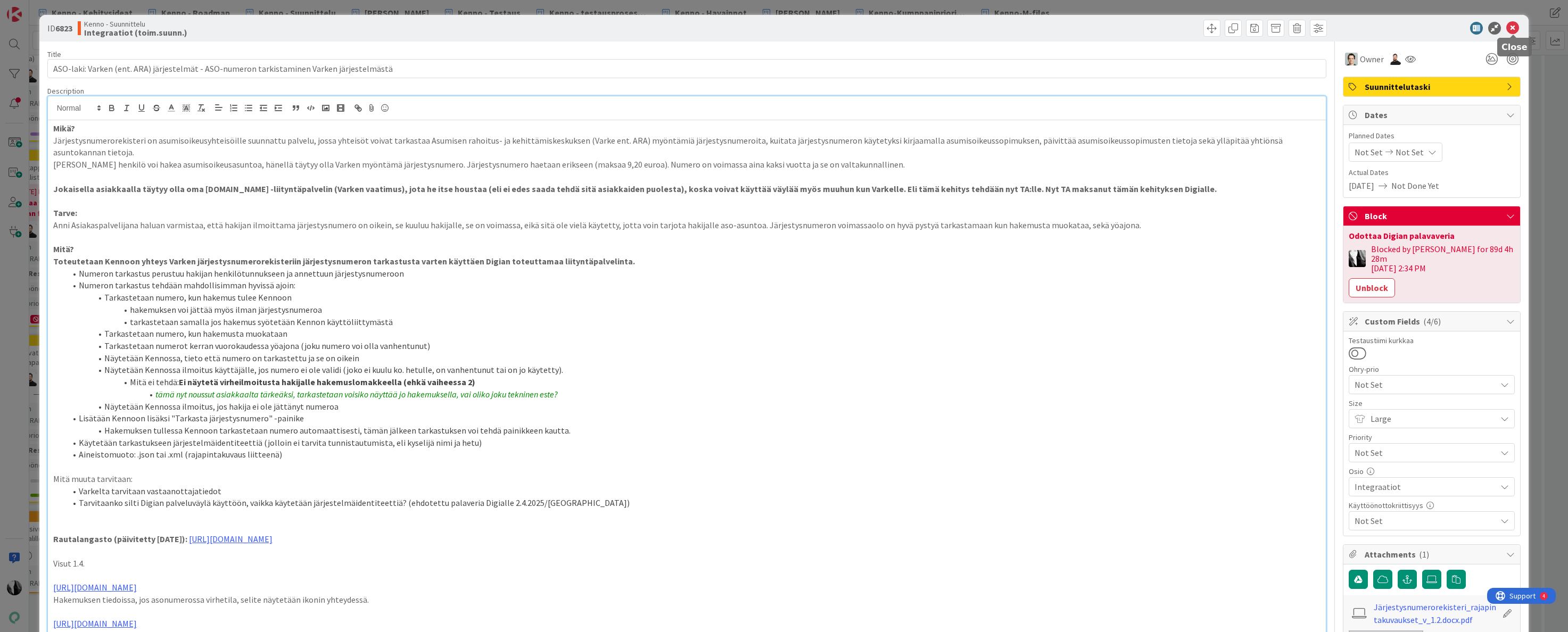
click at [1514, 28] on icon at bounding box center [1513, 28] width 13 height 13
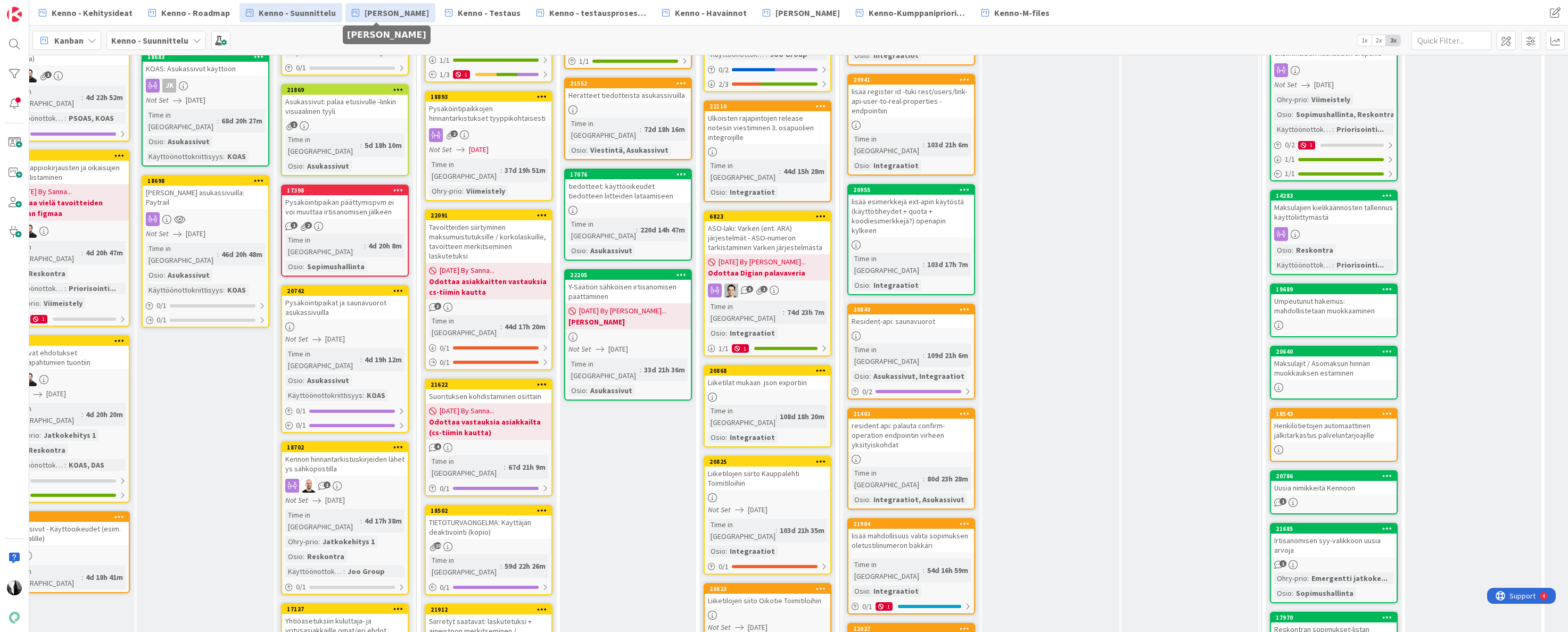
click at [383, 16] on span "[PERSON_NAME]" at bounding box center [397, 13] width 64 height 13
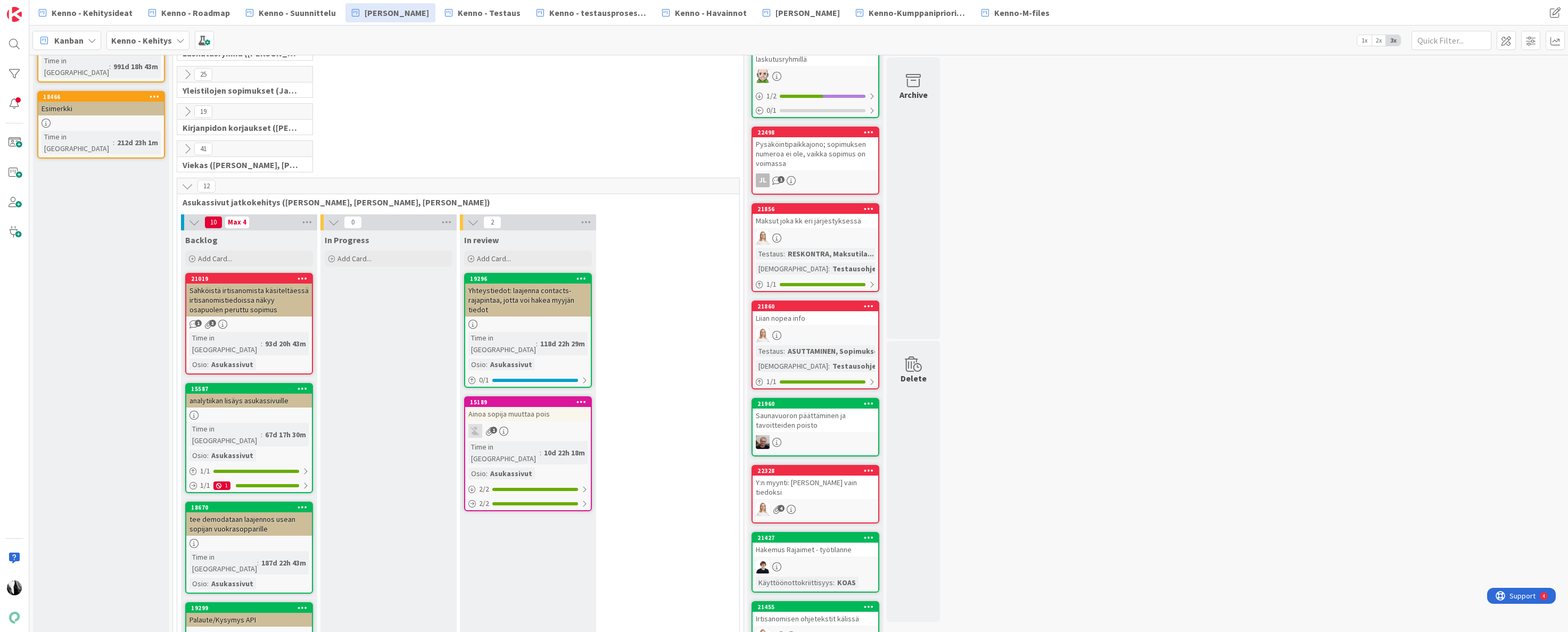
scroll to position [178, 0]
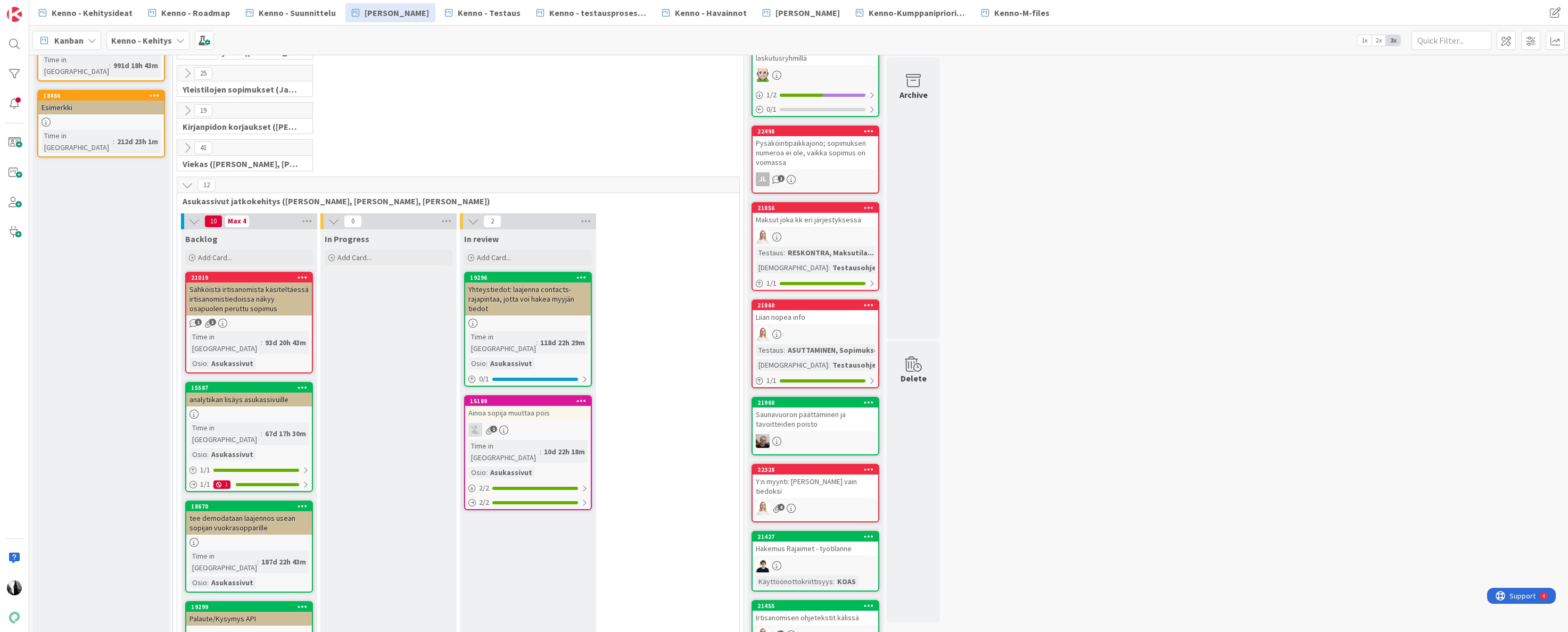
click at [518, 408] on div "Ainoa sopija muuttaa pois" at bounding box center [528, 413] width 126 height 14
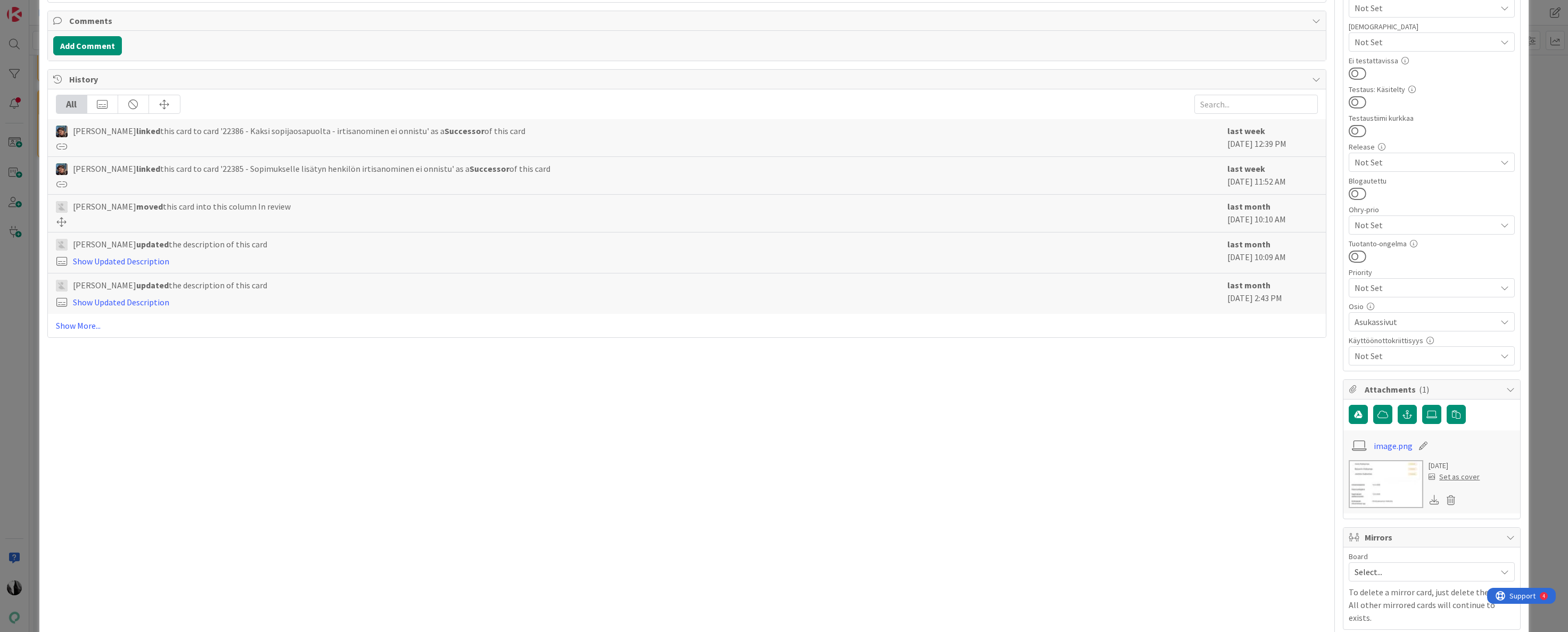
scroll to position [421, 0]
click at [85, 325] on link "Show More..." at bounding box center [688, 325] width 1263 height 13
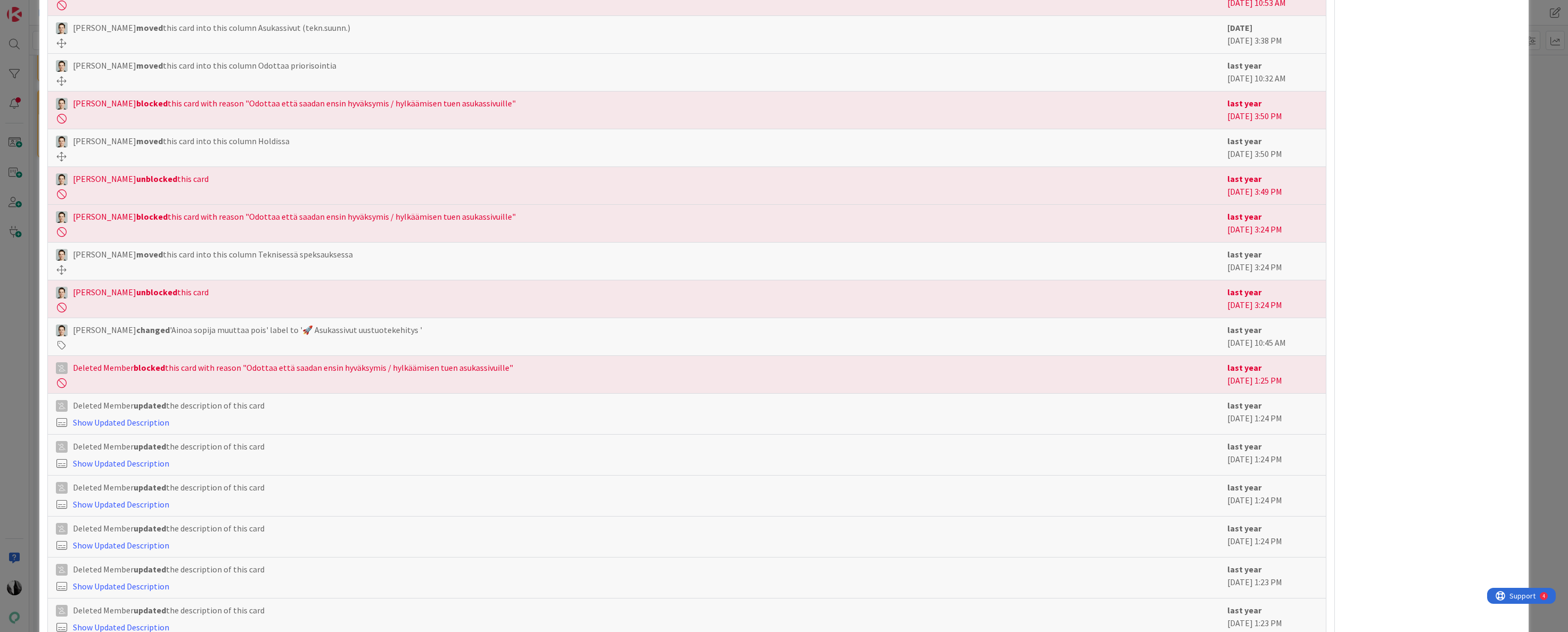
scroll to position [2417, 0]
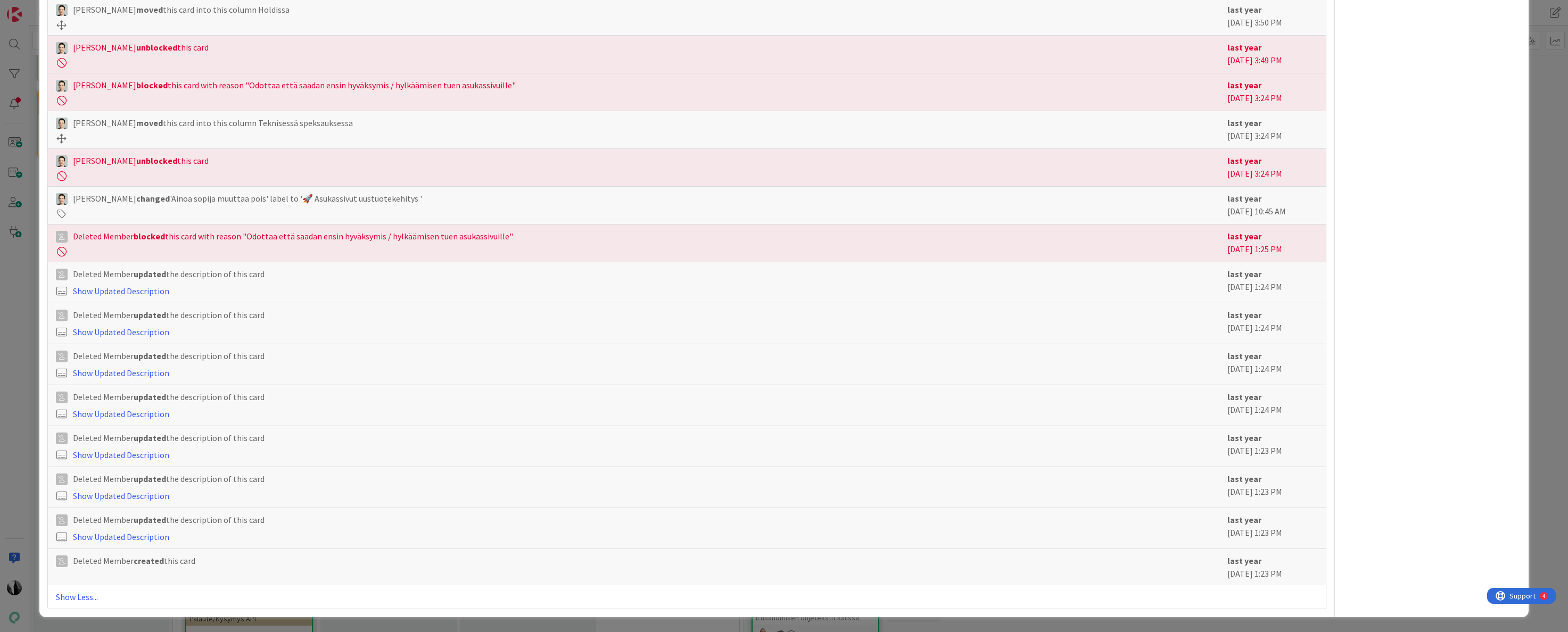
click at [89, 597] on link "Show Less..." at bounding box center [688, 597] width 1263 height 13
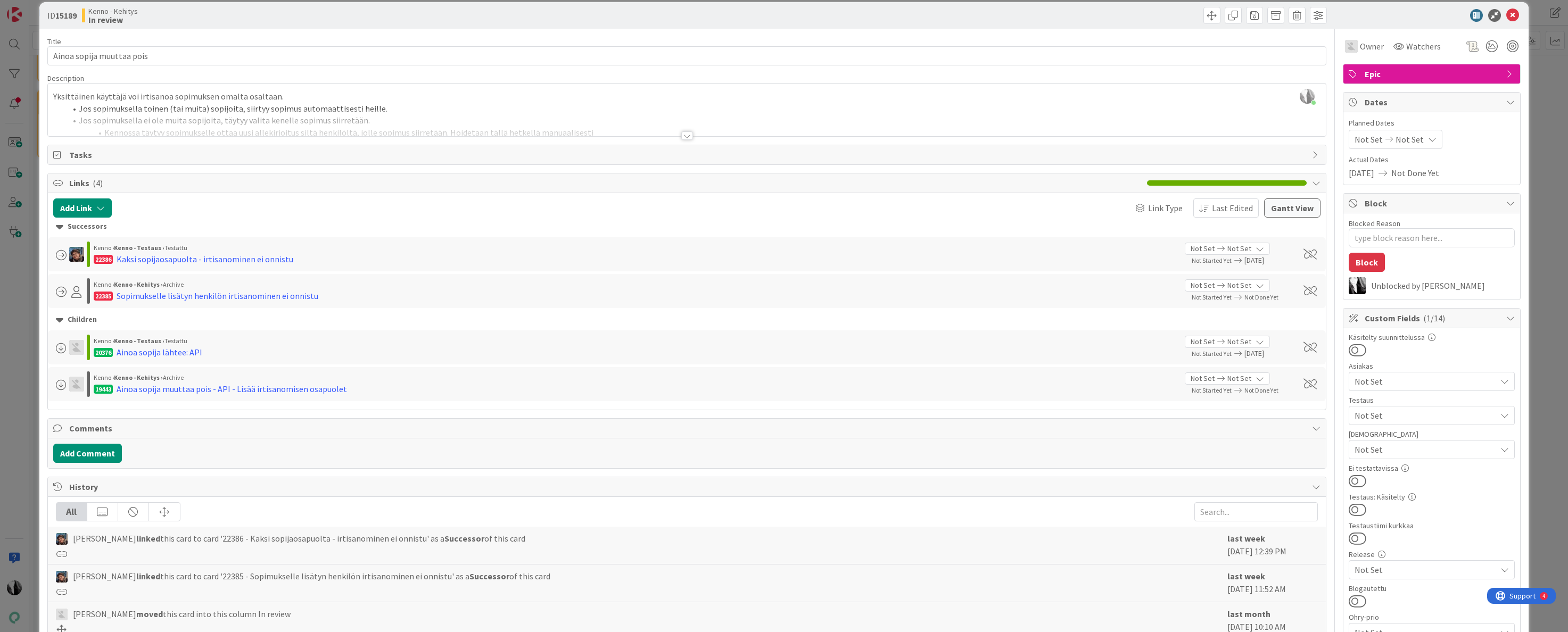
scroll to position [0, 0]
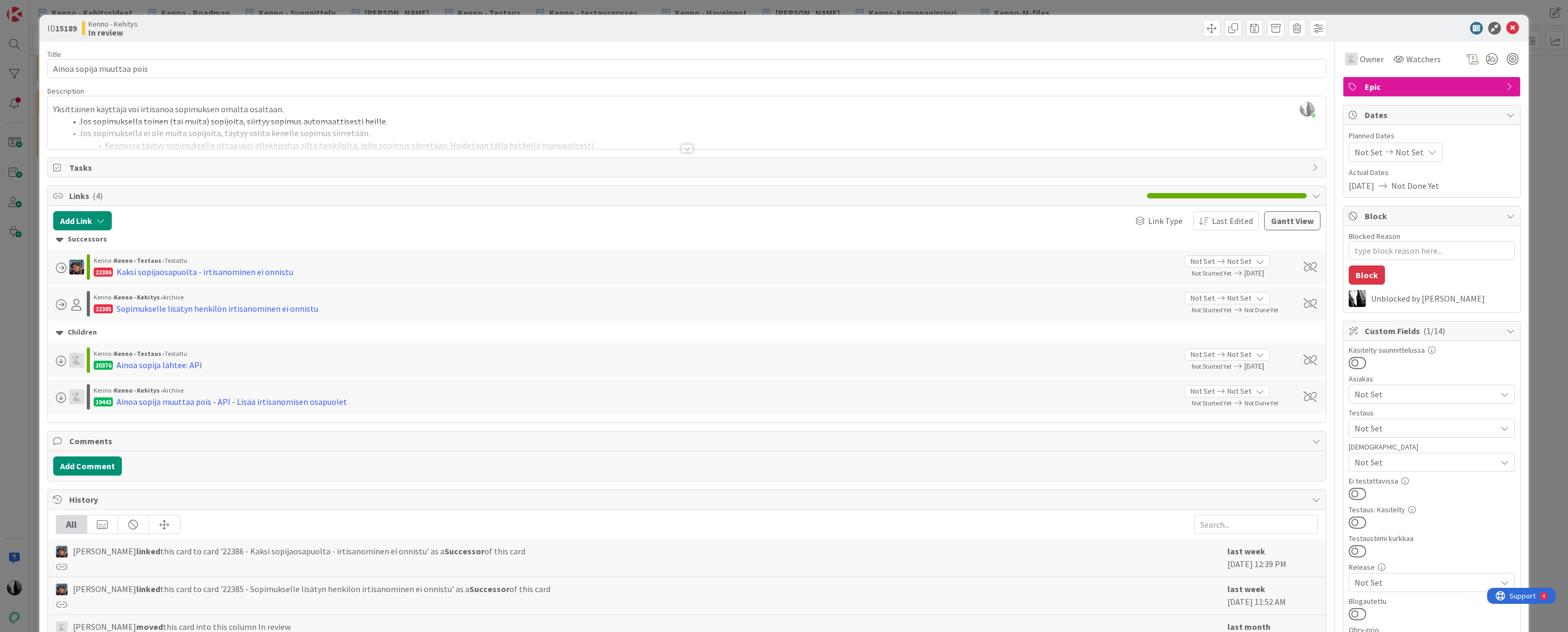
click at [685, 148] on div at bounding box center [688, 148] width 12 height 9
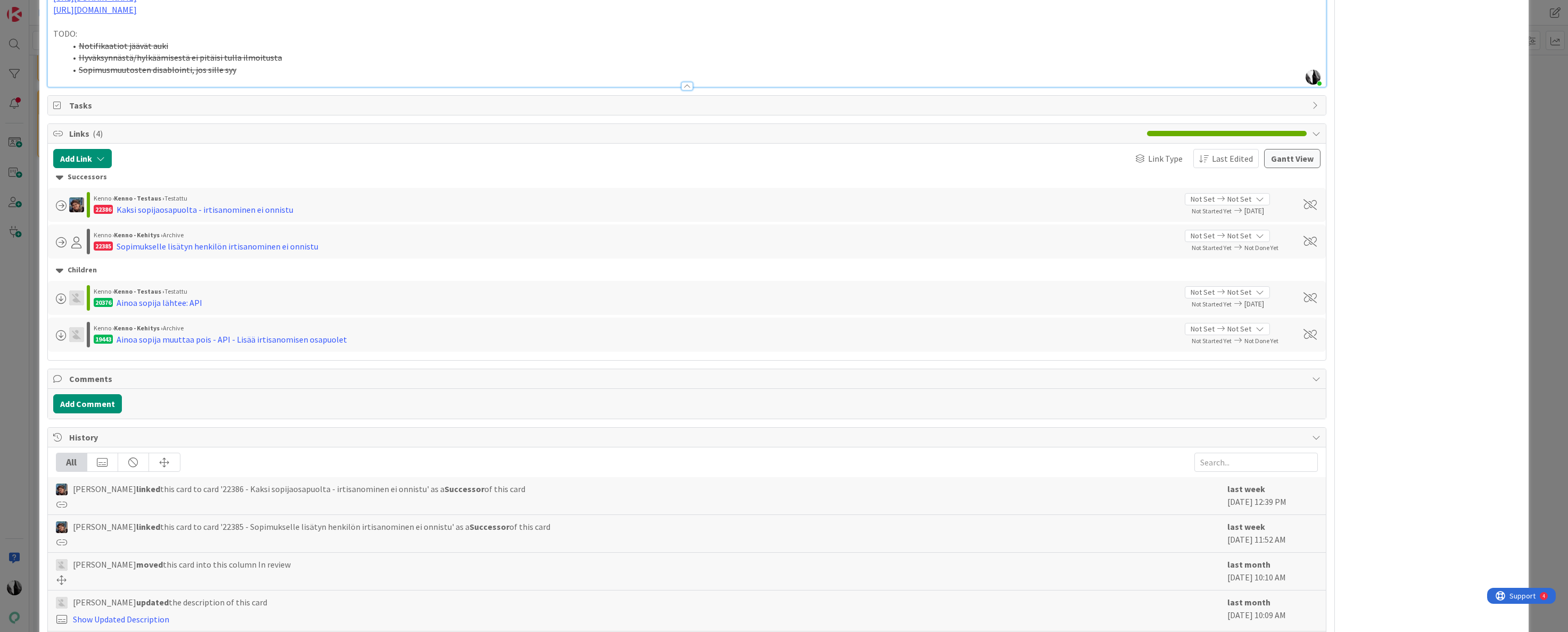
scroll to position [2005, 0]
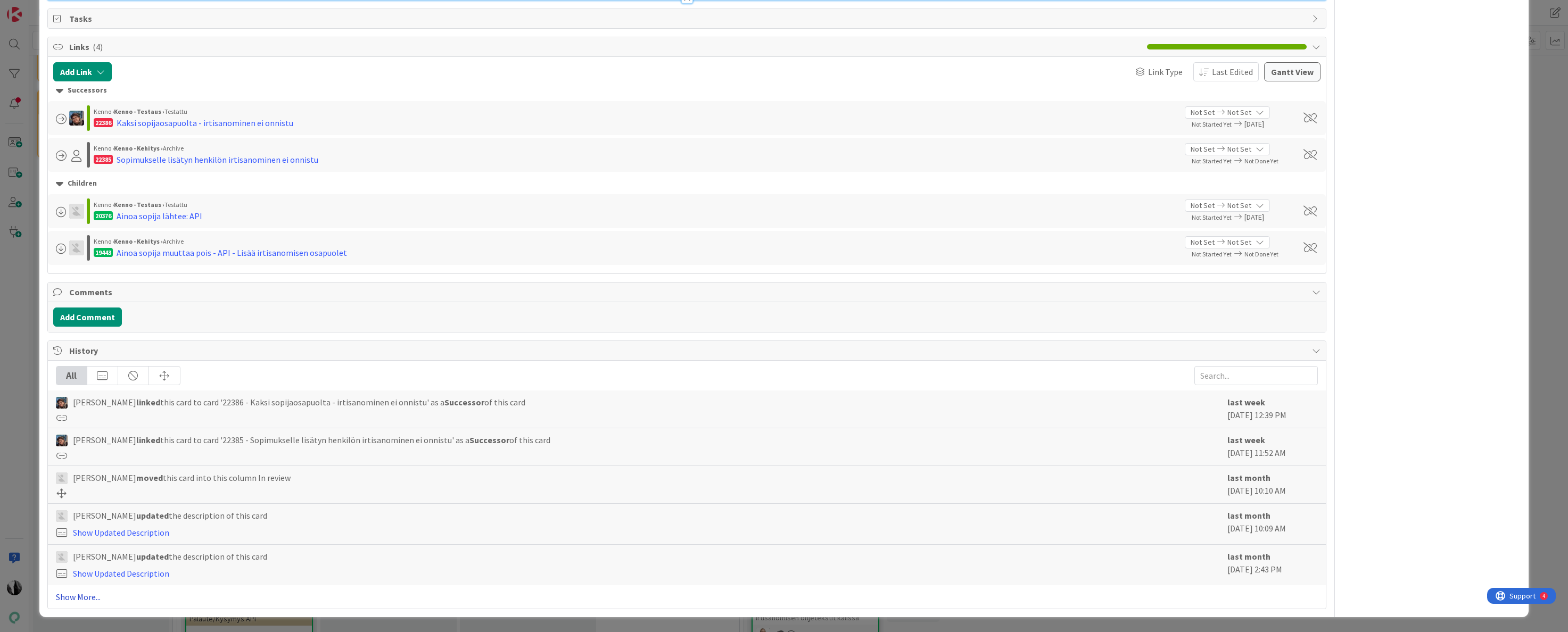
click at [103, 594] on link "Show More..." at bounding box center [688, 597] width 1263 height 13
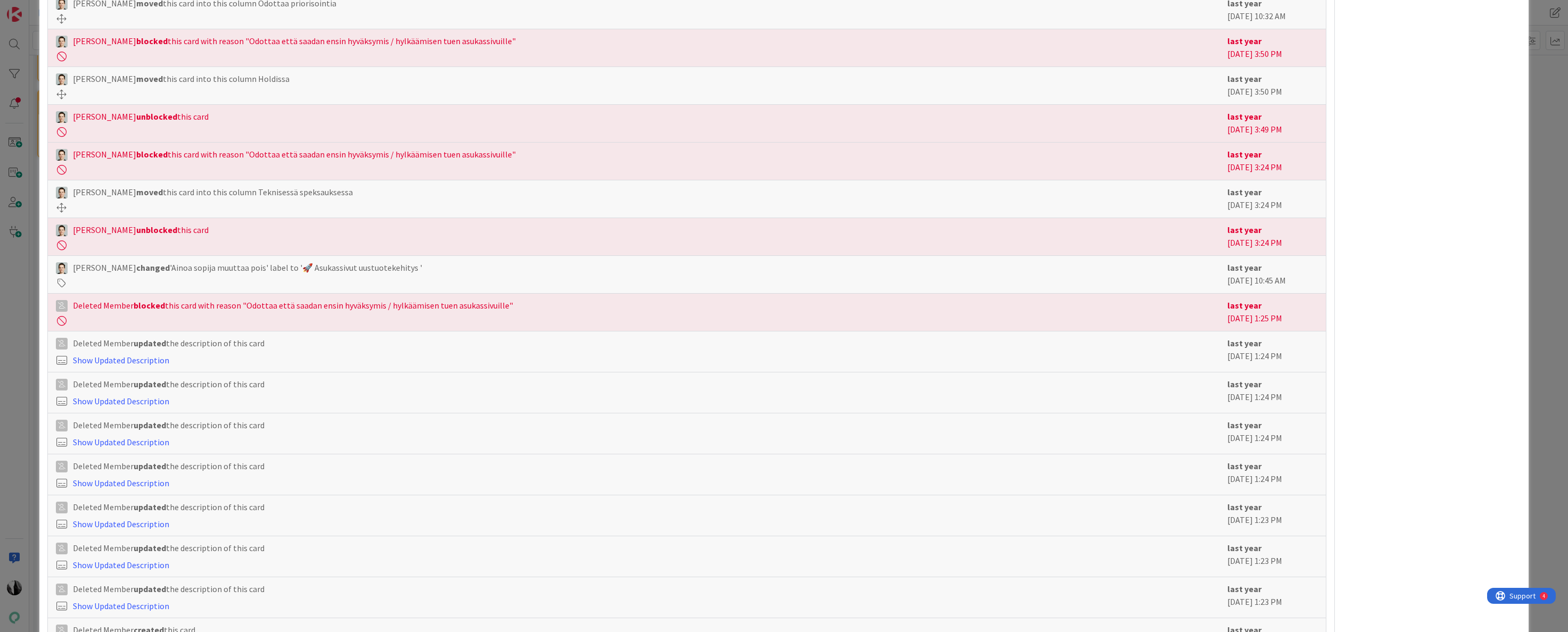
scroll to position [4273, 0]
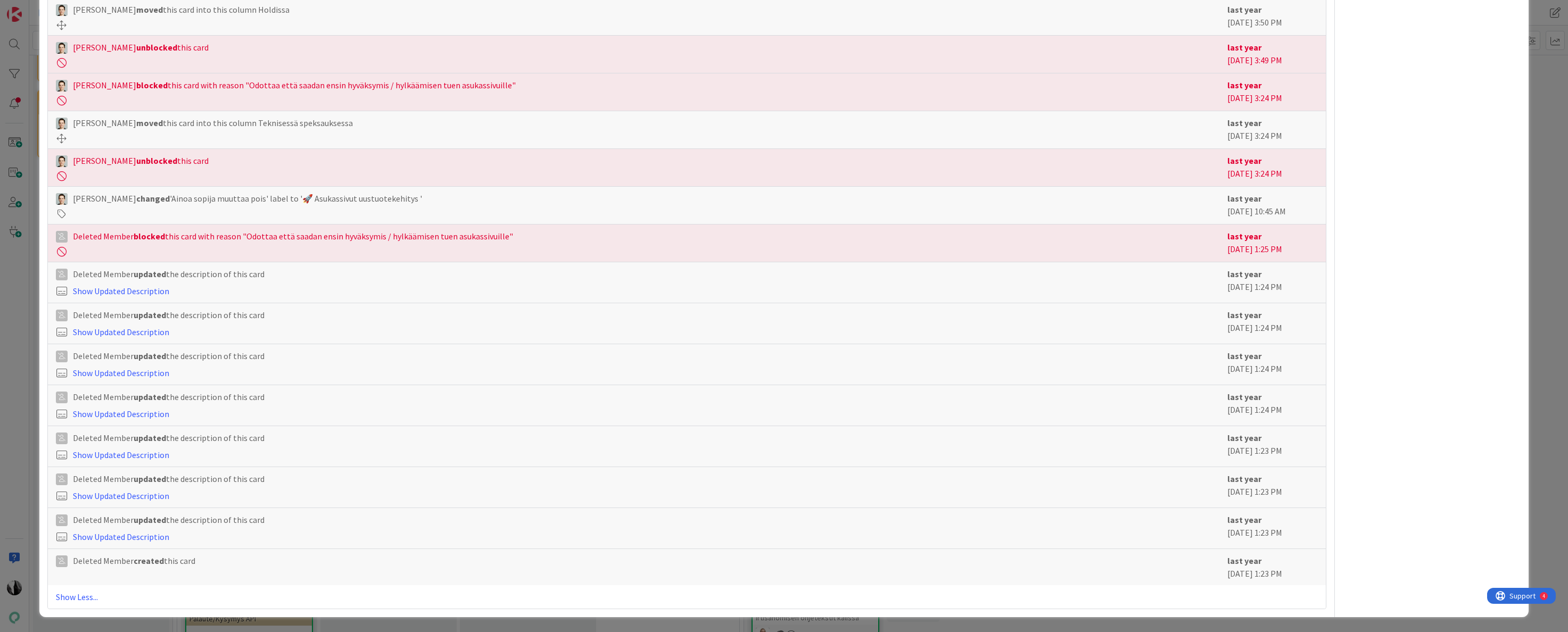
drag, startPoint x: 1229, startPoint y: 562, endPoint x: 1312, endPoint y: 571, distance: 83.5
click at [1311, 571] on div "last year [DATE] 1:23 PM" at bounding box center [1273, 567] width 91 height 26
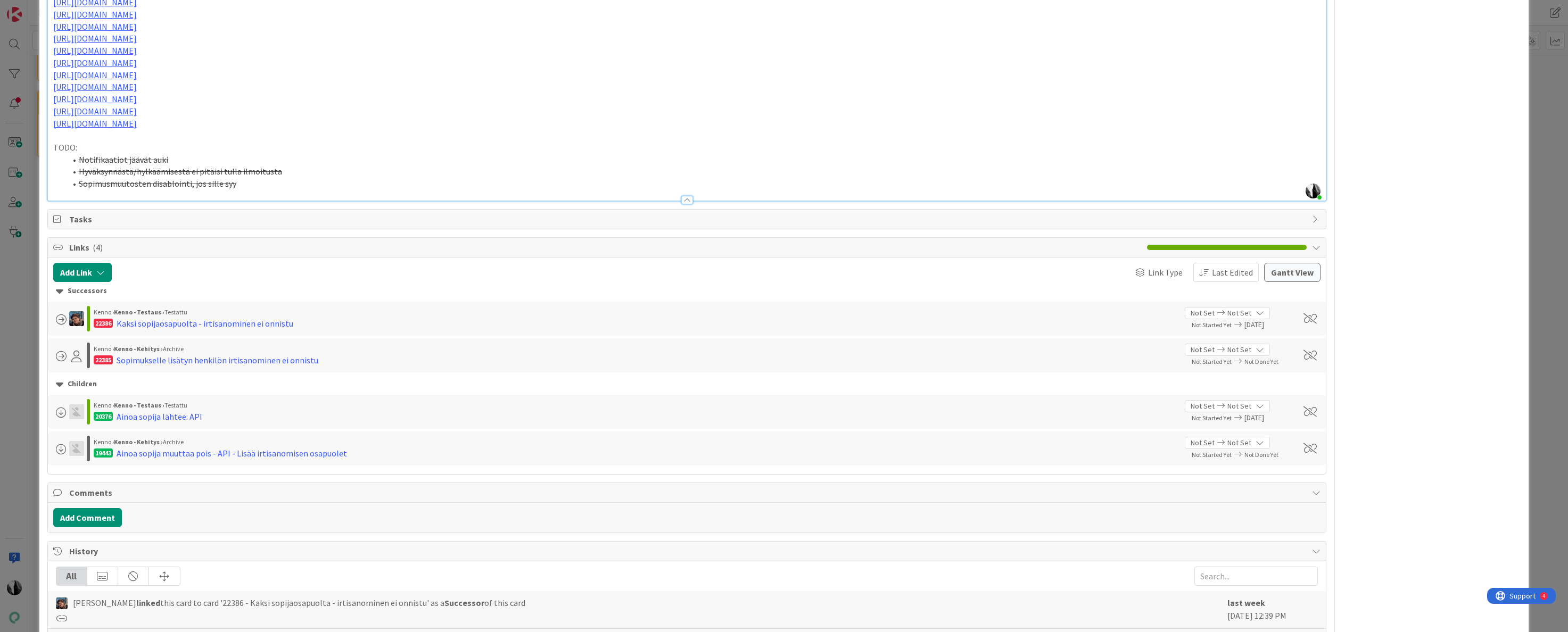
scroll to position [1802, 0]
click at [284, 362] on div "Sopimukselle lisätyn henkilön irtisanominen ei onnistu" at bounding box center [217, 362] width 202 height 13
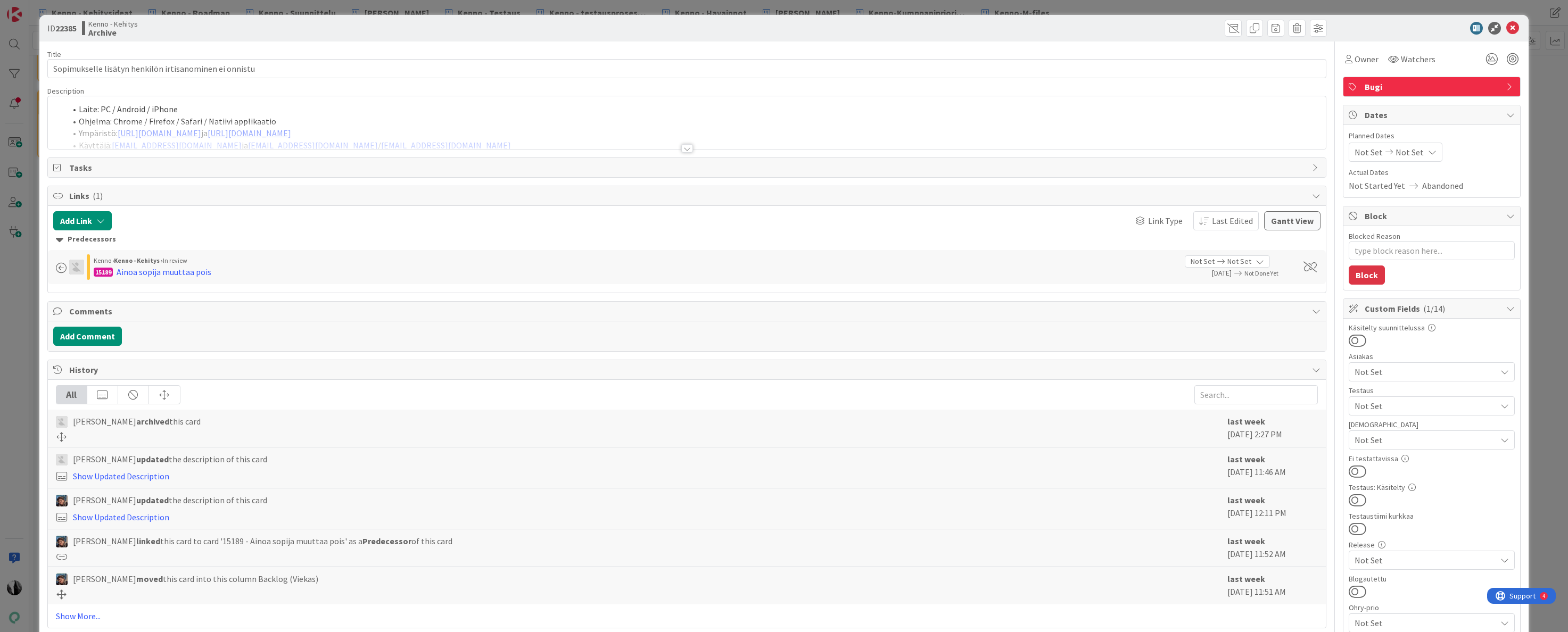
click at [687, 148] on div at bounding box center [688, 148] width 12 height 9
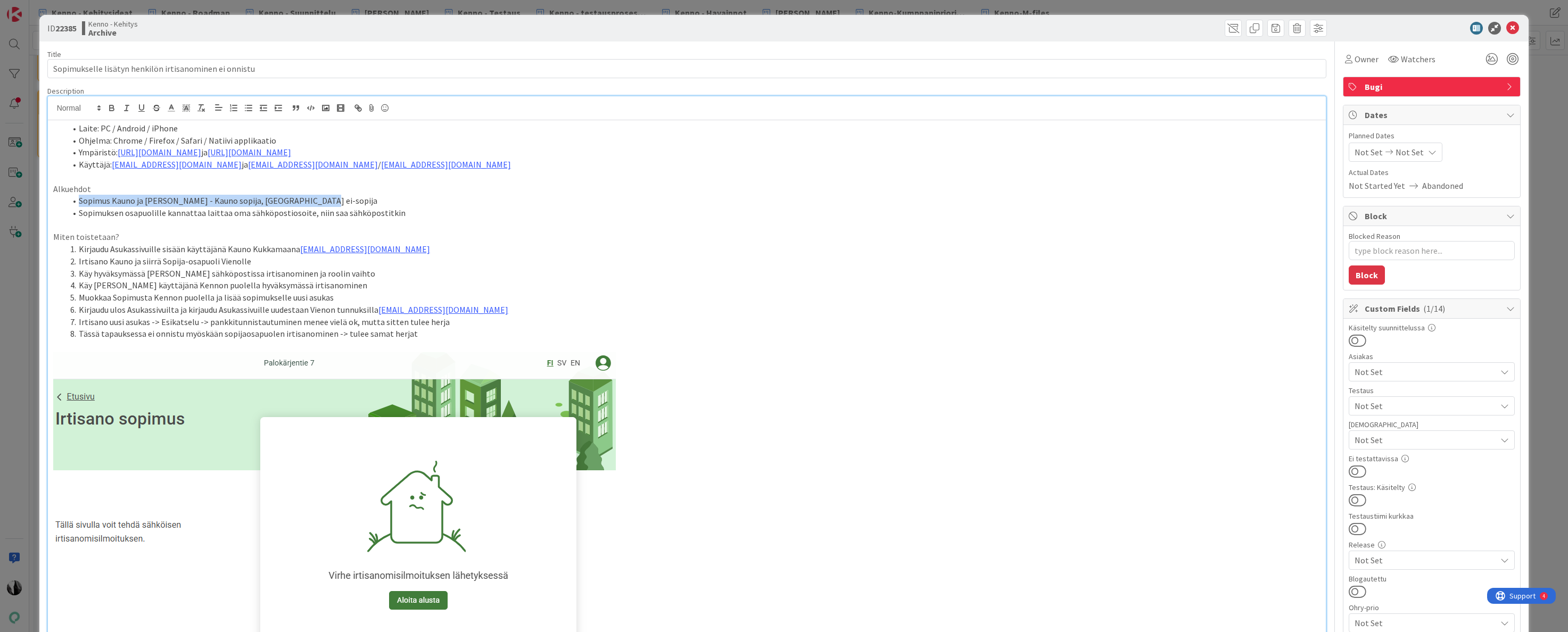
drag, startPoint x: 81, startPoint y: 202, endPoint x: 315, endPoint y: 198, distance: 234.0
click at [315, 198] on li "Sopimus Kauno ja [PERSON_NAME] - Kauno sopija, [GEOGRAPHIC_DATA] ei-sopija" at bounding box center [694, 201] width 1256 height 13
drag, startPoint x: 78, startPoint y: 214, endPoint x: 378, endPoint y: 220, distance: 300.1
click at [401, 217] on li "Sopimuksen osapuolille kannattaa laittaa oma sähköpostiosoite, niin saa sähköpo…" at bounding box center [694, 213] width 1256 height 13
drag, startPoint x: 78, startPoint y: 261, endPoint x: 195, endPoint y: 262, distance: 117.0
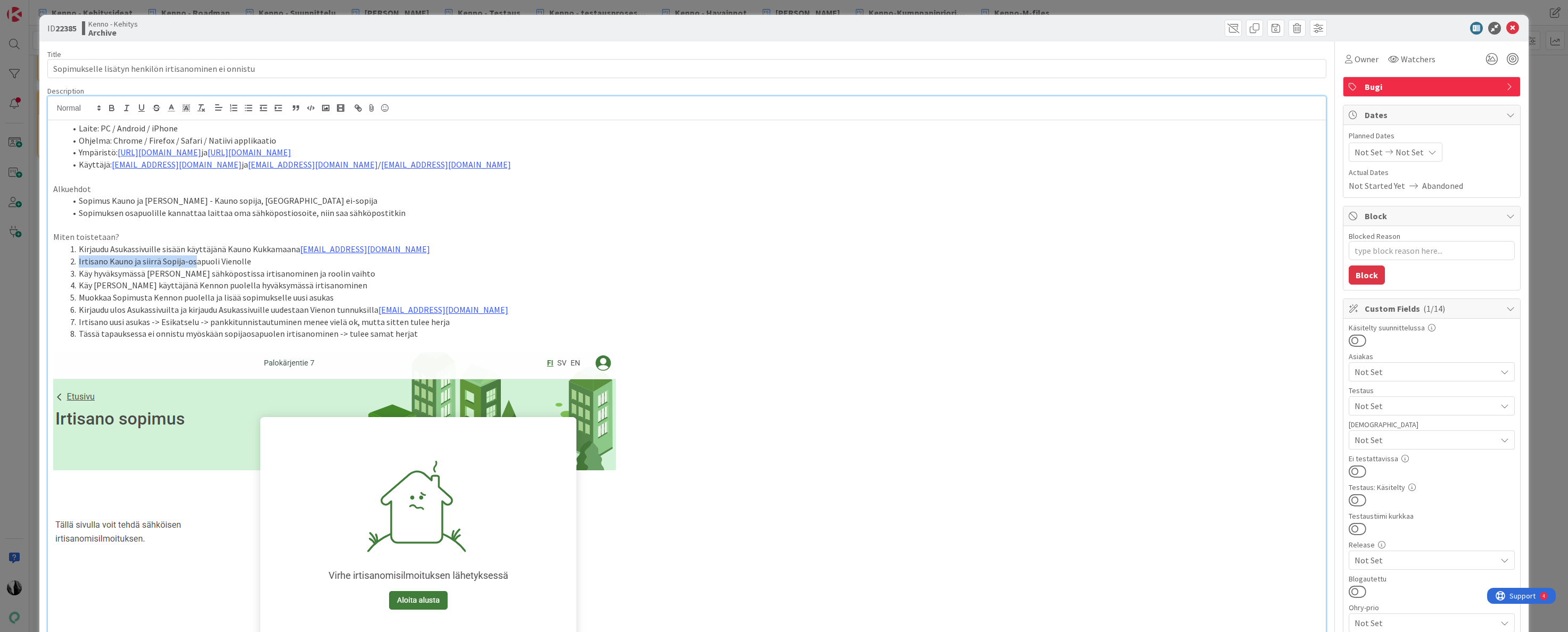
click at [195, 262] on li "Irtisano Kauno ja siirrä Sopija-osapuoli Vienolle" at bounding box center [694, 261] width 1256 height 13
drag, startPoint x: 79, startPoint y: 275, endPoint x: 329, endPoint y: 277, distance: 250.0
click at [329, 277] on li "Käy hyväksymässä [PERSON_NAME] sähköpostissa irtisanominen ja roolin vaihto" at bounding box center [694, 274] width 1256 height 13
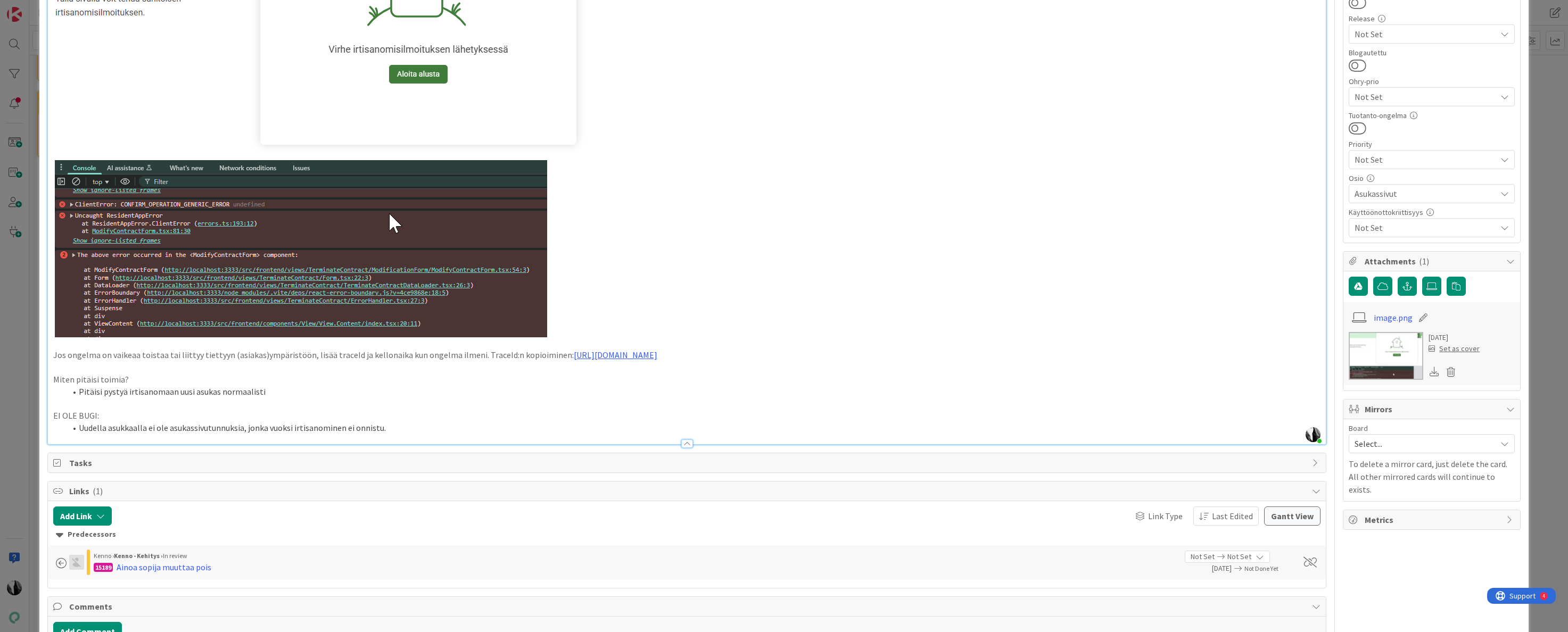
scroll to position [527, 0]
drag, startPoint x: 64, startPoint y: 356, endPoint x: 225, endPoint y: 351, distance: 161.1
click at [225, 351] on p "Jos ongelma on vaikeaa toistaa tai liittyy tiettyyn (asiakas)ympäristöön, lisää…" at bounding box center [687, 354] width 1268 height 13
drag, startPoint x: 104, startPoint y: 393, endPoint x: 145, endPoint y: 391, distance: 41.0
click at [145, 391] on li "Pitäisi pystyä irtisanomaan uusi asukas normaalisti" at bounding box center [694, 391] width 1256 height 13
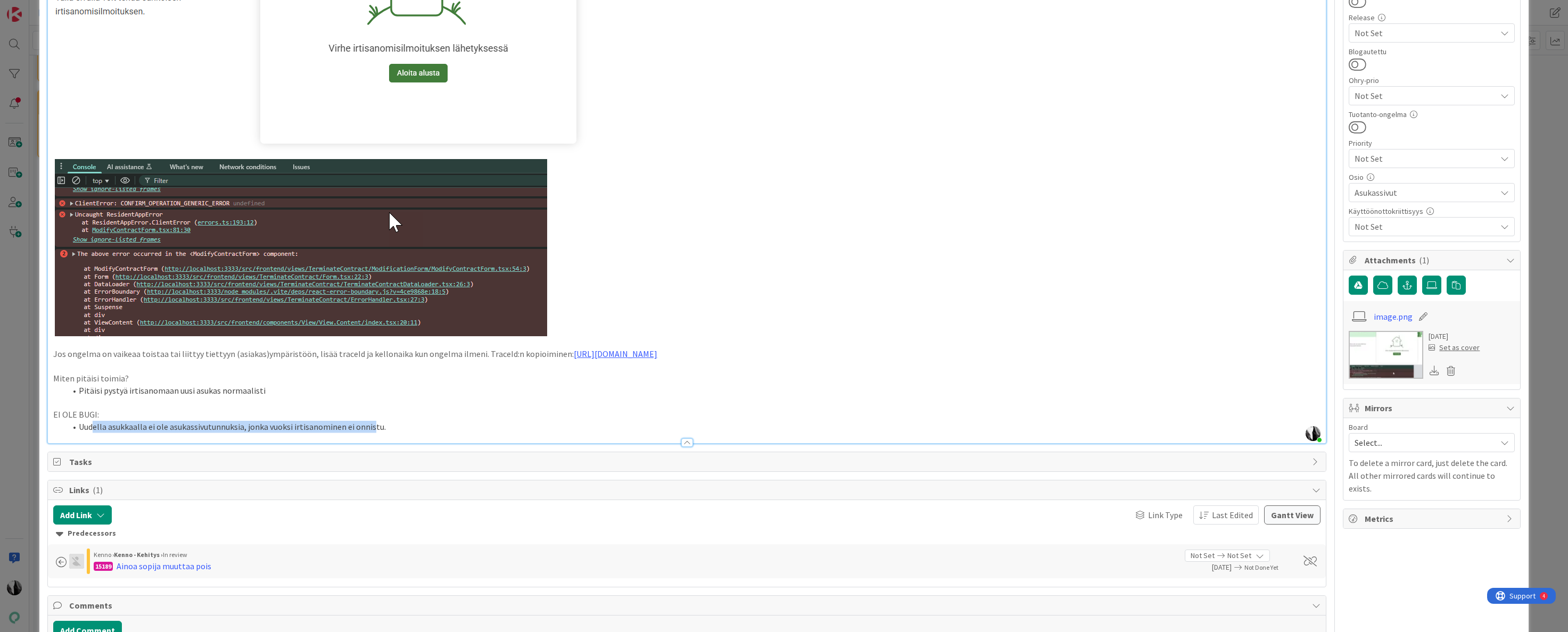
drag, startPoint x: 94, startPoint y: 428, endPoint x: 367, endPoint y: 426, distance: 273.0
click at [371, 426] on li "Uudella asukkaalla ei ole asukassivutunnuksia, jonka vuoksi irtisanominen ei on…" at bounding box center [694, 427] width 1256 height 13
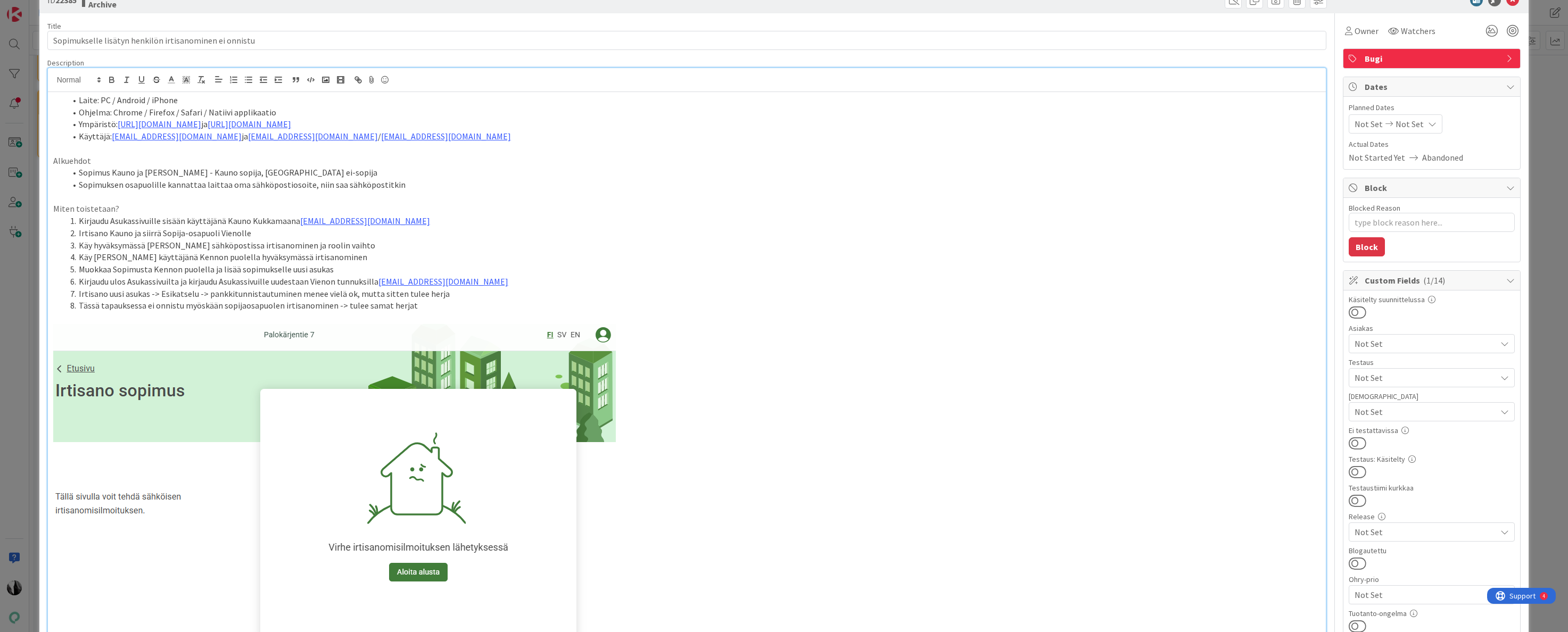
scroll to position [0, 0]
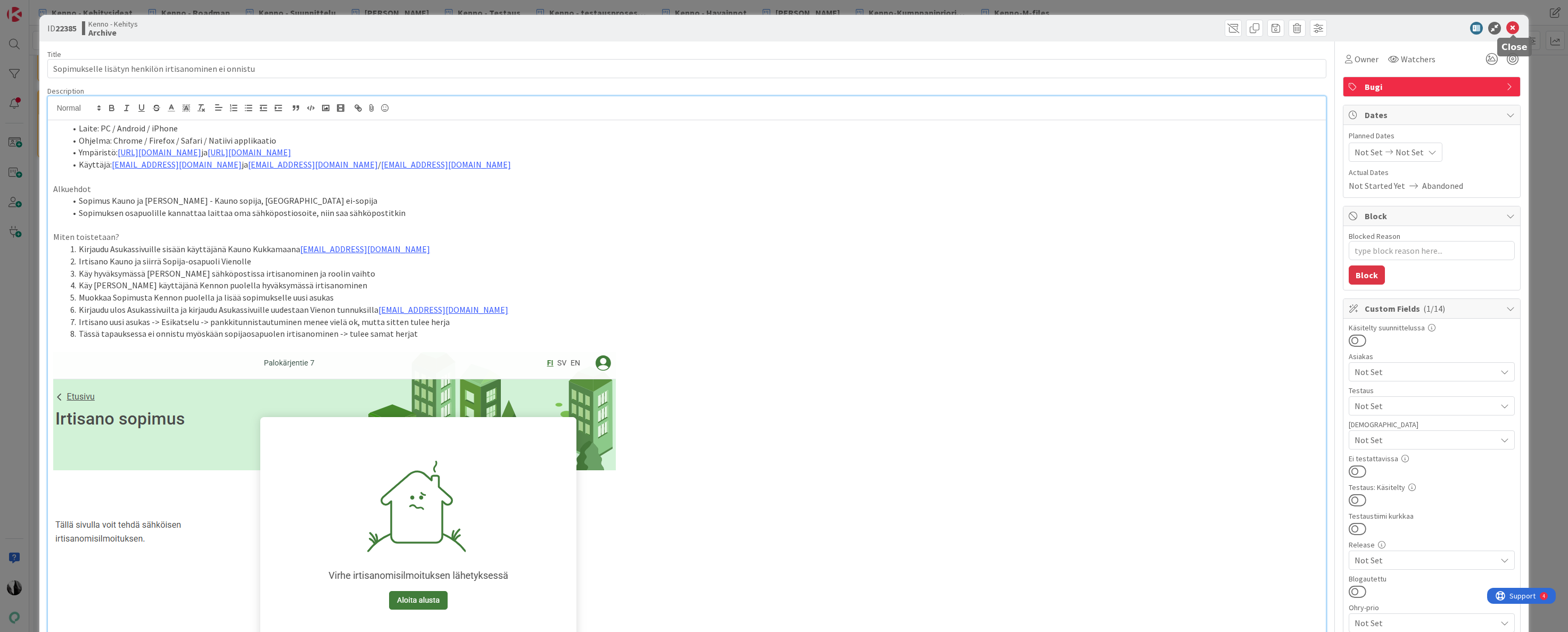
click at [1515, 27] on icon at bounding box center [1513, 28] width 13 height 13
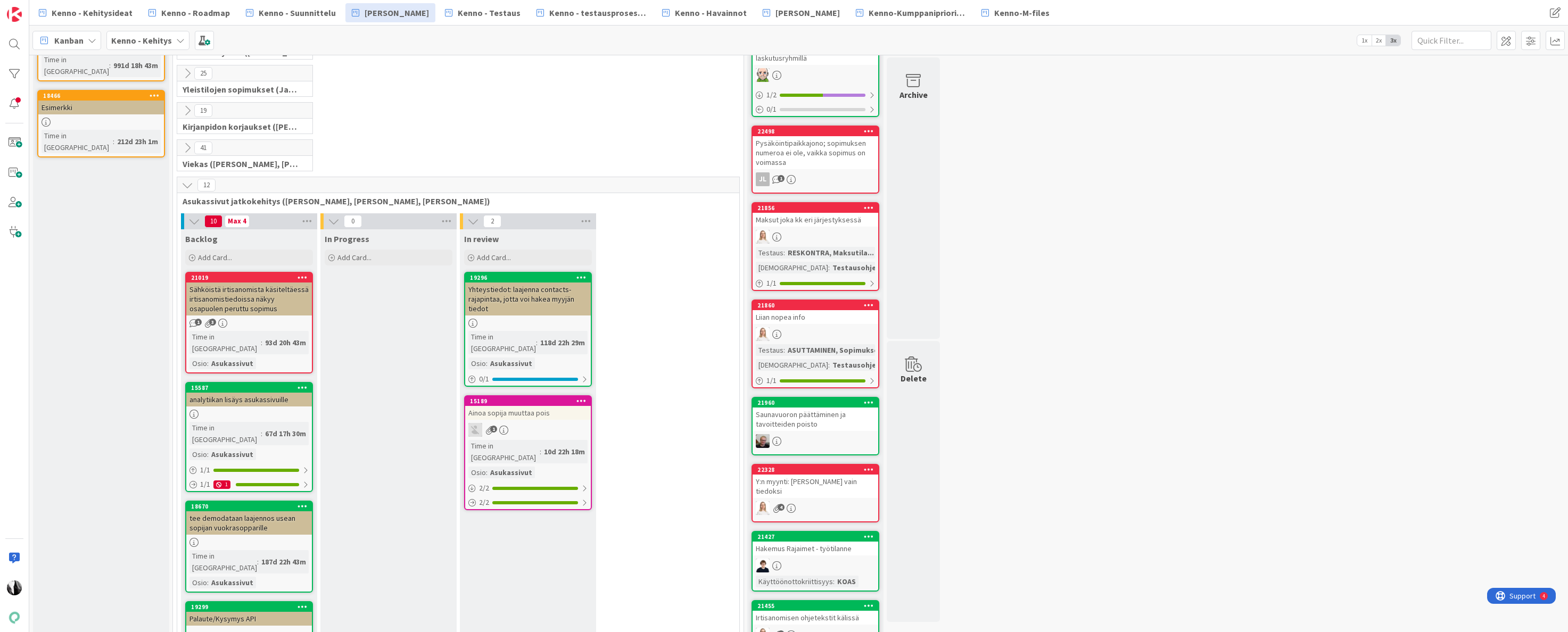
click at [538, 406] on div "Ainoa sopija muuttaa pois" at bounding box center [528, 413] width 126 height 14
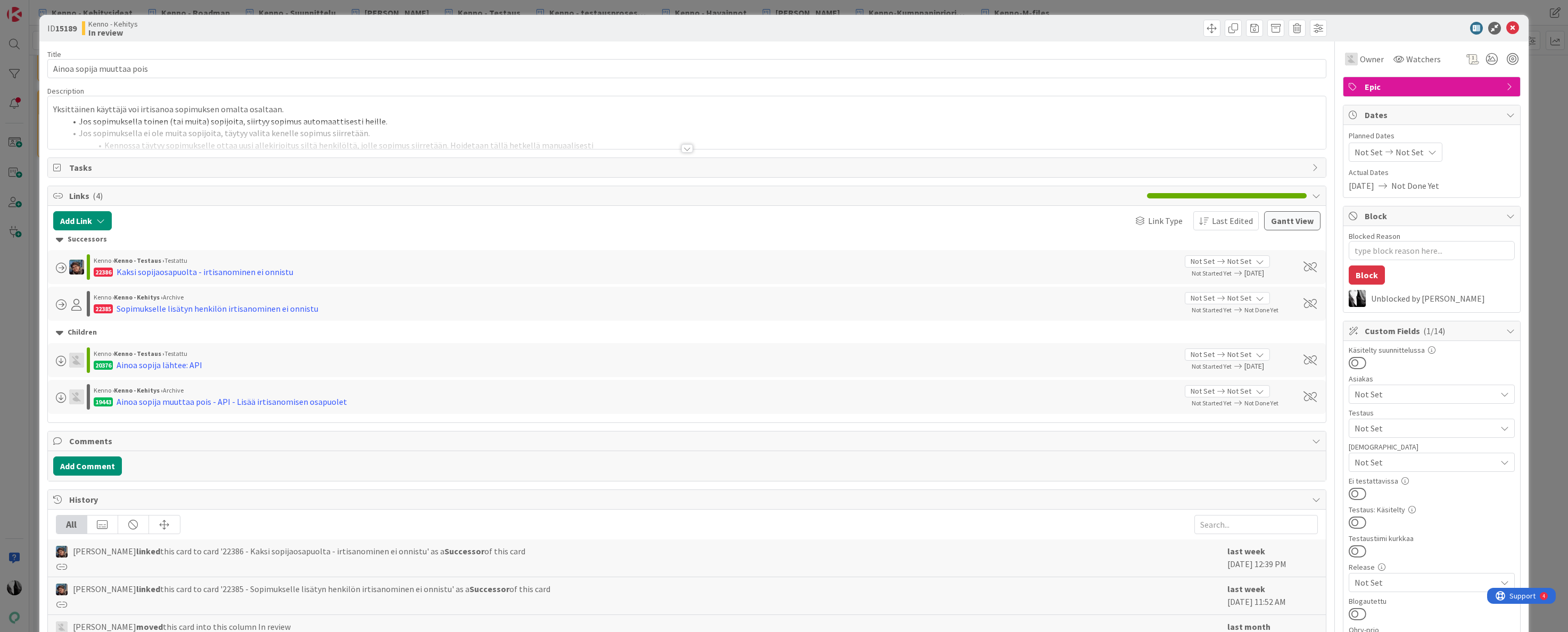
click at [686, 150] on div at bounding box center [688, 148] width 12 height 9
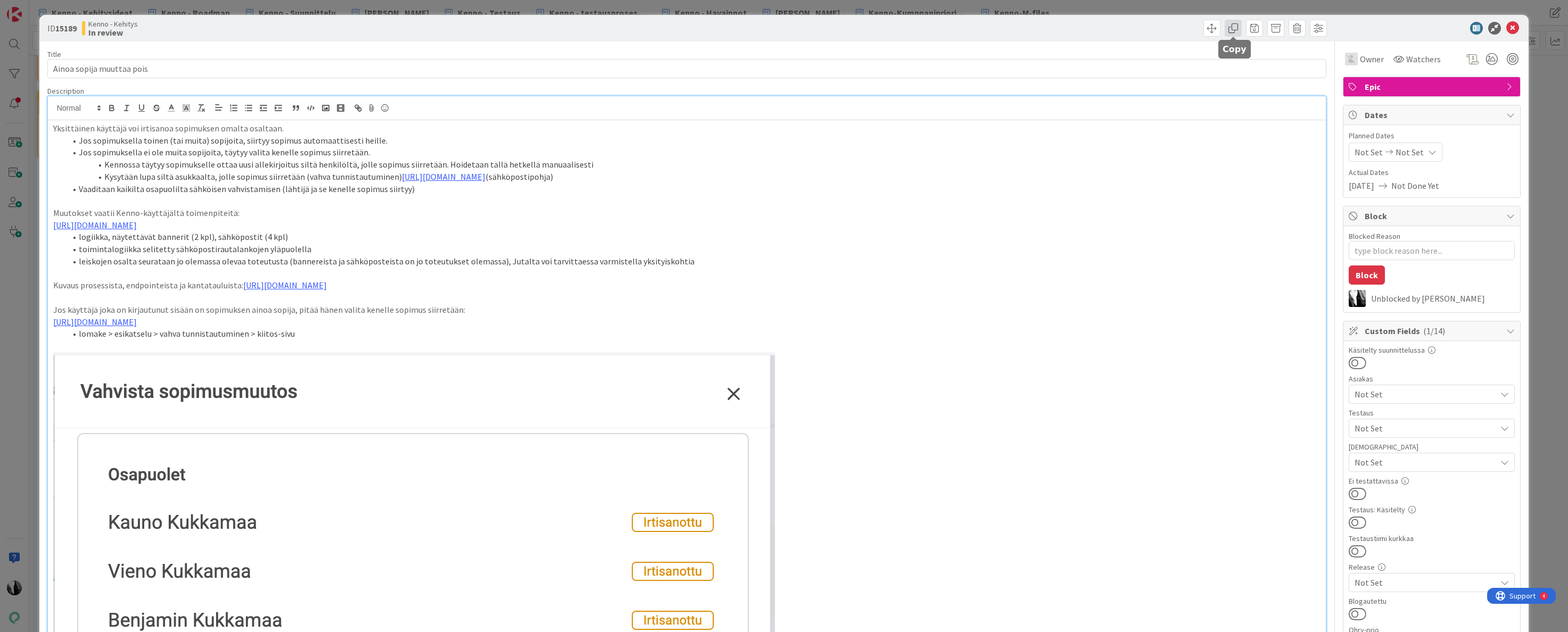
click at [1236, 27] on span at bounding box center [1233, 28] width 17 height 17
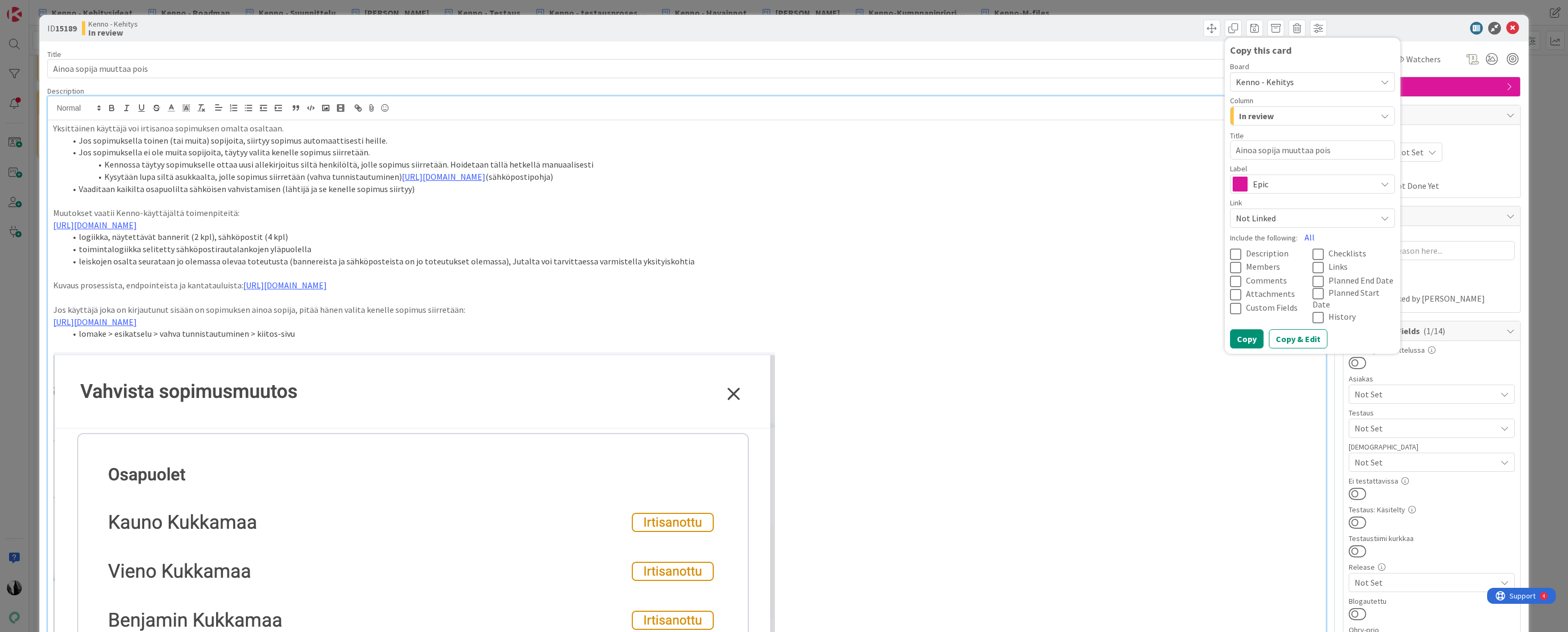
click at [1384, 83] on icon at bounding box center [1386, 82] width 9 height 9
click at [1317, 203] on span "Kenno - Suunnittelu" at bounding box center [1324, 209] width 150 height 16
click at [1388, 117] on icon "button" at bounding box center [1386, 116] width 9 height 9
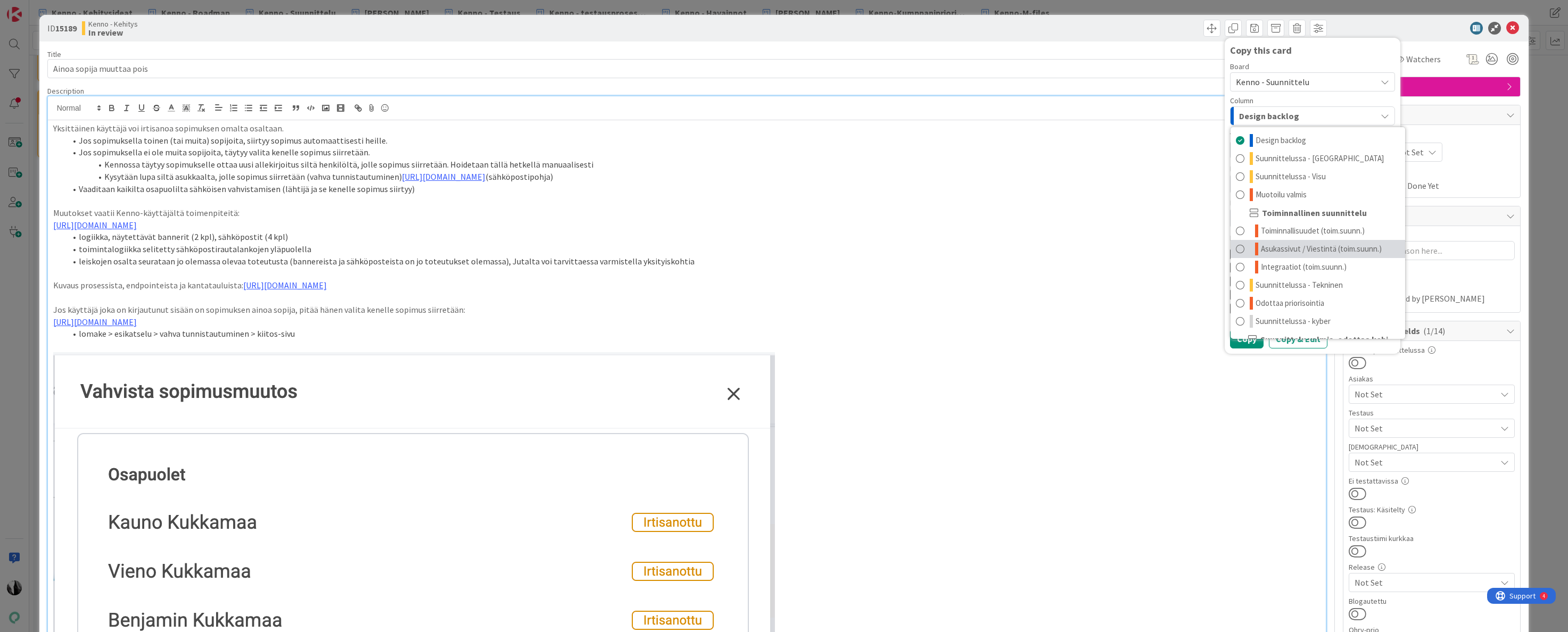
click at [1356, 250] on span "Asukassivut / Viestintä (toim.suunn.)" at bounding box center [1321, 249] width 121 height 13
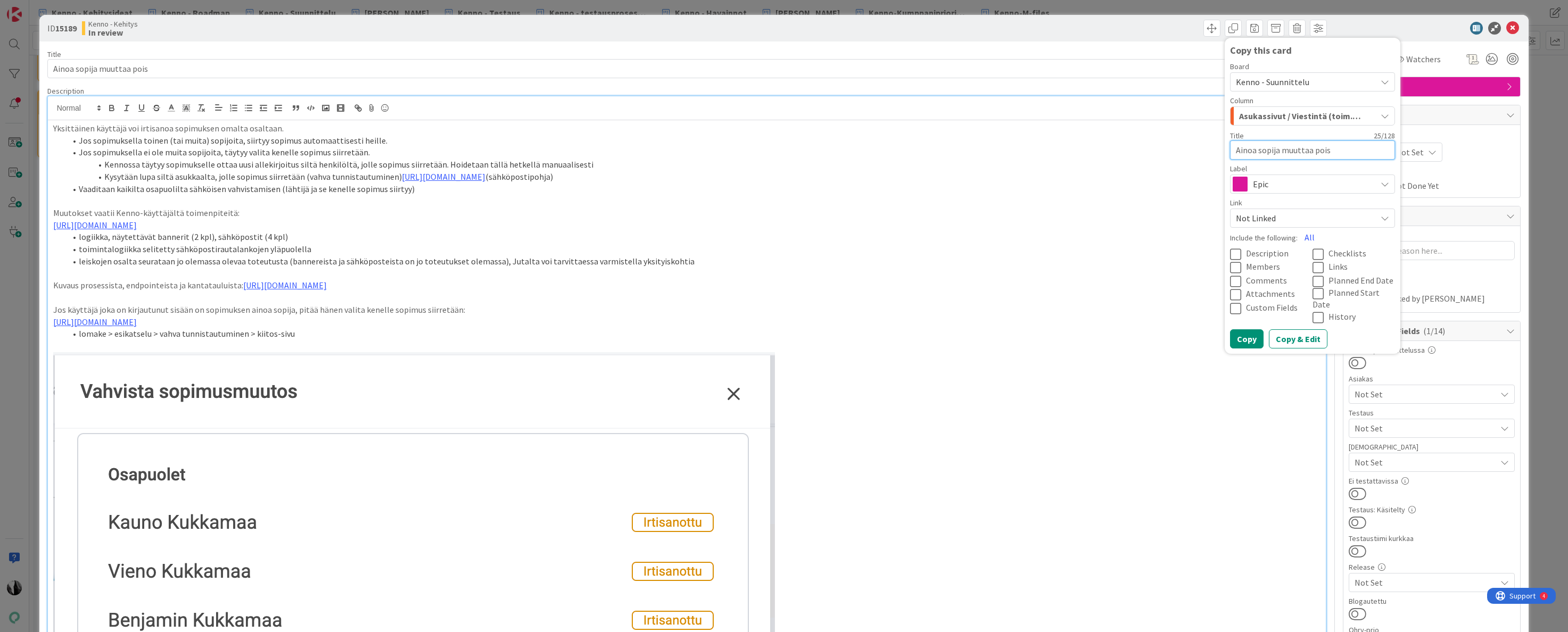
drag, startPoint x: 1278, startPoint y: 151, endPoint x: 1228, endPoint y: 151, distance: 50.0
click at [1228, 151] on div "Copy this card Board Kenno - Suunnittelu Kenno - Kehitys Dataputki Kenno - Hava…" at bounding box center [1312, 196] width 176 height 316
type textarea "x"
type textarea "A muuttaa pois"
type textarea "x"
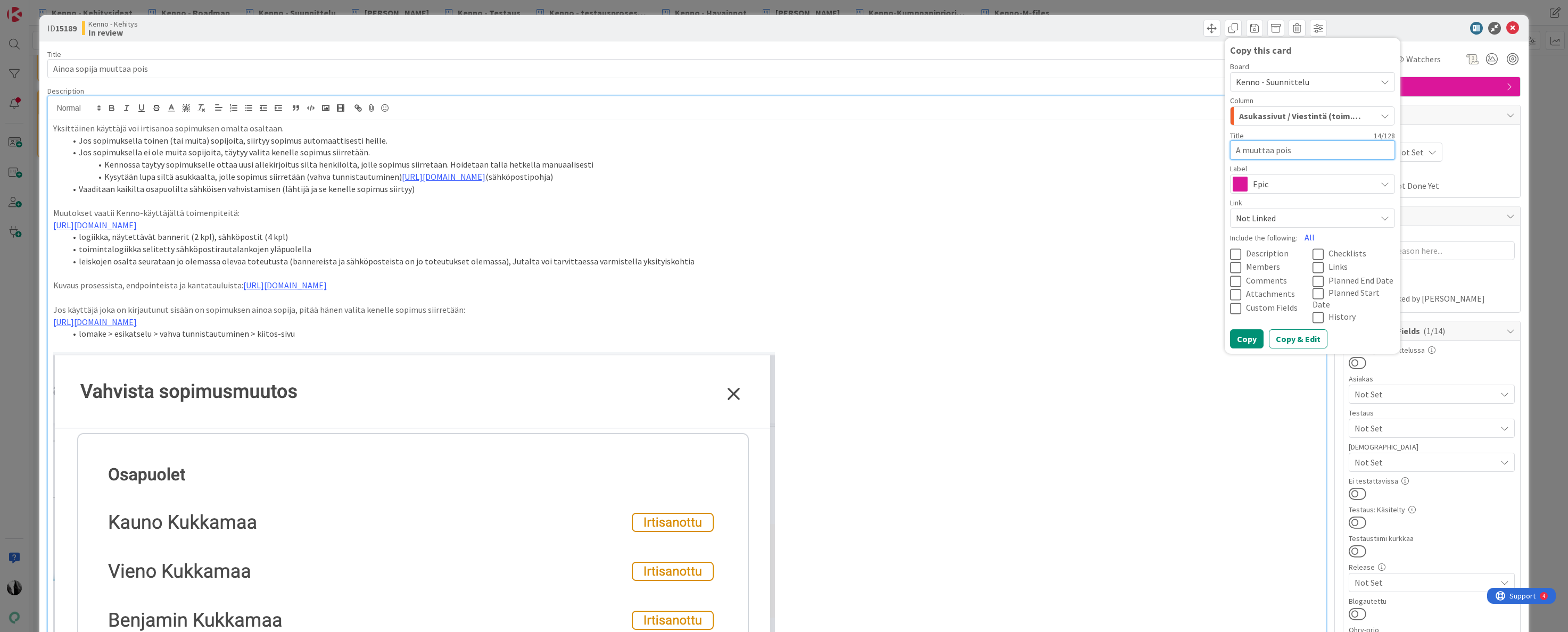
type textarea "As muuttaa pois"
type textarea "x"
type textarea "Asuk muuttaa pois"
type textarea "x"
type textarea "[PERSON_NAME] muuttaa pois"
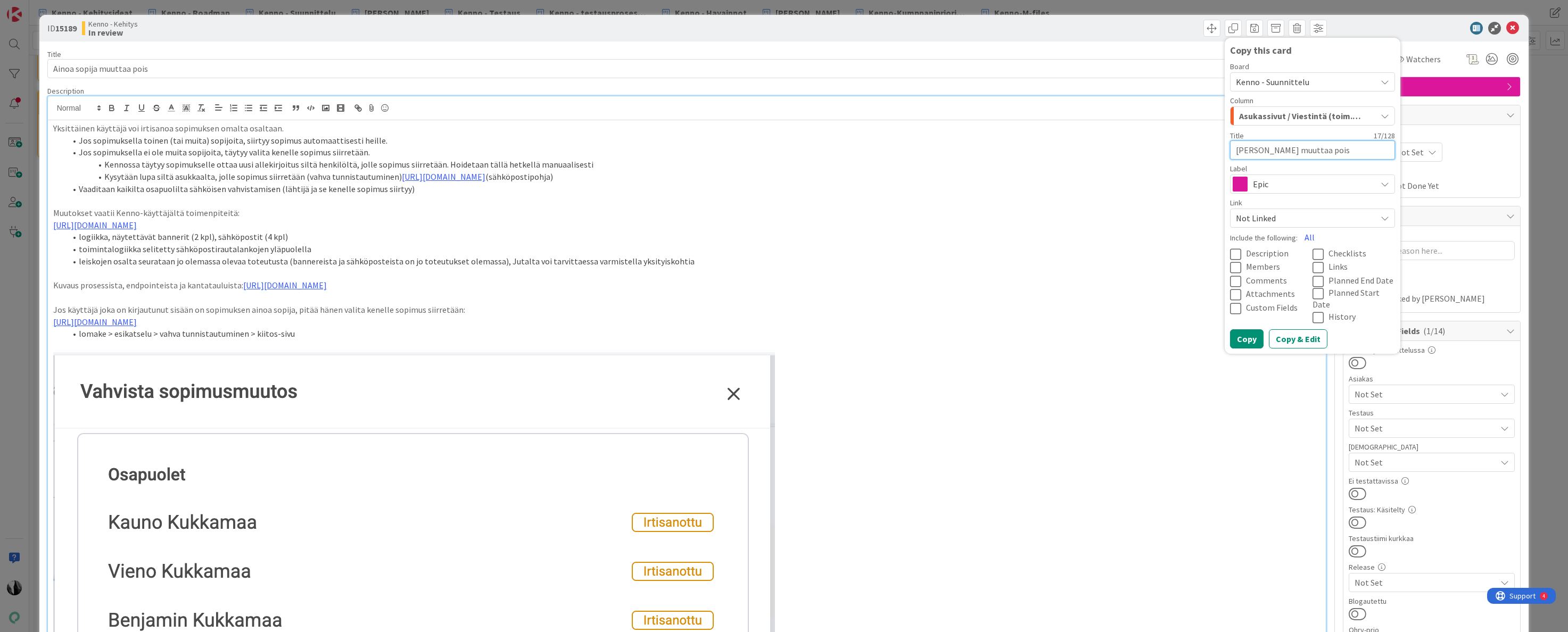
type textarea "x"
type textarea "Asukas muuttaa pois"
click at [1387, 183] on icon at bounding box center [1386, 185] width 9 height 9
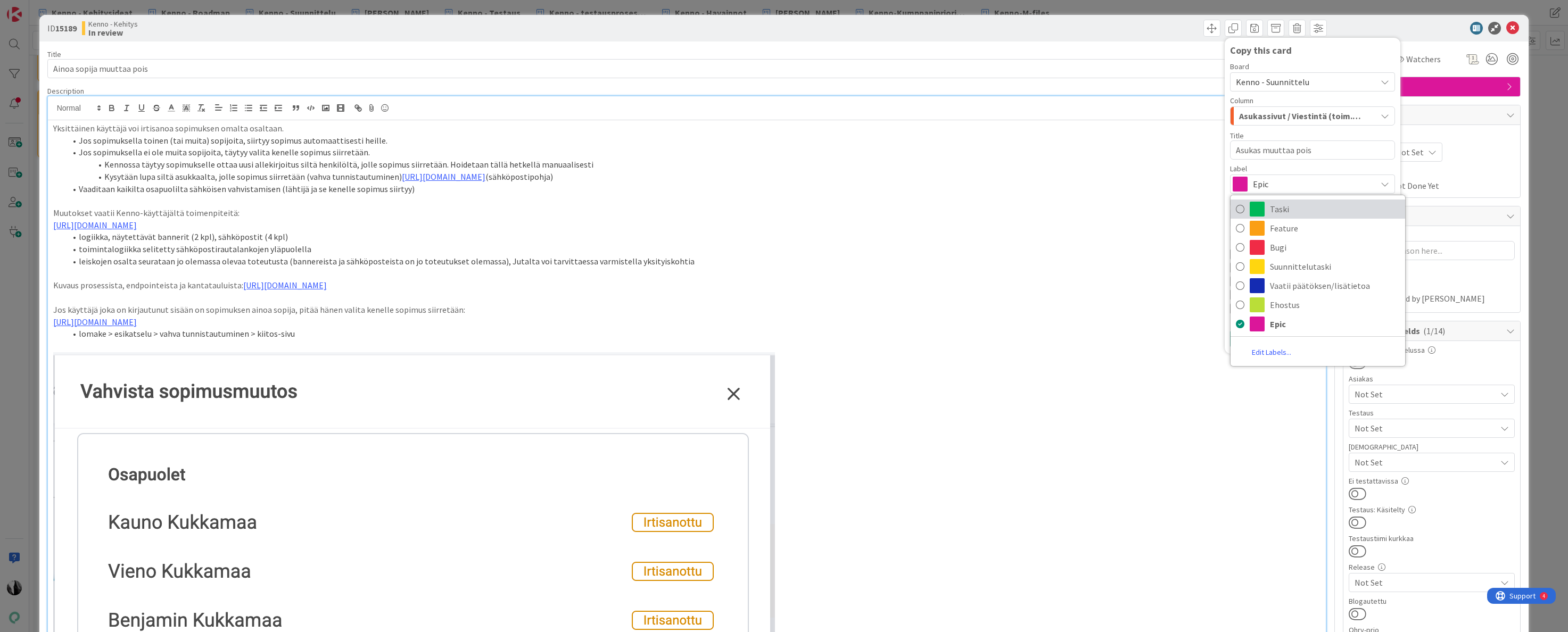
click at [1336, 208] on span "Taski" at bounding box center [1335, 209] width 130 height 16
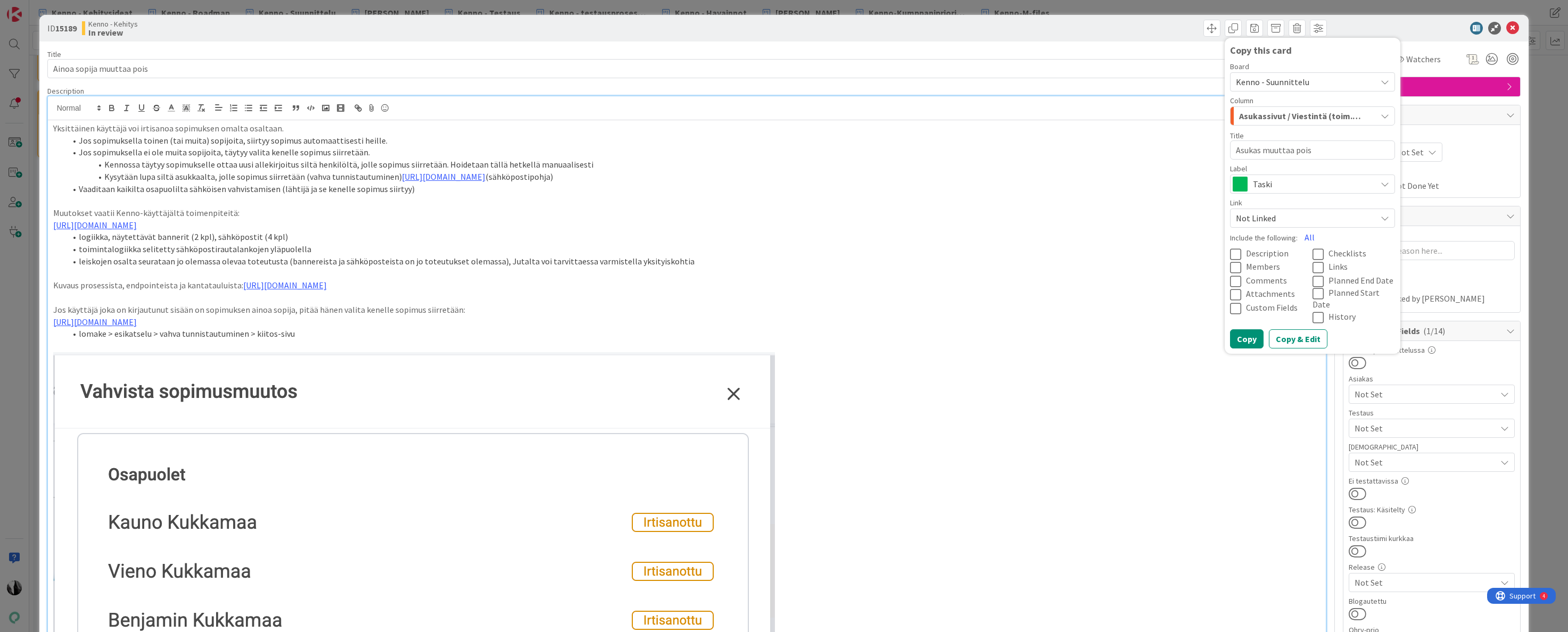
click at [1384, 219] on icon at bounding box center [1386, 219] width 9 height 9
click at [1360, 264] on span "Link as Child" at bounding box center [1333, 268] width 134 height 16
click at [1237, 253] on icon at bounding box center [1239, 254] width 16 height 13
click at [1292, 329] on button "Copy & Edit" at bounding box center [1298, 339] width 58 height 19
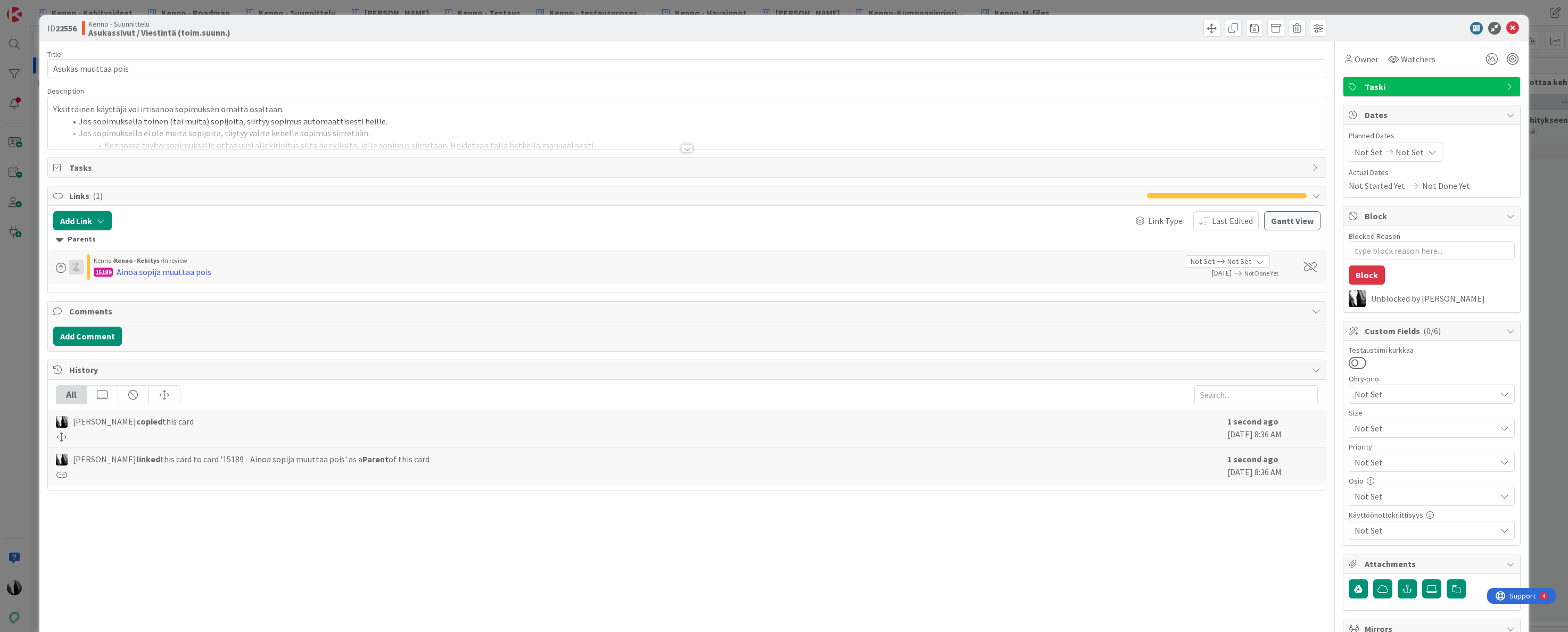
type textarea "x"
drag, startPoint x: 687, startPoint y: 148, endPoint x: 705, endPoint y: 151, distance: 18.2
click at [687, 148] on div at bounding box center [688, 148] width 12 height 9
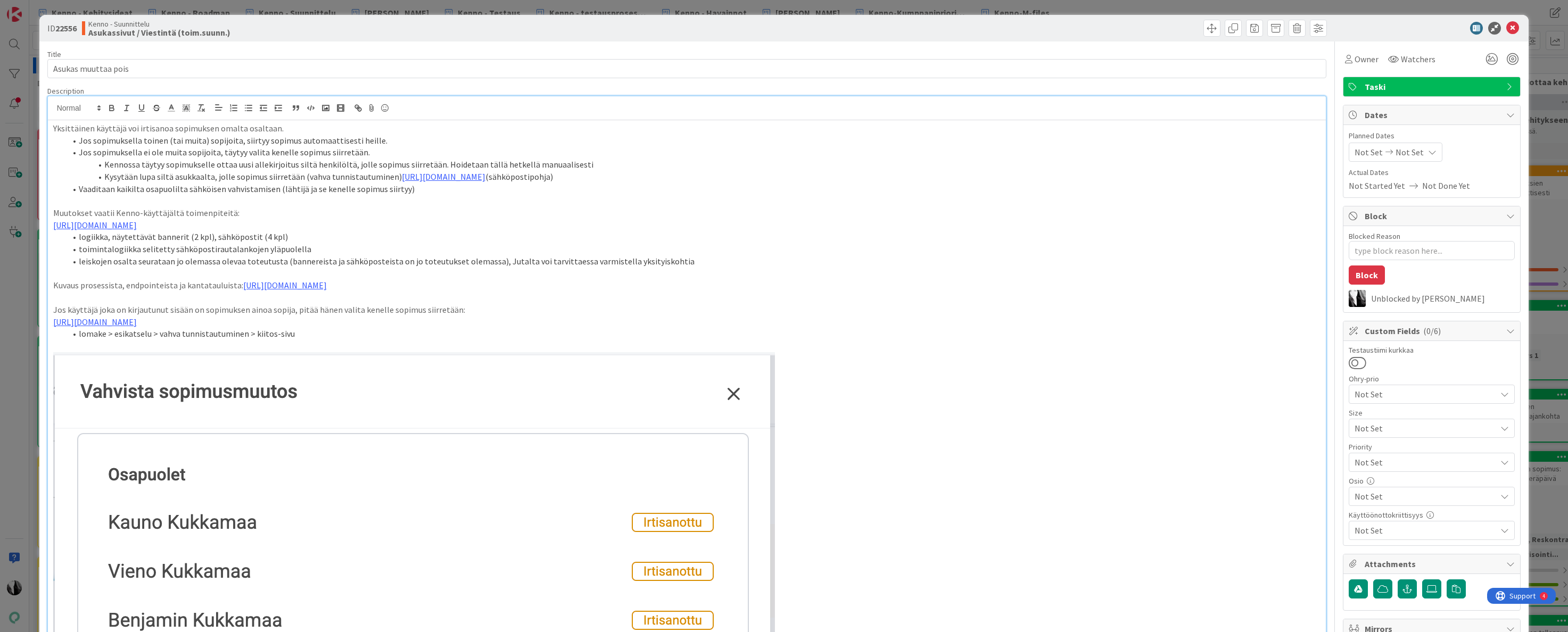
click at [110, 131] on p "Yksittäinen käyttäjä voi irtisanoa sopimuksen omalta osaltaan." at bounding box center [687, 128] width 1268 height 13
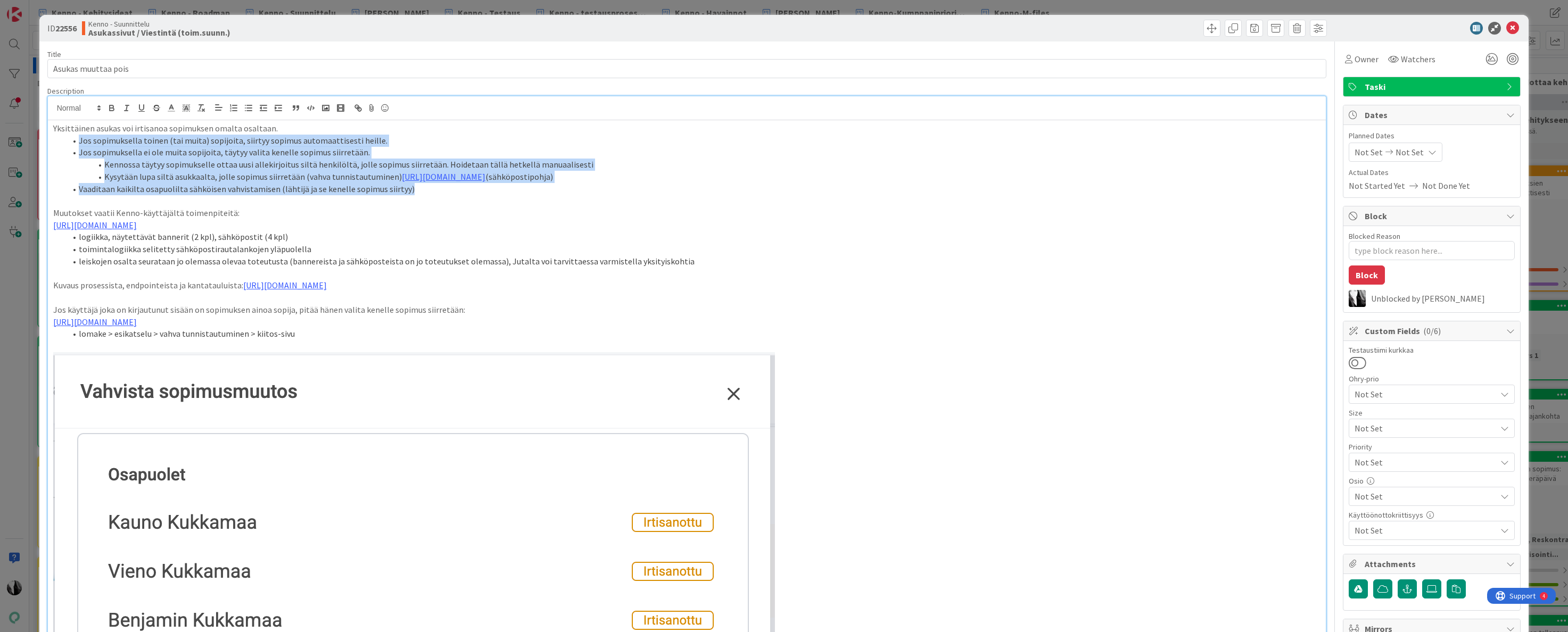
drag, startPoint x: 80, startPoint y: 142, endPoint x: 417, endPoint y: 188, distance: 340.1
click at [417, 188] on ol "Jos sopimuksella toinen (tai muita) sopijoita, siirtyy sopimus automaattisesti …" at bounding box center [687, 165] width 1268 height 61
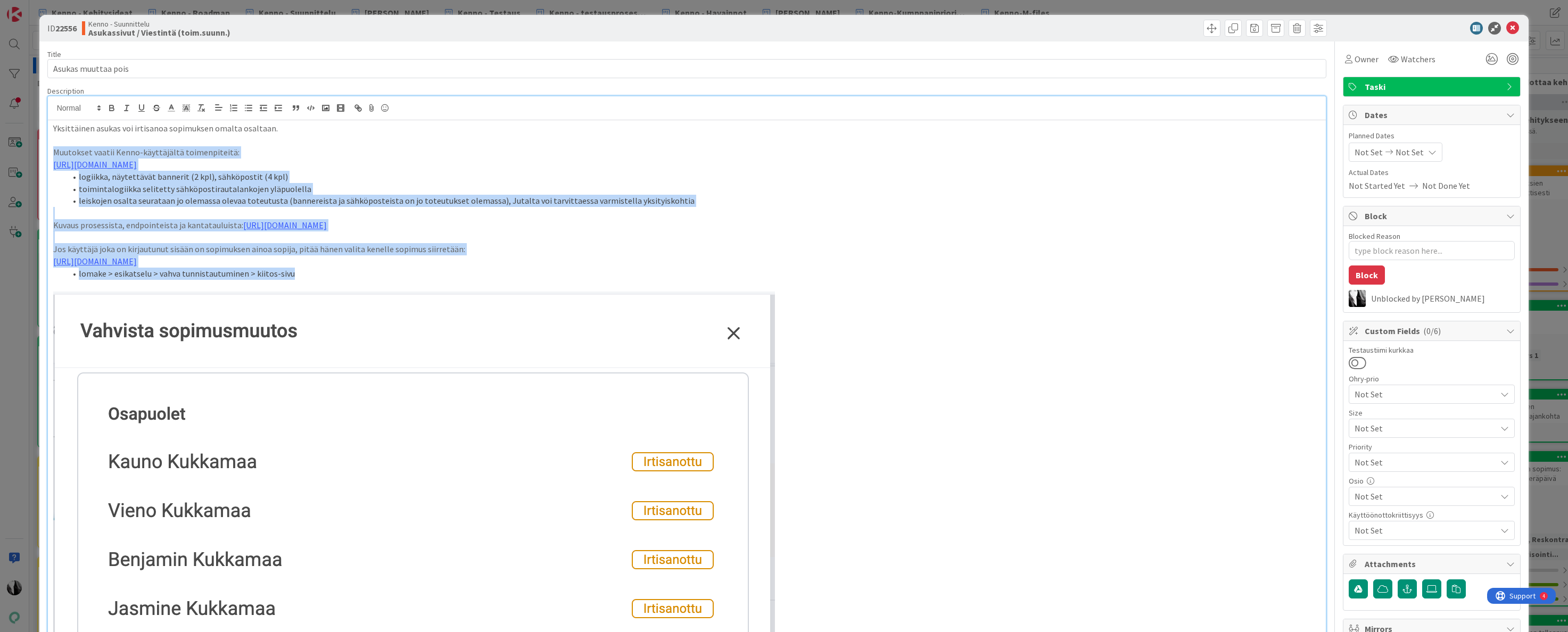
drag, startPoint x: 52, startPoint y: 154, endPoint x: 657, endPoint y: 270, distance: 616.0
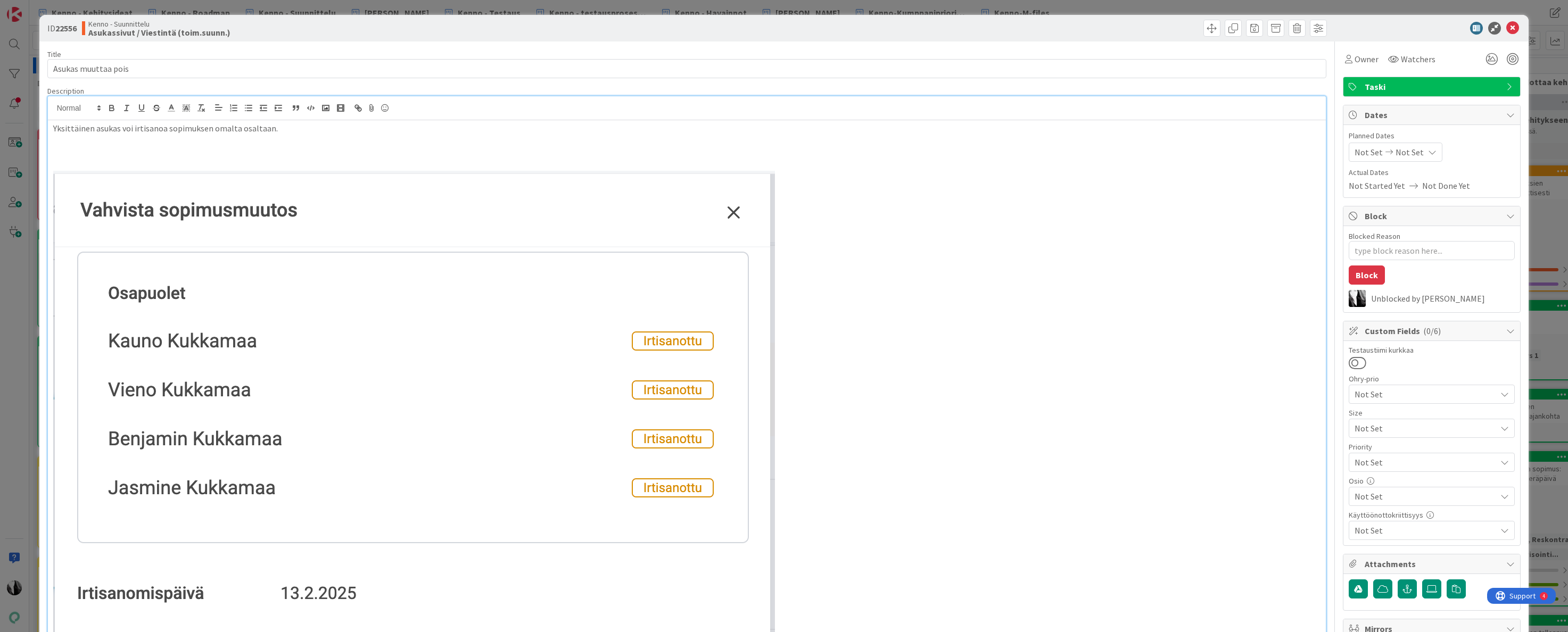
click at [538, 209] on img at bounding box center [414, 586] width 722 height 832
drag, startPoint x: 657, startPoint y: 199, endPoint x: 663, endPoint y: 199, distance: 6.0
click at [657, 199] on img at bounding box center [414, 586] width 722 height 832
click at [763, 196] on img at bounding box center [414, 586] width 722 height 832
click at [772, 196] on img at bounding box center [414, 586] width 722 height 832
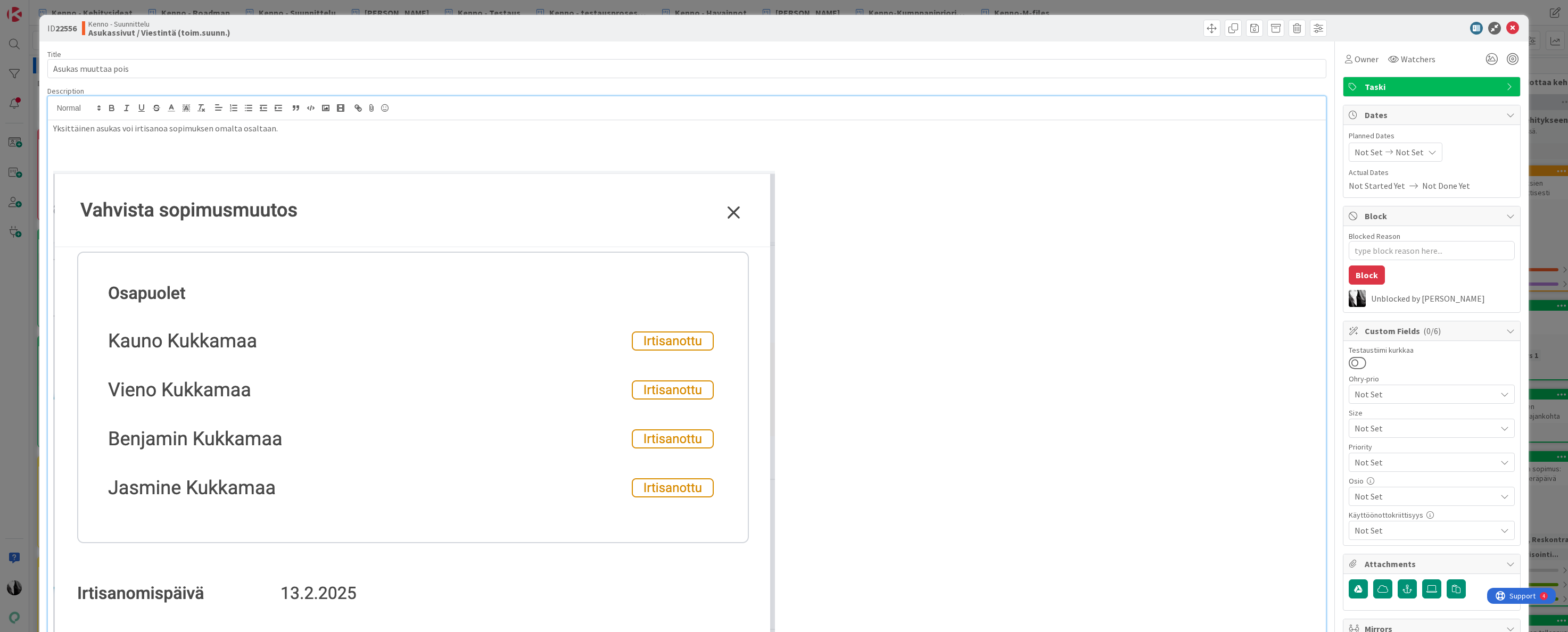
click at [772, 196] on img at bounding box center [414, 586] width 722 height 832
click at [772, 397] on img at bounding box center [414, 586] width 722 height 832
click at [785, 398] on p at bounding box center [687, 586] width 1268 height 832
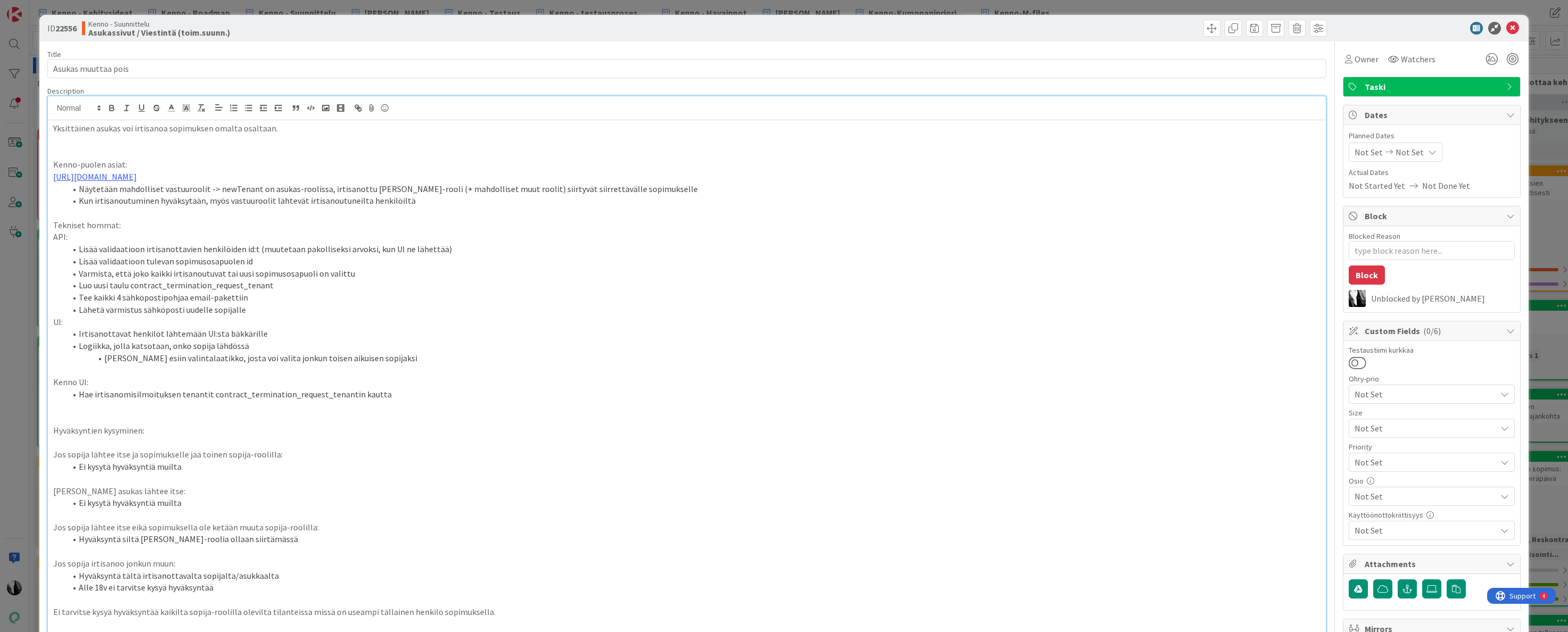
click at [53, 151] on p at bounding box center [687, 152] width 1268 height 13
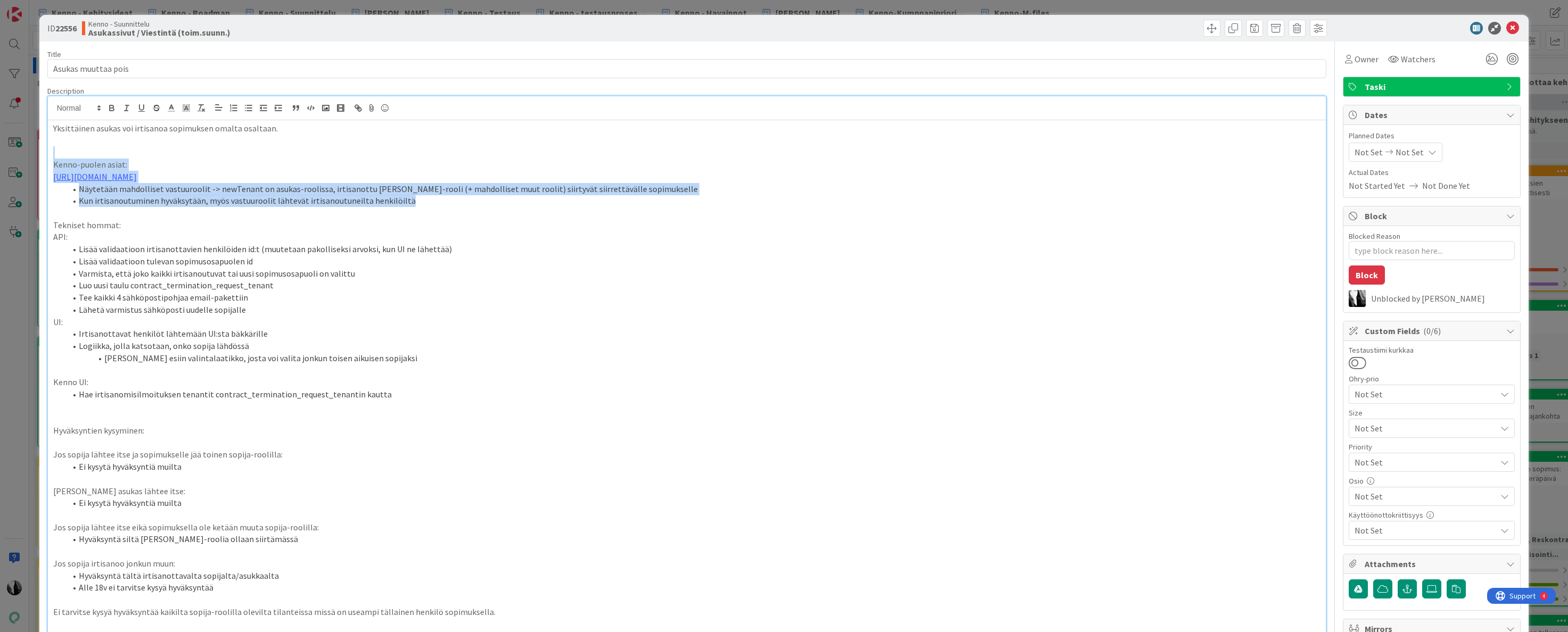
drag, startPoint x: 54, startPoint y: 151, endPoint x: 417, endPoint y: 202, distance: 366.6
click at [411, 202] on div "Yksittäinen asukas voi irtisanoa sopimuksen omalta osaltaan. Kenno-puolen asiat…" at bounding box center [687, 543] width 1278 height 847
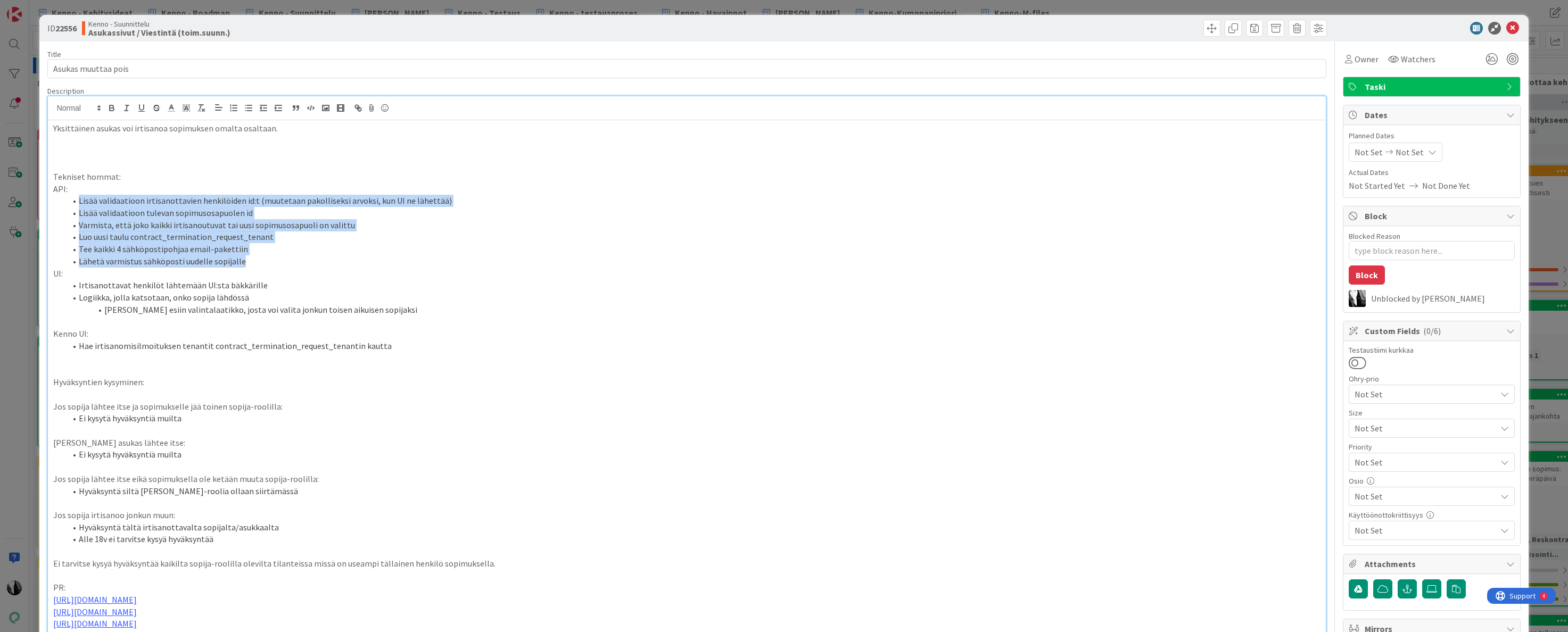
drag, startPoint x: 78, startPoint y: 201, endPoint x: 309, endPoint y: 261, distance: 238.7
click at [300, 261] on ol "Lisää validaatioon irtisanottavien henkilöiden id:t (muutetaan pakolliseksi arv…" at bounding box center [687, 231] width 1268 height 72
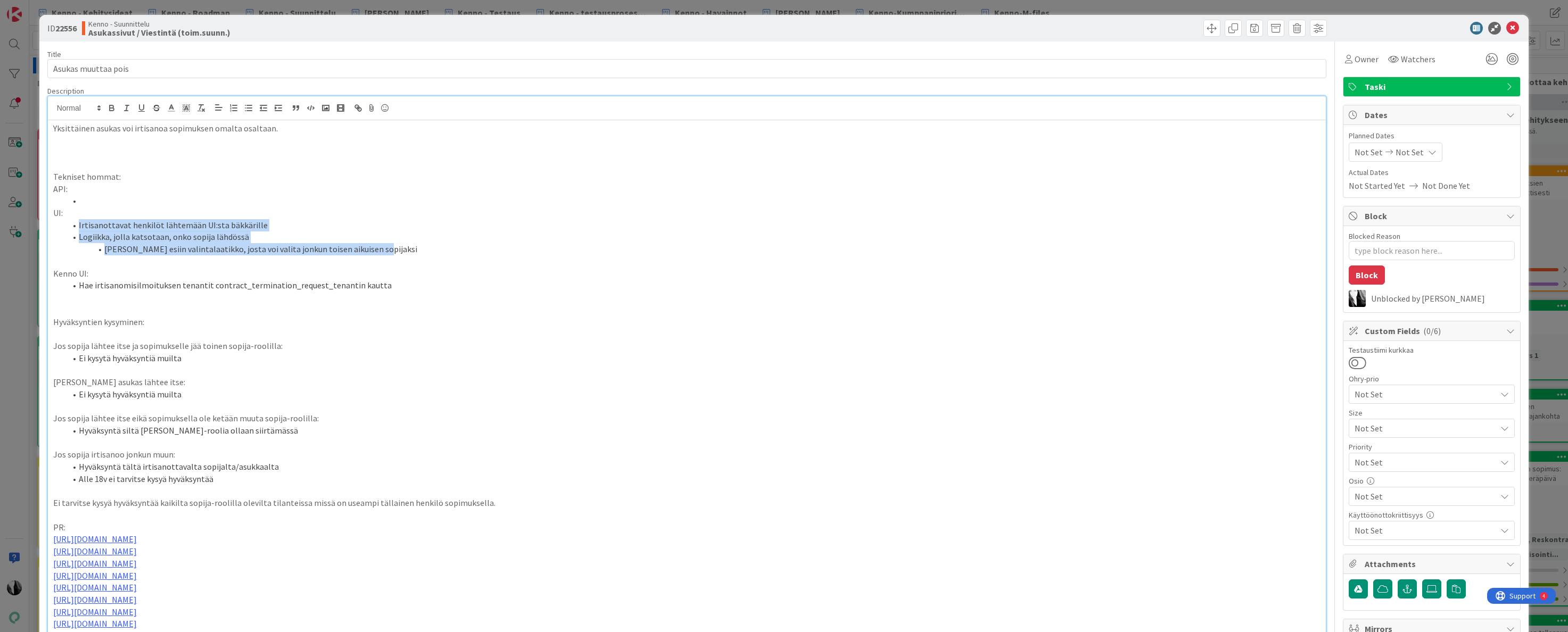
drag, startPoint x: 78, startPoint y: 225, endPoint x: 375, endPoint y: 249, distance: 298.0
click at [377, 250] on ol "Irtisanottavat henkilöt lähtemään UI:sta bäkkärille Logiikka, jolla katsotaan, …" at bounding box center [687, 237] width 1268 height 36
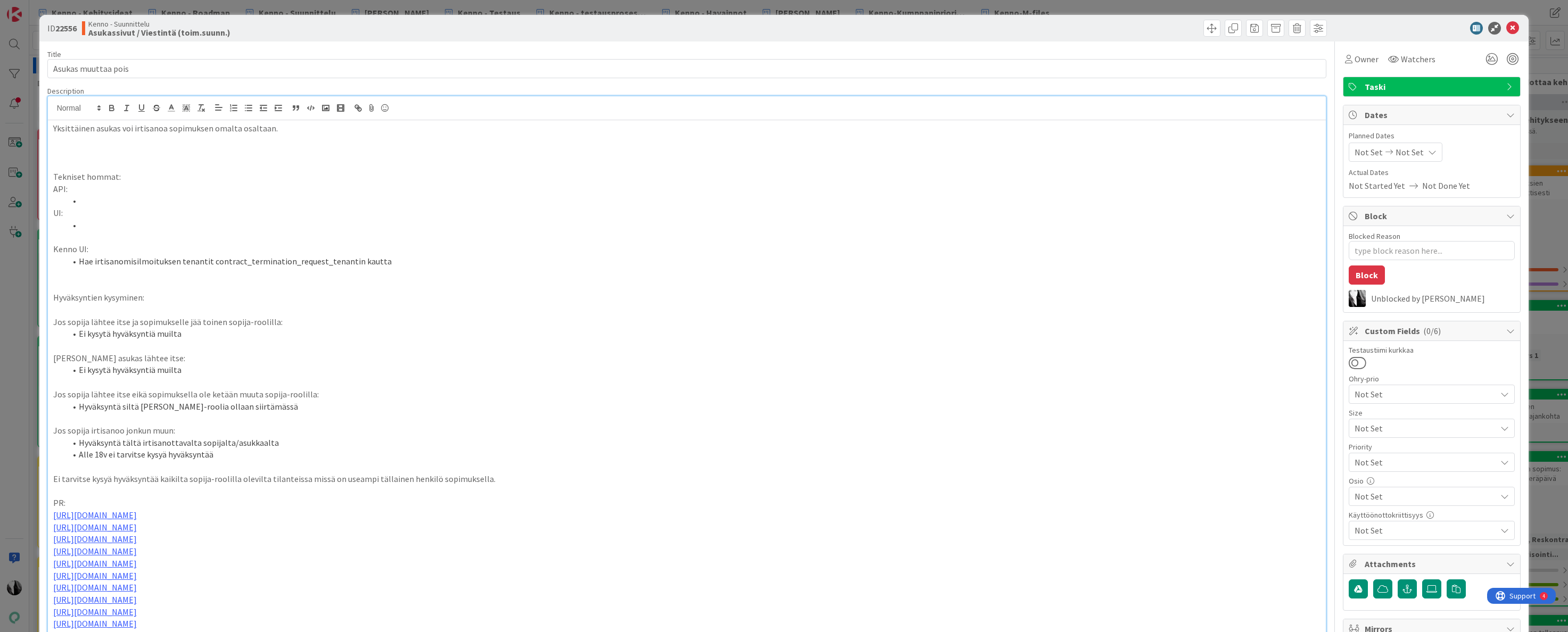
drag, startPoint x: 60, startPoint y: 239, endPoint x: 109, endPoint y: 243, distance: 49.2
click at [61, 239] on p at bounding box center [687, 237] width 1268 height 13
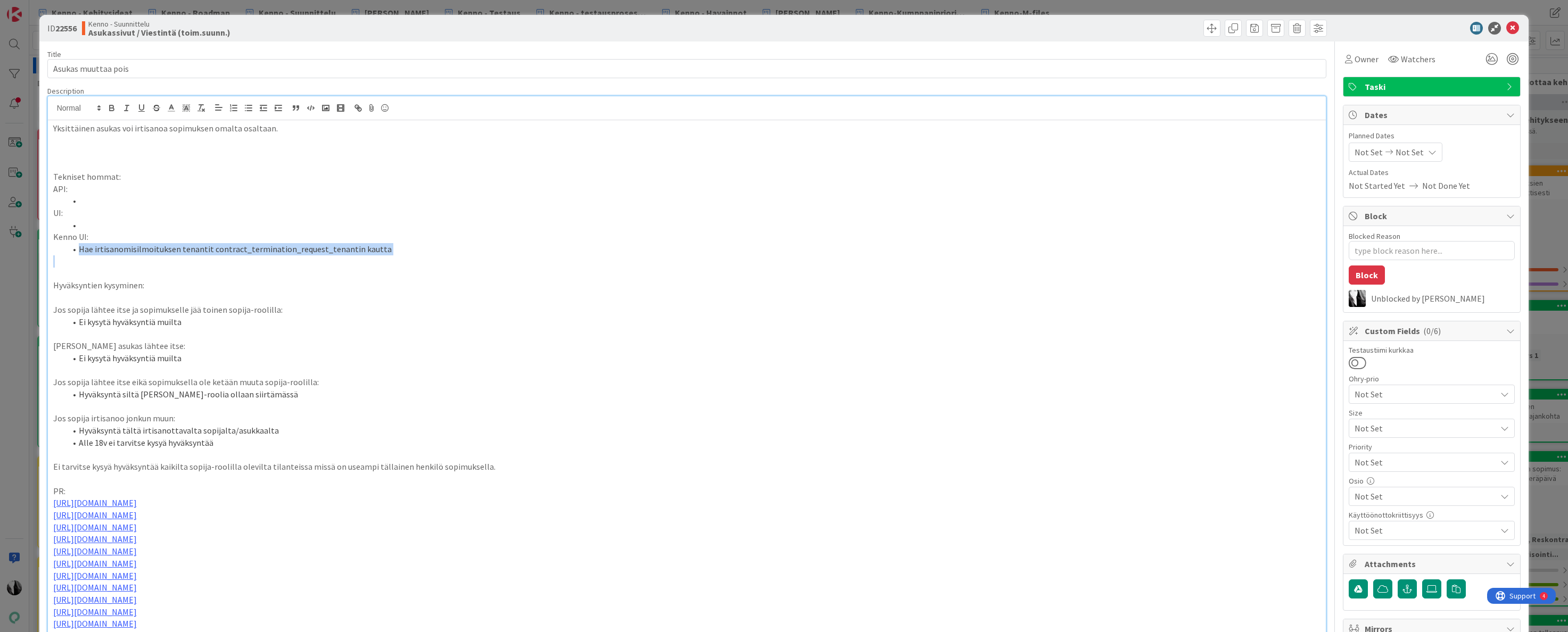
drag, startPoint x: 79, startPoint y: 250, endPoint x: 386, endPoint y: 256, distance: 307.1
click at [386, 256] on div "Yksittäinen asukas voi irtisanoa sopimuksen omalta osaltaan. Tekniset hommat: A…" at bounding box center [687, 471] width 1278 height 702
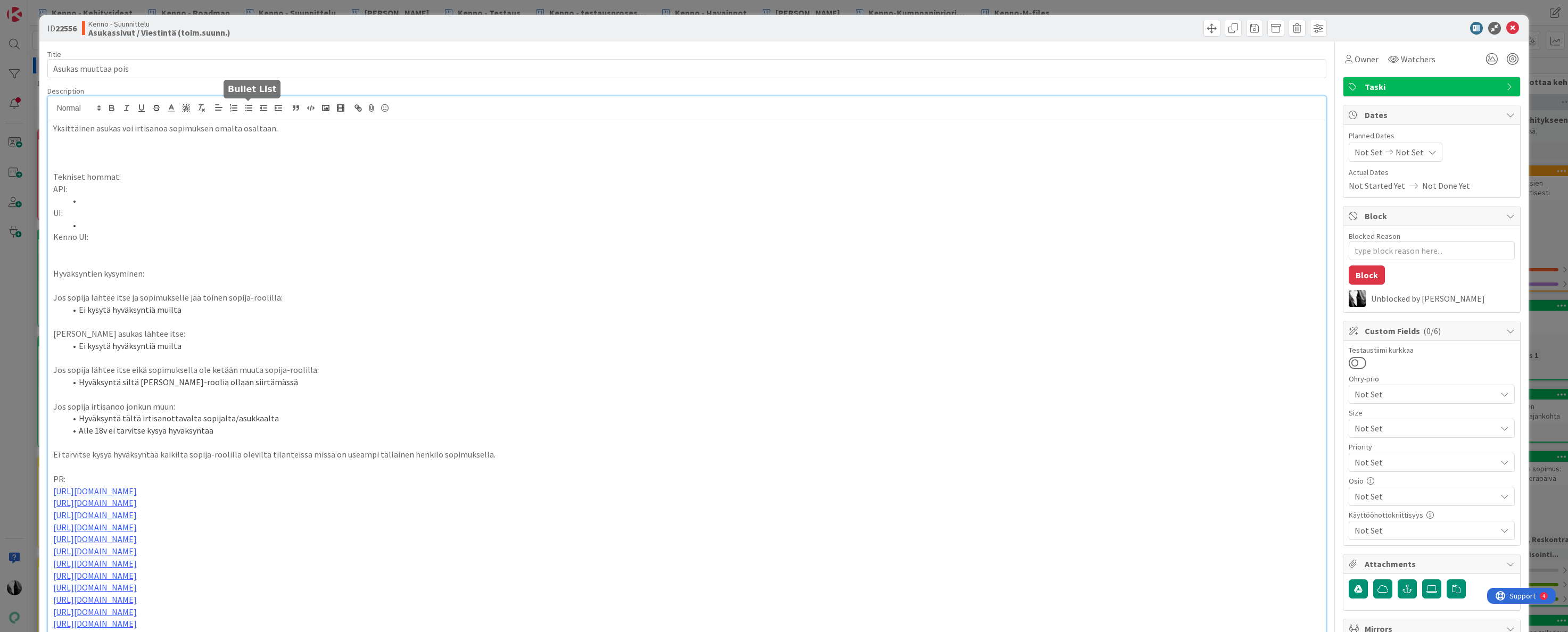
click at [248, 108] on line "button" at bounding box center [249, 108] width 4 height 0
drag, startPoint x: 52, startPoint y: 274, endPoint x: 199, endPoint y: 316, distance: 152.9
click at [199, 316] on div "Yksittäinen asukas voi irtisanoa sopimuksen omalta osaltaan. Tekniset hommat: A…" at bounding box center [687, 465] width 1278 height 690
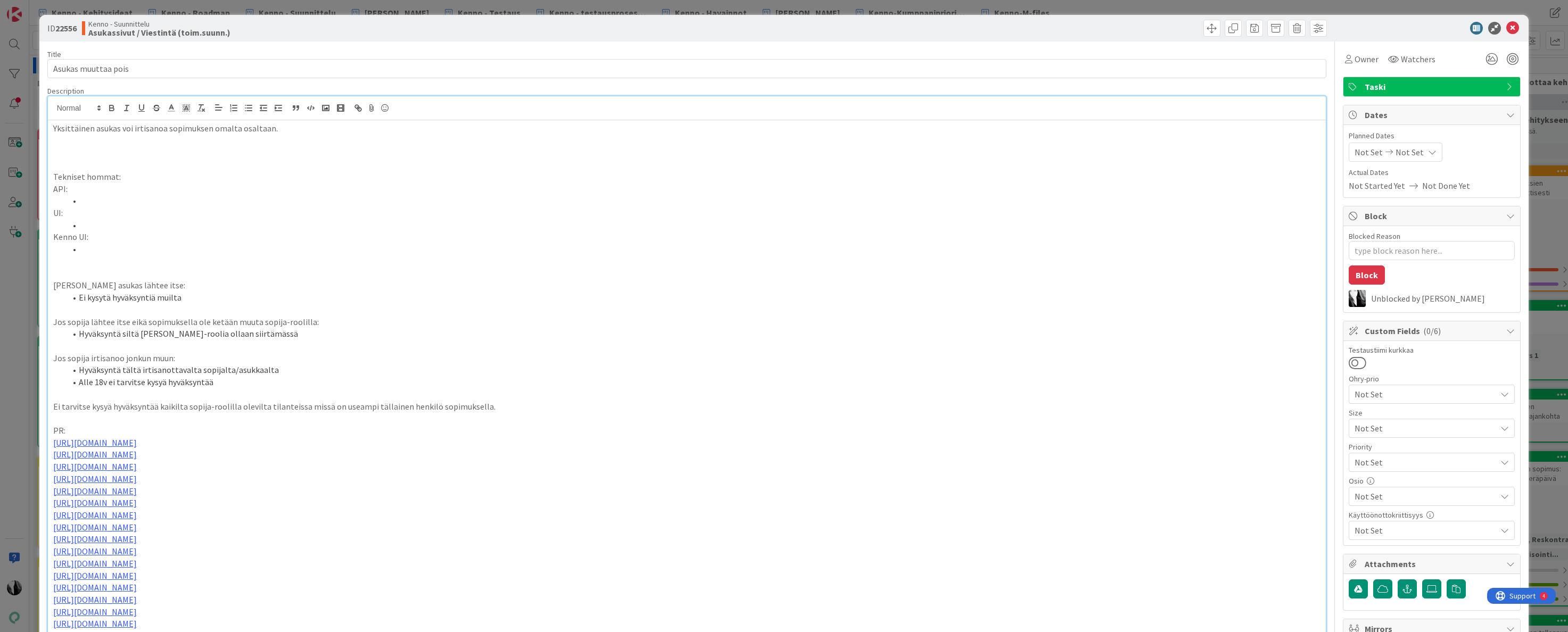
drag, startPoint x: 55, startPoint y: 315, endPoint x: 301, endPoint y: 339, distance: 247.2
click at [287, 338] on div "Yksittäinen asukas voi irtisanoa sopimuksen omalta osaltaan. Tekniset hommat: A…" at bounding box center [687, 441] width 1278 height 642
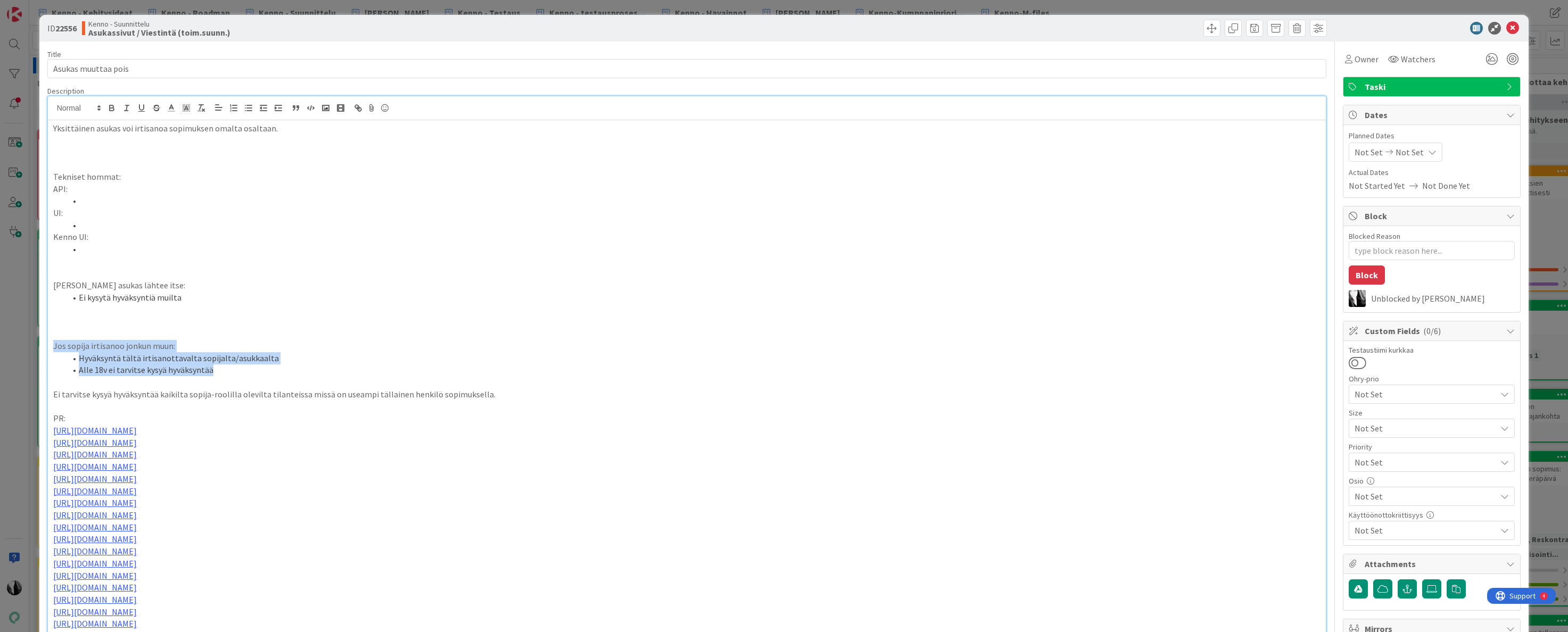
drag, startPoint x: 52, startPoint y: 346, endPoint x: 272, endPoint y: 365, distance: 220.8
click at [272, 365] on div "Yksittäinen asukas voi irtisanoa sopimuksen omalta osaltaan. Tekniset hommat: A…" at bounding box center [687, 435] width 1278 height 630
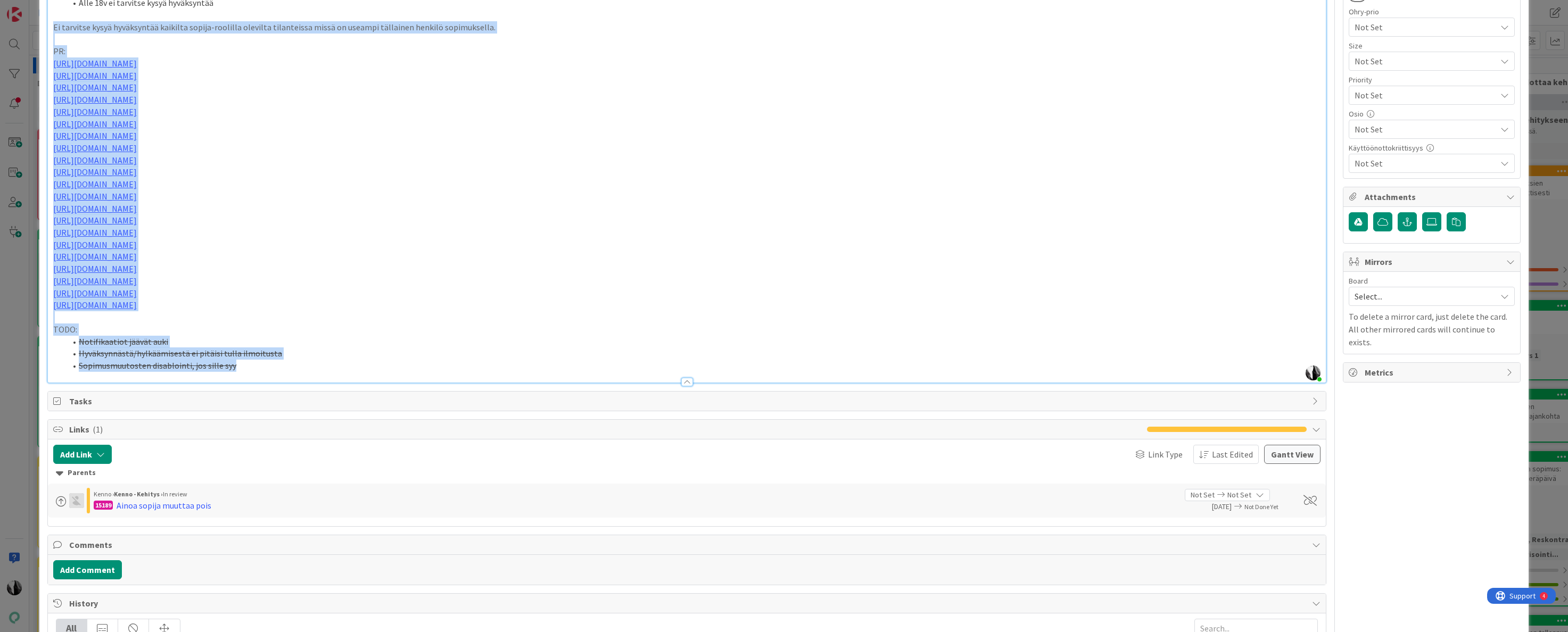
scroll to position [371, 0]
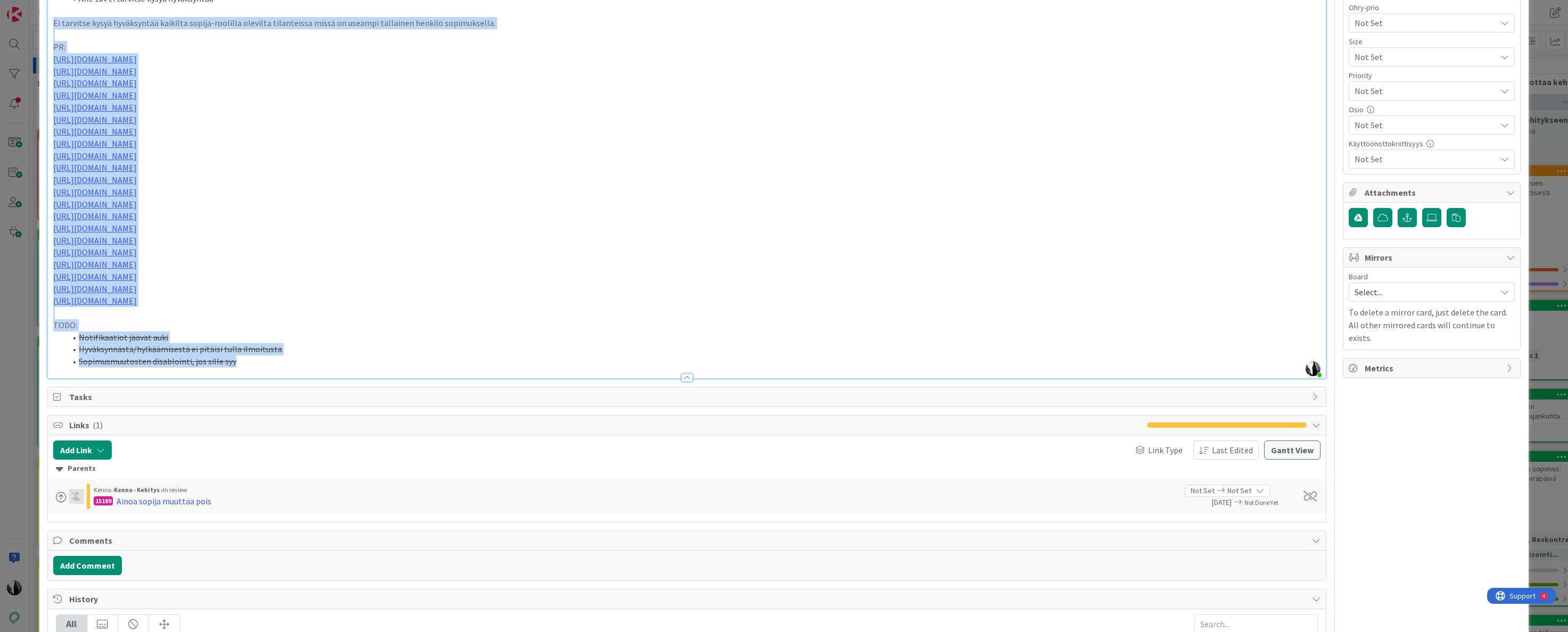
drag, startPoint x: 52, startPoint y: 394, endPoint x: 290, endPoint y: 358, distance: 240.7
click at [290, 358] on div "Yksittäinen asukas voi irtisanoa sopimuksen omalta osaltaan. Tekniset hommat: A…" at bounding box center [687, 63] width 1278 height 630
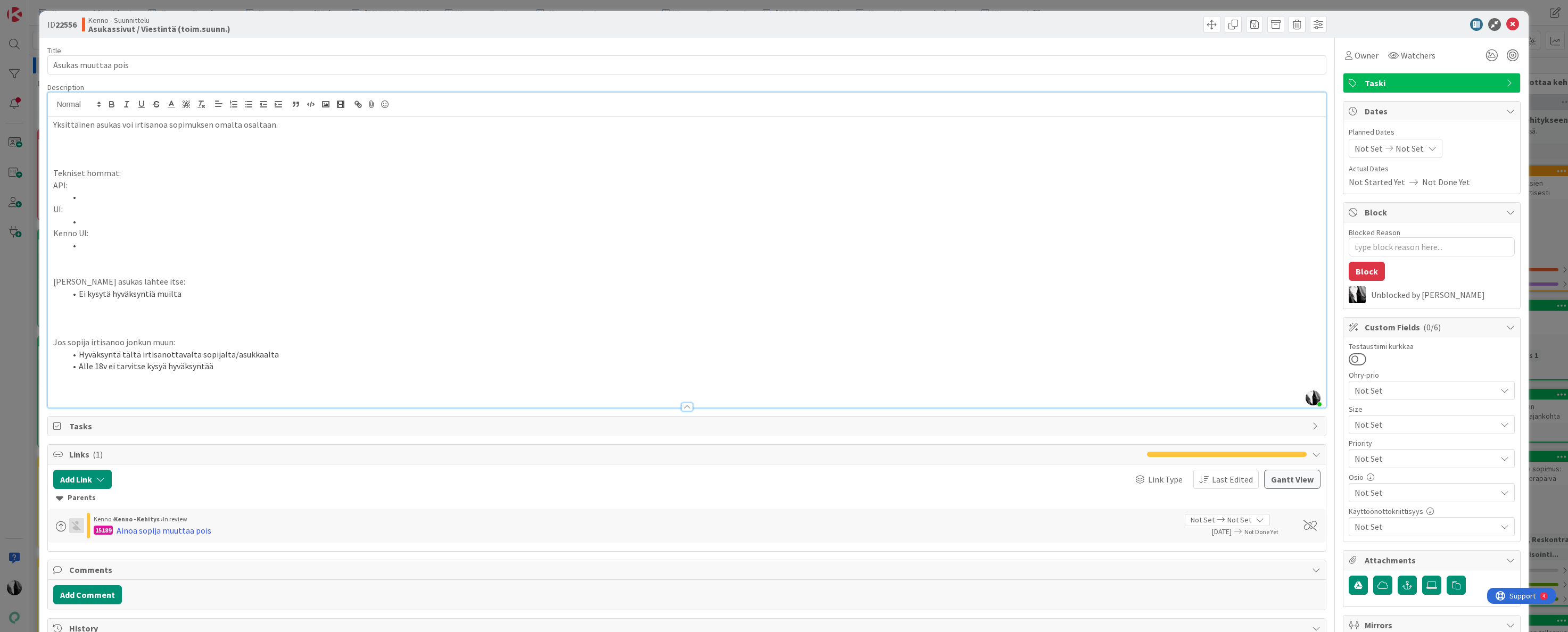
scroll to position [3, 0]
click at [278, 121] on p "Yksittäinen asukas voi irtisanoa sopimuksen omalta osaltaan." at bounding box center [687, 126] width 1268 height 13
type textarea "x"
click at [150, 69] on input "Asukas muuttaa pois" at bounding box center [687, 66] width 1280 height 19
drag, startPoint x: 144, startPoint y: 68, endPoint x: 58, endPoint y: 61, distance: 86.3
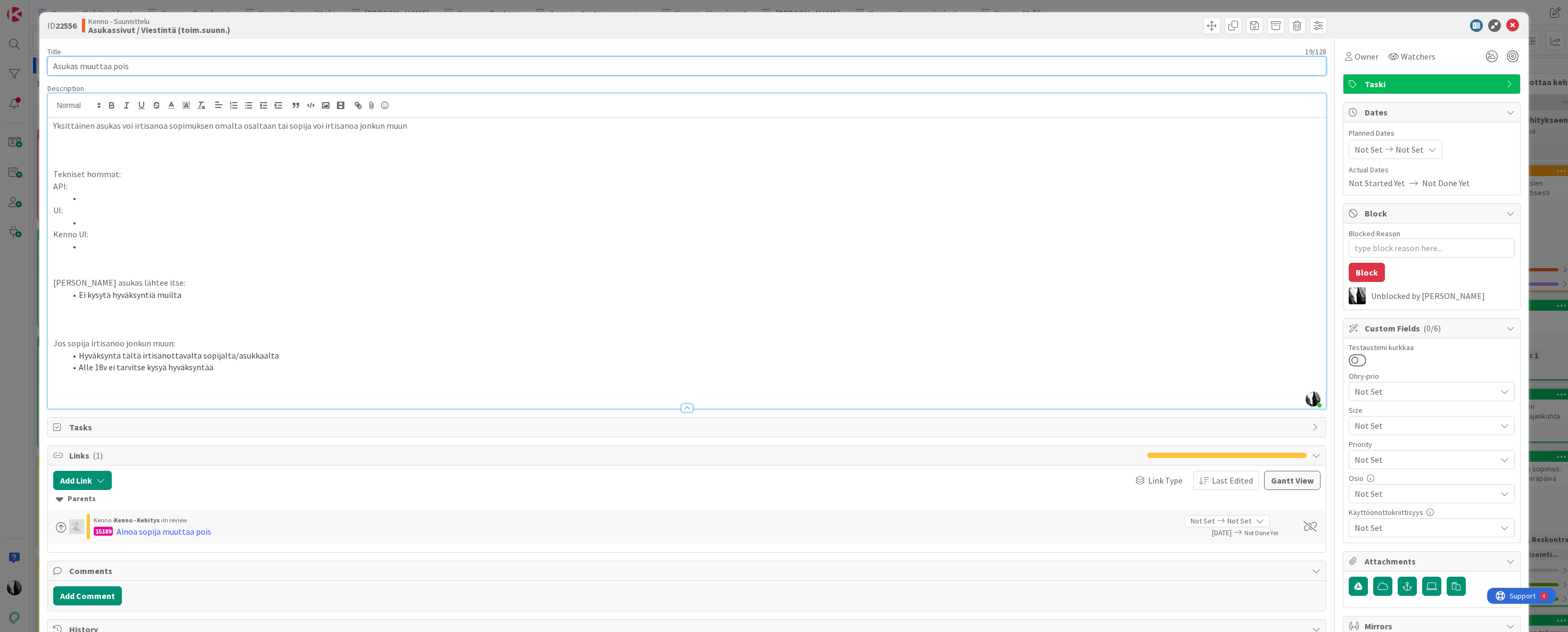
click at [56, 62] on input "Asukas muuttaa pois" at bounding box center [687, 66] width 1280 height 19
type input "A"
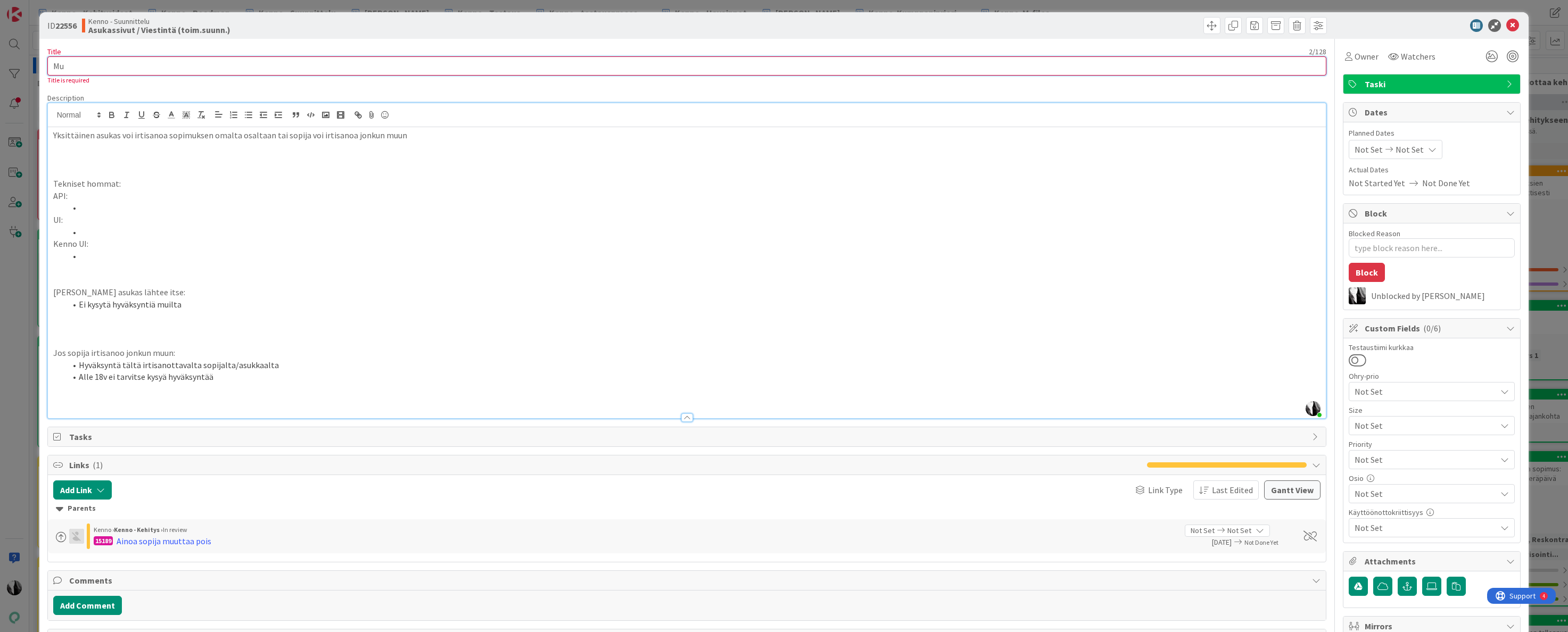
type input "M"
click at [268, 134] on p "Yksittäinen asukas voi irtisanoa sopimuksen omalta osaltaan tai sopija voi irti…" at bounding box center [687, 135] width 1268 height 13
type textarea "x"
click at [142, 66] on input "Title" at bounding box center [687, 66] width 1280 height 19
type input "Au"
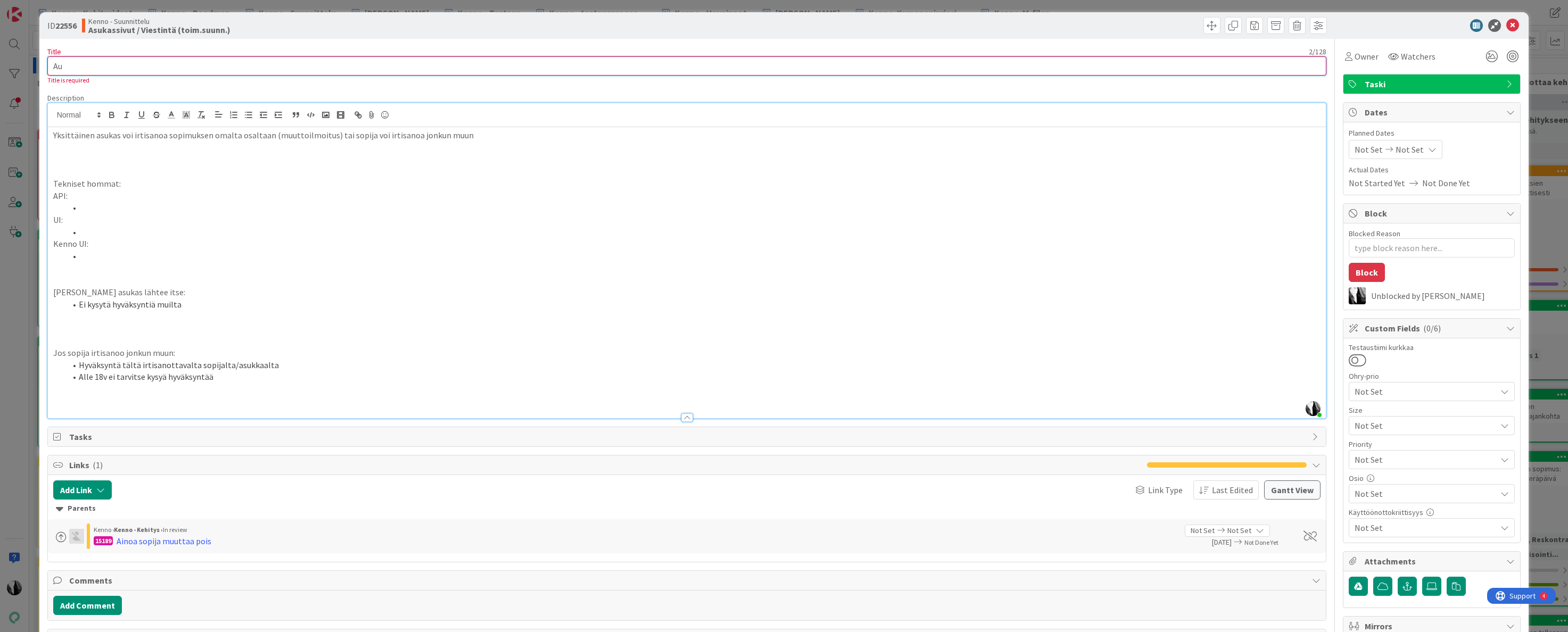
type textarea "x"
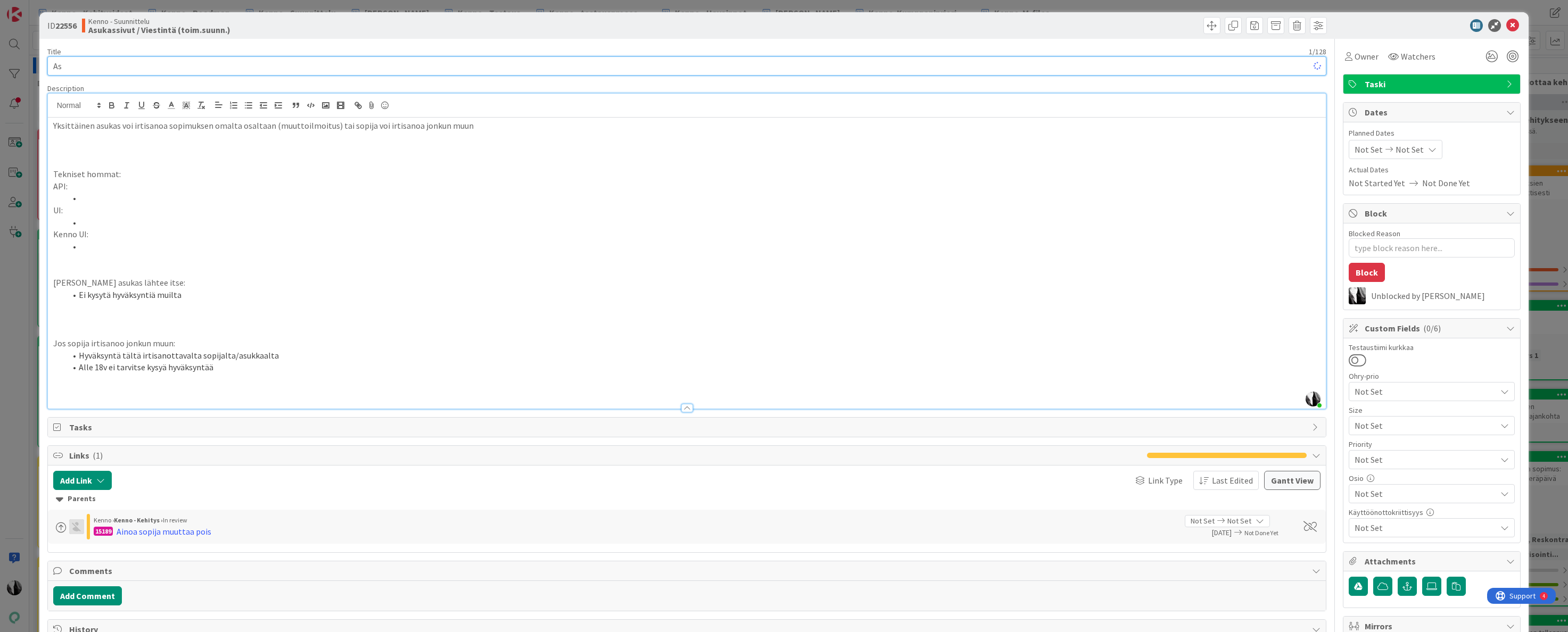
type input "Asu"
type textarea "x"
type input "Asukas irtisan"
type textarea "x"
type input "Asukas irtisa"
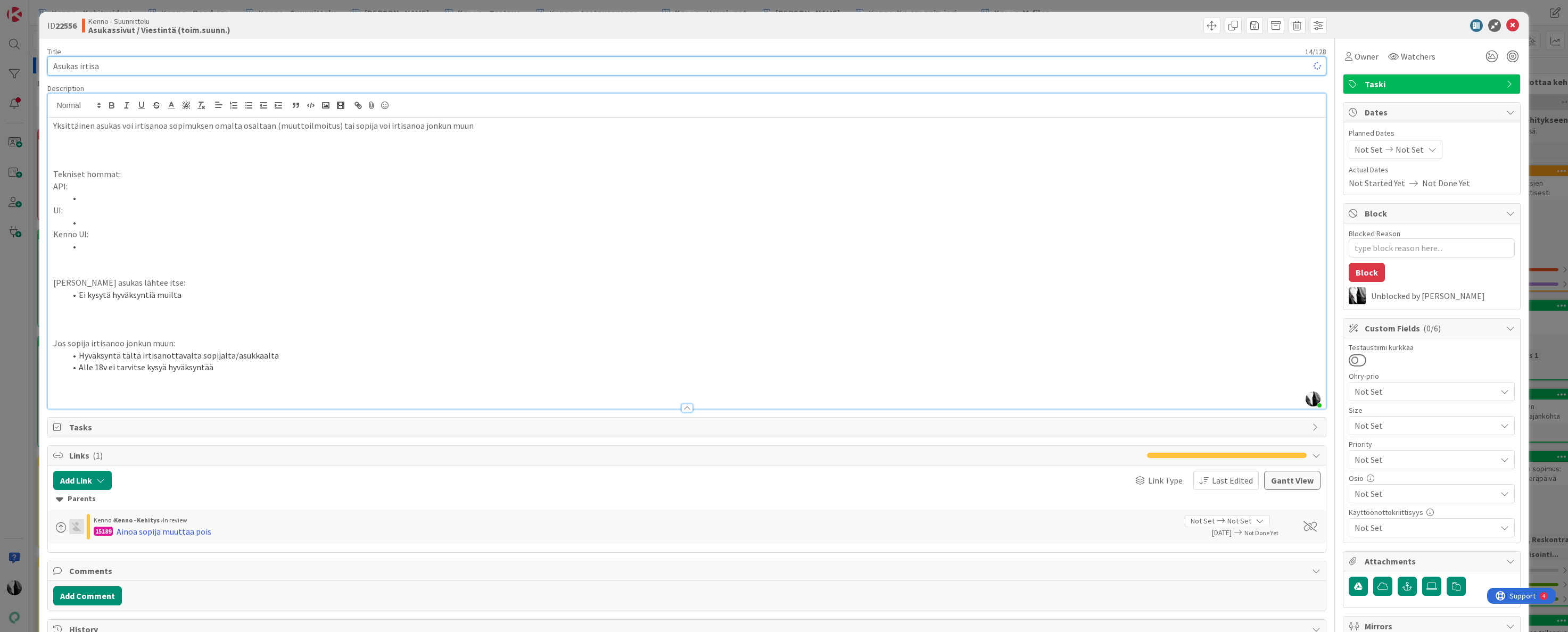
type textarea "x"
type input "Asukas"
type textarea "x"
type input "Asukas"
type textarea "x"
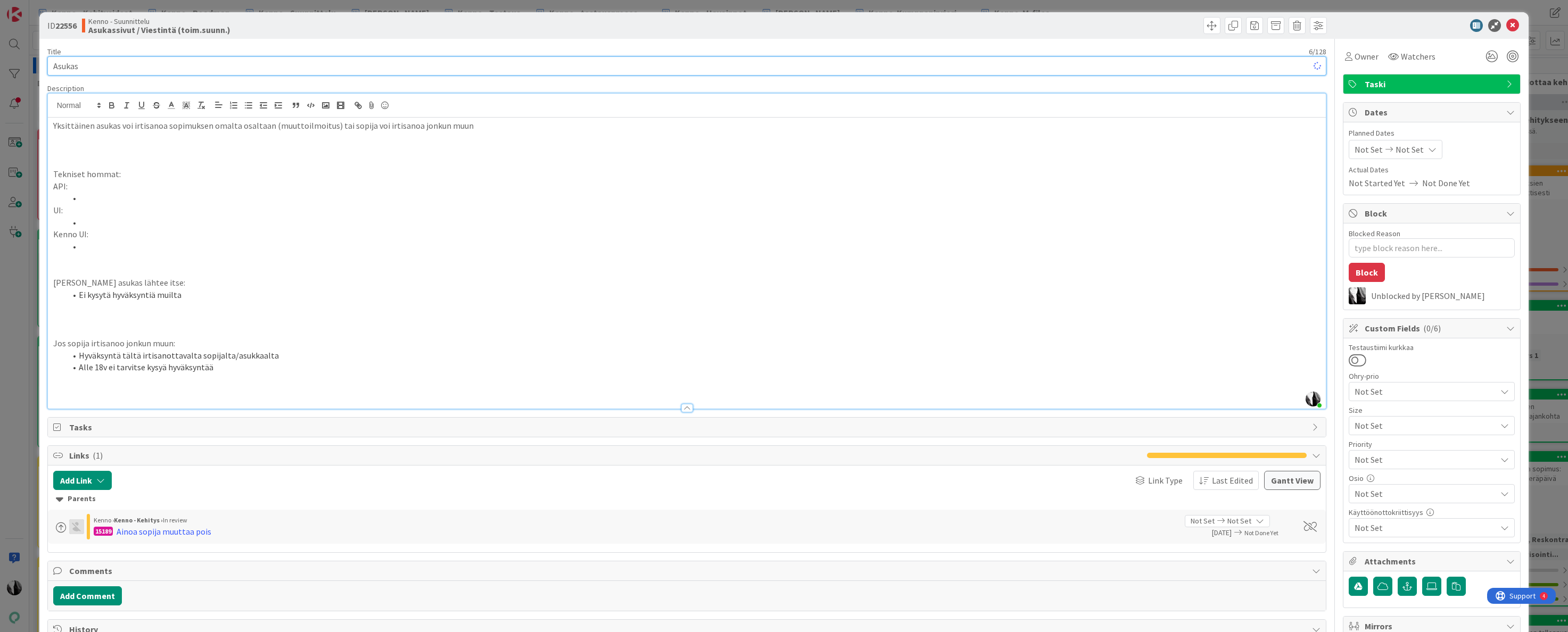
type input "Asukas"
type textarea "x"
type input "Asukas irtisanoo itsensä, tai sopija irtisanoo jonkun muu"
type textarea "x"
type input "Asukas irtisanoo itsensä, tai sopija irtisanoo jonkun muun o"
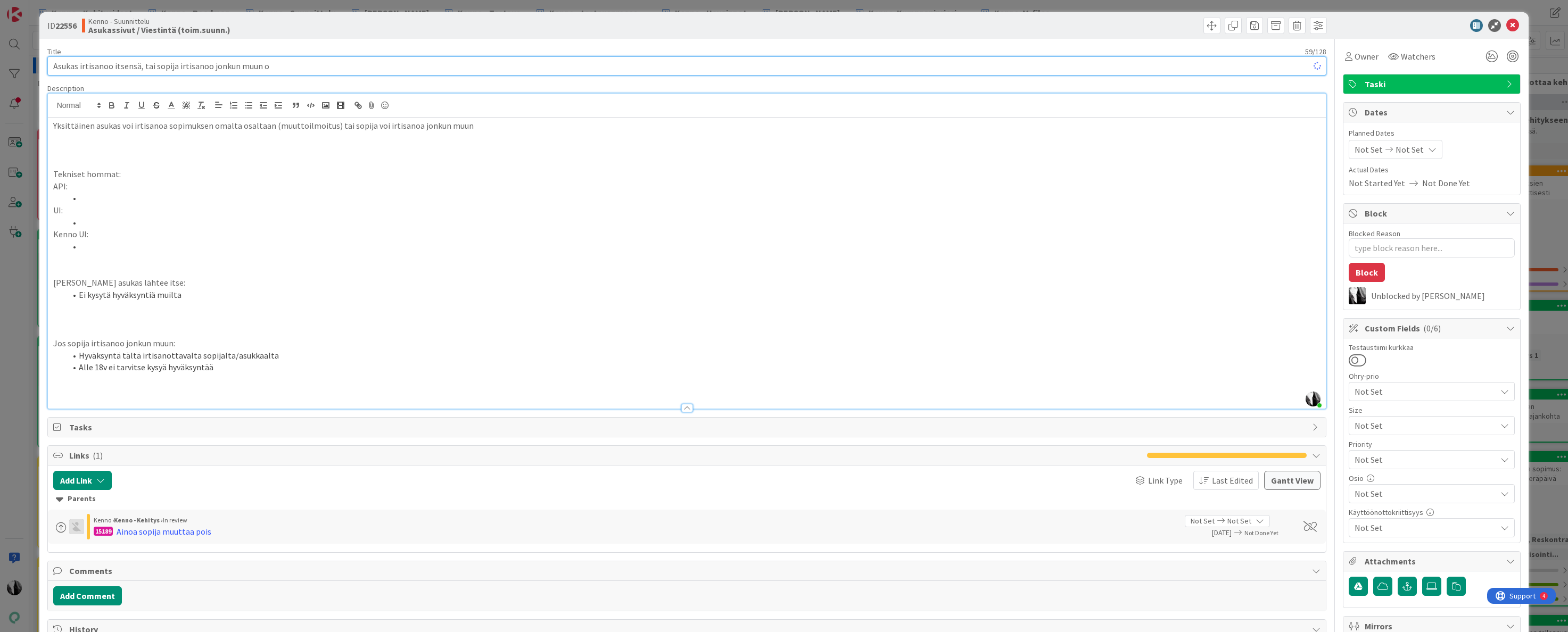
type textarea "x"
type input "Asukas irtisanoo itsensä, tai sopija irtisanoo jonkun muun os"
type textarea "x"
type input "Asukas irtisanoo itsensä, tai sopija irtisanoo jonkun muun o"
type textarea "x"
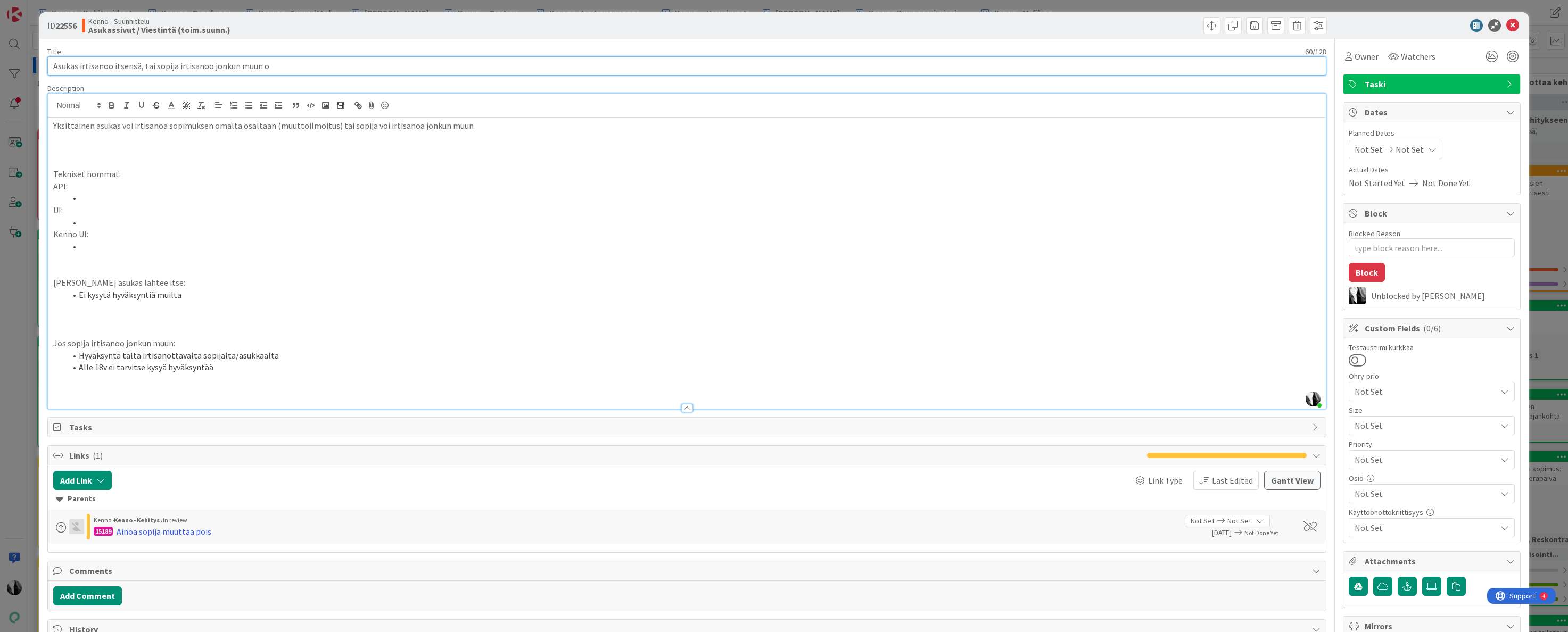
type input "Asukas irtisanoo itsensä, tai sopija irtisanoo jonkun muun"
type textarea "x"
type input "Asukas irtisanoo itsensä, tai sopija irtisanoo jonkun muun"
click at [490, 128] on p "Yksittäinen asukas voi irtisanoa sopimuksen omalta osaltaan (muuttoilmoitus) ta…" at bounding box center [687, 126] width 1268 height 13
click at [86, 140] on p at bounding box center [687, 138] width 1268 height 13
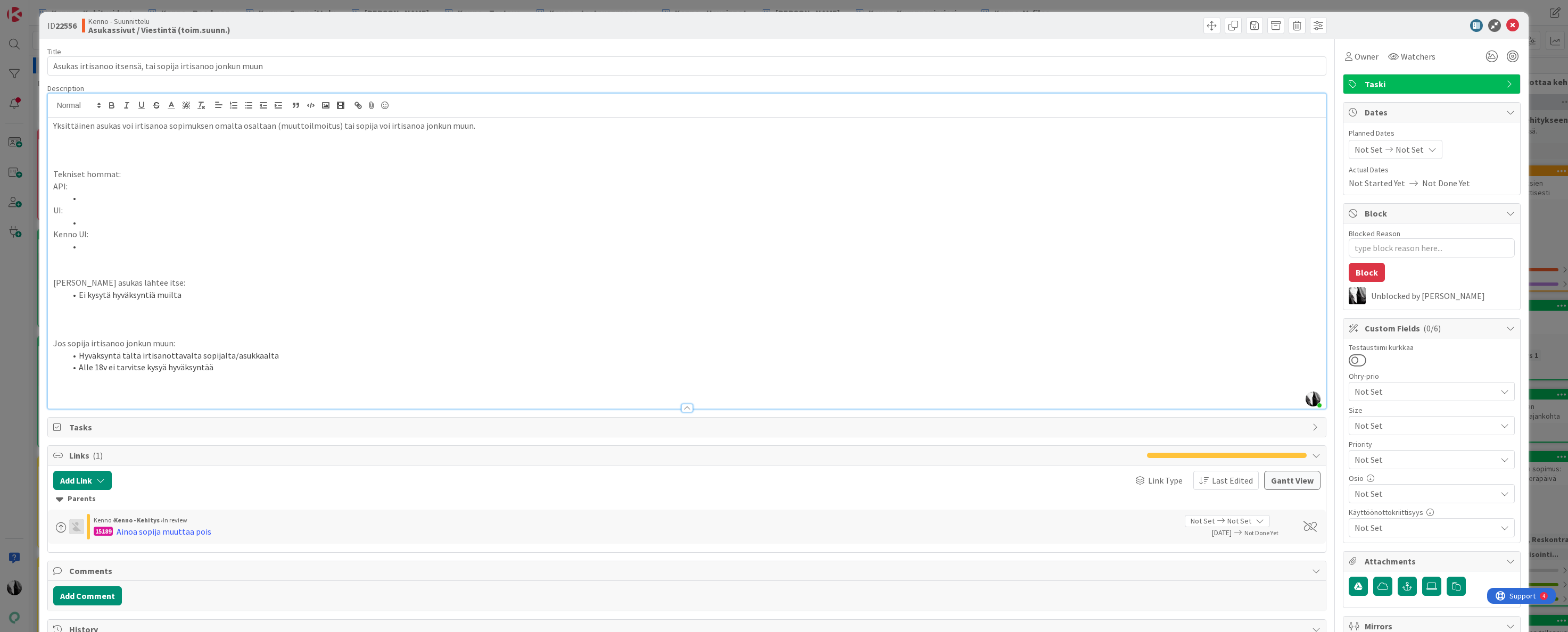
drag, startPoint x: 53, startPoint y: 148, endPoint x: 72, endPoint y: 151, distance: 19.2
click at [54, 149] on p at bounding box center [687, 150] width 1268 height 13
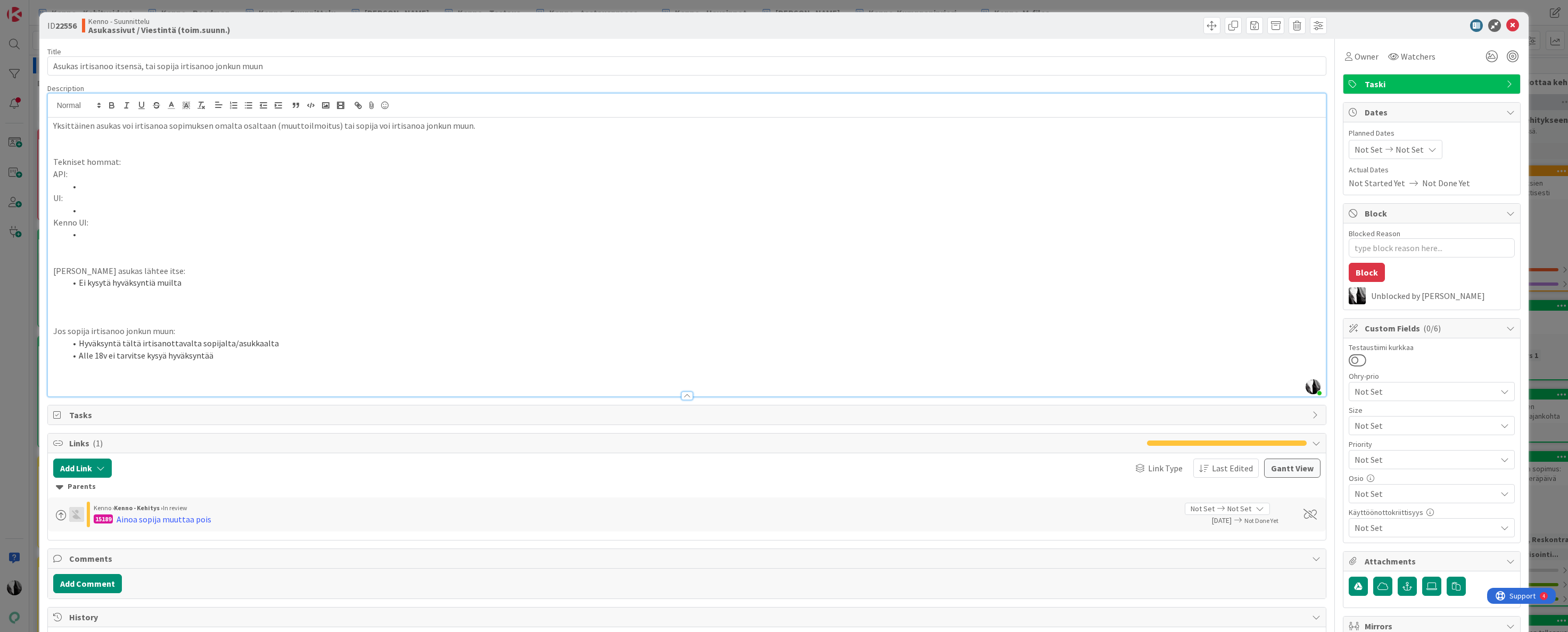
click at [55, 299] on p at bounding box center [687, 295] width 1268 height 13
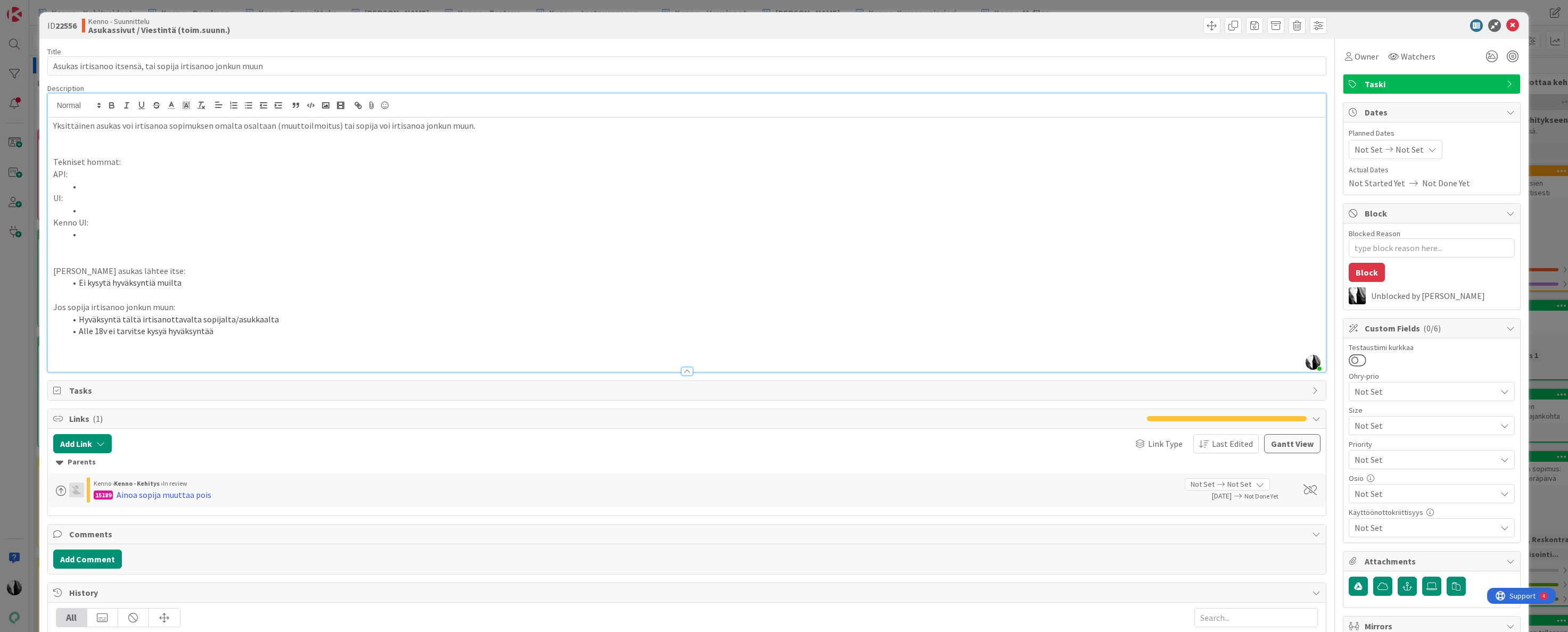
click at [1408, 26] on div at bounding box center [1426, 25] width 188 height 13
click at [1213, 26] on span at bounding box center [1212, 25] width 17 height 17
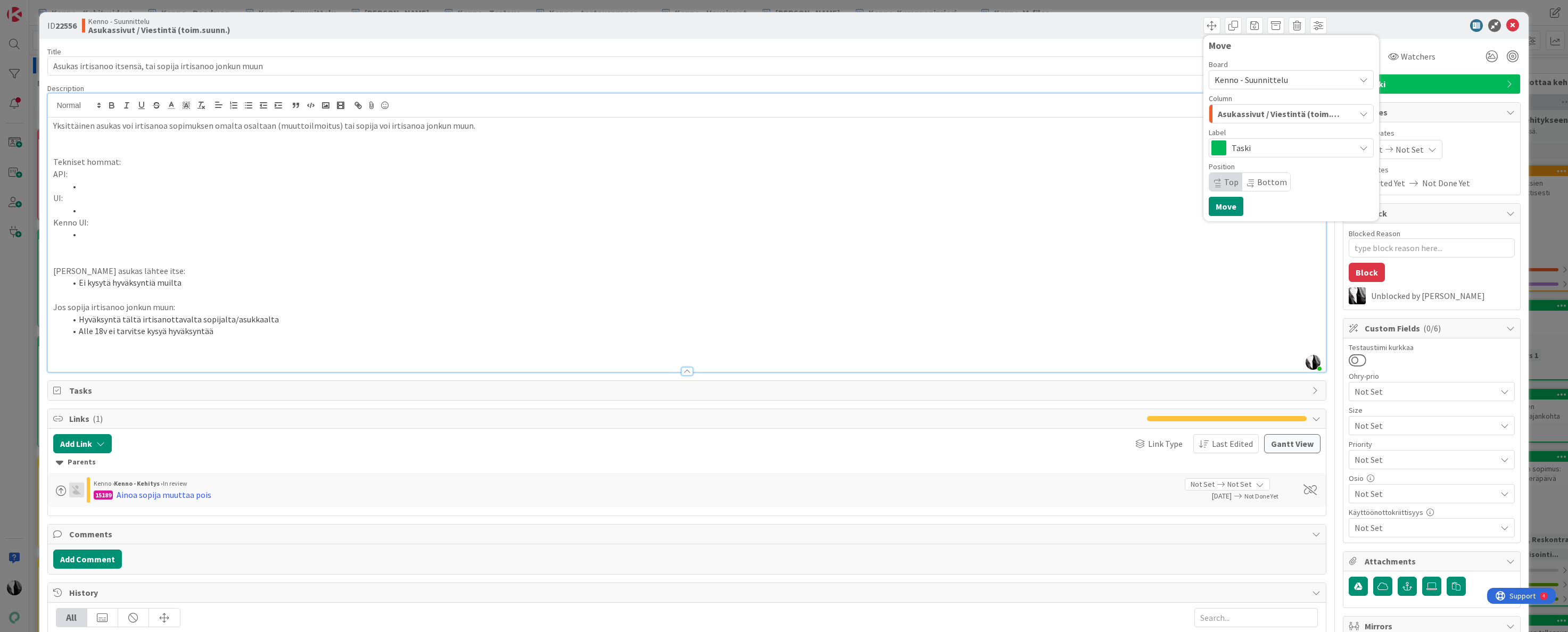
click at [1287, 80] on span "Kenno - Suunnittelu" at bounding box center [1282, 80] width 135 height 15
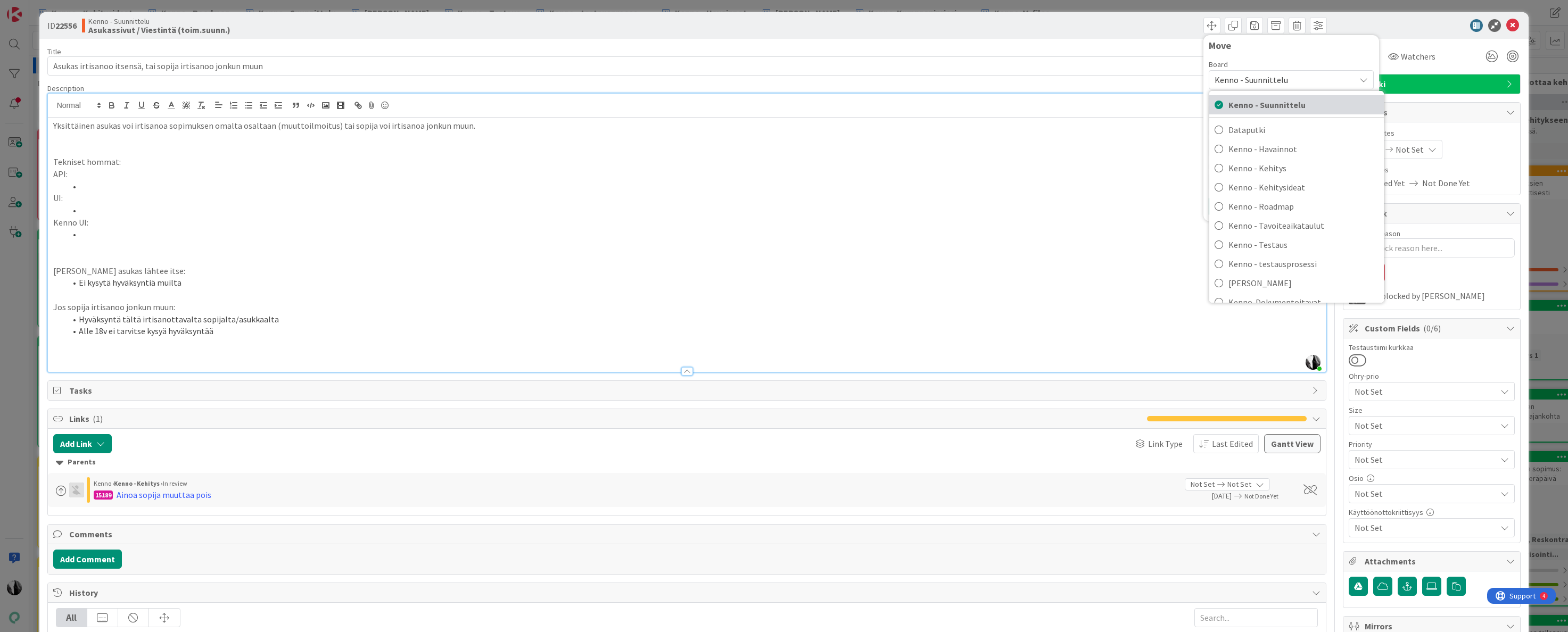
drag, startPoint x: 1286, startPoint y: 100, endPoint x: 1293, endPoint y: 97, distance: 7.6
click at [1286, 100] on span "Kenno - Suunnittelu" at bounding box center [1304, 105] width 150 height 16
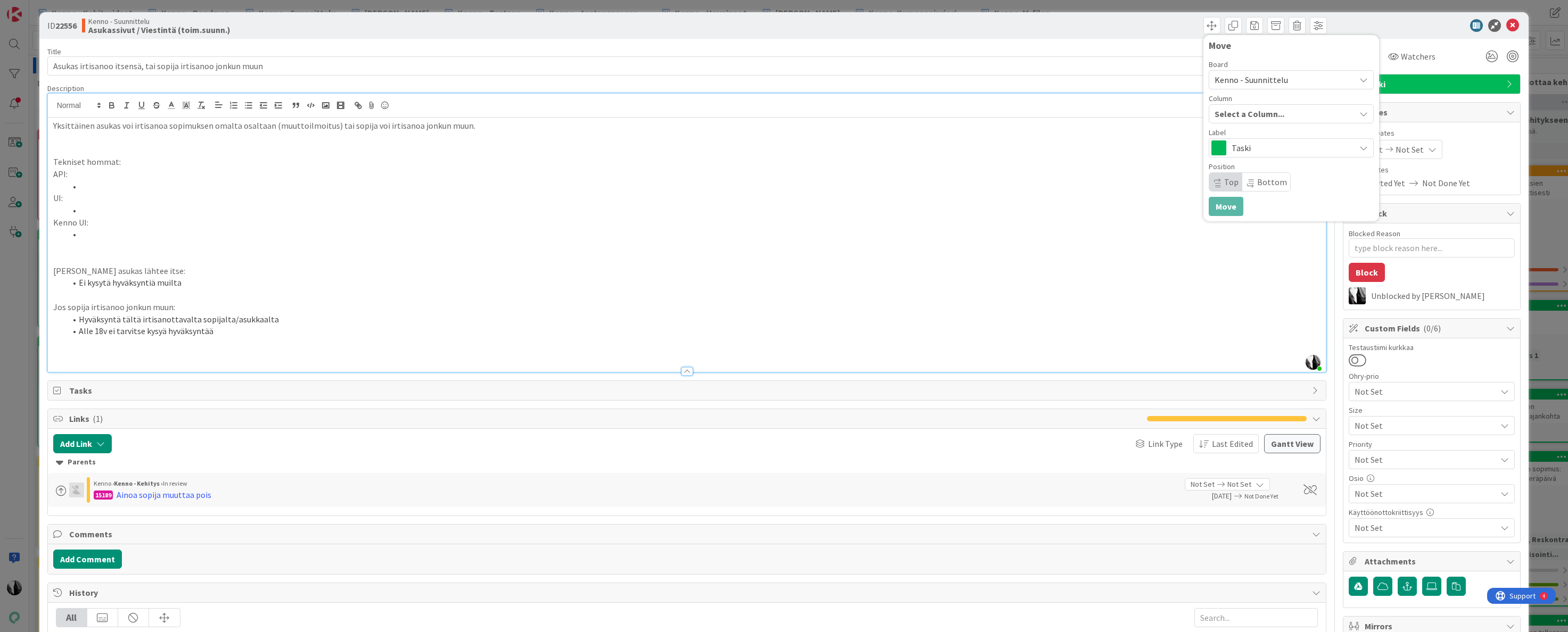
click at [1292, 109] on div "Select a Column..." at bounding box center [1284, 114] width 143 height 17
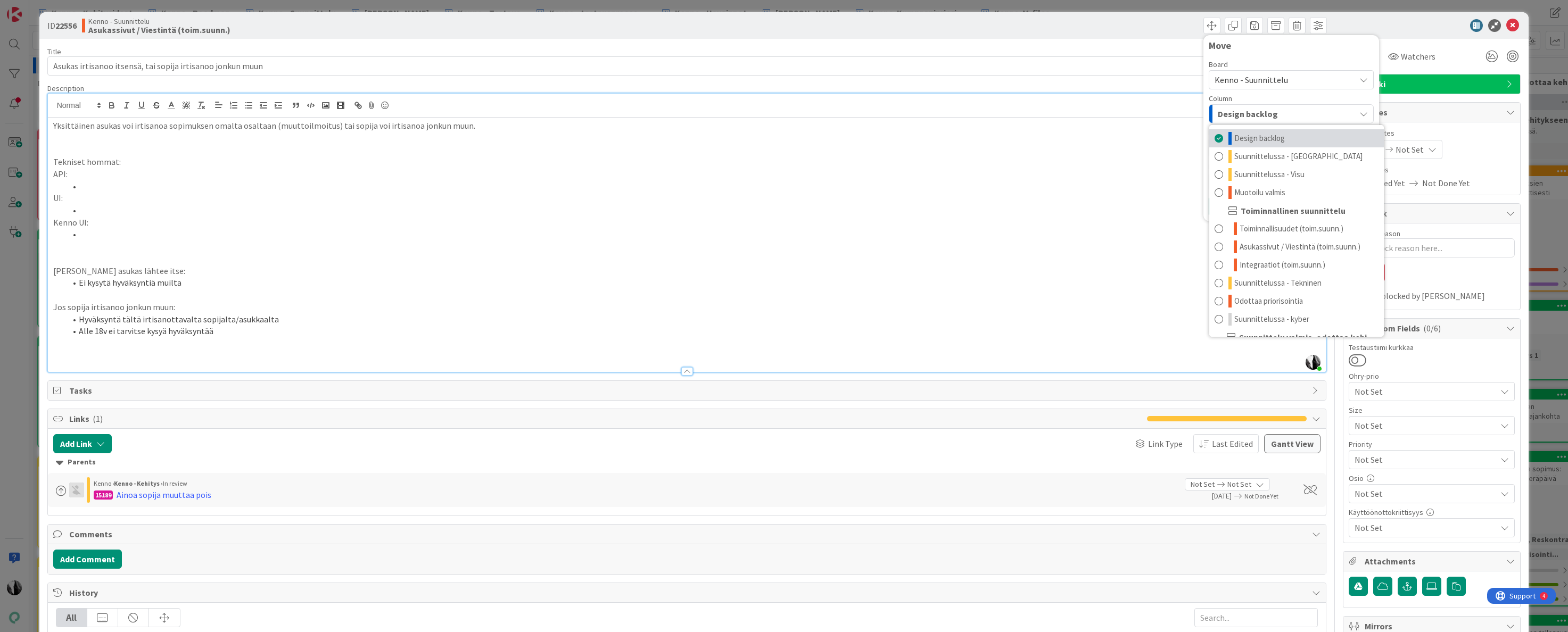
click at [1286, 137] on link "Design backlog" at bounding box center [1297, 138] width 174 height 18
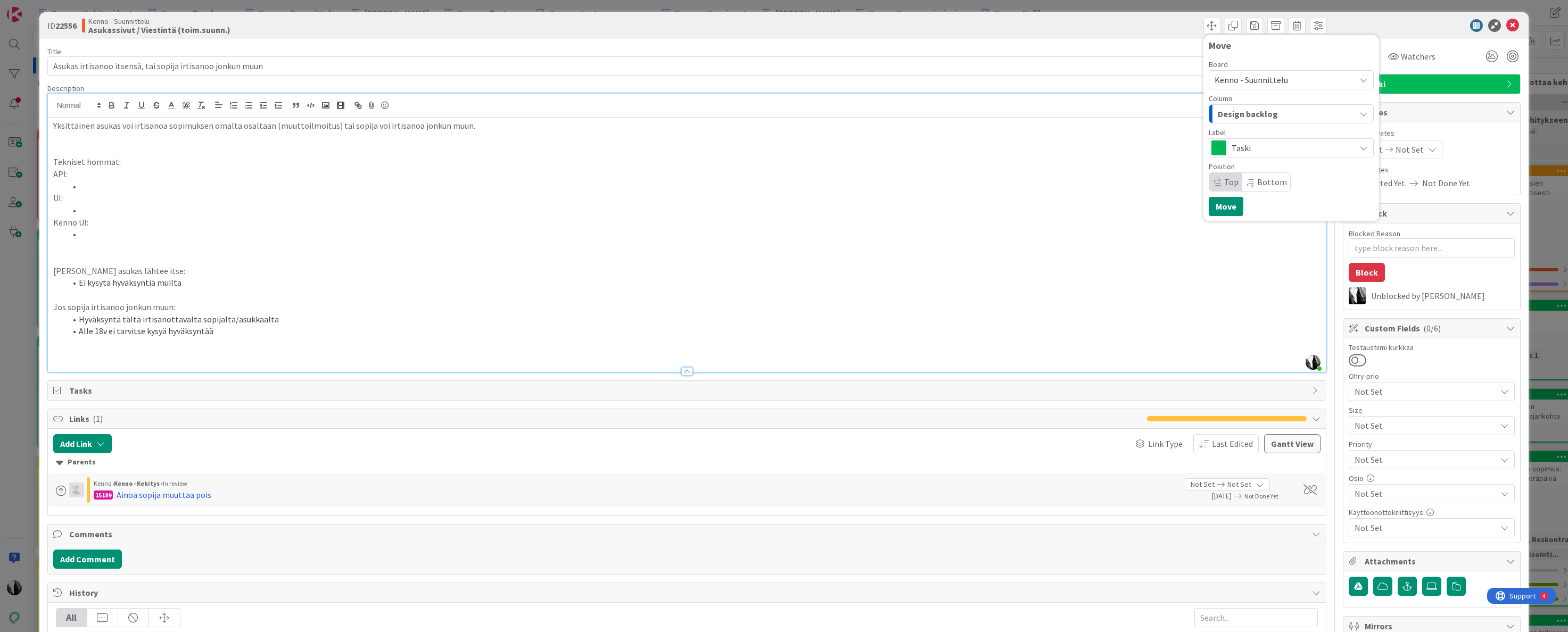
click at [1270, 183] on span "Bottom" at bounding box center [1272, 182] width 30 height 10
click at [1232, 184] on span "Top" at bounding box center [1231, 182] width 14 height 10
click at [1228, 209] on button "Move" at bounding box center [1226, 207] width 35 height 19
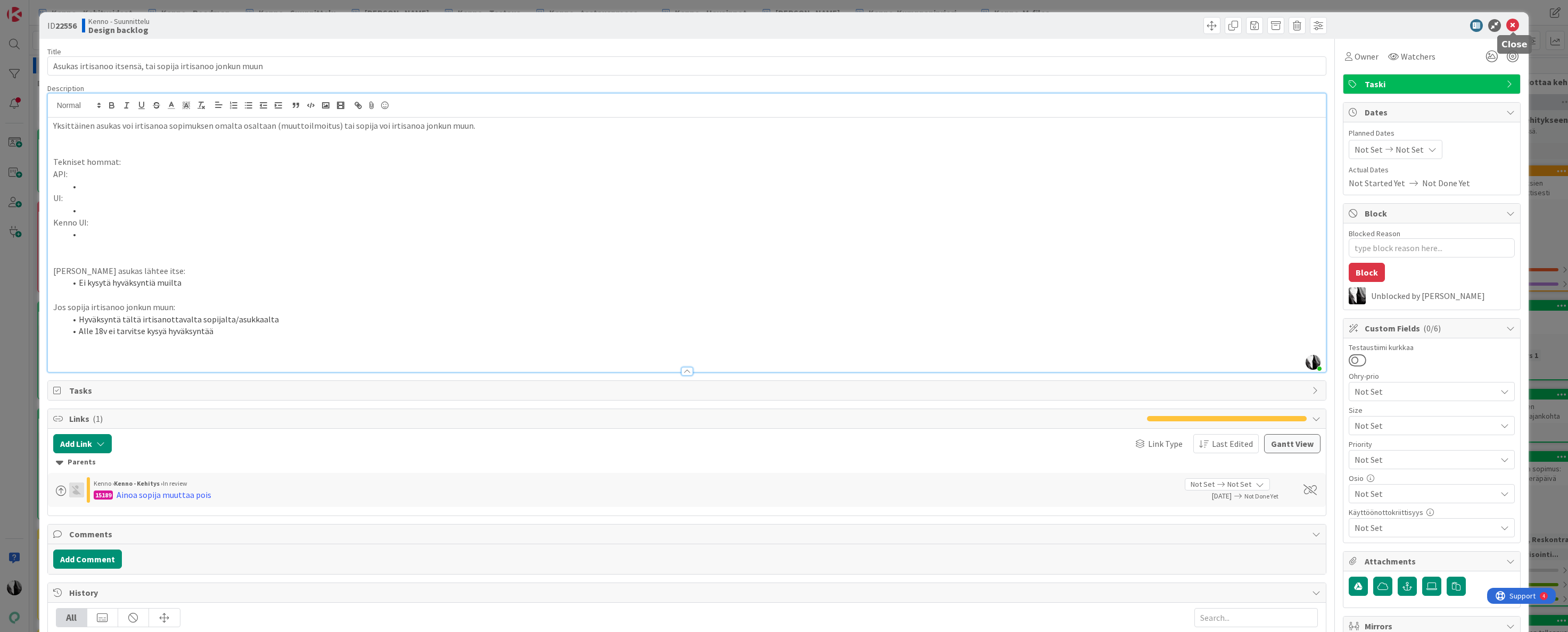
click at [1515, 21] on icon at bounding box center [1513, 25] width 13 height 13
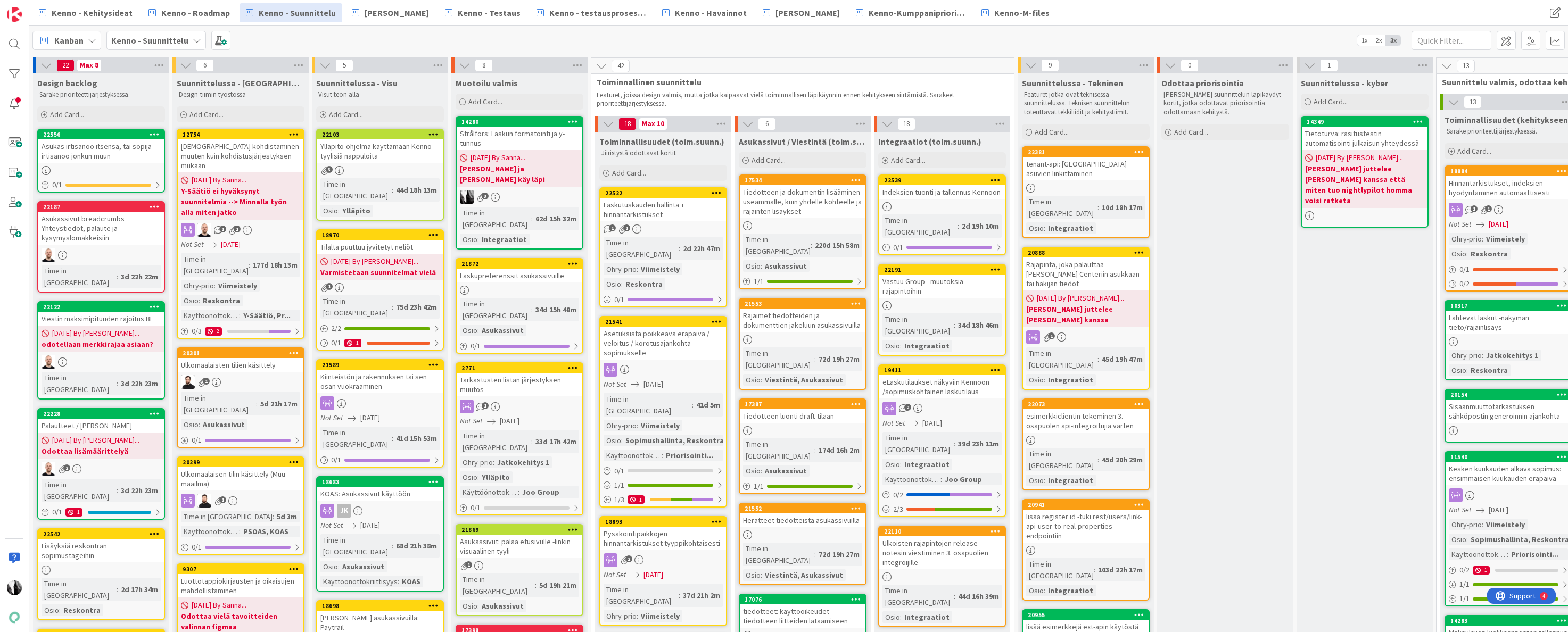
click at [95, 146] on div "Asukas irtisanoo itsensä, tai sopija irtisanoo jonkun muun" at bounding box center [101, 151] width 126 height 24
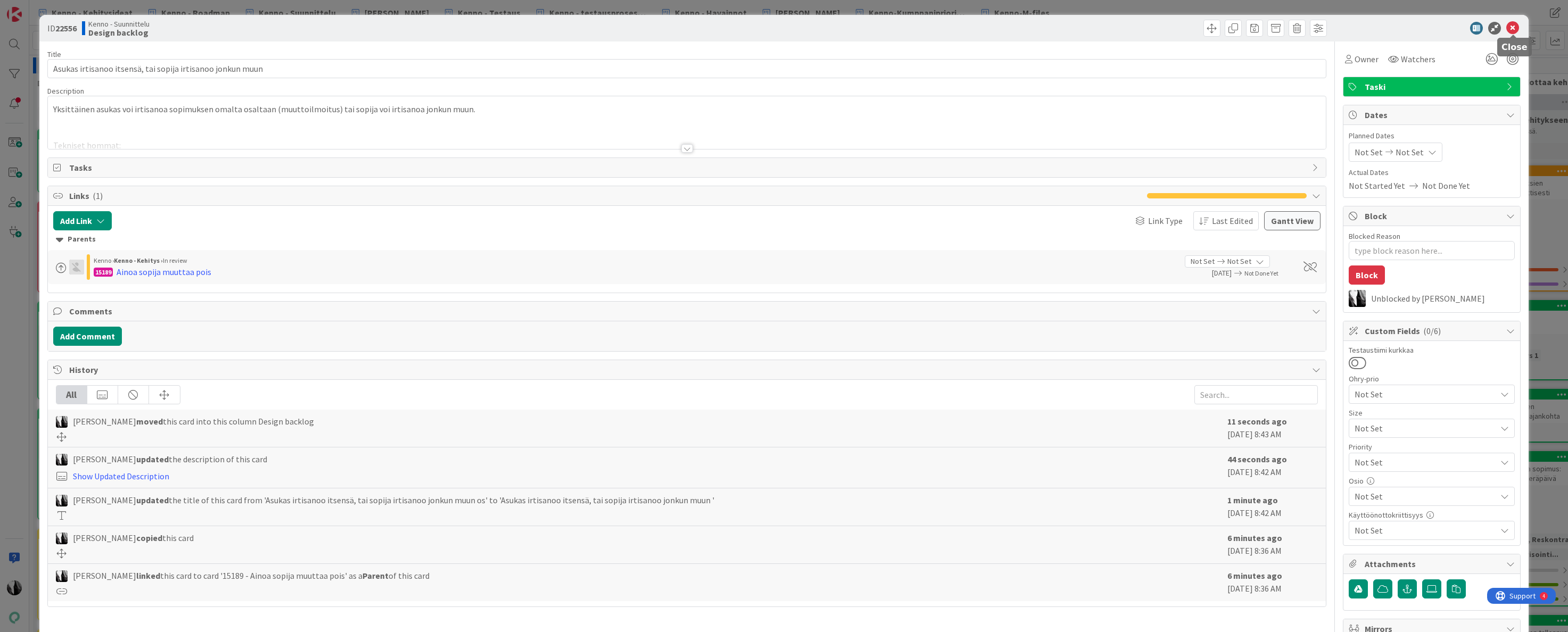
drag, startPoint x: 1512, startPoint y: 28, endPoint x: 1439, endPoint y: 37, distance: 73.6
click at [1512, 28] on icon at bounding box center [1513, 28] width 13 height 13
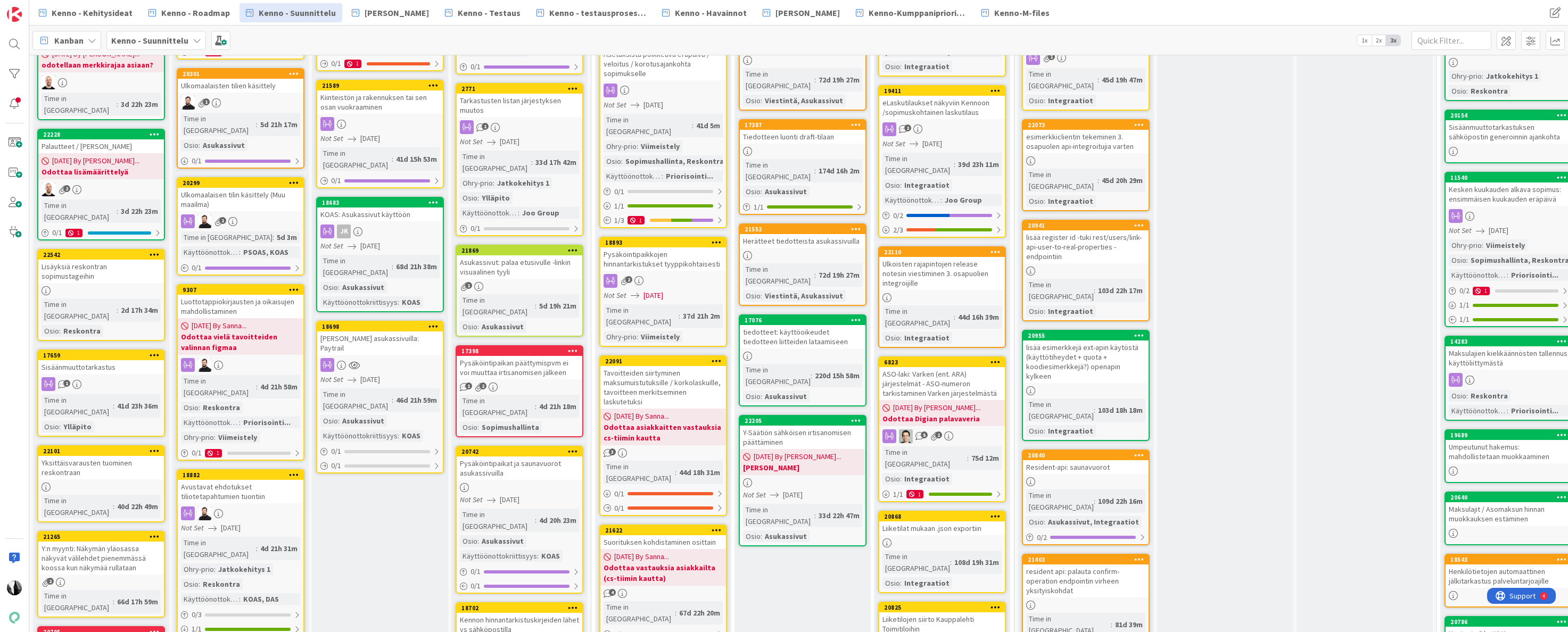
scroll to position [279, 1]
click at [120, 260] on div "Lisäyksiä reskontran sopimustageihin" at bounding box center [100, 272] width 126 height 24
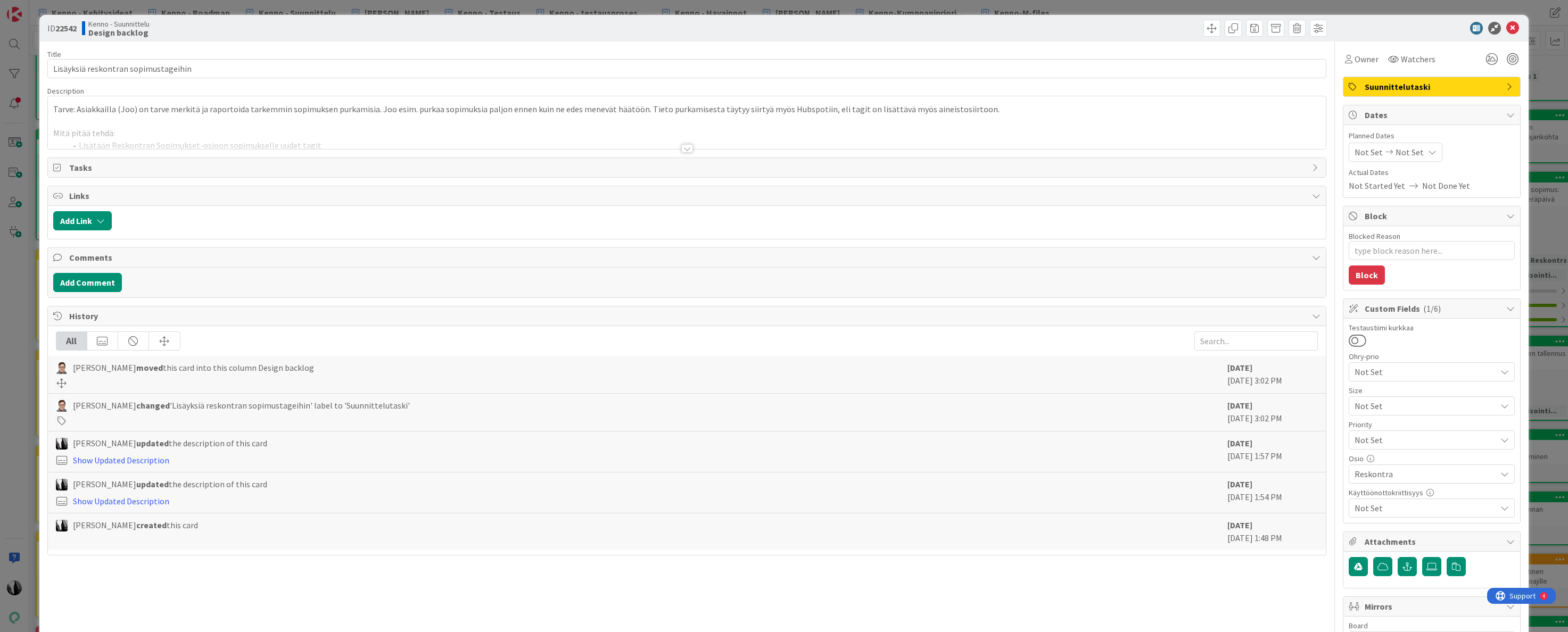
scroll to position [2, 0]
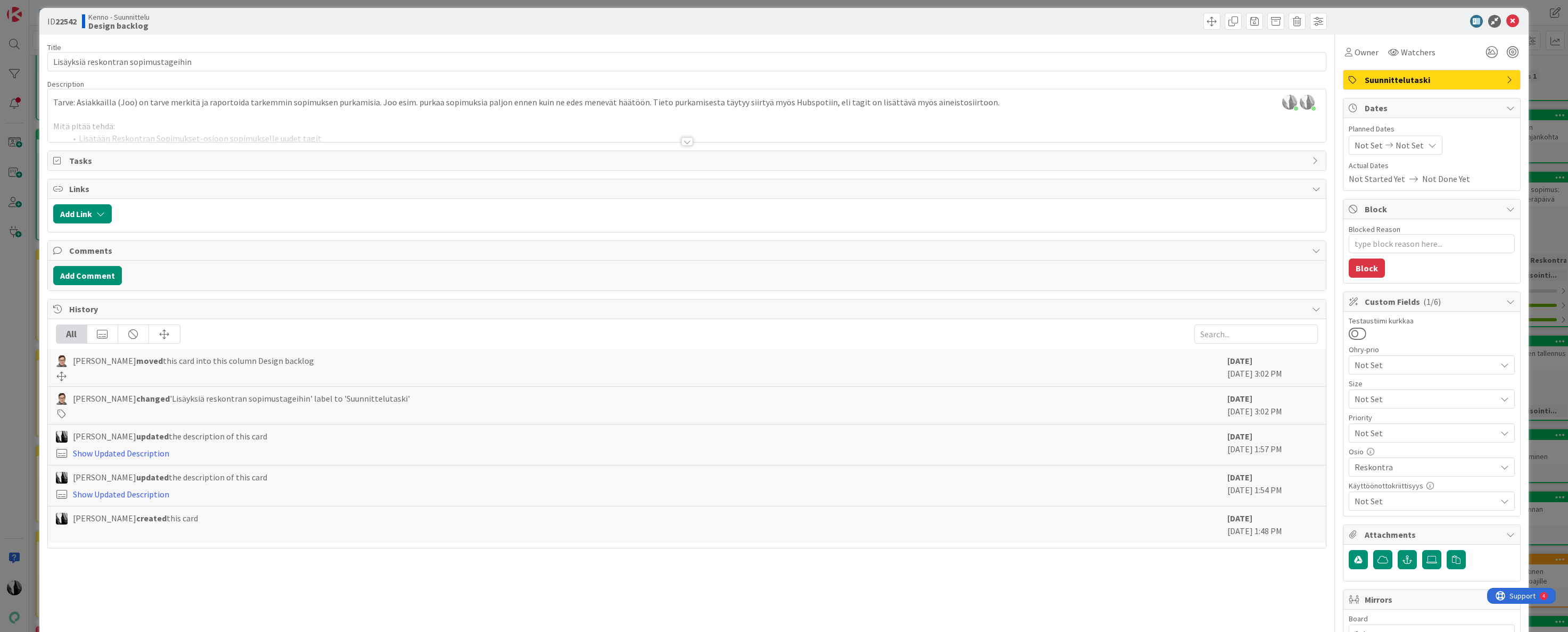
click at [687, 144] on div at bounding box center [688, 142] width 12 height 9
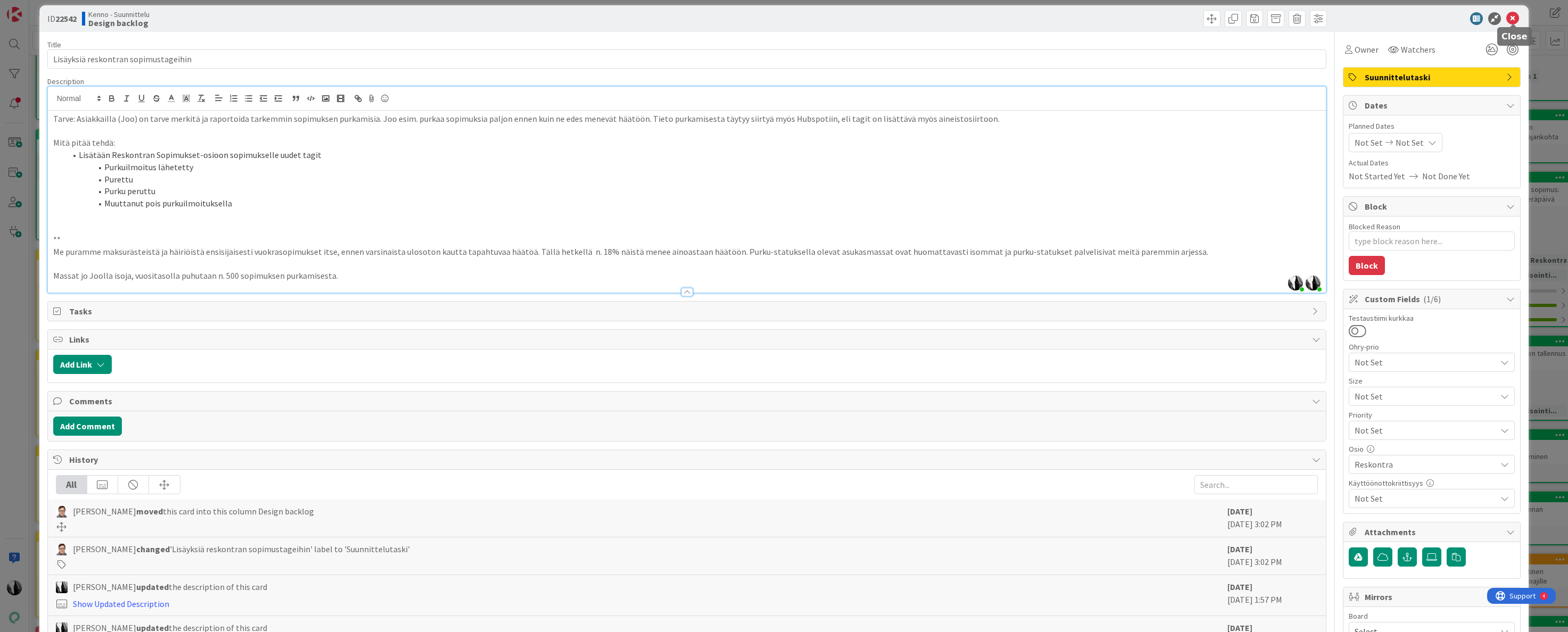
scroll to position [0, 0]
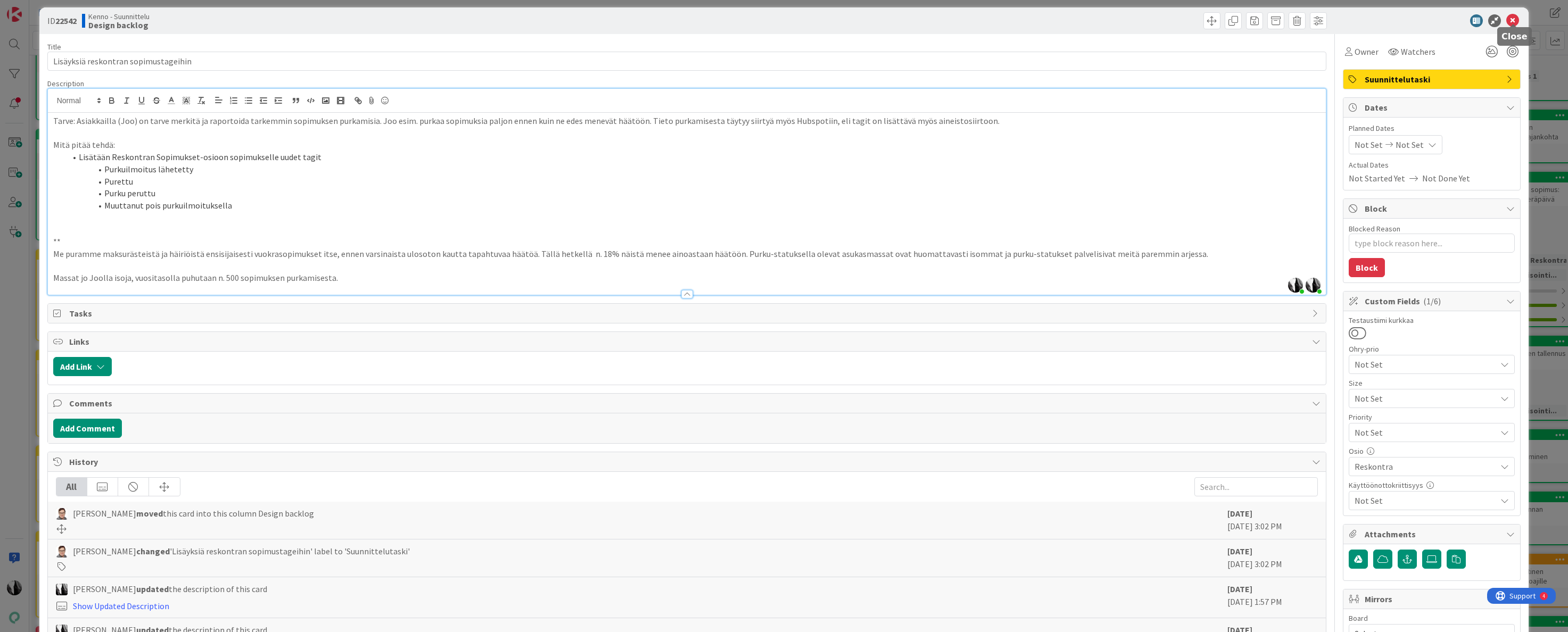
click at [1513, 18] on icon at bounding box center [1513, 20] width 13 height 13
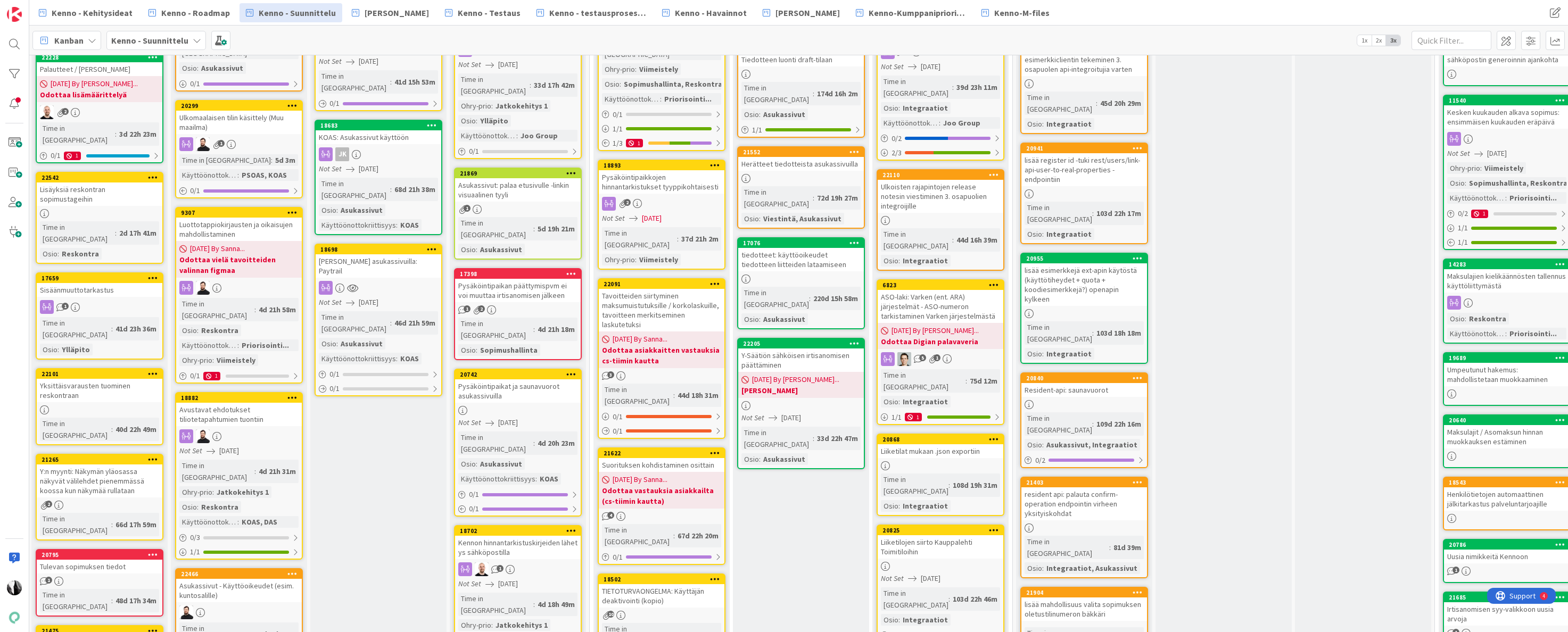
scroll to position [358, 1]
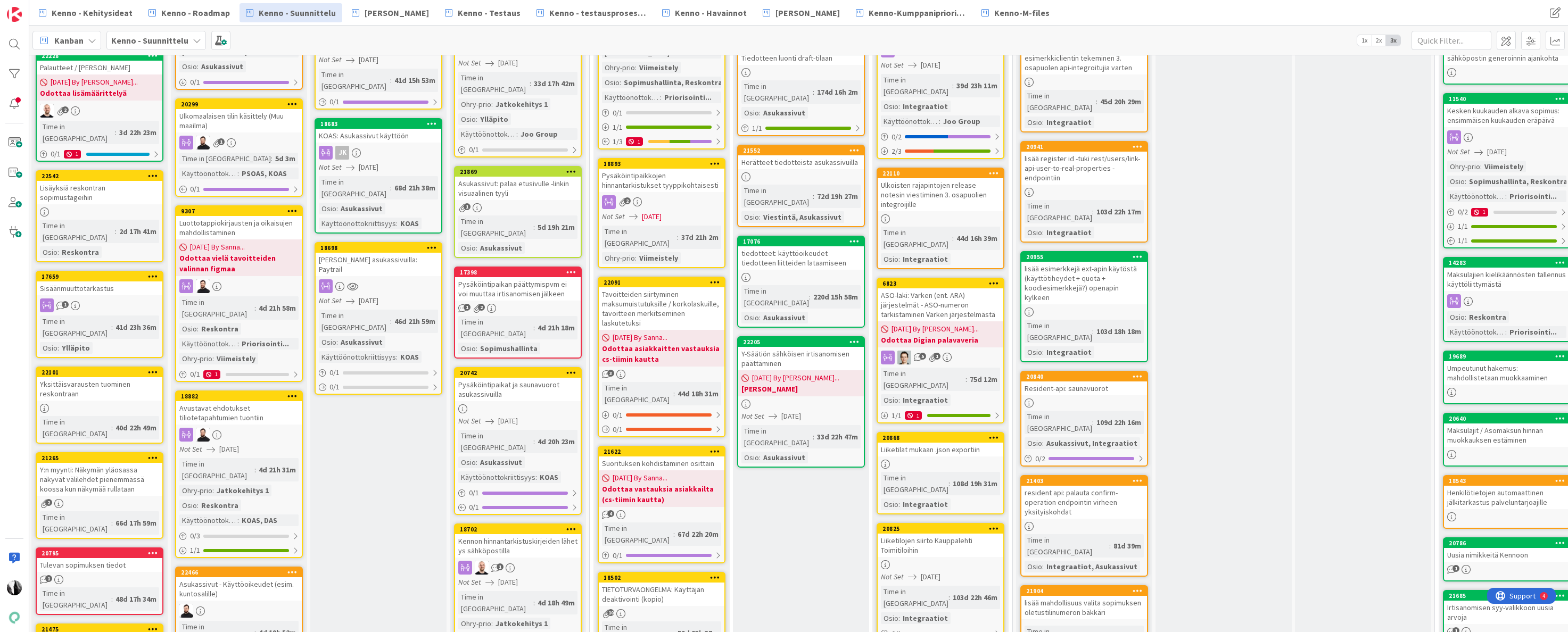
click at [122, 377] on div "Yksittäisvarausten tuominen reskontraan" at bounding box center [100, 389] width 126 height 24
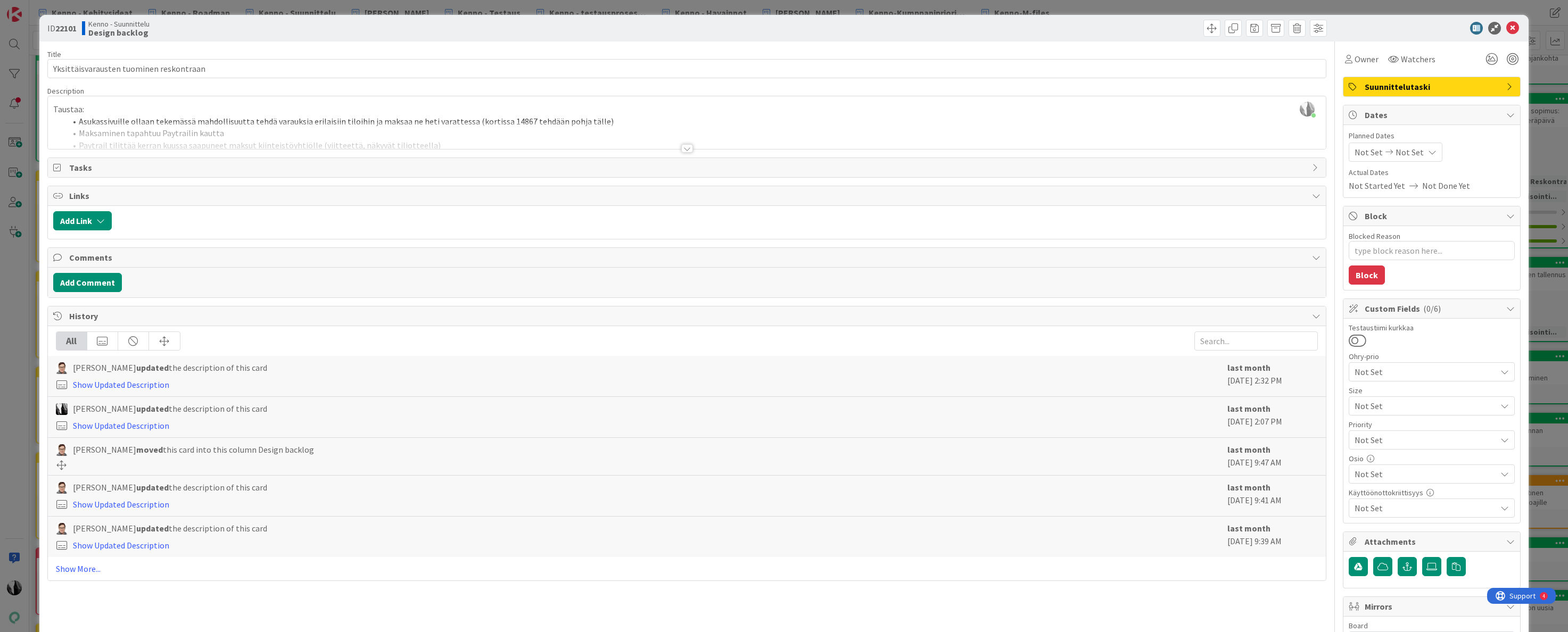
click at [685, 149] on div at bounding box center [688, 148] width 12 height 9
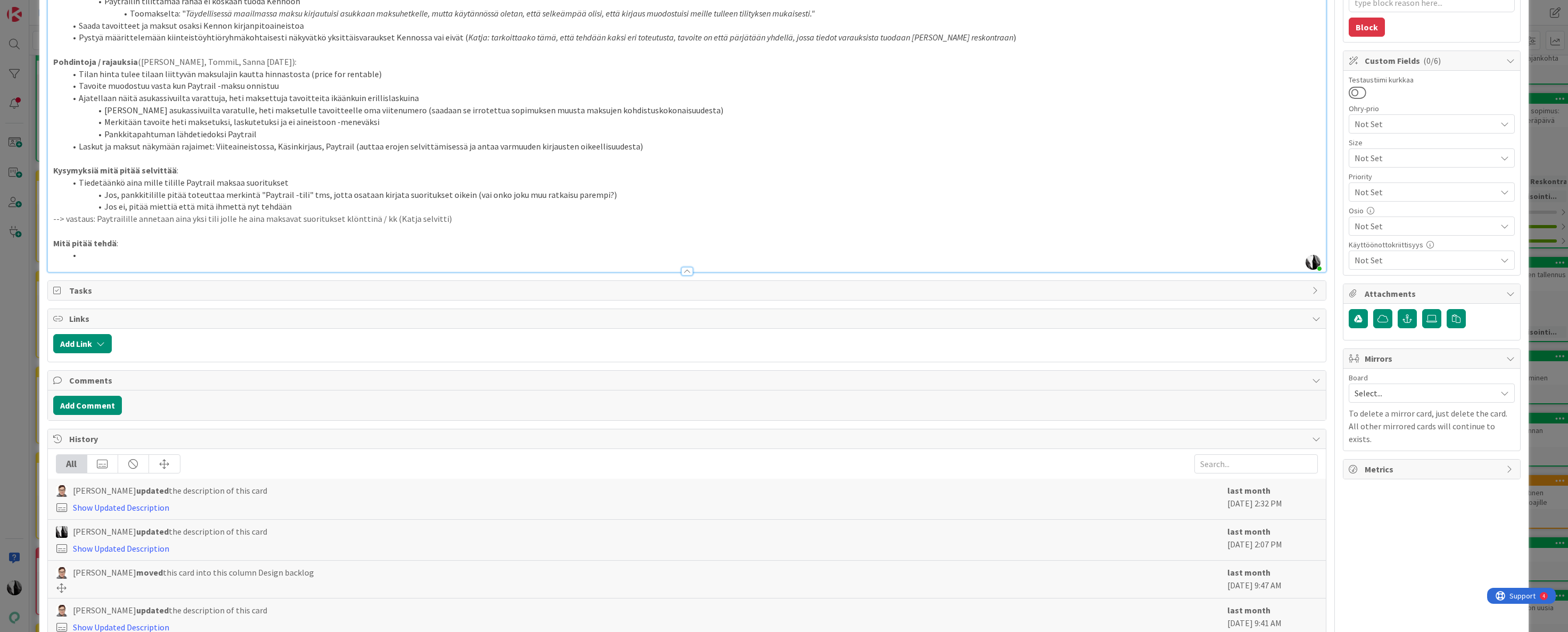
scroll to position [343, 0]
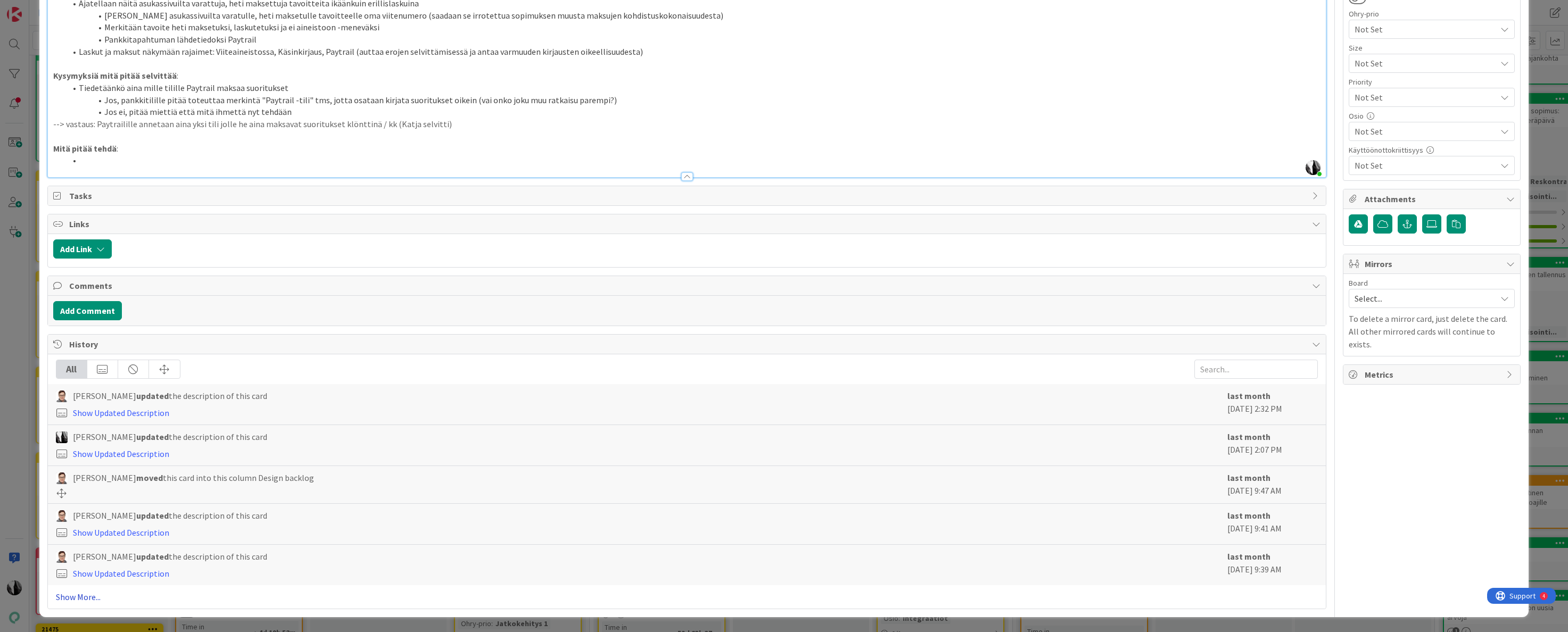
click at [89, 596] on link "Show More..." at bounding box center [688, 597] width 1263 height 13
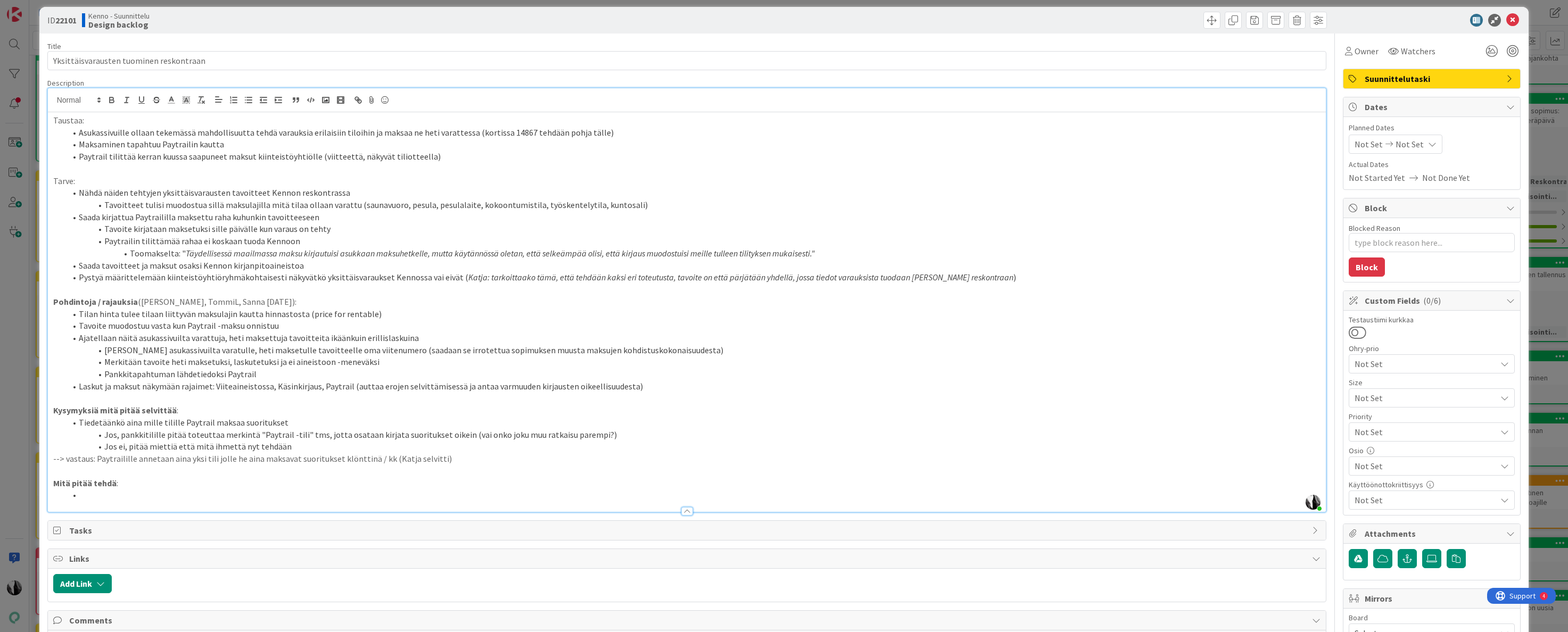
scroll to position [0, 0]
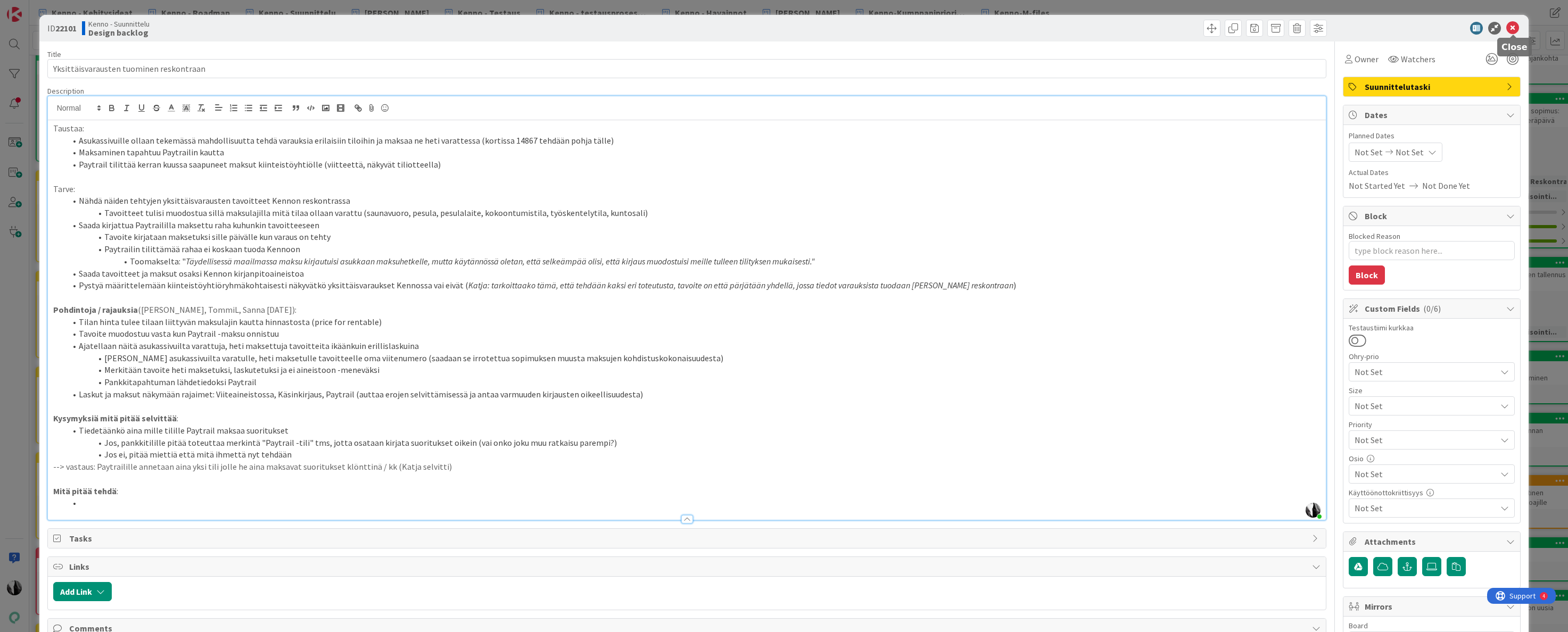
drag, startPoint x: 1512, startPoint y: 27, endPoint x: 1482, endPoint y: 48, distance: 36.6
click at [1512, 27] on icon at bounding box center [1513, 28] width 13 height 13
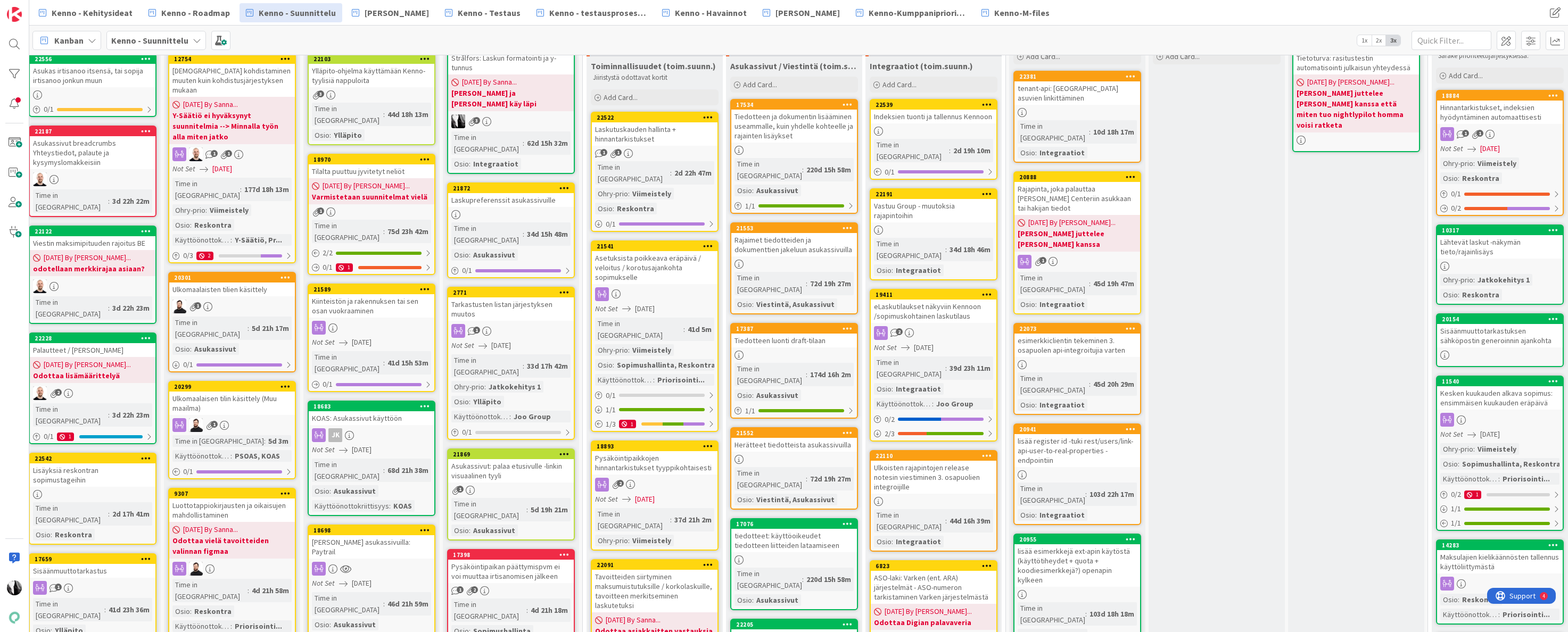
scroll to position [0, 9]
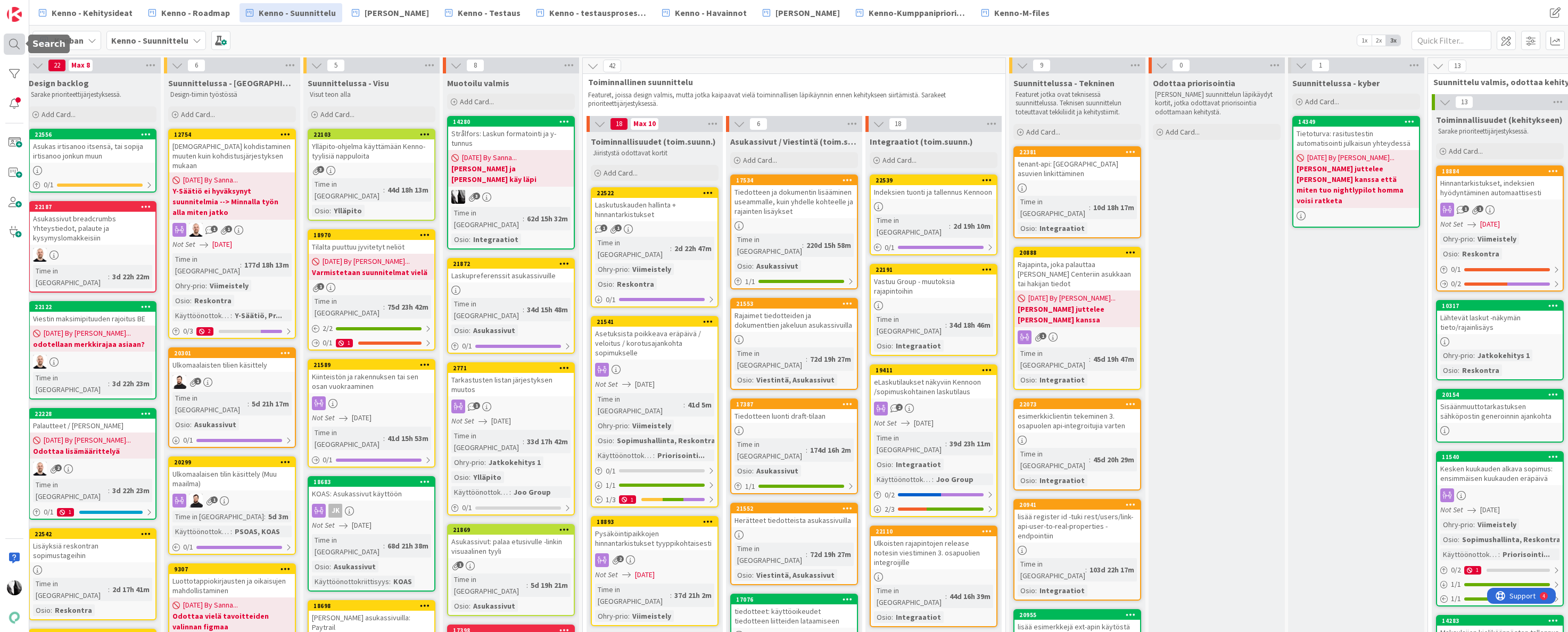
click at [7, 44] on div at bounding box center [14, 44] width 21 height 21
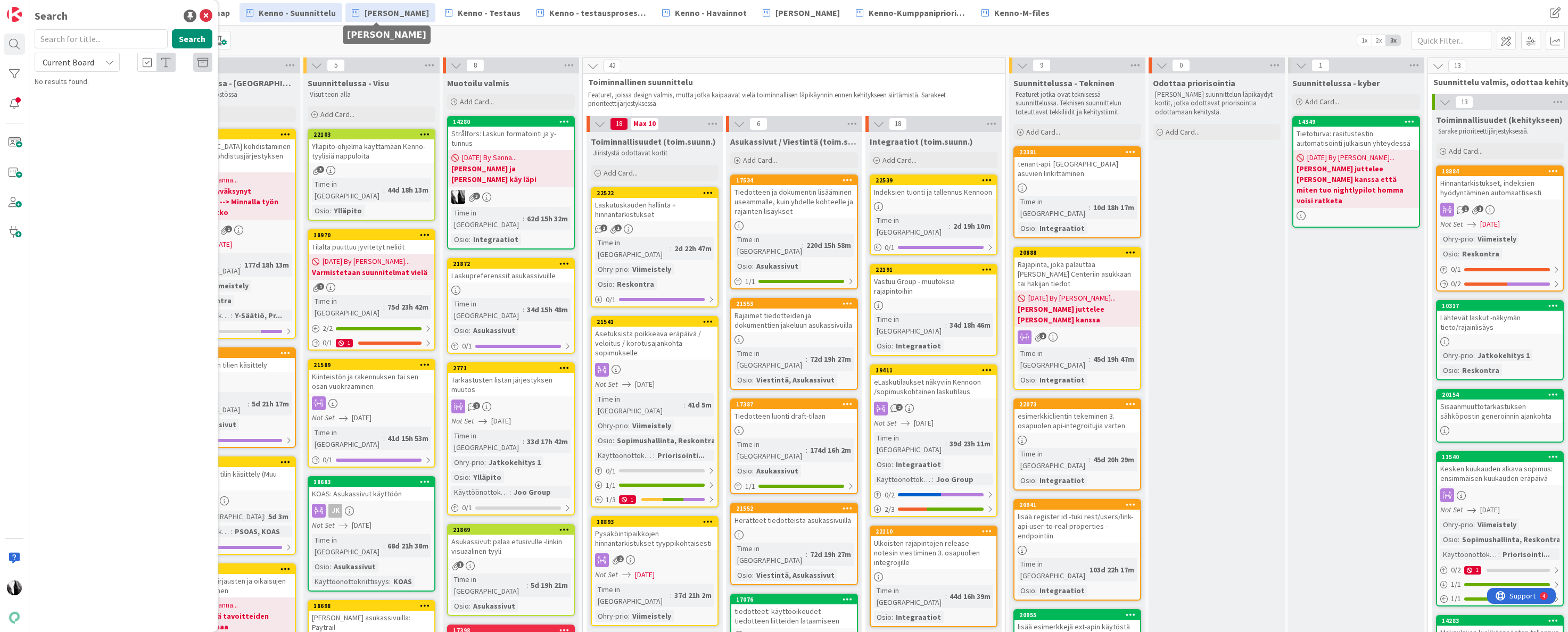
click at [377, 10] on span "[PERSON_NAME]" at bounding box center [397, 13] width 64 height 13
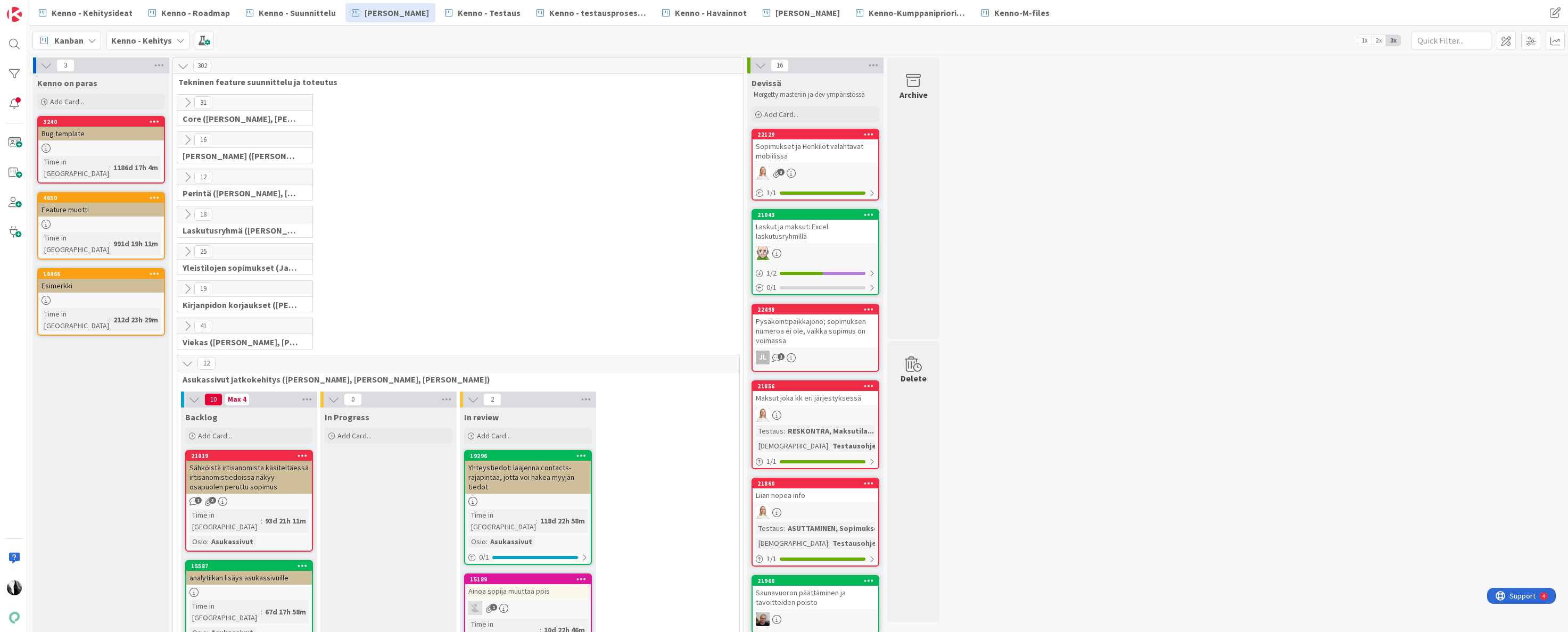
click at [187, 326] on icon at bounding box center [188, 326] width 12 height 12
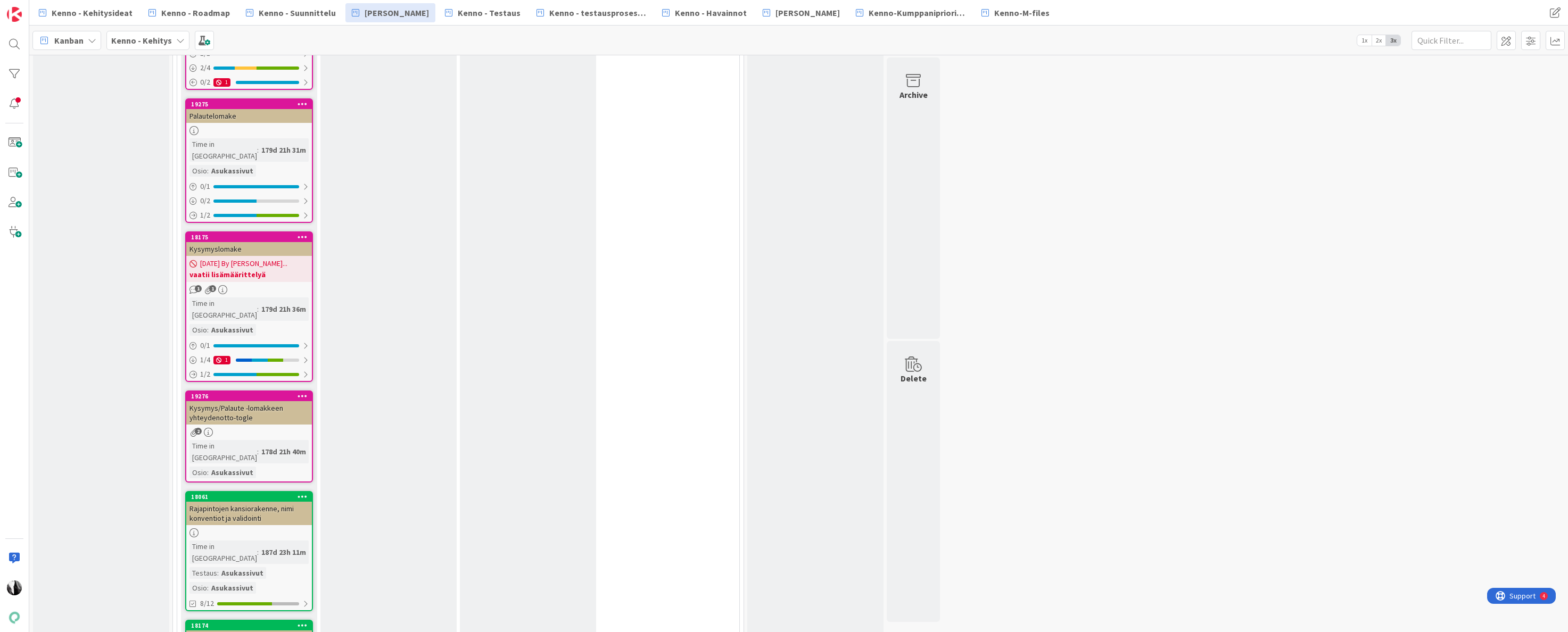
scroll to position [2912, 0]
click at [252, 630] on div "asukassivut: 2025/kevät (roadmap/epic-kortti)" at bounding box center [249, 642] width 126 height 24
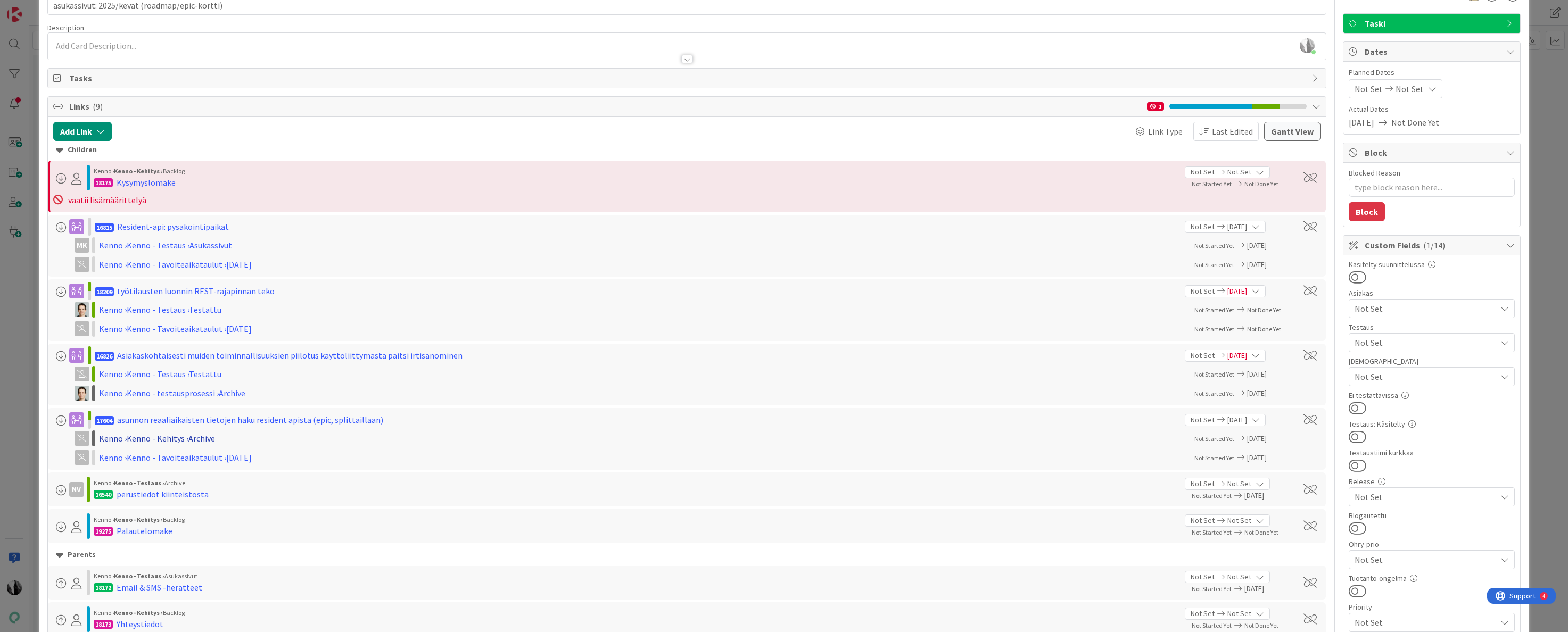
scroll to position [52, 0]
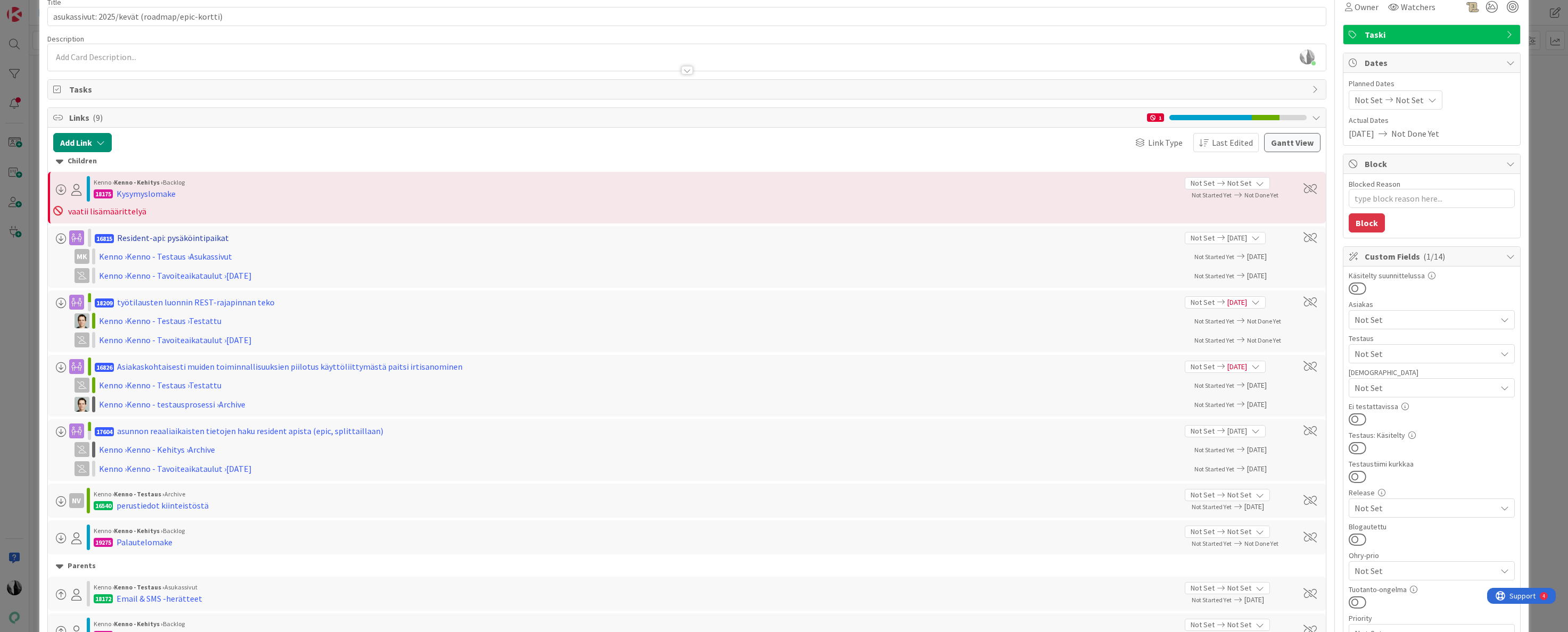
click at [205, 236] on div "Resident-api: pysäköintipaikat" at bounding box center [173, 238] width 112 height 13
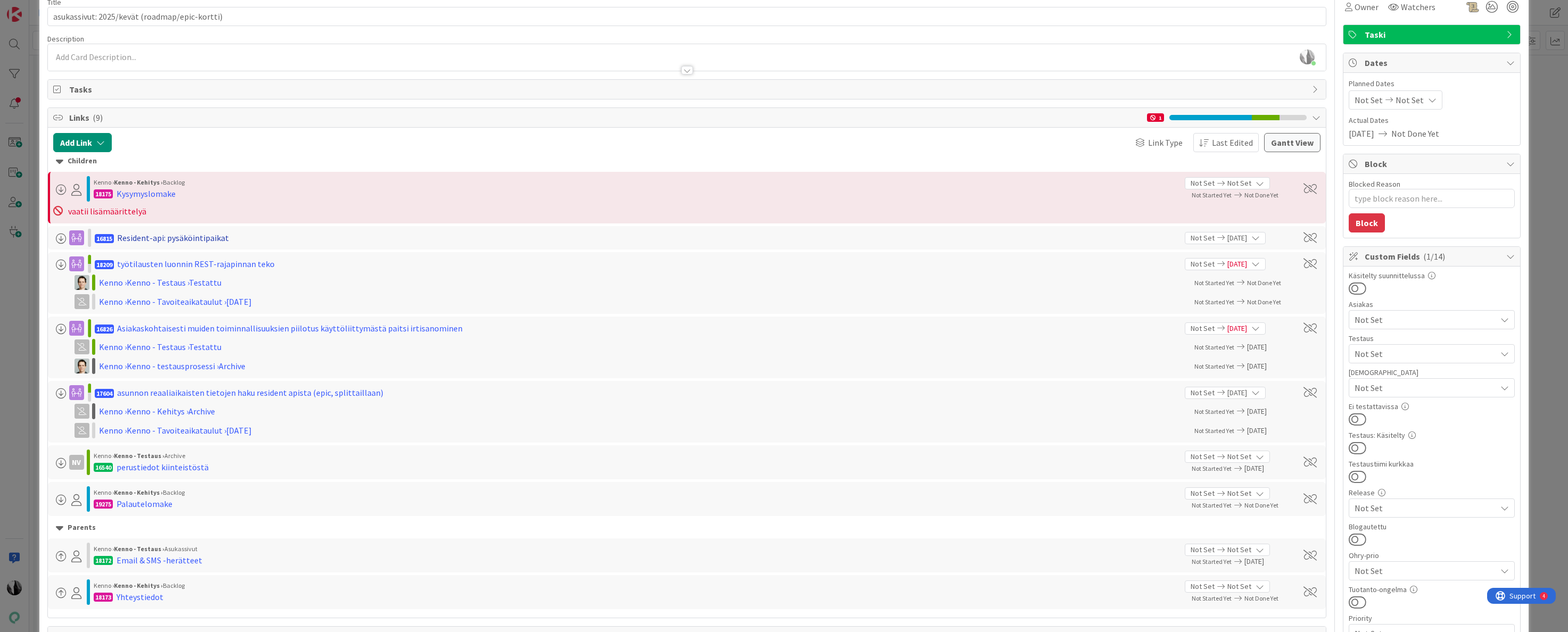
click at [205, 236] on div "Resident-api: pysäköintipaikat" at bounding box center [173, 238] width 112 height 13
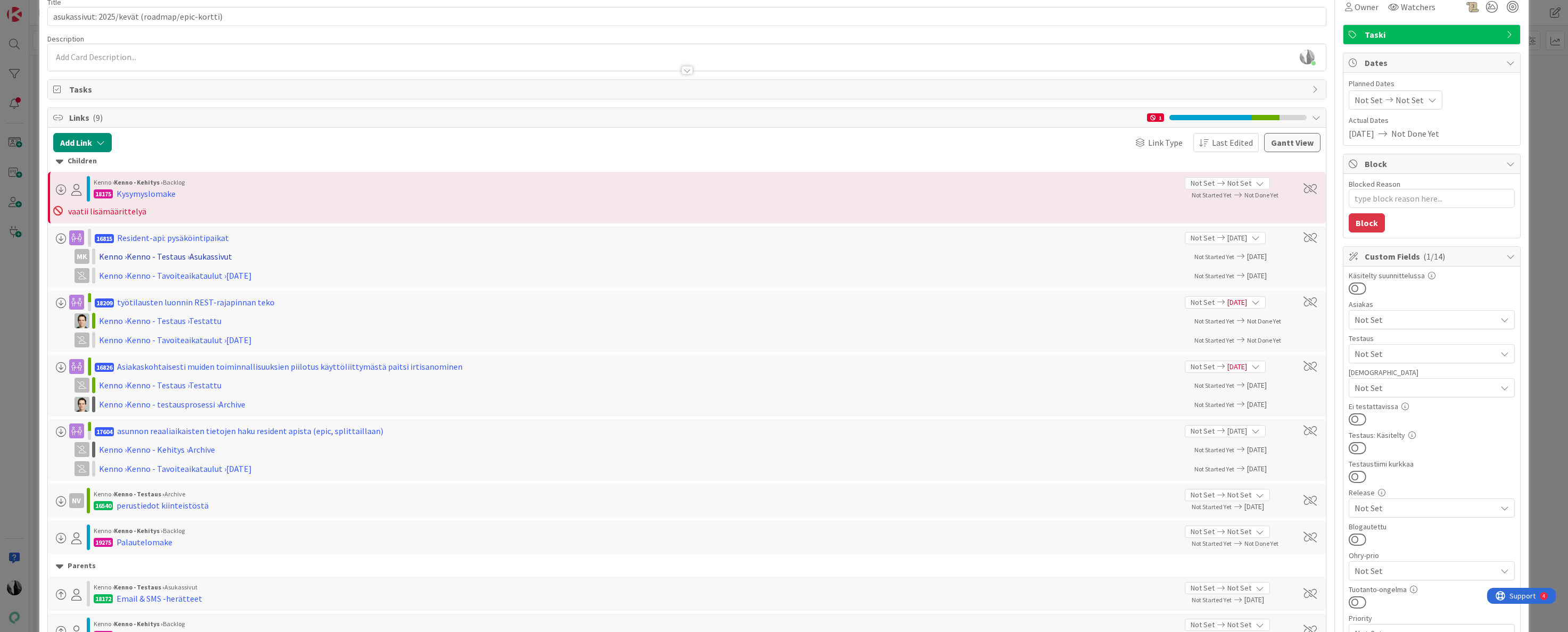
click at [185, 256] on div "Kenno › Kenno - Testaus › Asukassivut" at bounding box center [237, 256] width 277 height 13
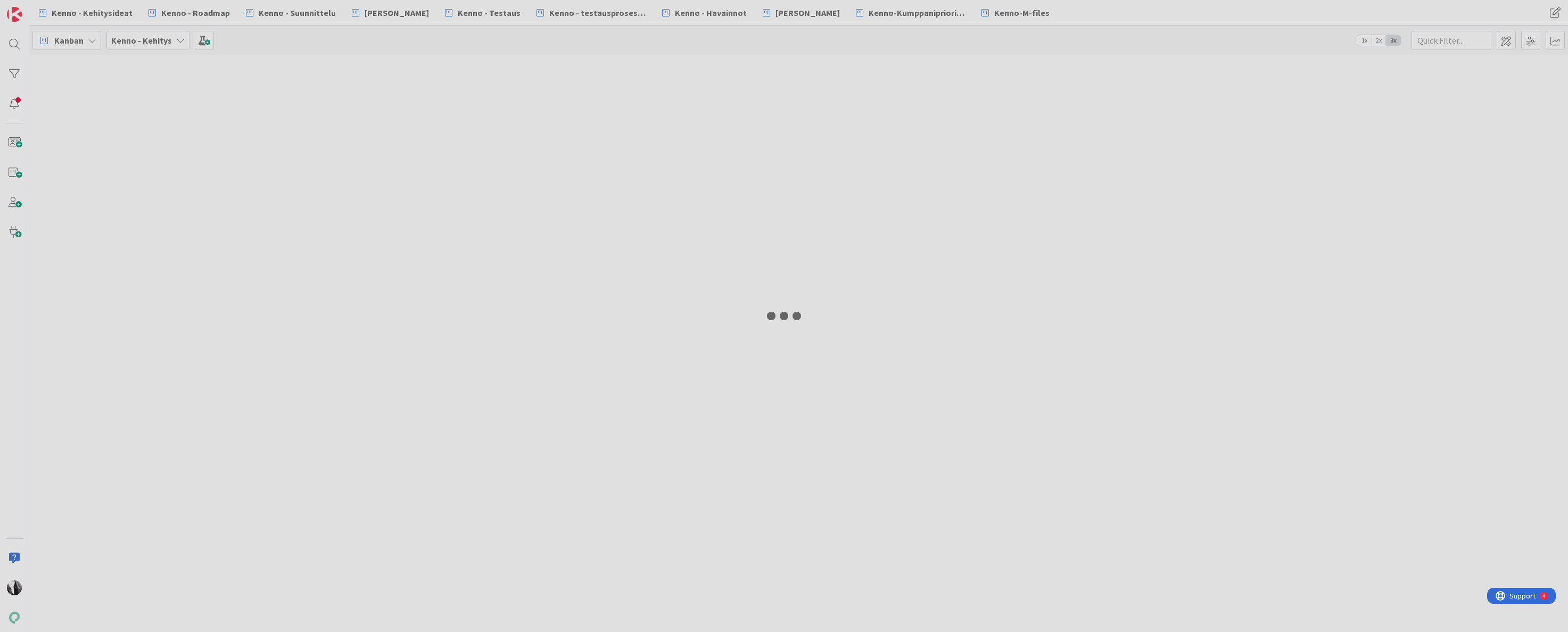
type textarea "x"
select select "javascript"
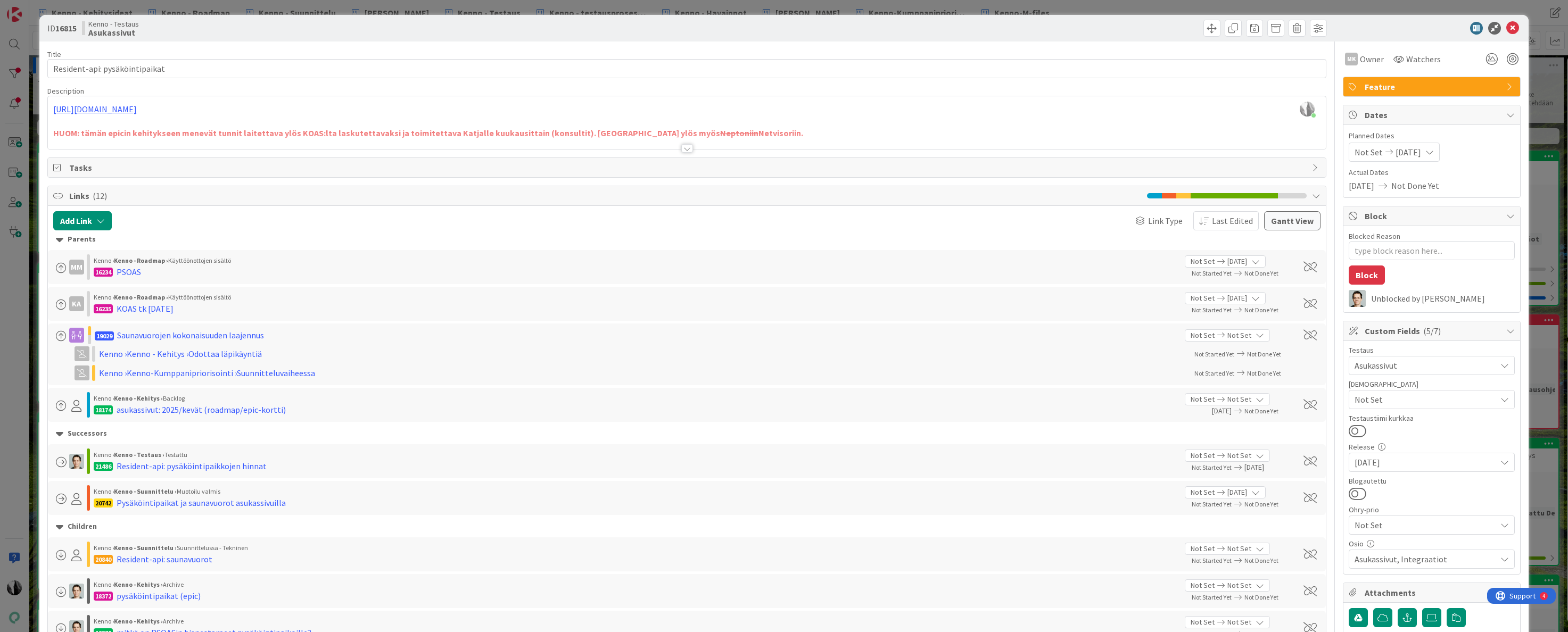
click at [689, 150] on div at bounding box center [688, 148] width 12 height 9
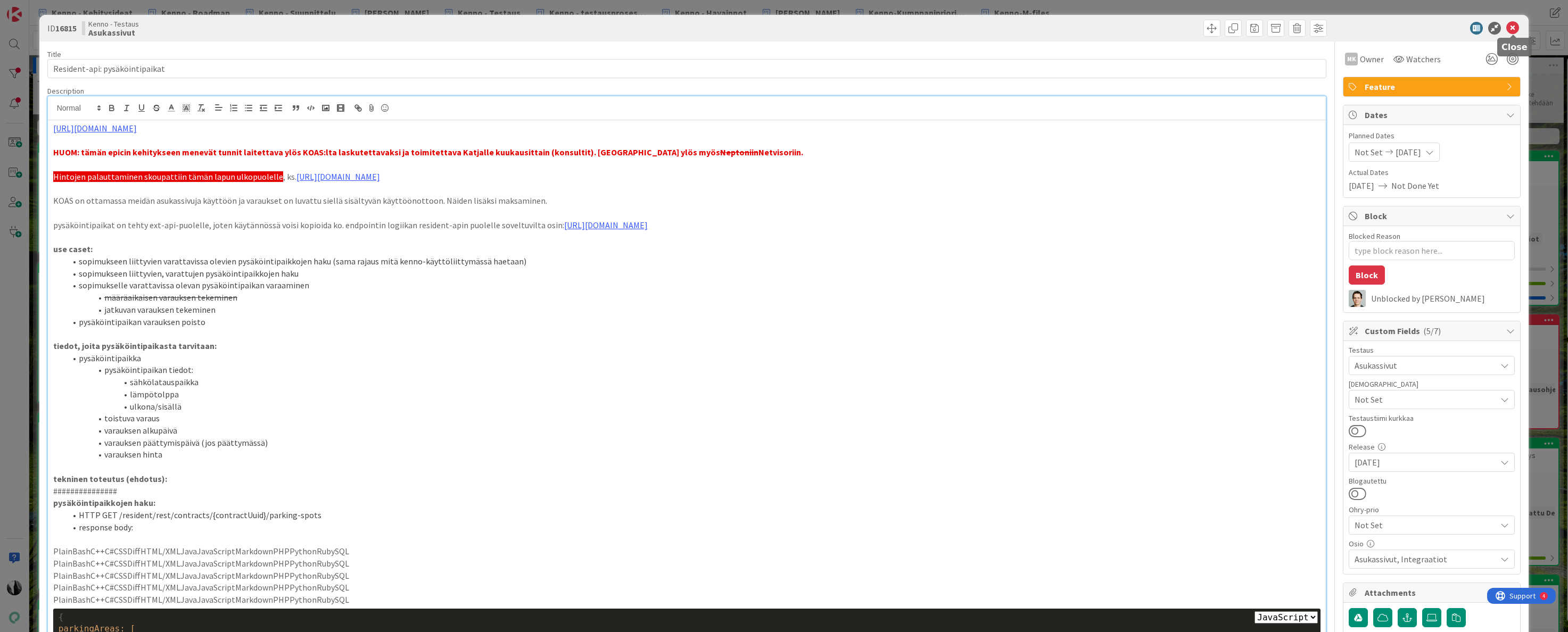
click at [1511, 27] on icon at bounding box center [1513, 28] width 13 height 13
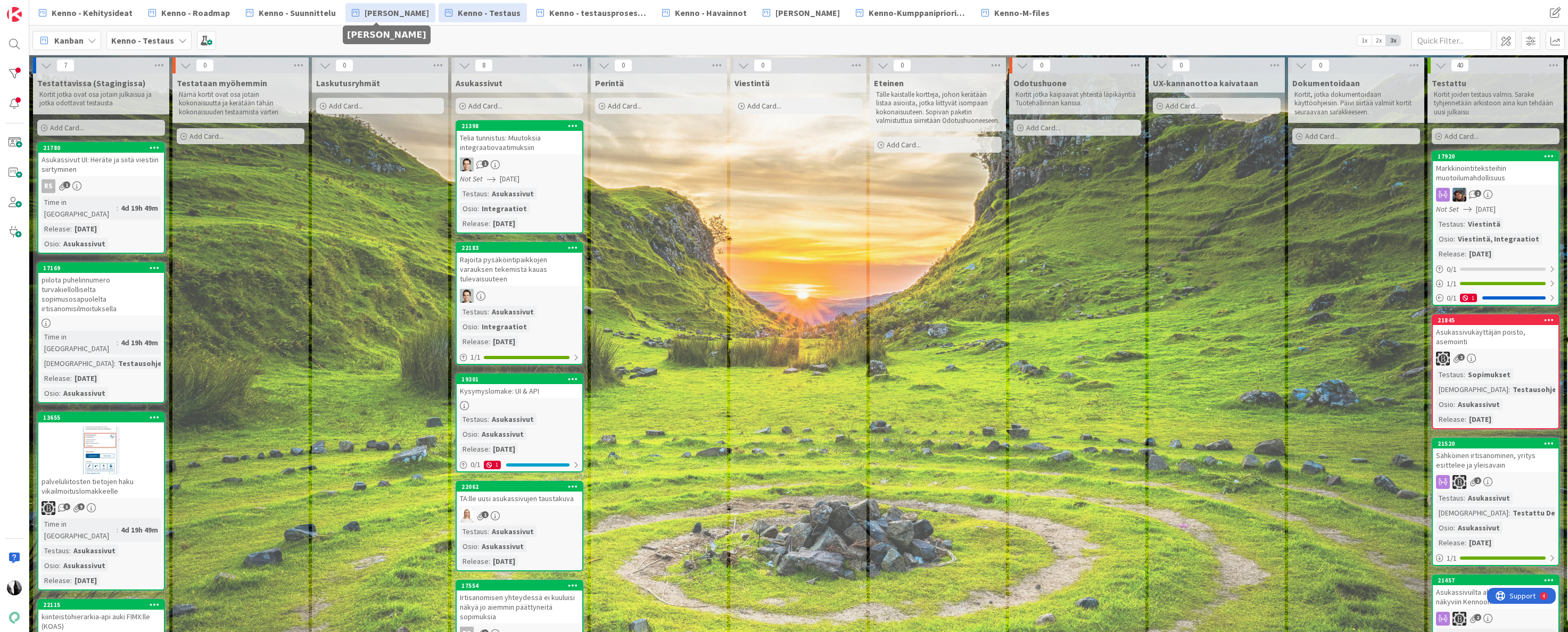
click at [382, 11] on span "[PERSON_NAME]" at bounding box center [397, 13] width 64 height 13
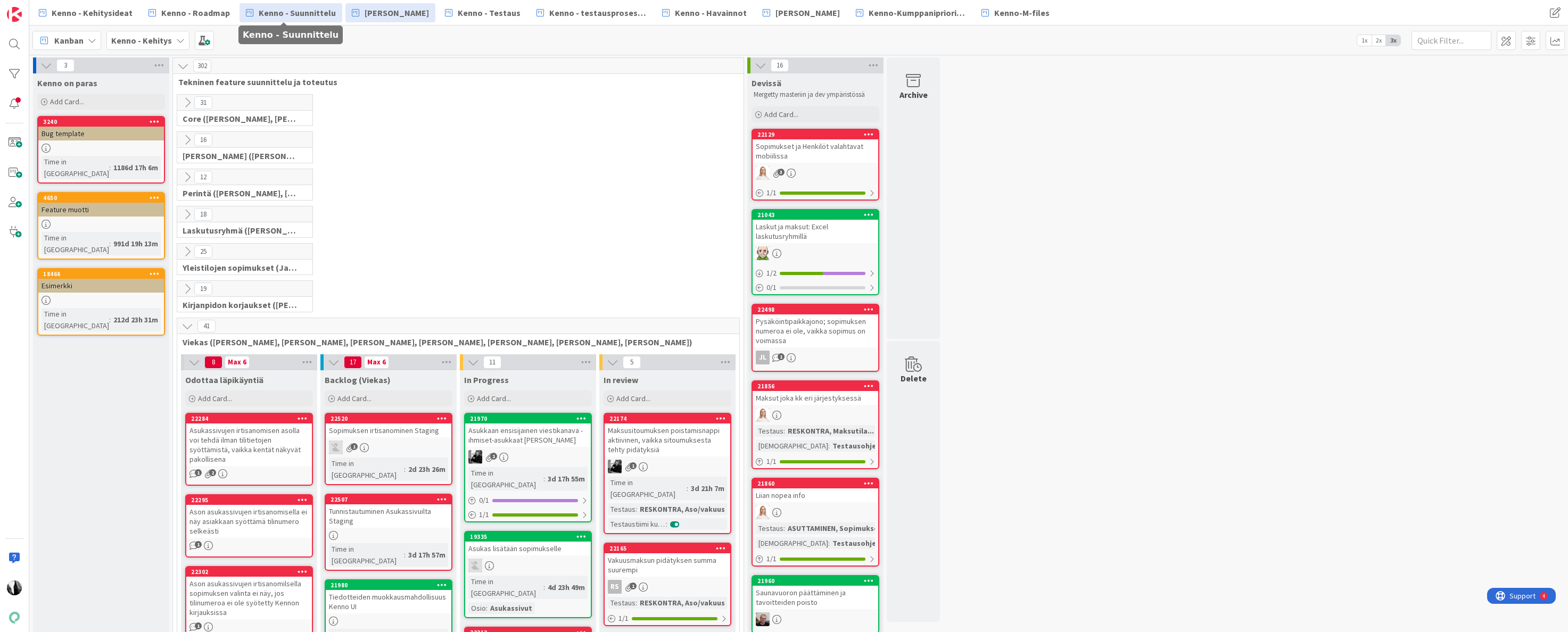
click at [306, 13] on span "Kenno - Suunnittelu" at bounding box center [297, 13] width 78 height 13
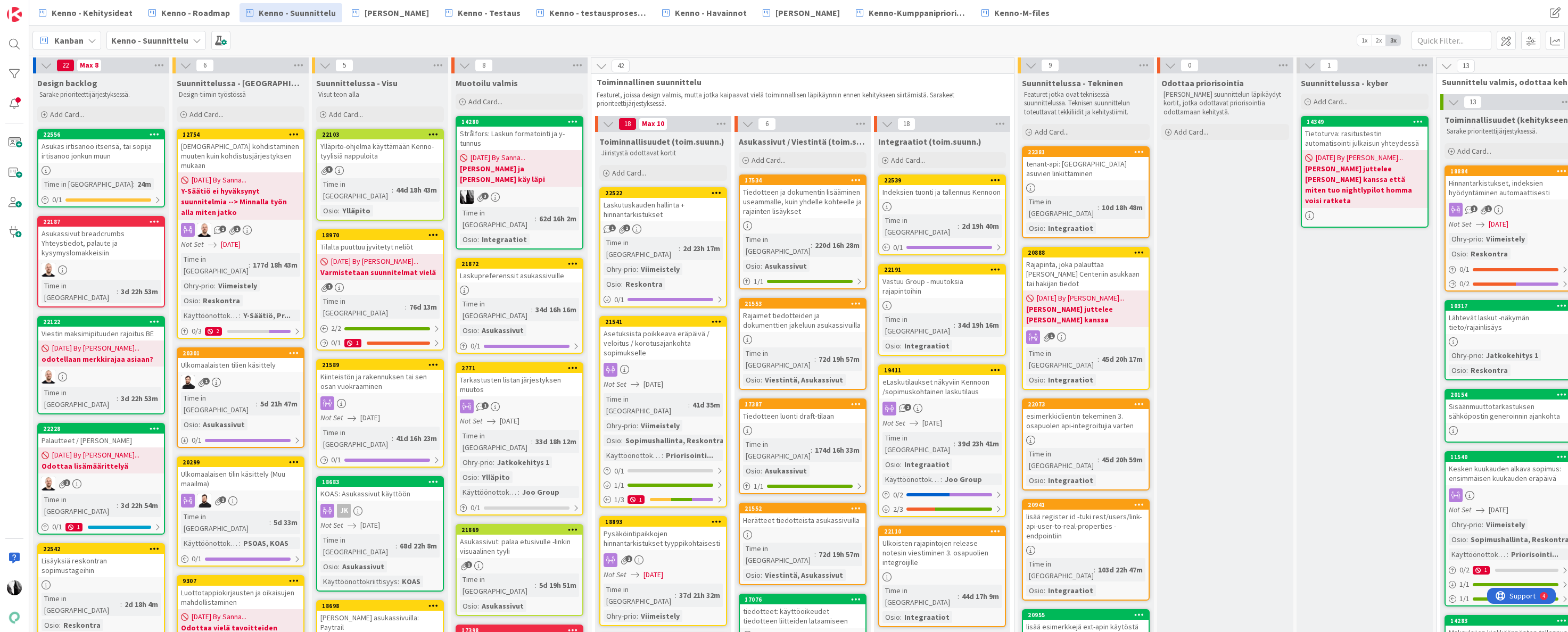
scroll to position [330, 0]
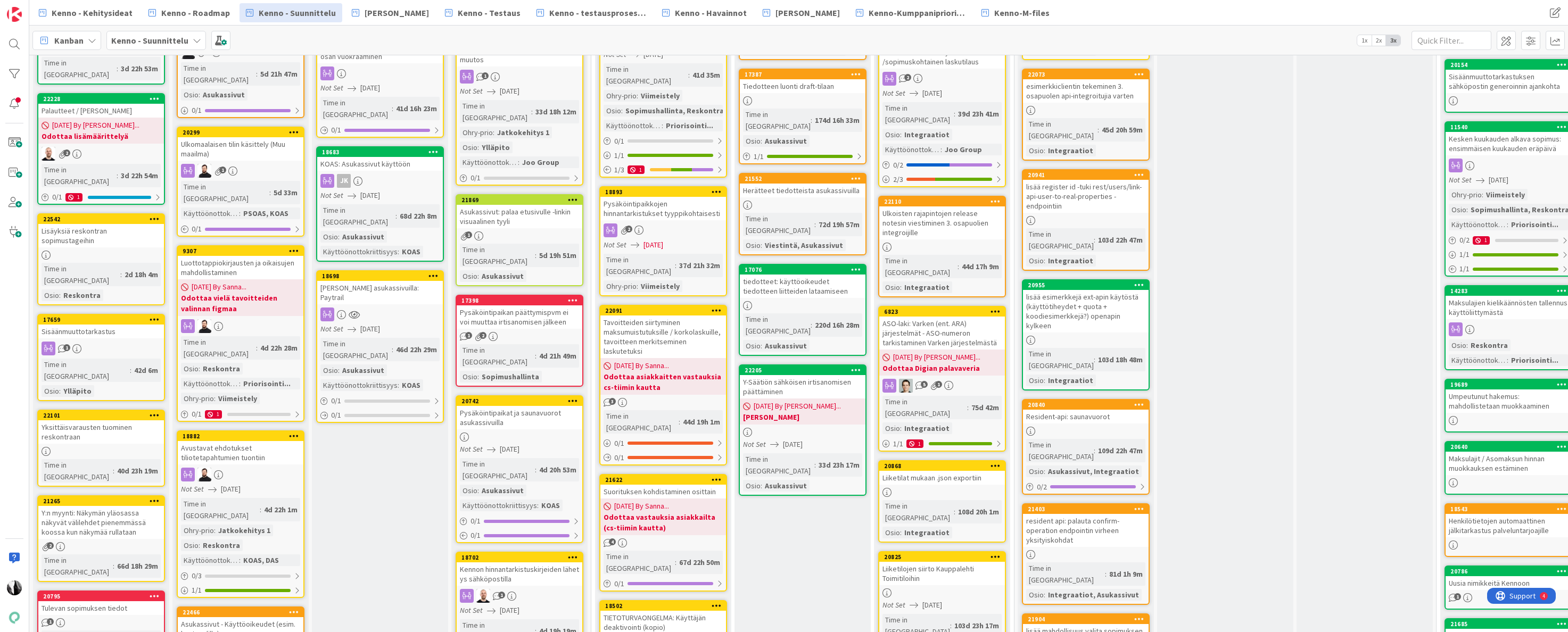
click at [491, 406] on div "Pysäköintipaikat ja saunavuorot asukassivuilla" at bounding box center [519, 418] width 126 height 24
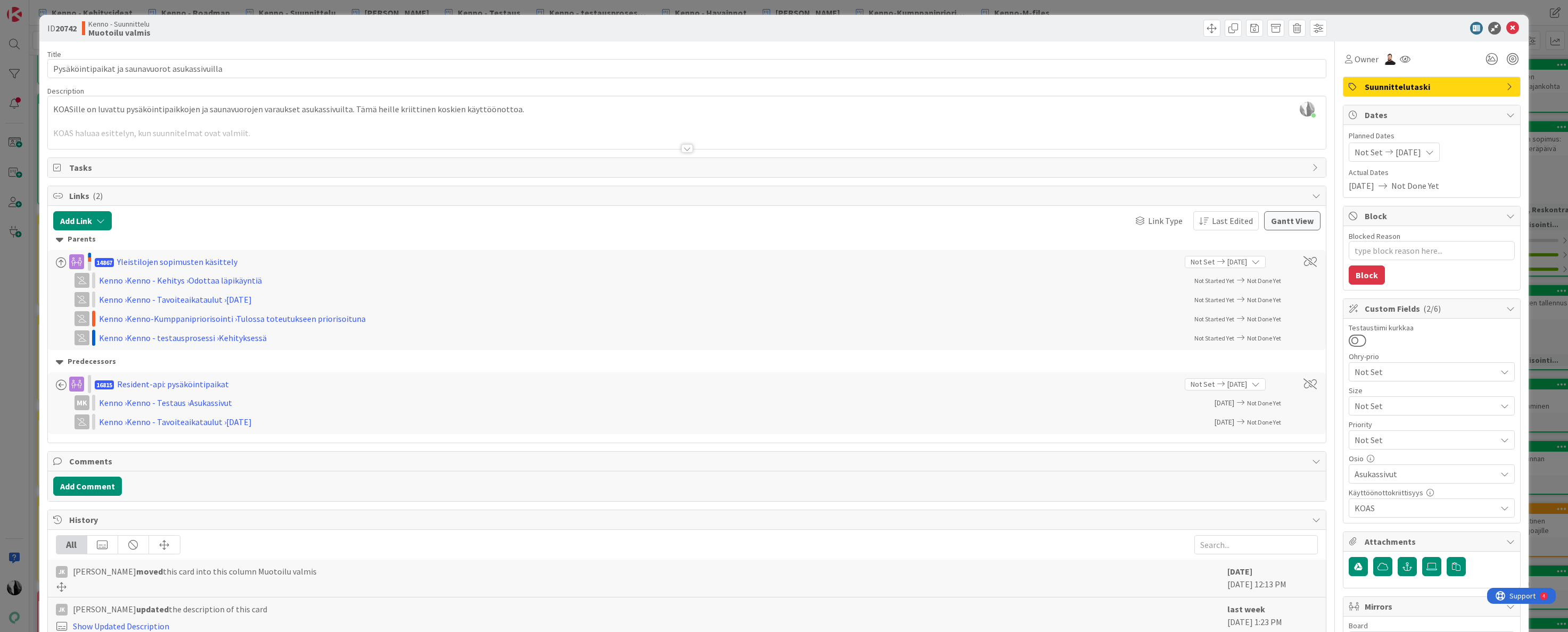
click at [685, 148] on div at bounding box center [688, 148] width 12 height 9
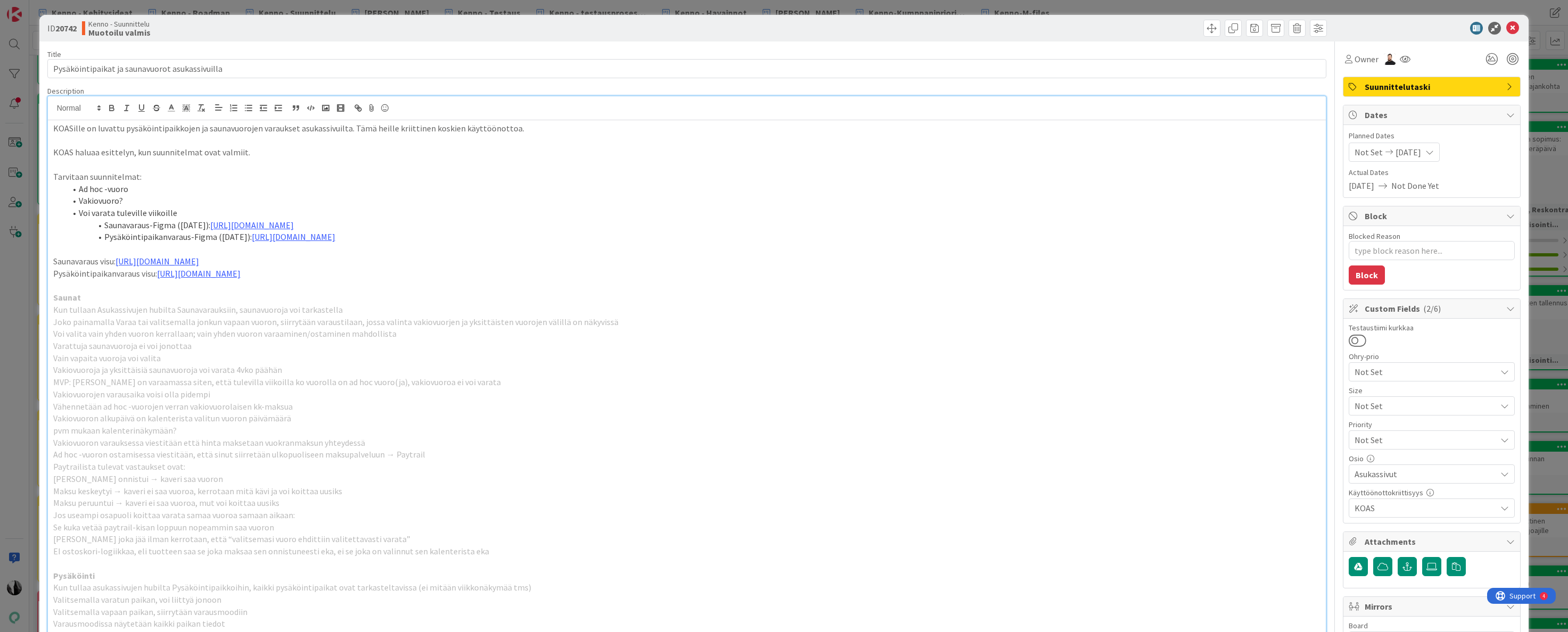
click at [1457, 84] on span "Suunnittelutaski" at bounding box center [1433, 86] width 137 height 13
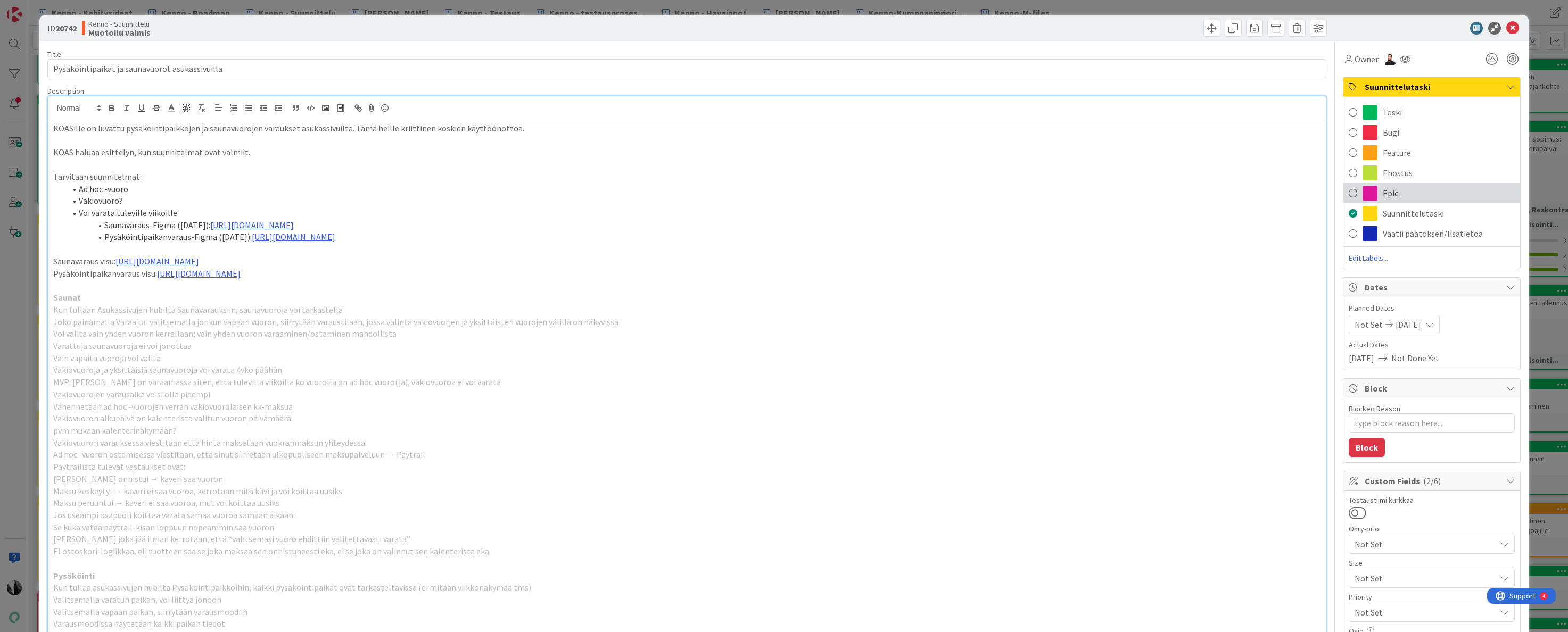
click at [1398, 191] on div "Epic" at bounding box center [1431, 193] width 177 height 20
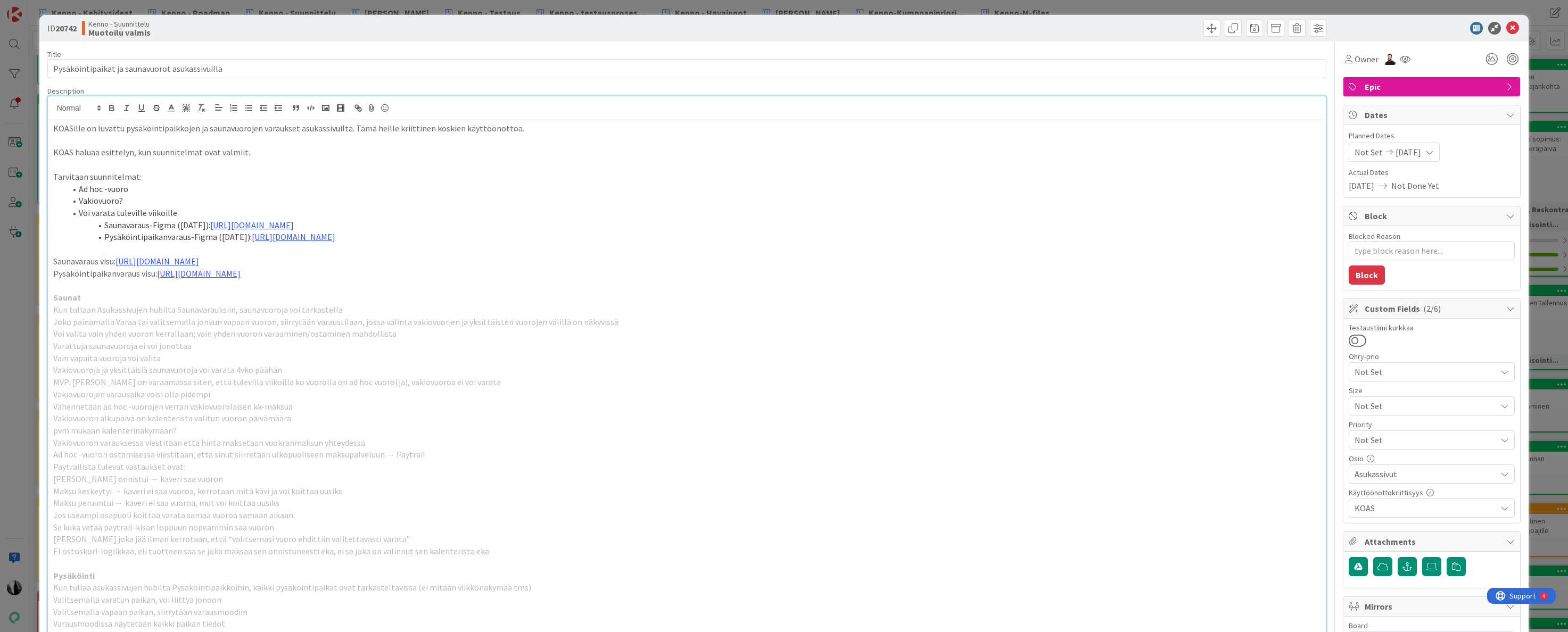
type textarea "x"
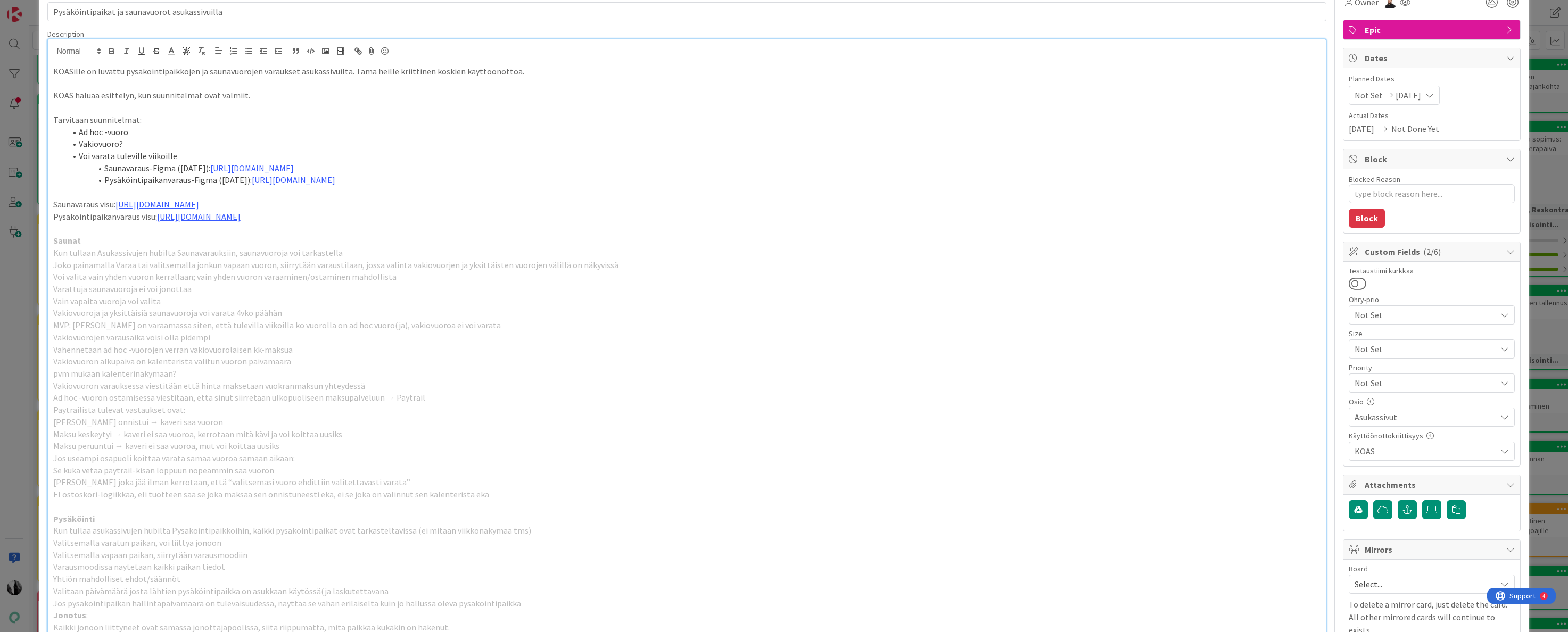
scroll to position [56, 0]
drag, startPoint x: 125, startPoint y: 144, endPoint x: 134, endPoint y: 145, distance: 9.1
click at [125, 145] on li "Vakiovuoro?" at bounding box center [694, 145] width 1256 height 13
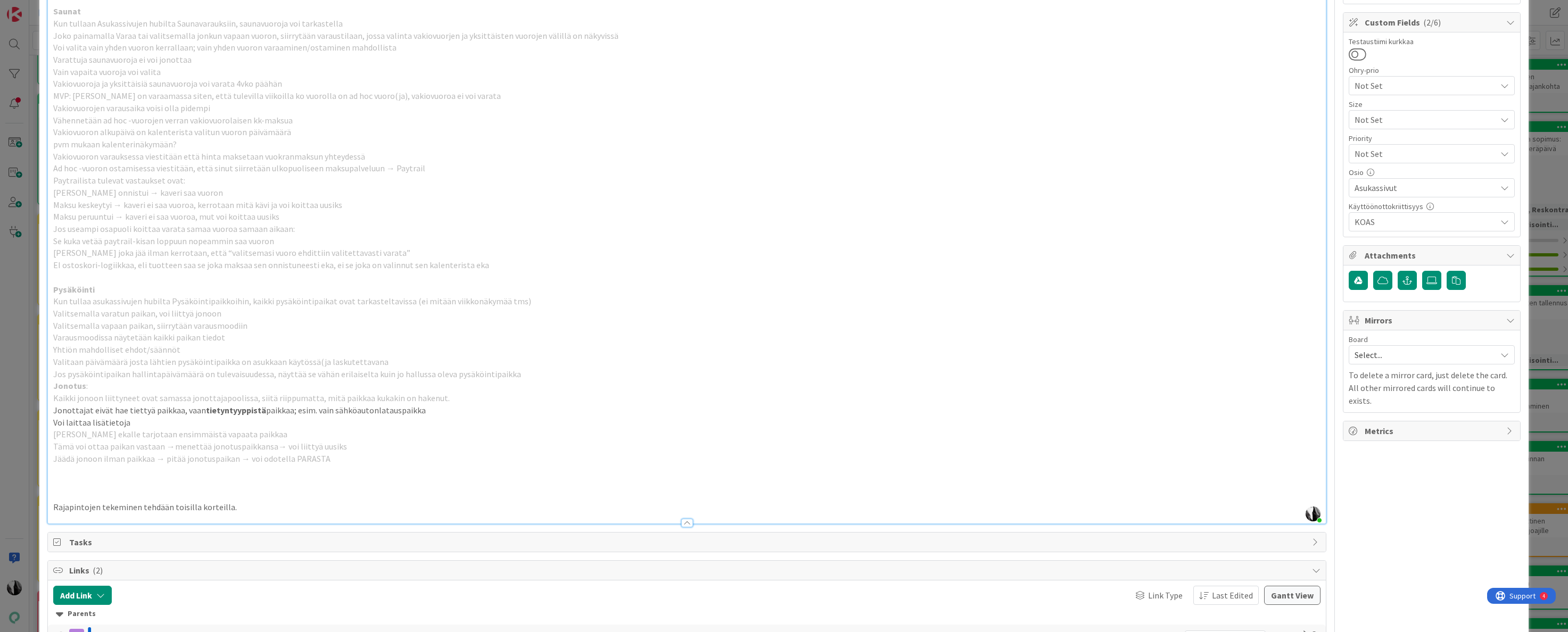
scroll to position [286, 0]
click at [1502, 186] on icon at bounding box center [1505, 188] width 9 height 9
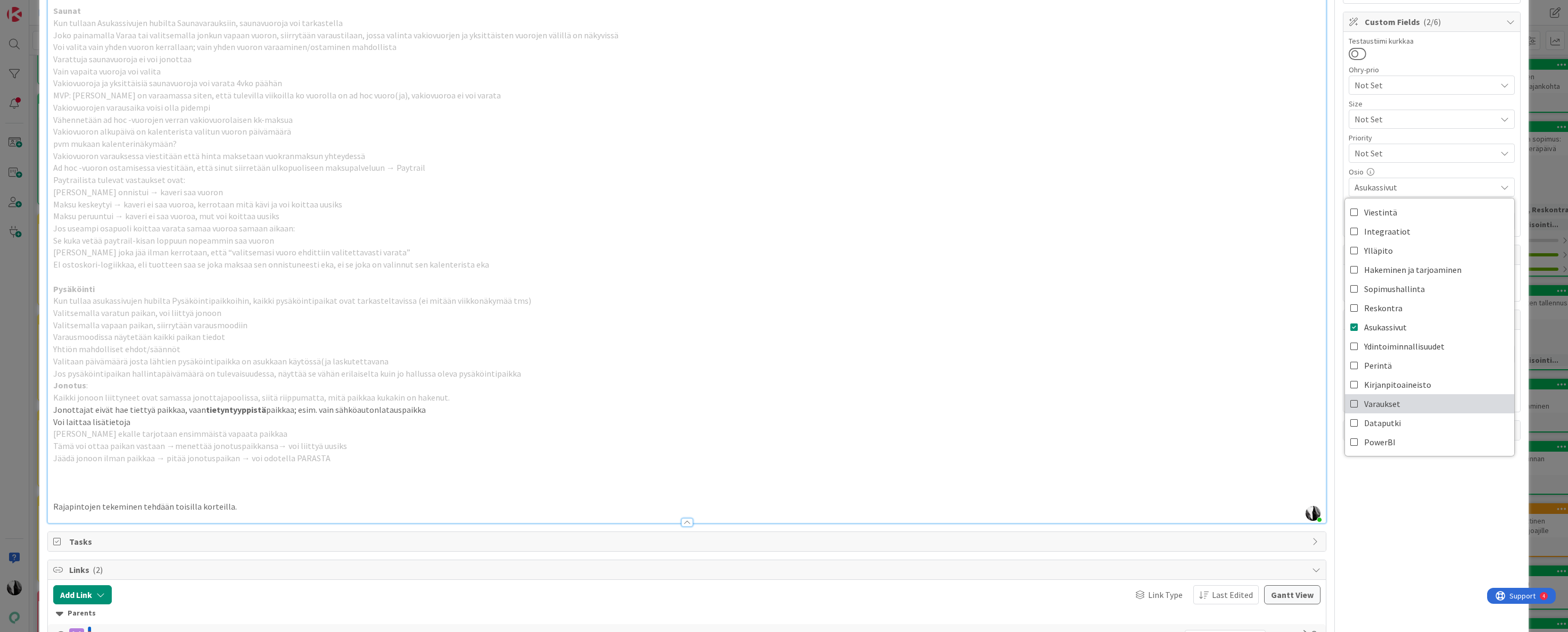
click at [1369, 402] on span "Varaukset" at bounding box center [1382, 404] width 36 height 16
click at [1428, 485] on div "Owner Epic Dates Planned Dates Not Set [DATE] Actual Dates [DATE] Not Done Yet …" at bounding box center [1431, 453] width 178 height 1398
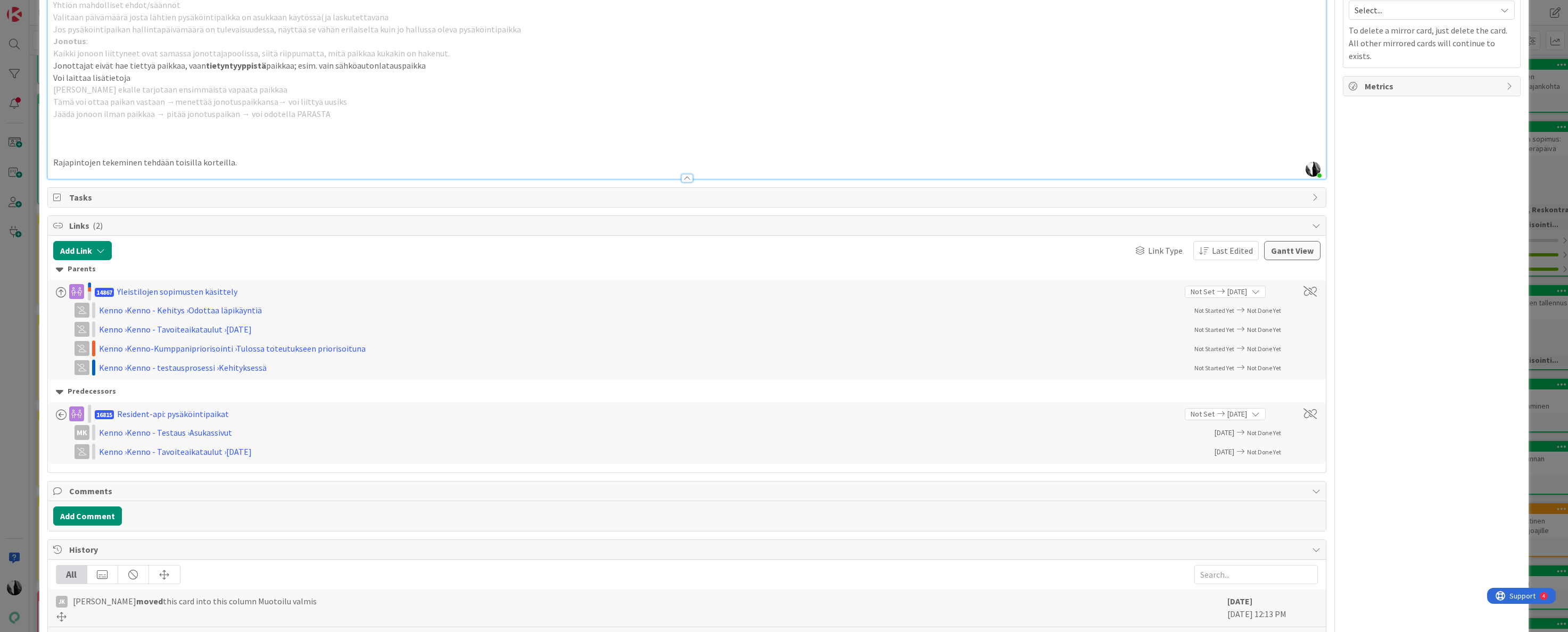
scroll to position [0, 0]
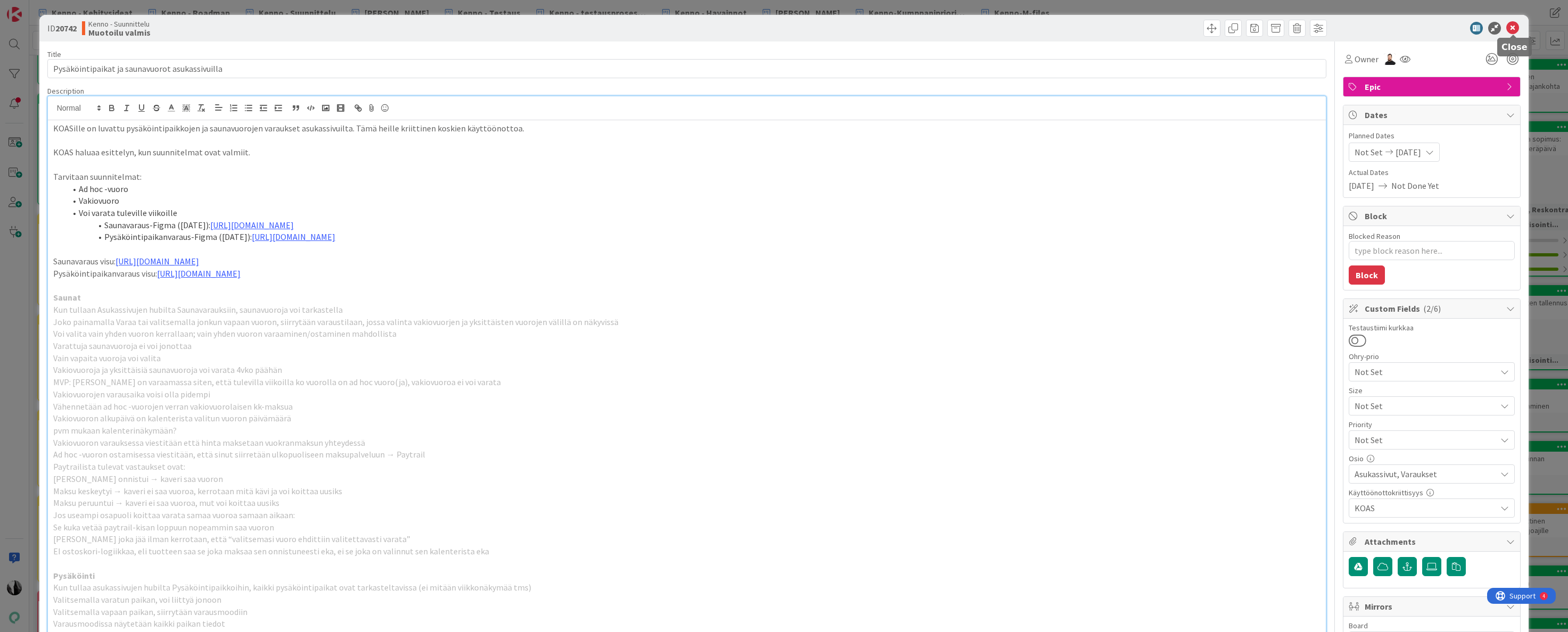
click at [1515, 28] on icon at bounding box center [1513, 28] width 13 height 13
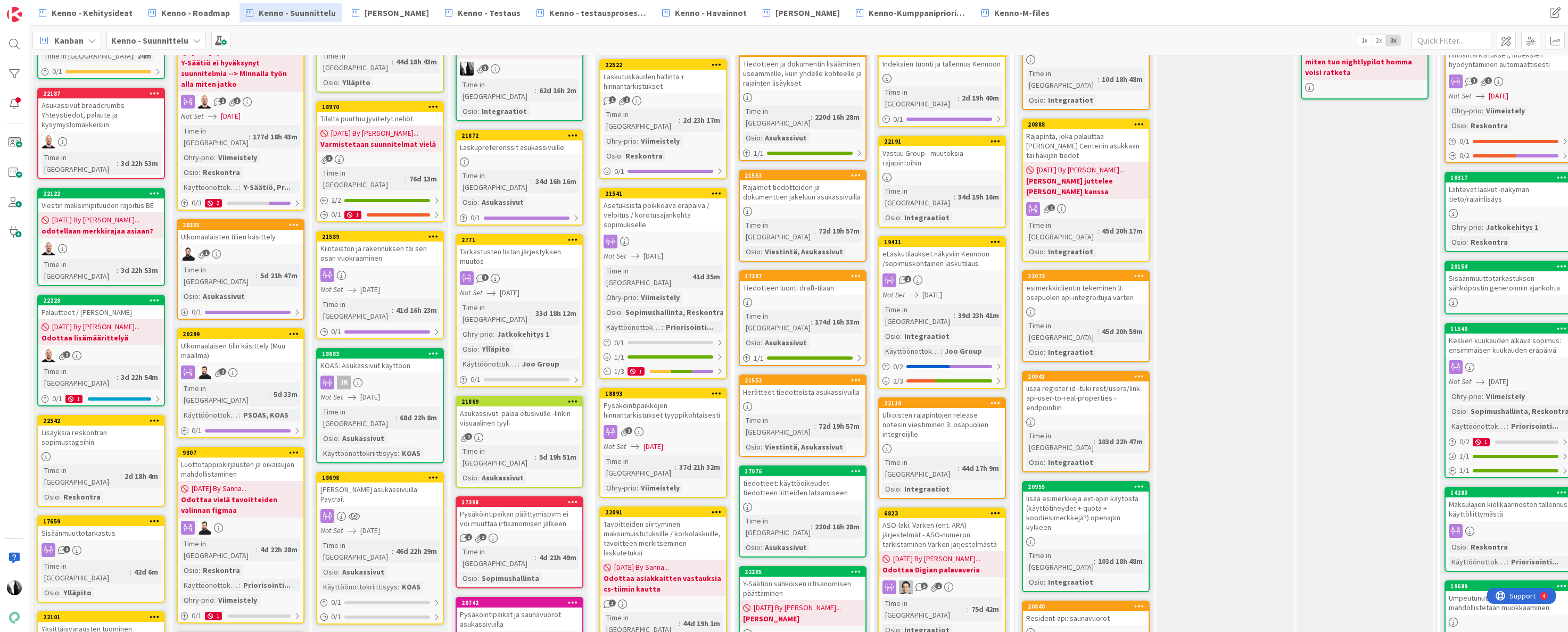
scroll to position [128, 0]
click at [390, 482] on div "[PERSON_NAME] asukassivuilla: Paytrail" at bounding box center [380, 494] width 126 height 24
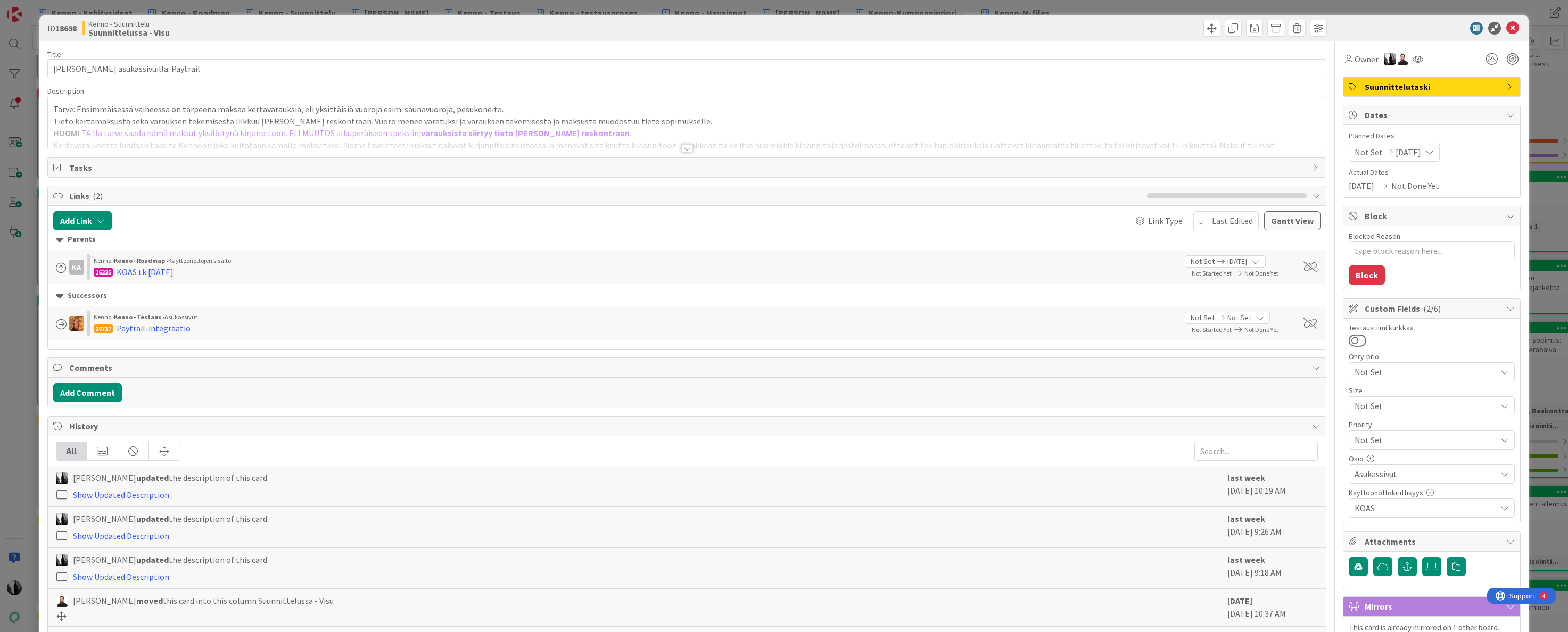
click at [685, 148] on div at bounding box center [688, 148] width 12 height 9
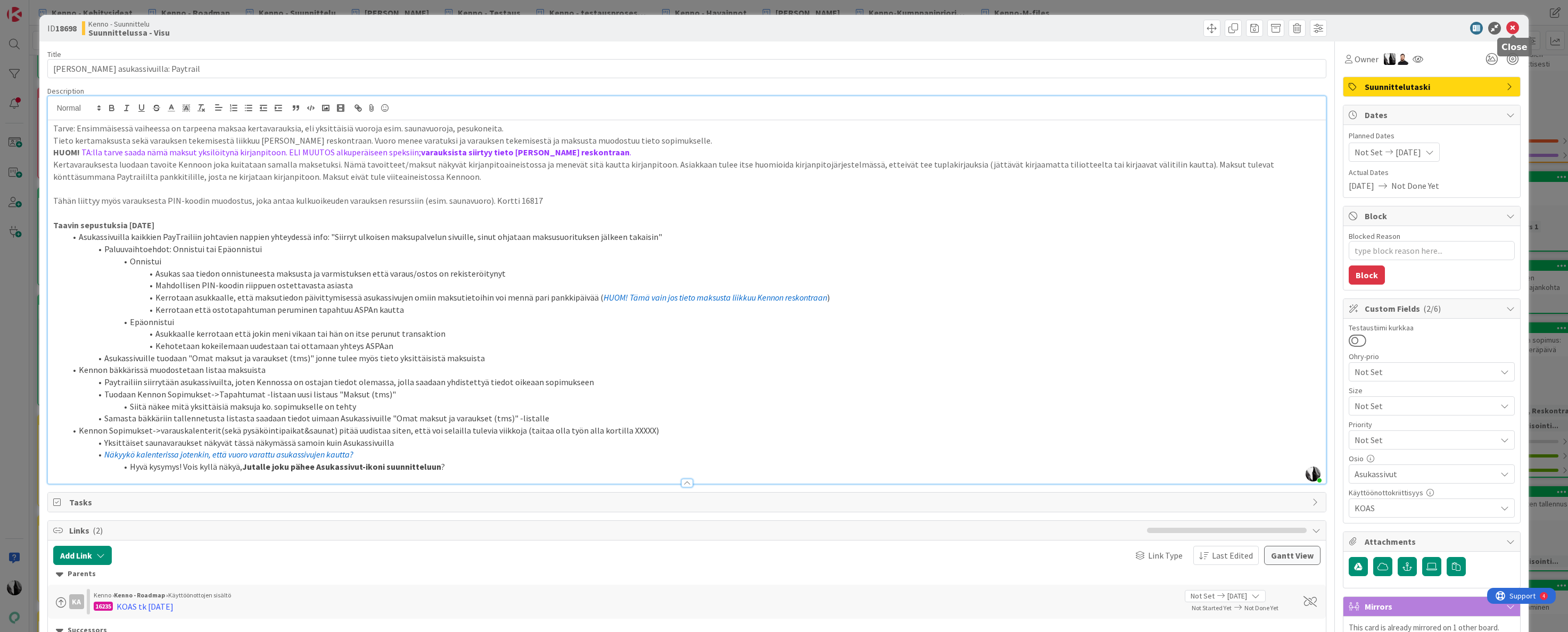
click at [1513, 30] on icon at bounding box center [1513, 28] width 13 height 13
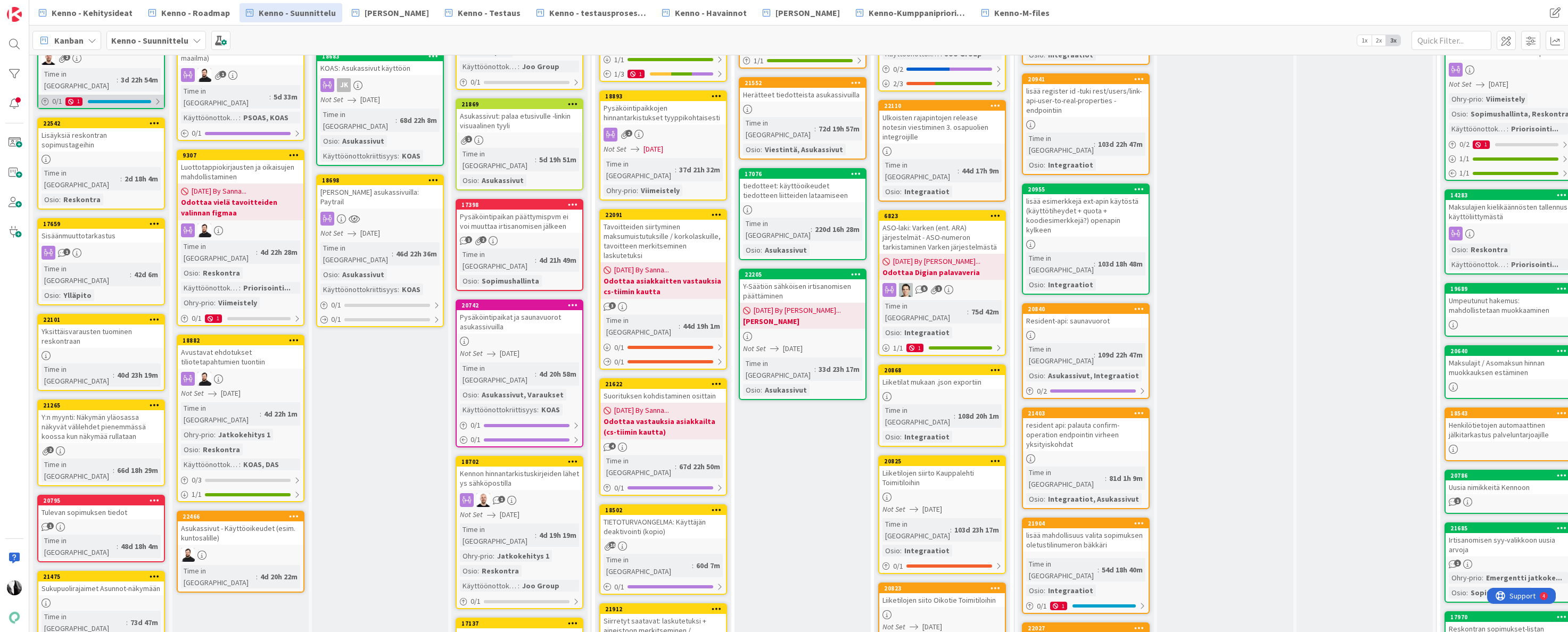
scroll to position [426, 0]
click at [106, 324] on div "Yksittäisvarausten tuominen reskontraan" at bounding box center [101, 336] width 126 height 24
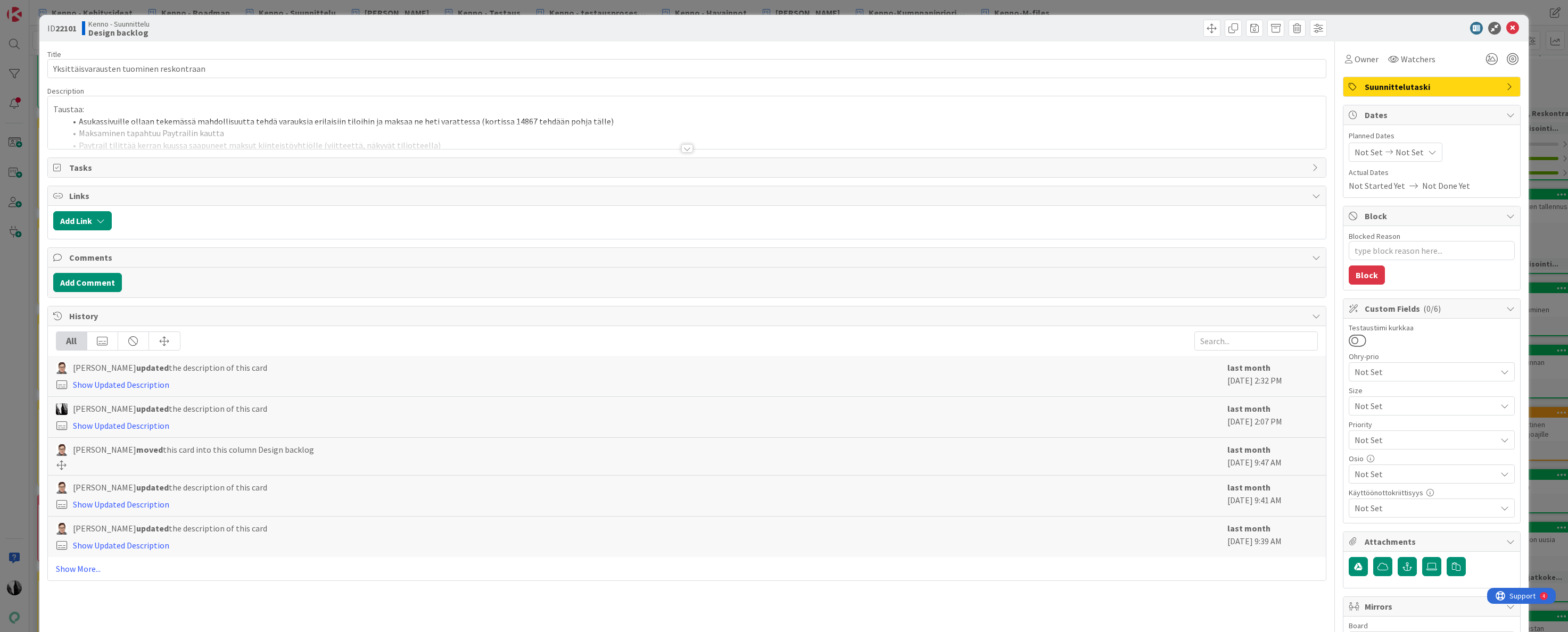
type textarea "x"
drag, startPoint x: 1417, startPoint y: 33, endPoint x: 1519, endPoint y: 30, distance: 102.0
click at [1417, 33] on div at bounding box center [1426, 28] width 188 height 13
click at [1516, 27] on icon at bounding box center [1513, 28] width 13 height 13
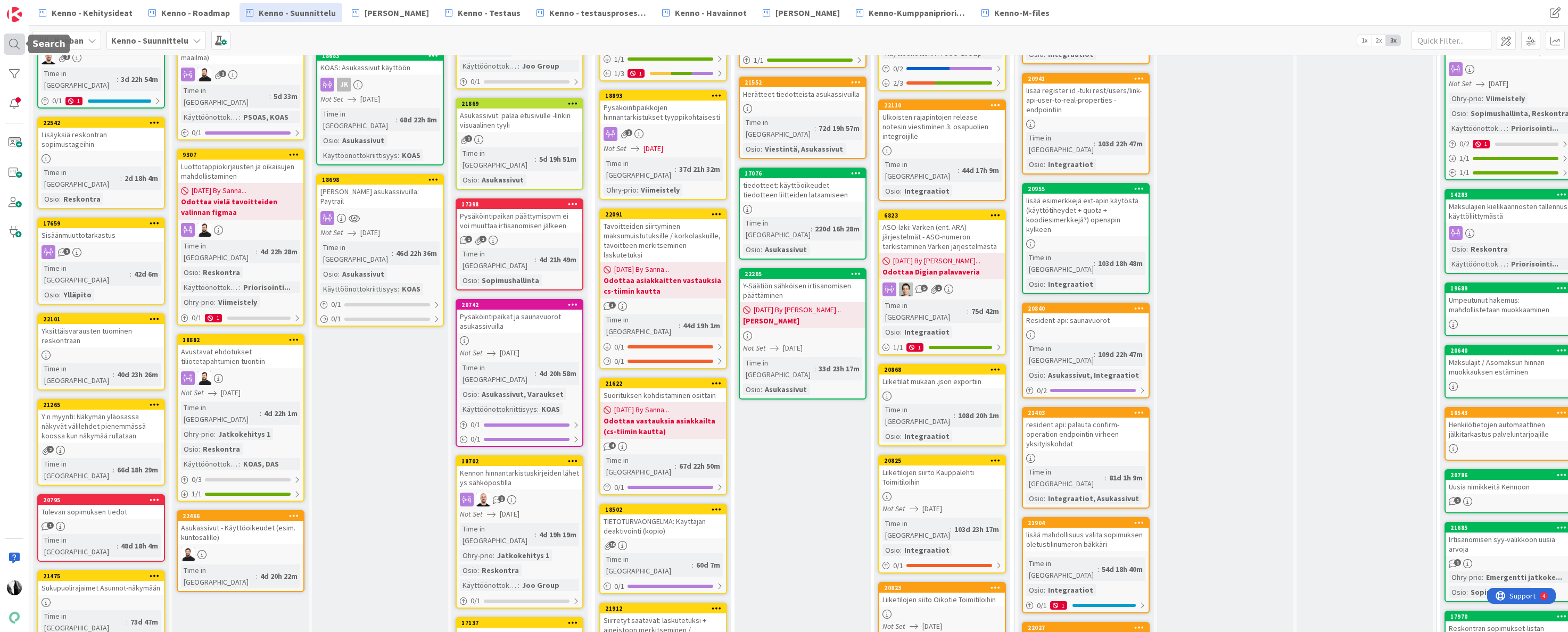
click at [13, 49] on div at bounding box center [14, 44] width 21 height 21
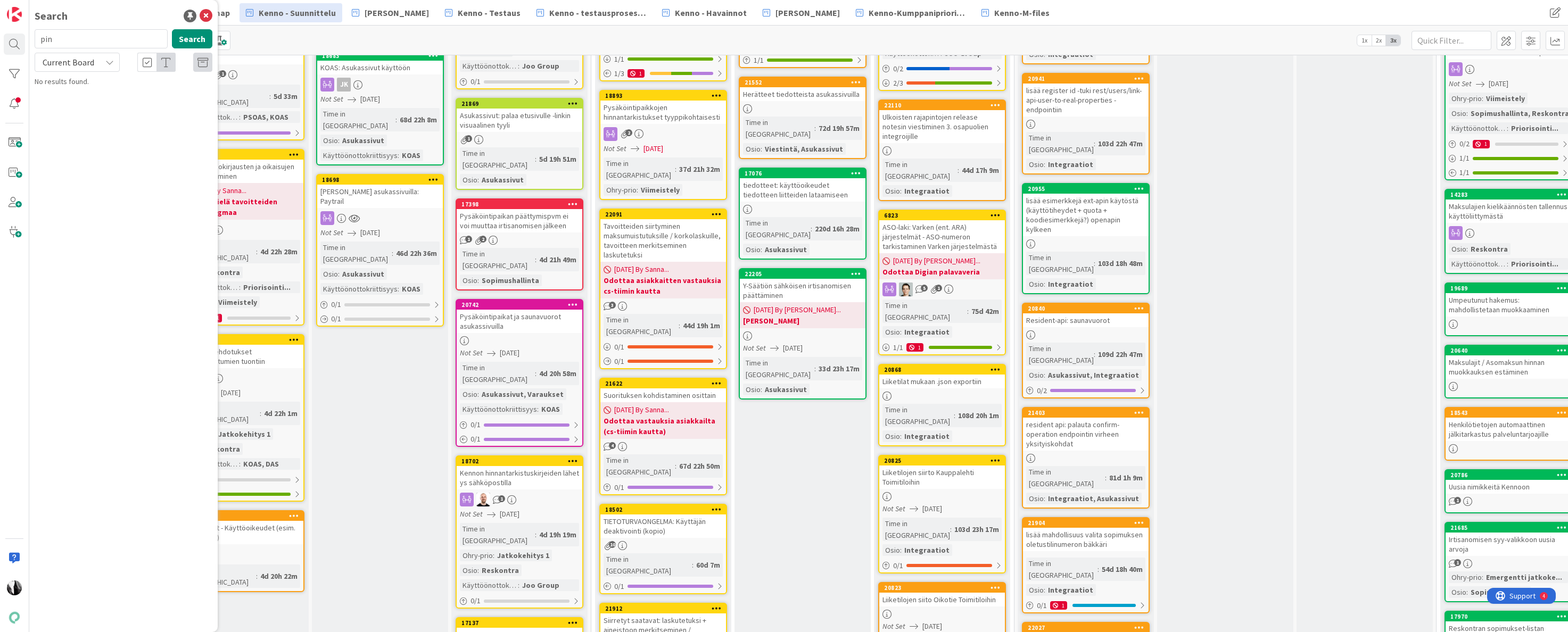
click at [78, 57] on span "Current Board" at bounding box center [69, 62] width 52 height 10
click at [76, 103] on span "All Boards" at bounding box center [96, 106] width 111 height 16
drag, startPoint x: 103, startPoint y: 38, endPoint x: 47, endPoint y: 37, distance: 56.0
click at [44, 39] on input "pin" at bounding box center [101, 39] width 133 height 19
type input "p"
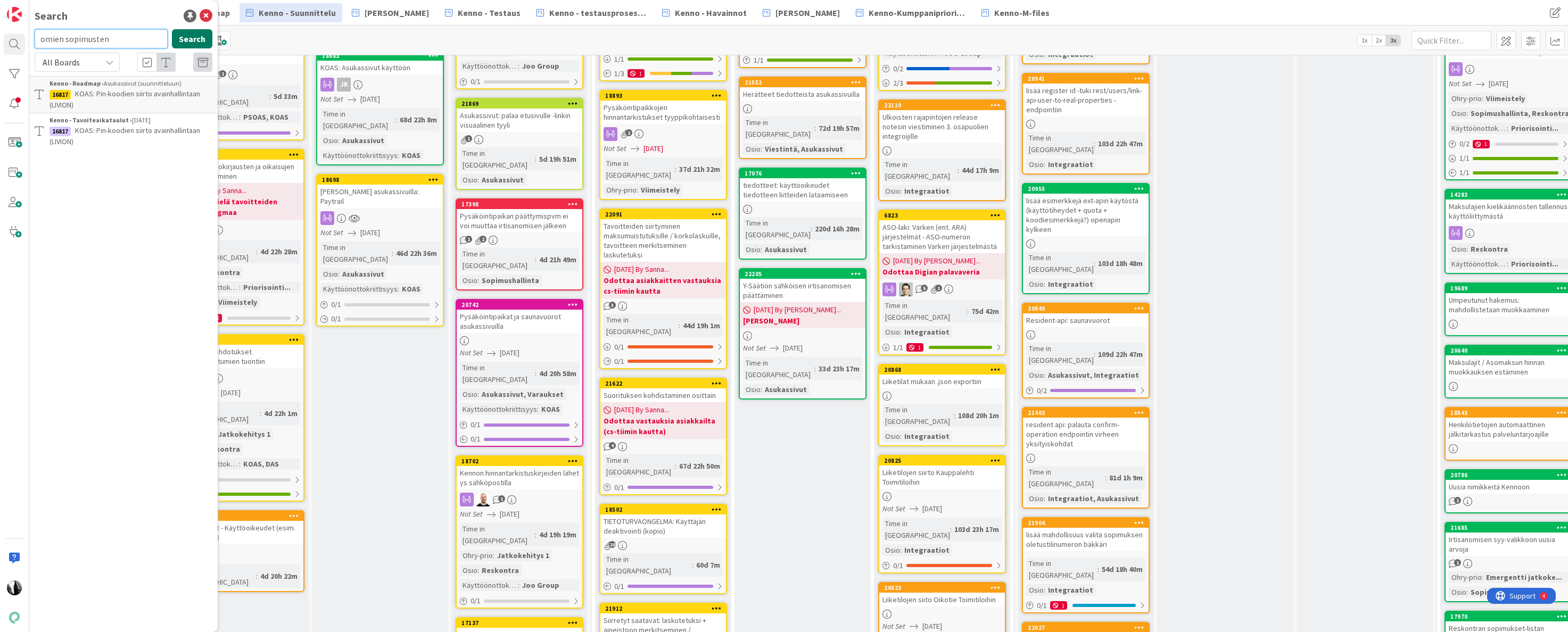
type input "omien sopimusten"
click at [188, 42] on button "Search" at bounding box center [192, 39] width 41 height 19
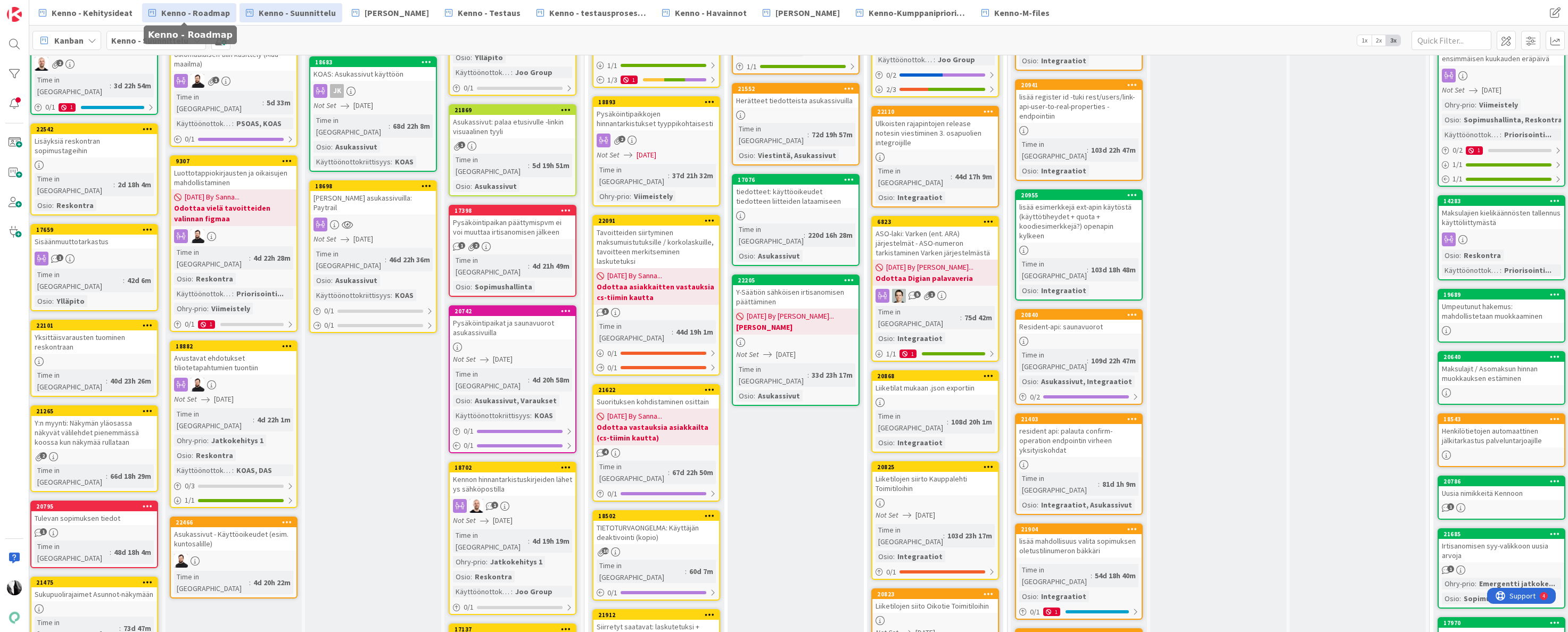
click at [189, 10] on span "Kenno - Roadmap" at bounding box center [195, 13] width 69 height 13
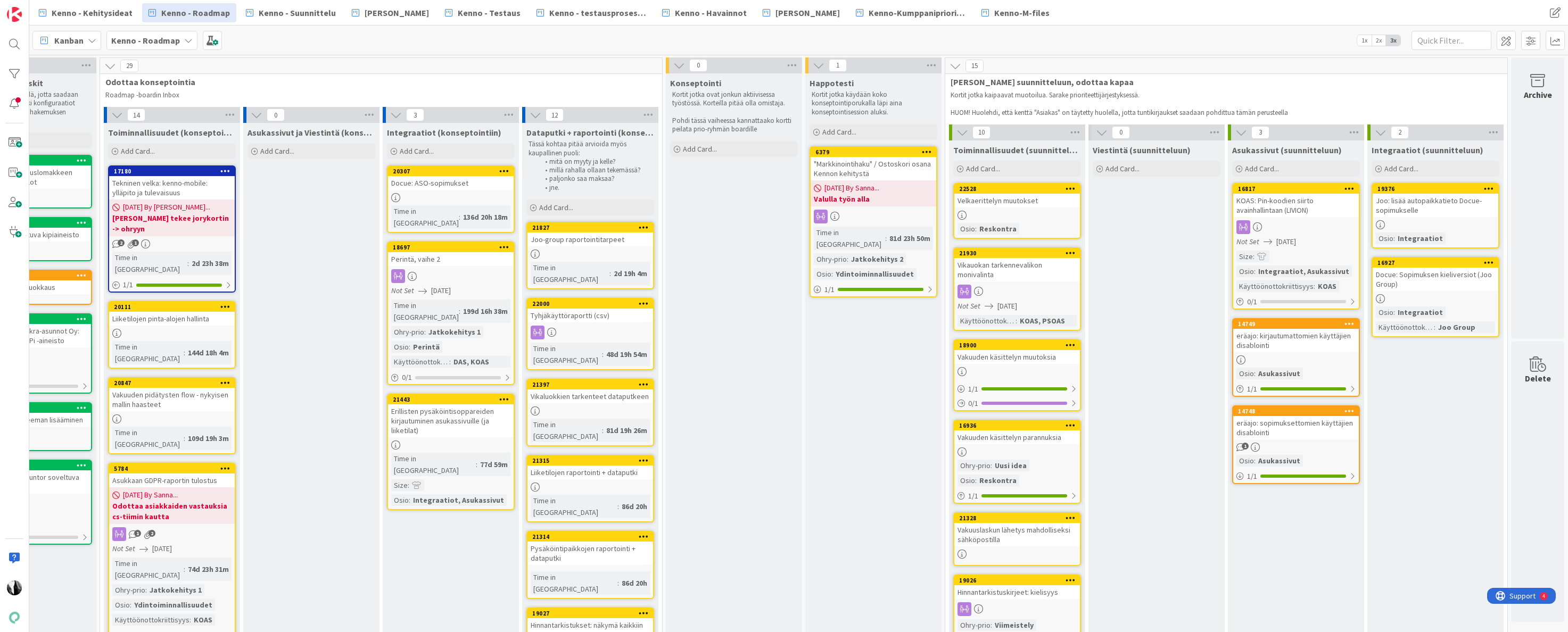
scroll to position [0, 352]
click at [1257, 169] on span "Add Card..." at bounding box center [1263, 168] width 34 height 10
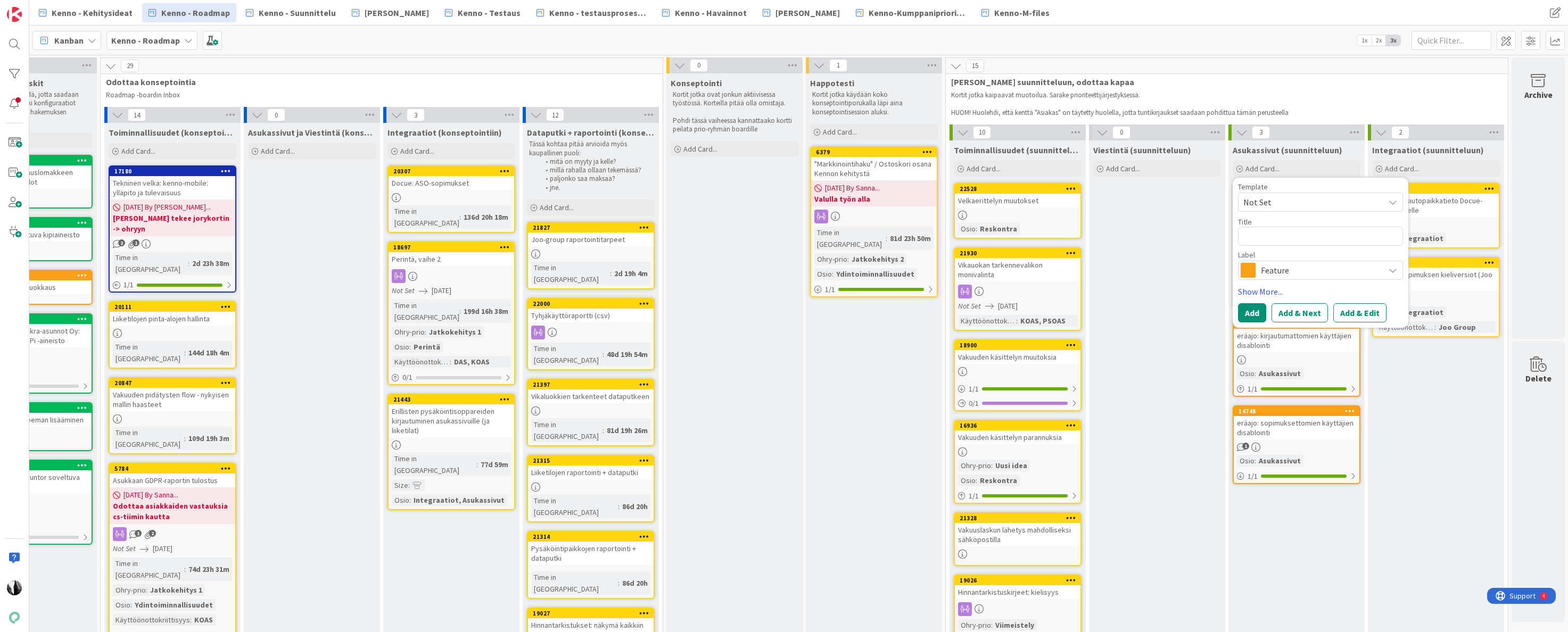
type textarea "x"
type textarea "O"
type textarea "x"
type textarea "Om"
type textarea "x"
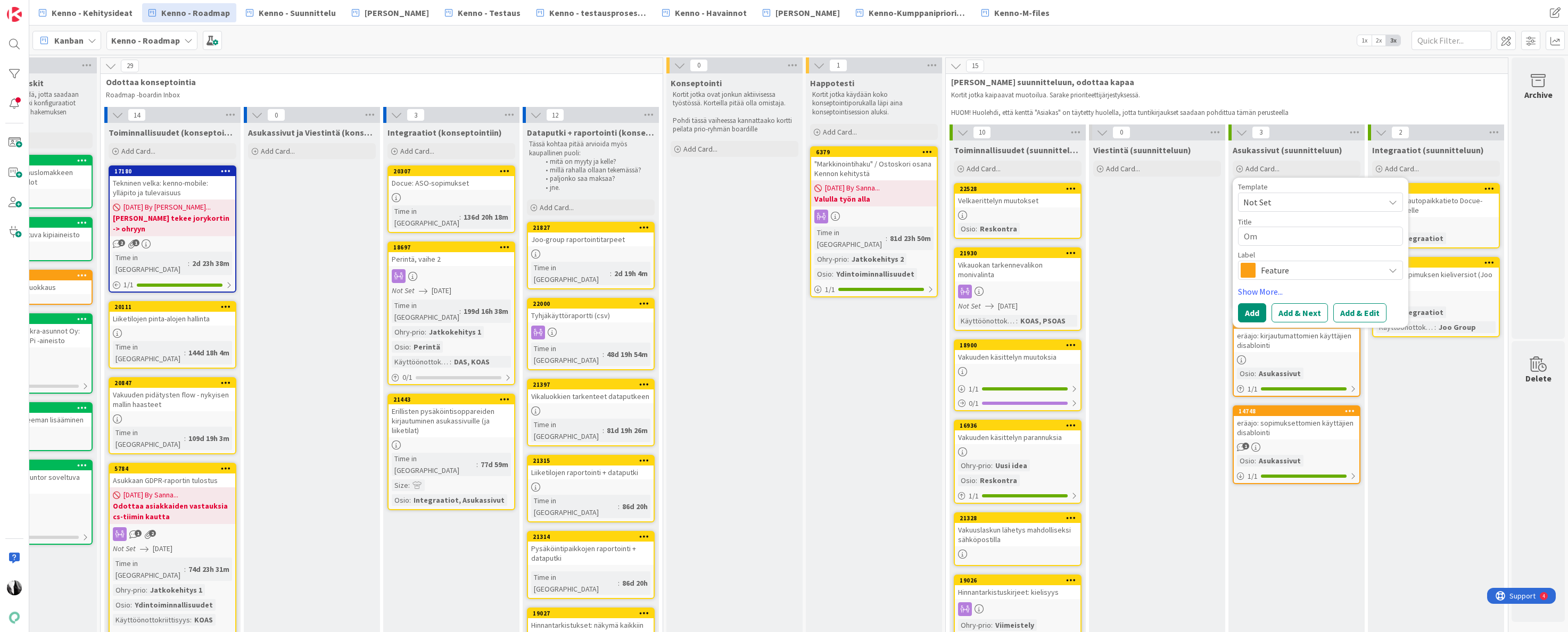
type textarea "Omi"
type textarea "x"
type textarea "Omie"
type textarea "x"
type textarea "Omien"
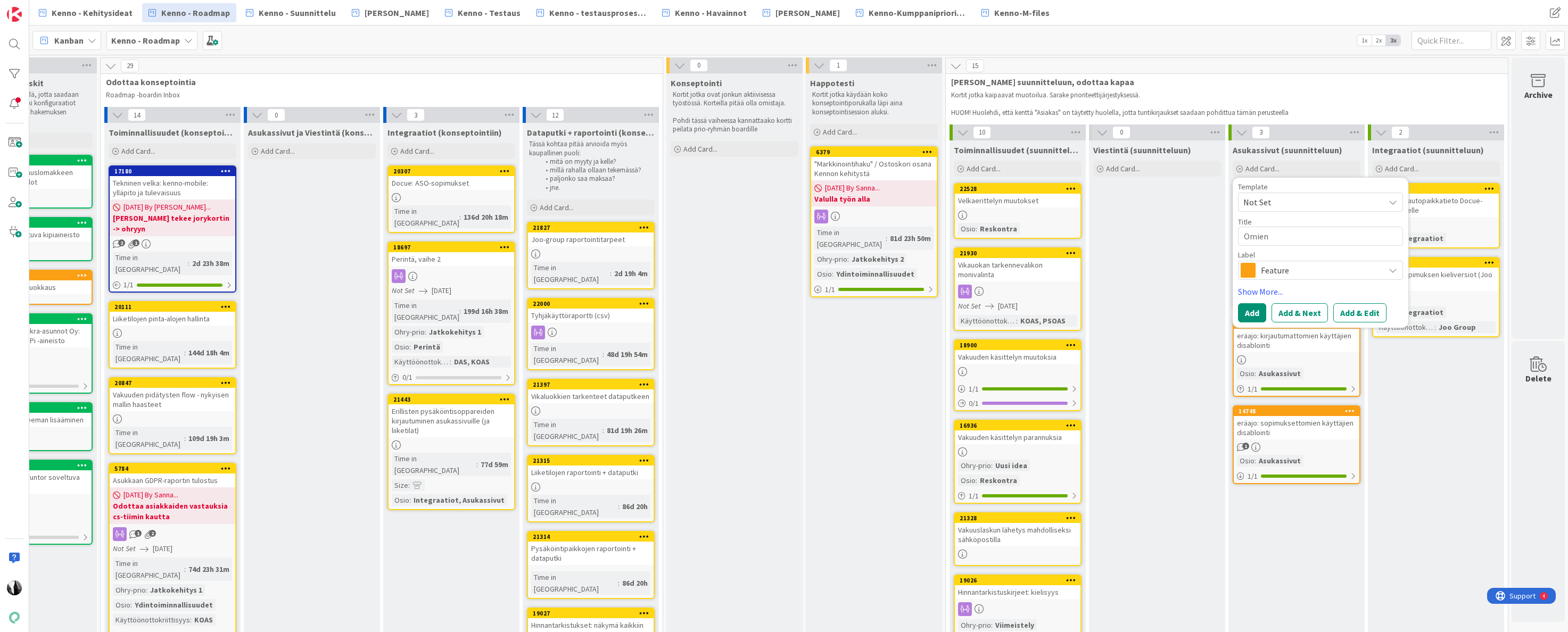
type textarea "x"
type textarea "Omien"
type textarea "x"
type textarea "Omien s"
type textarea "x"
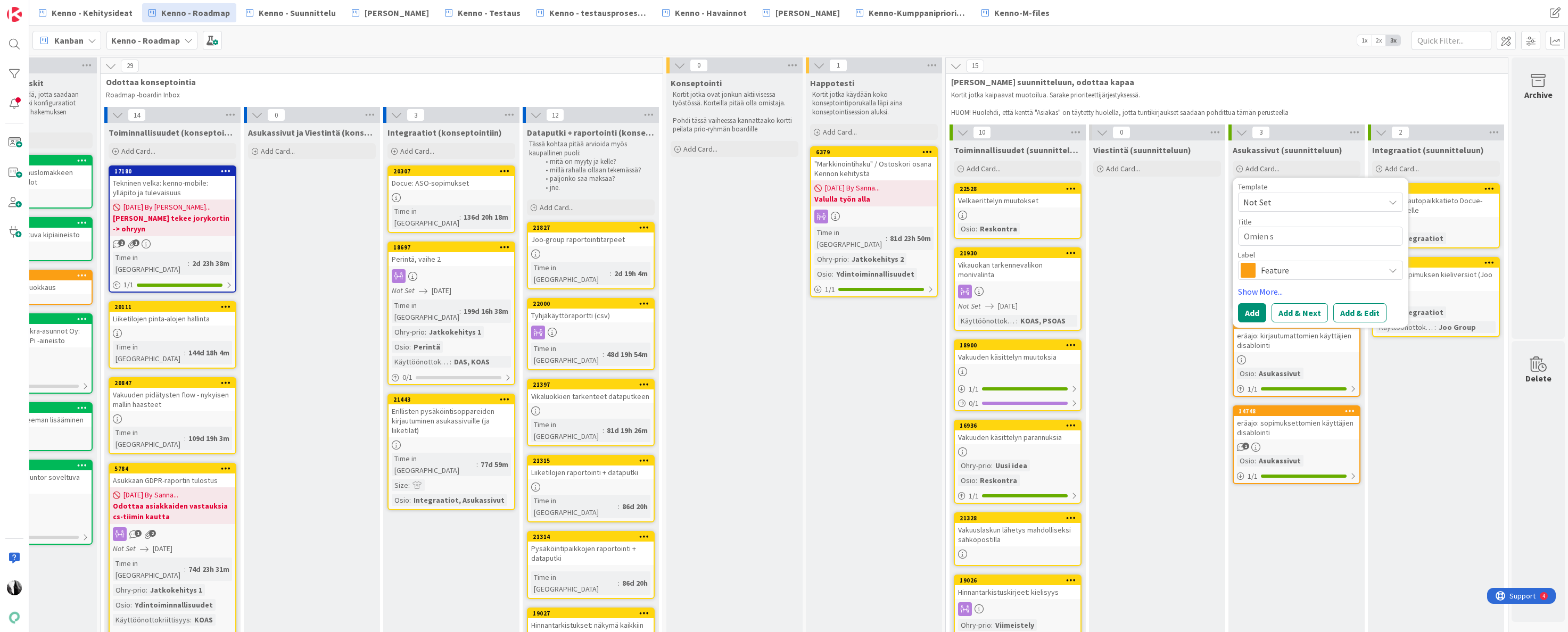
type textarea "Omien so"
type textarea "x"
type textarea "Omien sop"
type textarea "x"
type textarea "Omien sopi"
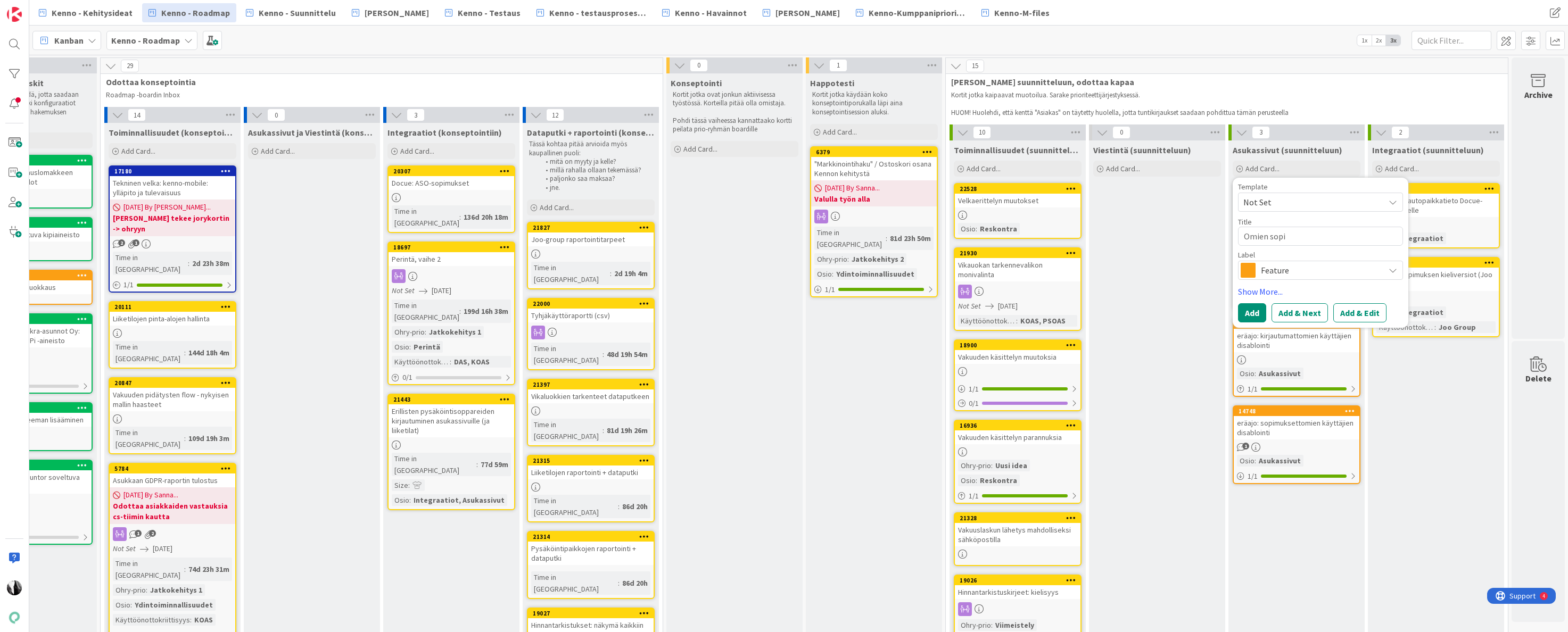
type textarea "x"
type textarea "Omien sopim"
type textarea "x"
type textarea "Omien sopimu"
type textarea "x"
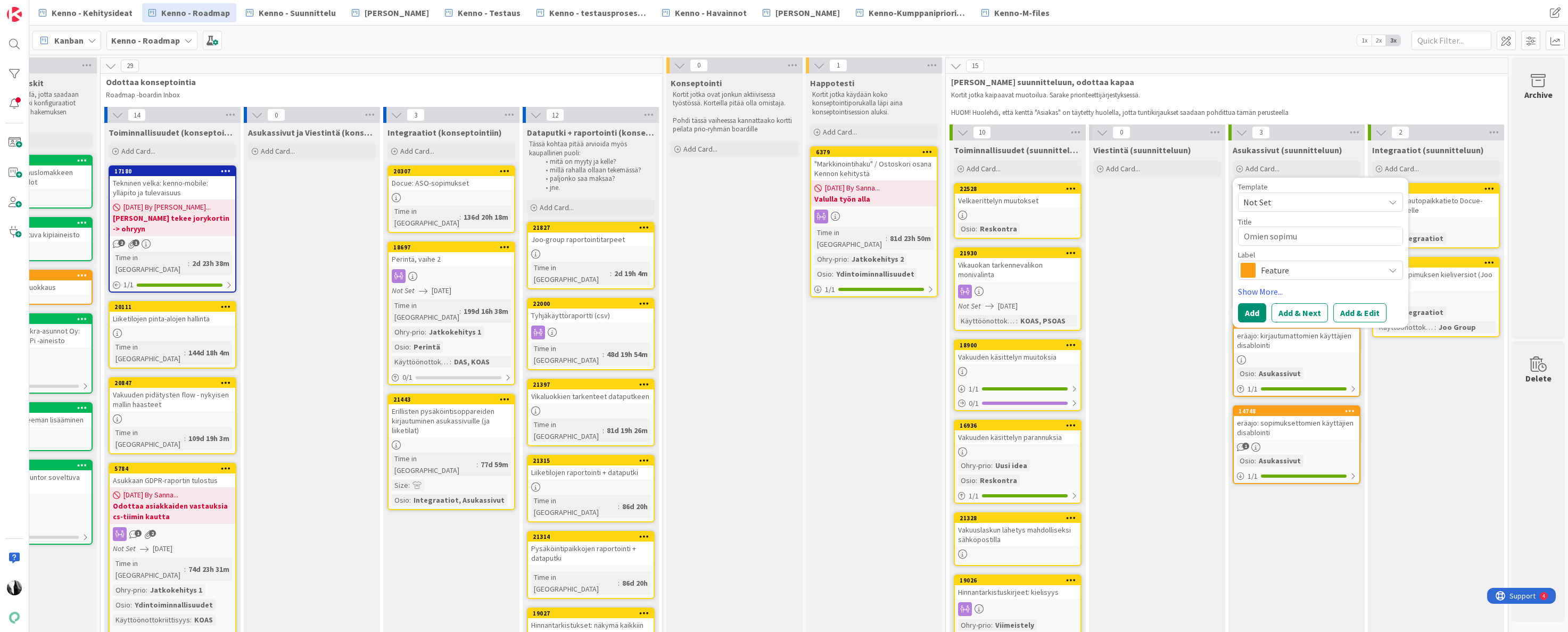
type textarea "Omien sopimus"
type textarea "x"
type textarea "Omien sopimust"
type textarea "x"
type textarea "Omien sopimuste"
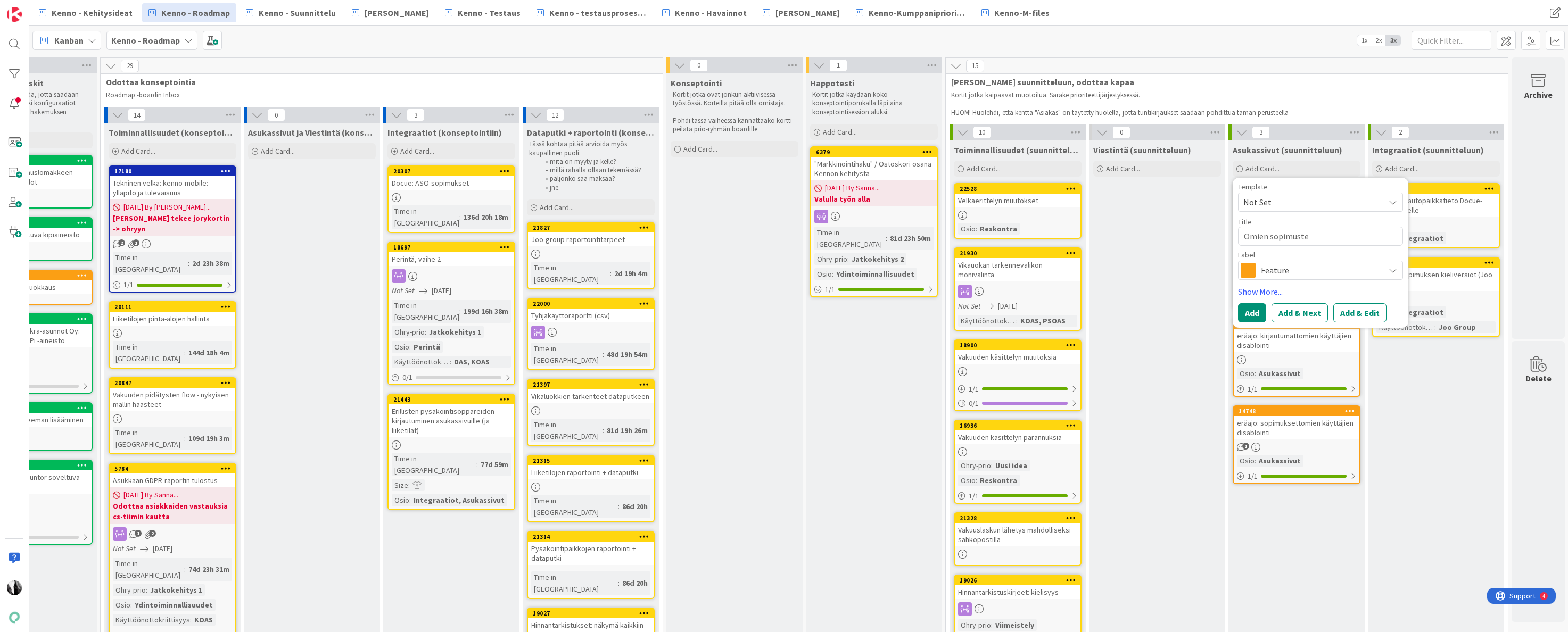
type textarea "x"
type textarea "Omien sopimusten"
type textarea "x"
type textarea "Omien sopimusten"
type textarea "x"
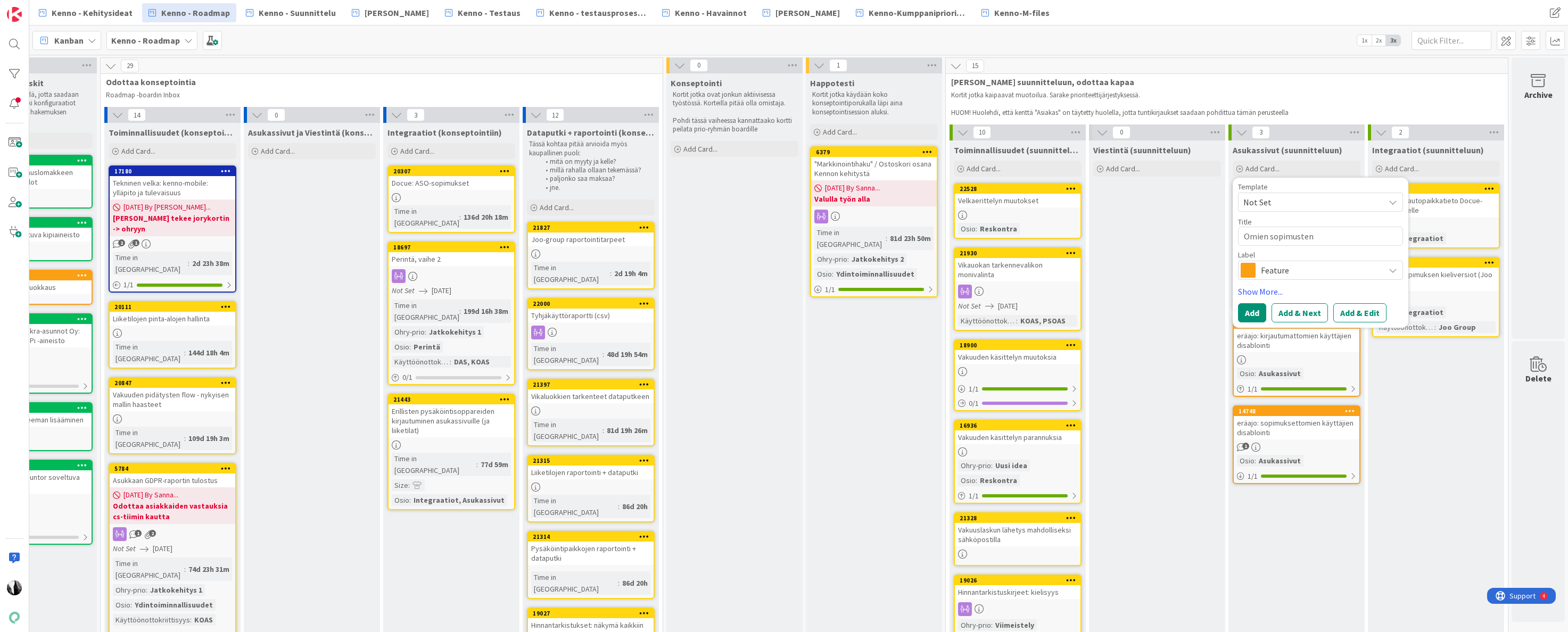
type textarea "Omien sopimusten n"
type textarea "x"
type textarea "Omien sopimusten nä"
type textarea "x"
type textarea "Omien sopimusten näy"
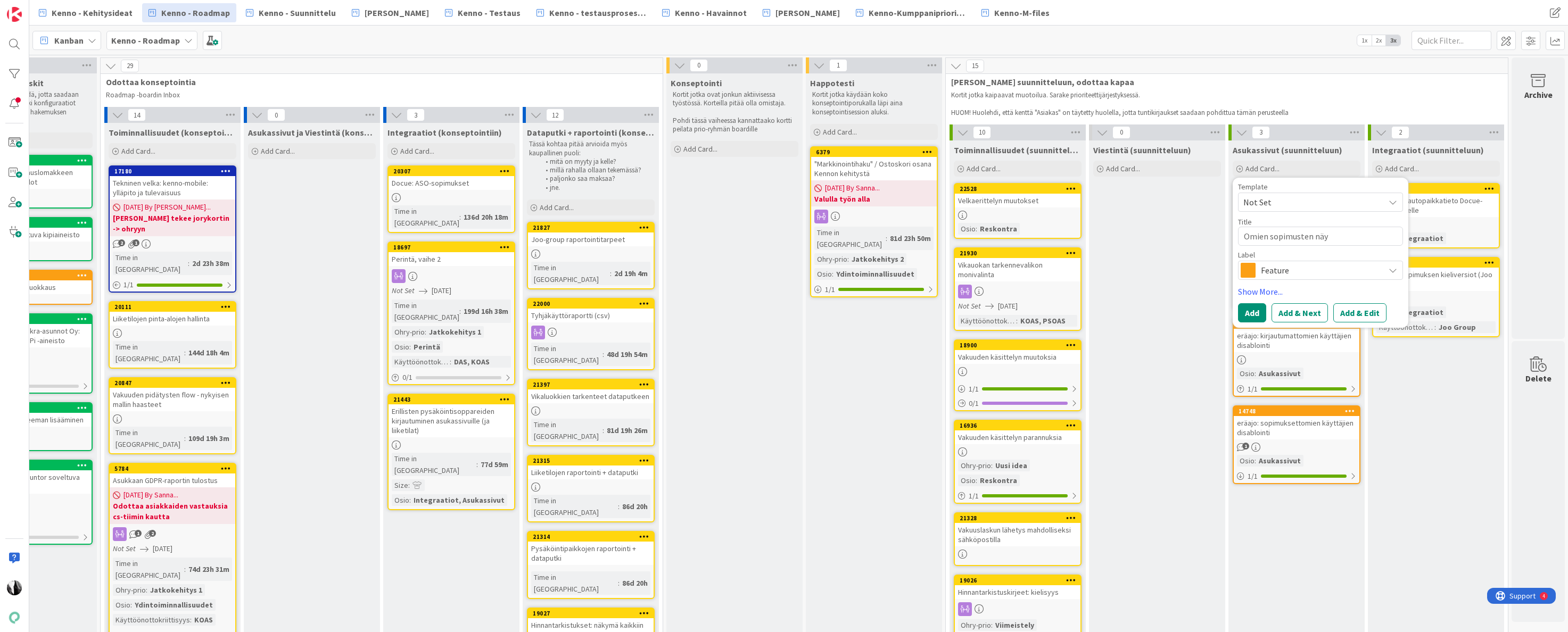
type textarea "x"
type textarea "Omien sopimusten näyt"
type textarea "x"
type textarea "Omien sopimusten näytt"
type textarea "x"
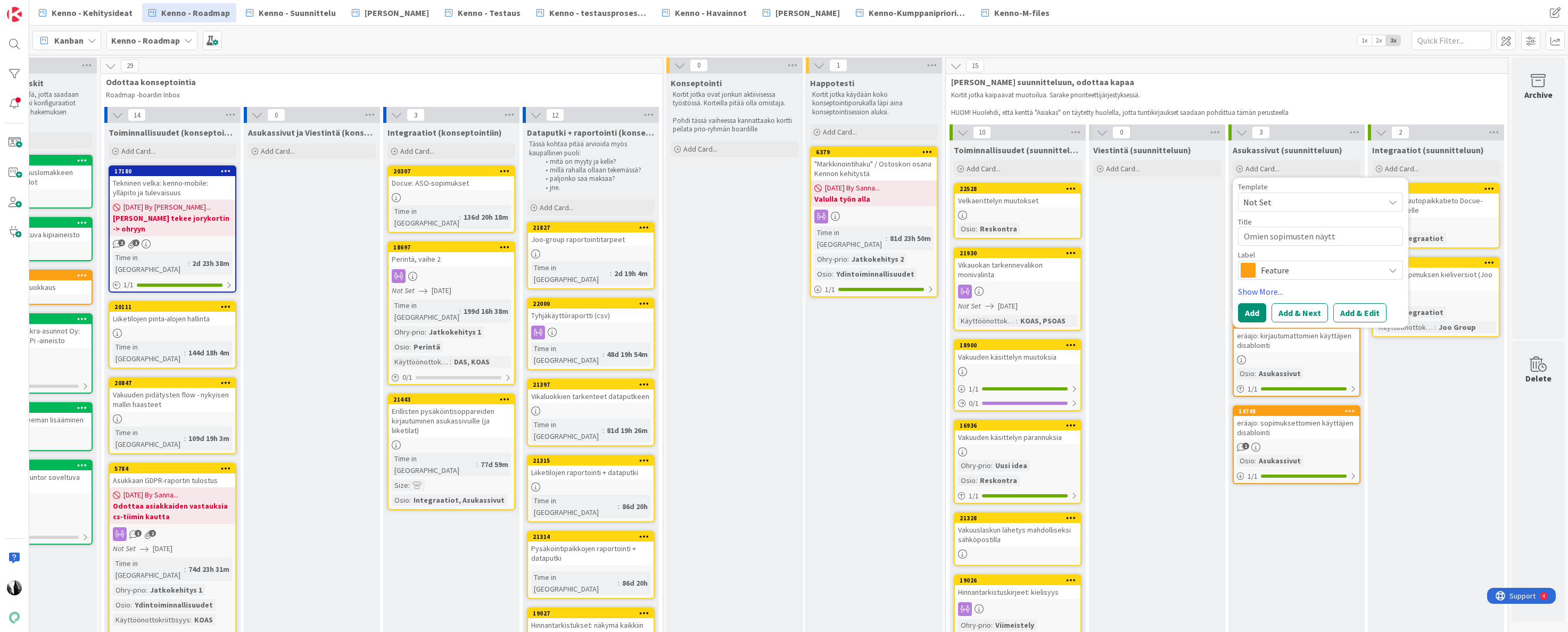
type textarea "Omien sopimusten näyttä"
type textarea "x"
type textarea "Omien sopimusten näyttäm"
type textarea "x"
type textarea "Omien sopimusten näyttämi"
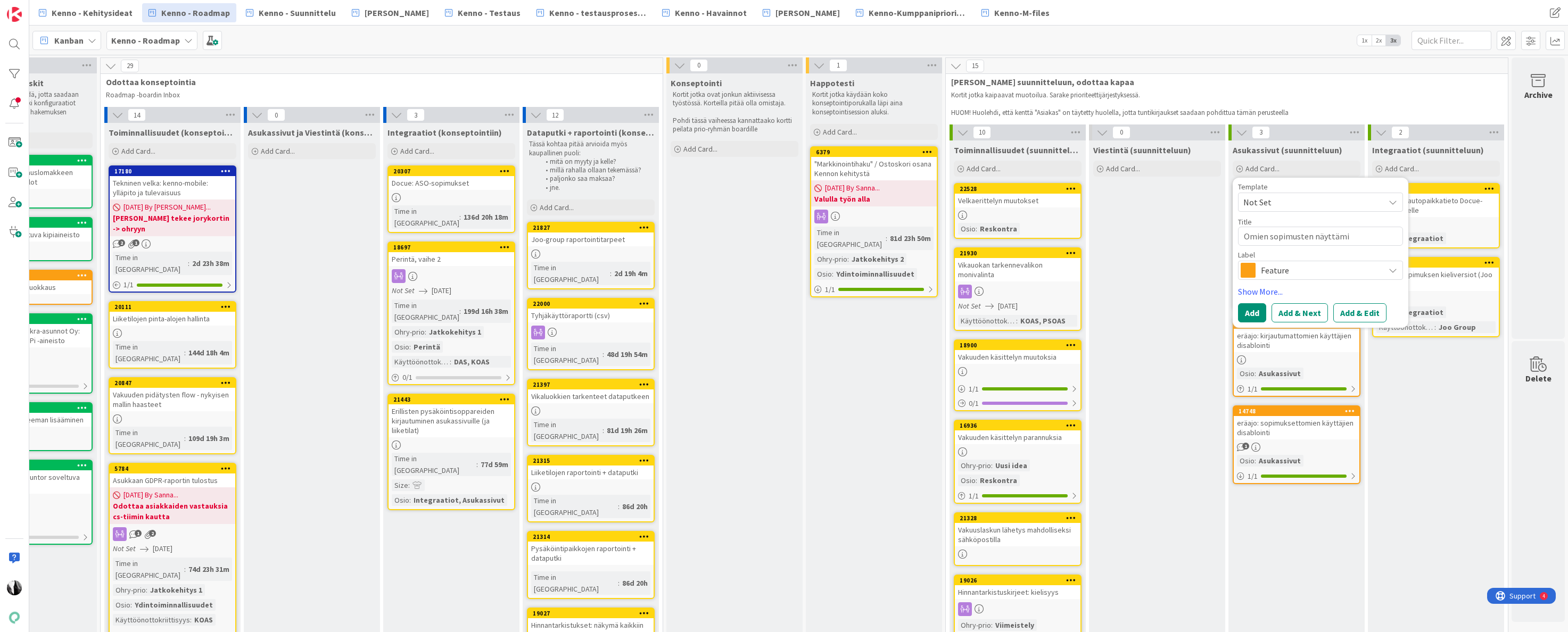
type textarea "x"
type textarea "Omien sopimusten näyttämin"
type textarea "x"
type textarea "Omien sopimusten näyttämine"
type textarea "x"
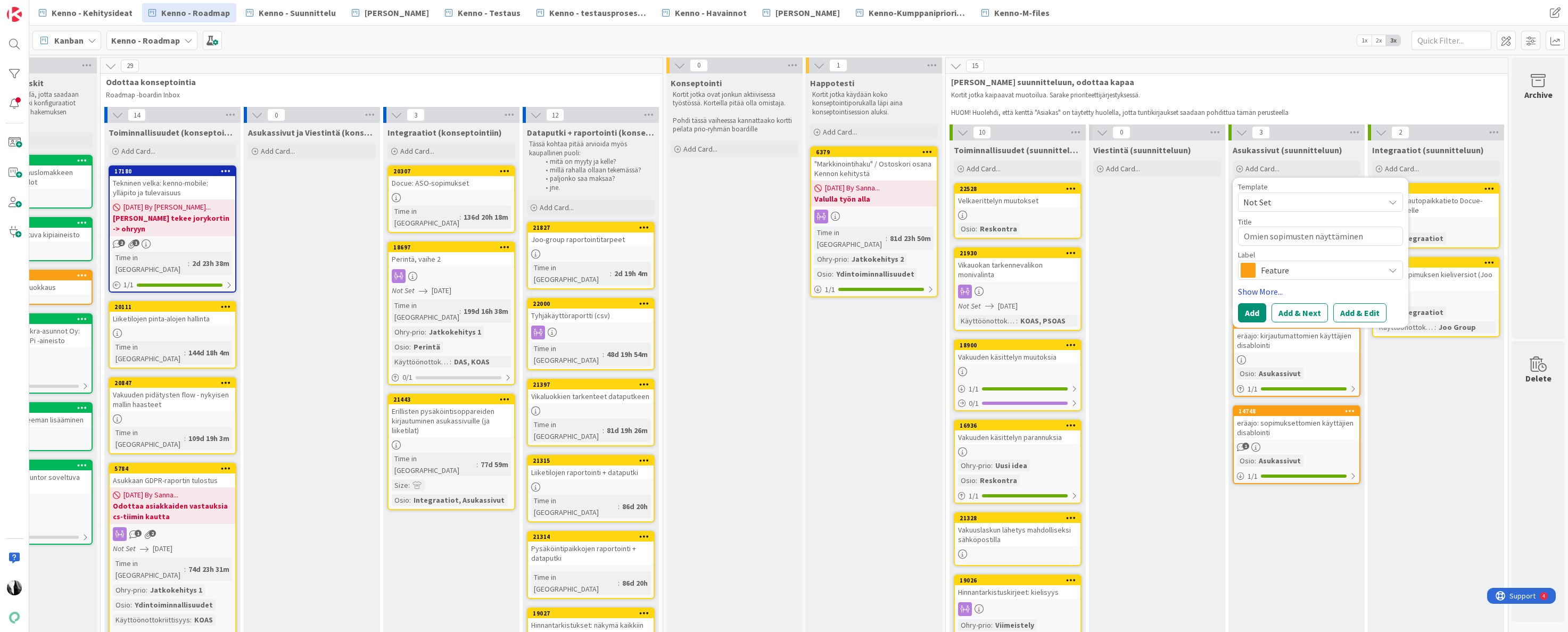
type textarea "Omien sopimusten näyttäminen"
click at [1274, 292] on link "Show More..." at bounding box center [1320, 291] width 165 height 13
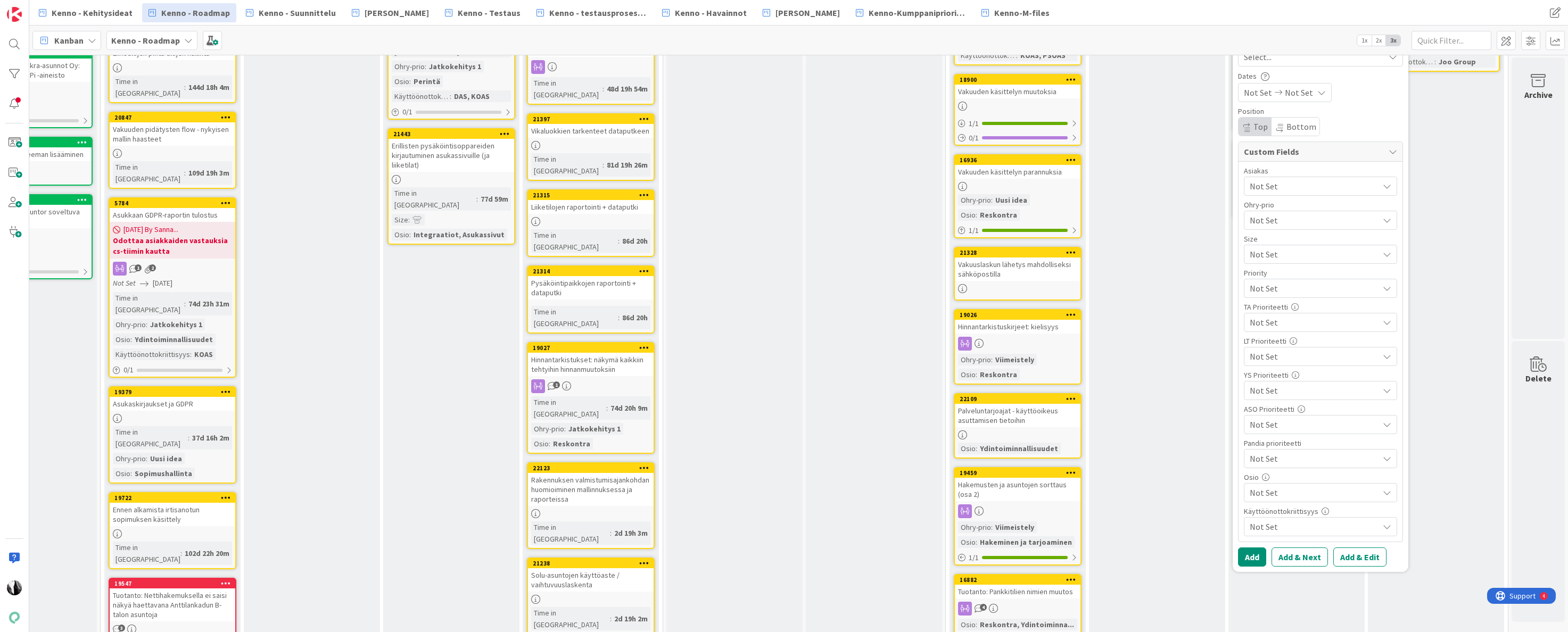
scroll to position [273, 352]
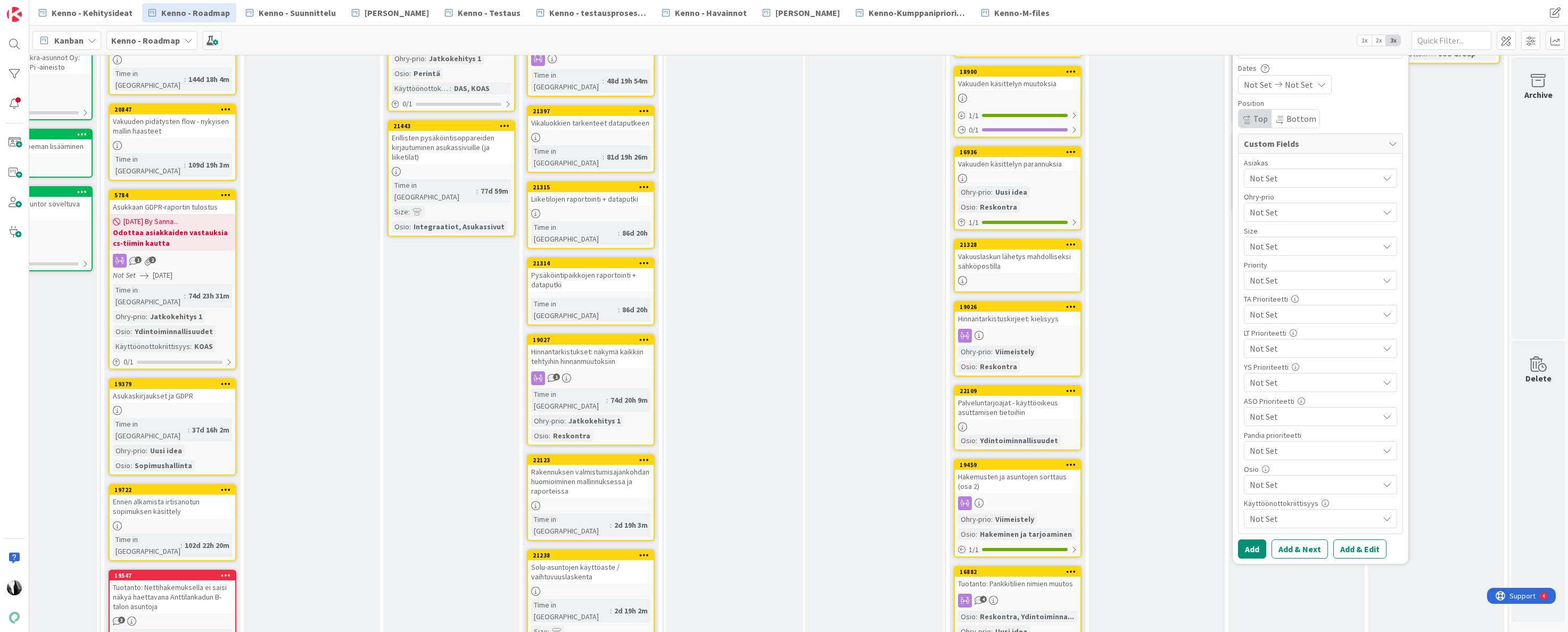
click at [1348, 485] on span "Not Set" at bounding box center [1314, 484] width 129 height 13
click at [1264, 345] on span "Asukassivut" at bounding box center [1263, 345] width 43 height 16
click at [1401, 489] on div "Asiakas Not Set Ohry-prio Not Set Size Not Set Priority Not Set TA Prioriteetti…" at bounding box center [1321, 343] width 164 height 380
drag, startPoint x: 1369, startPoint y: 544, endPoint x: 1370, endPoint y: 538, distance: 6.1
click at [1369, 544] on button "Add & Edit" at bounding box center [1360, 549] width 53 height 19
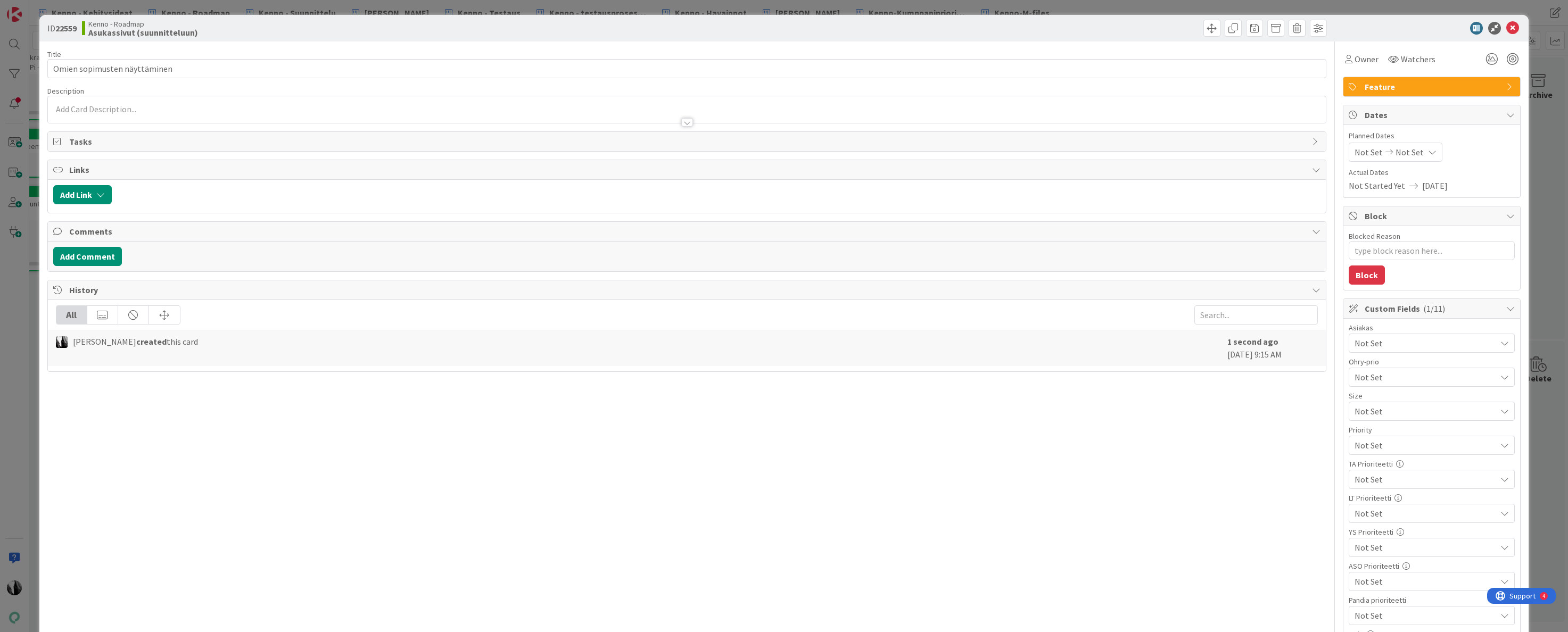
type textarea "x"
click at [207, 107] on p at bounding box center [687, 109] width 1268 height 13
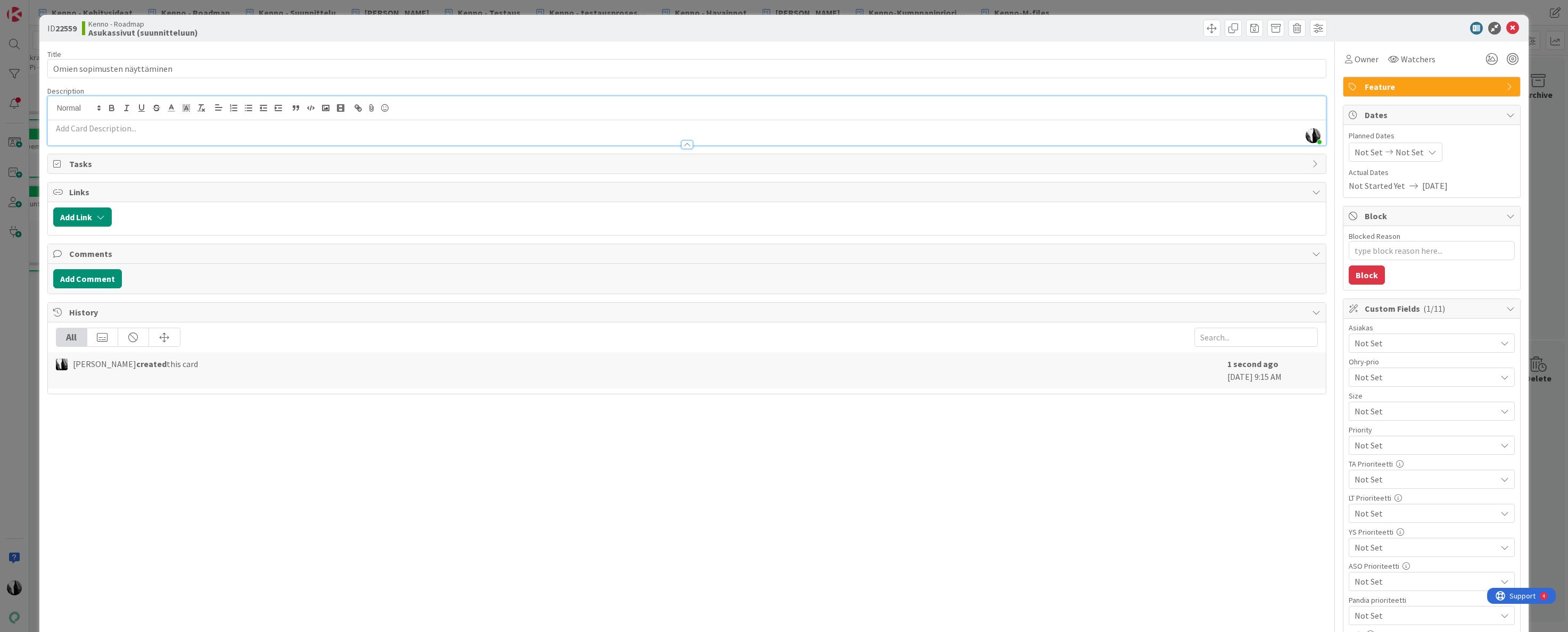
click at [188, 126] on p at bounding box center [687, 128] width 1268 height 13
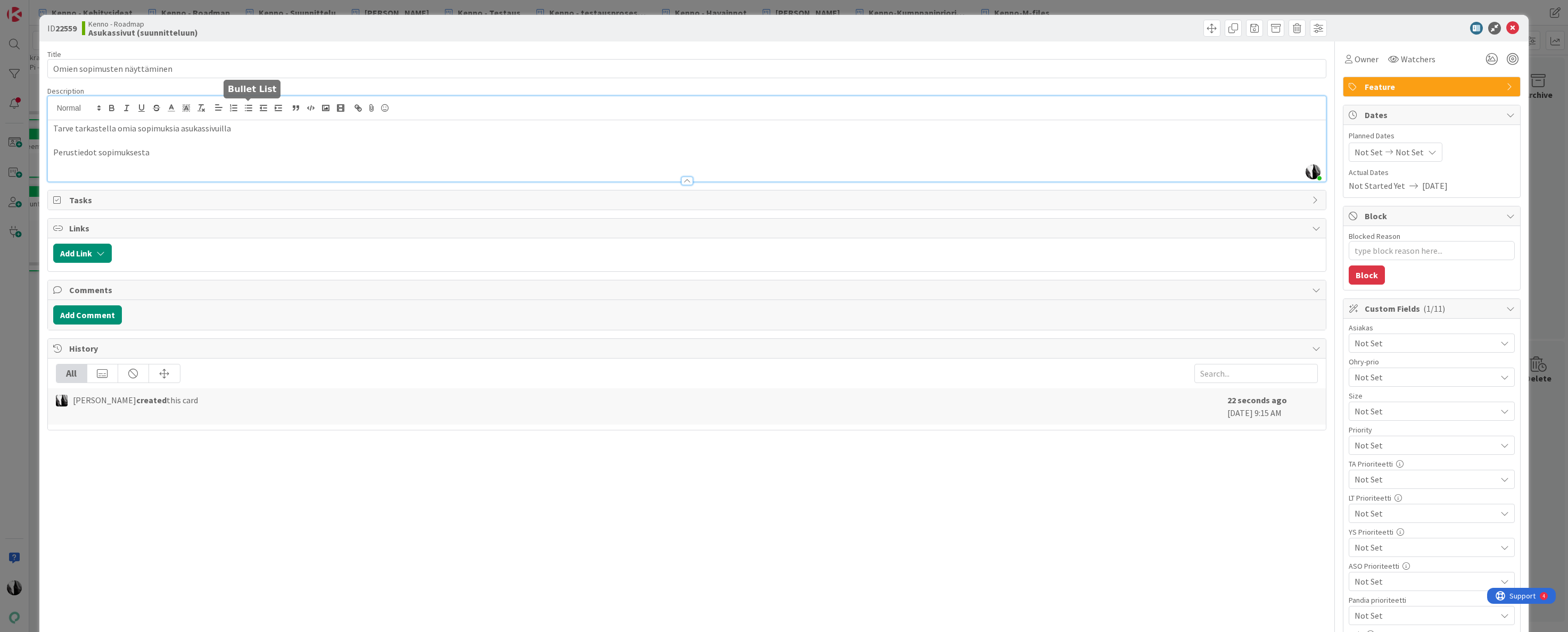
click at [249, 106] on line "button" at bounding box center [249, 106] width 4 height 0
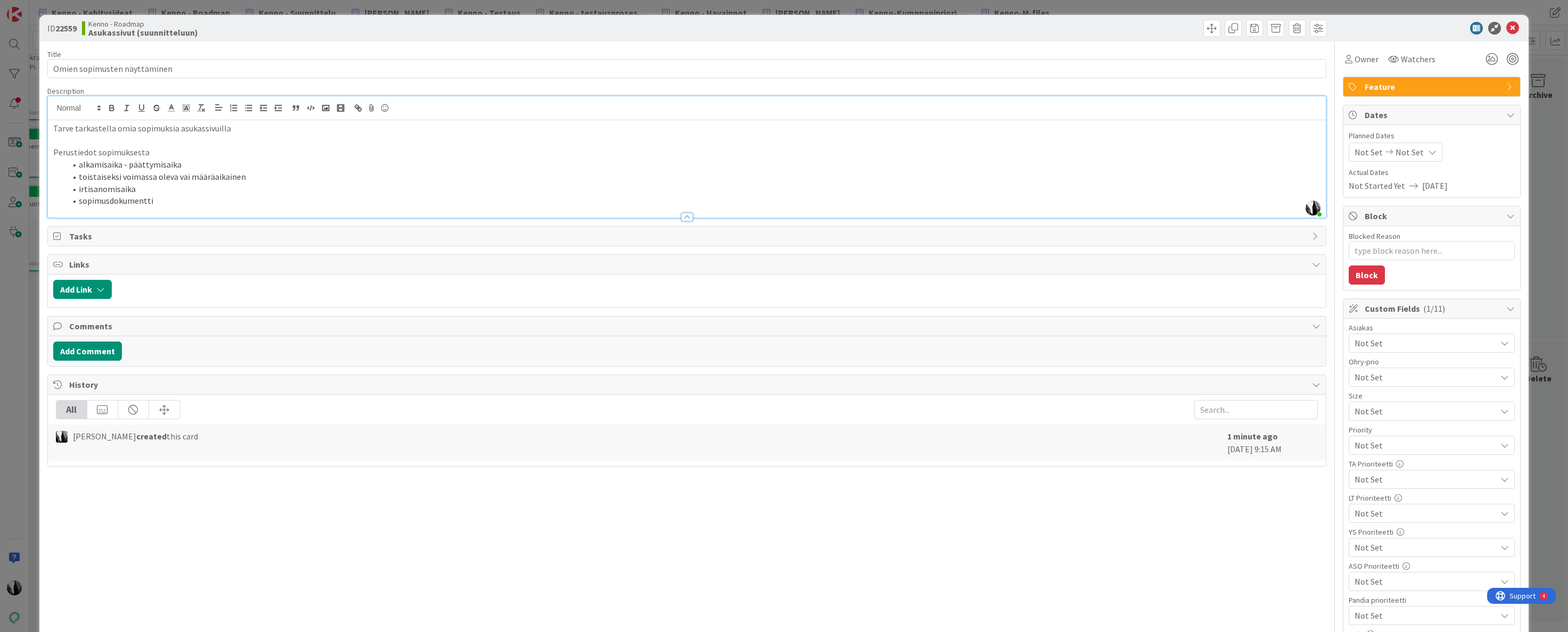
click at [183, 165] on li "alkamisaika - päättymisaika" at bounding box center [694, 165] width 1256 height 13
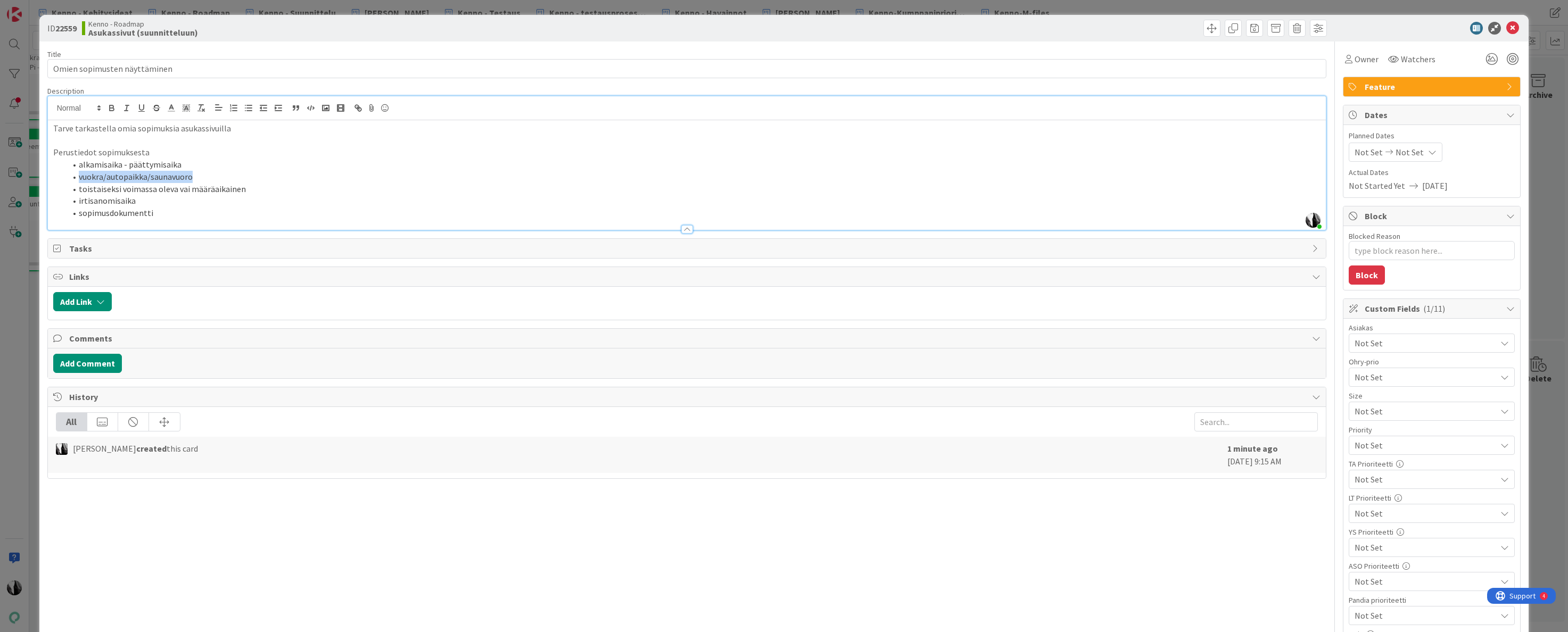
drag, startPoint x: 194, startPoint y: 174, endPoint x: 78, endPoint y: 180, distance: 116.2
click at [78, 180] on li "vuokra/autopaikka/saunavuoro" at bounding box center [694, 176] width 1256 height 13
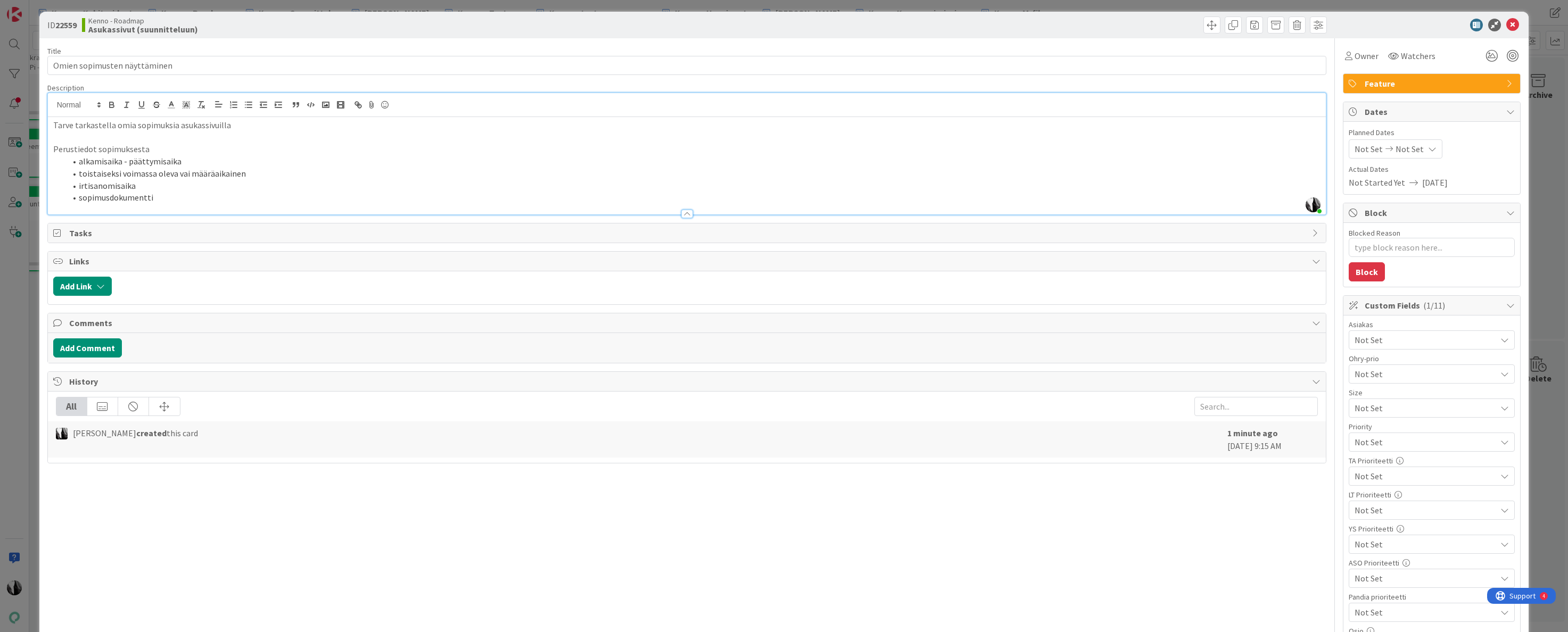
click at [180, 199] on li "sopimusdokumentti" at bounding box center [694, 197] width 1256 height 13
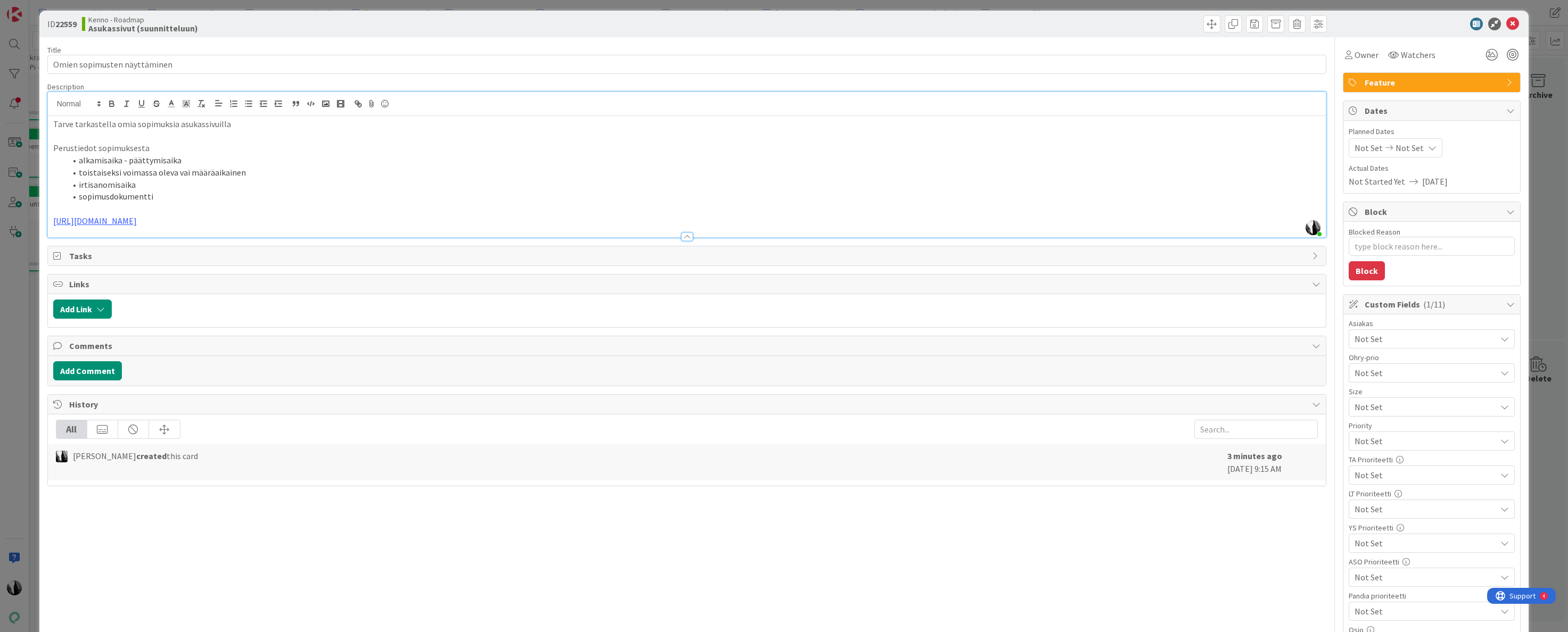
type textarea "x"
click at [241, 68] on input "Omien sopimusten näyttäminen" at bounding box center [687, 64] width 1280 height 19
type input "Omien sopimusten näyttäminen sekä valtuutukset"
type textarea "x"
type input "Omien sopimusten näyttäminen sekä valtuutukset"
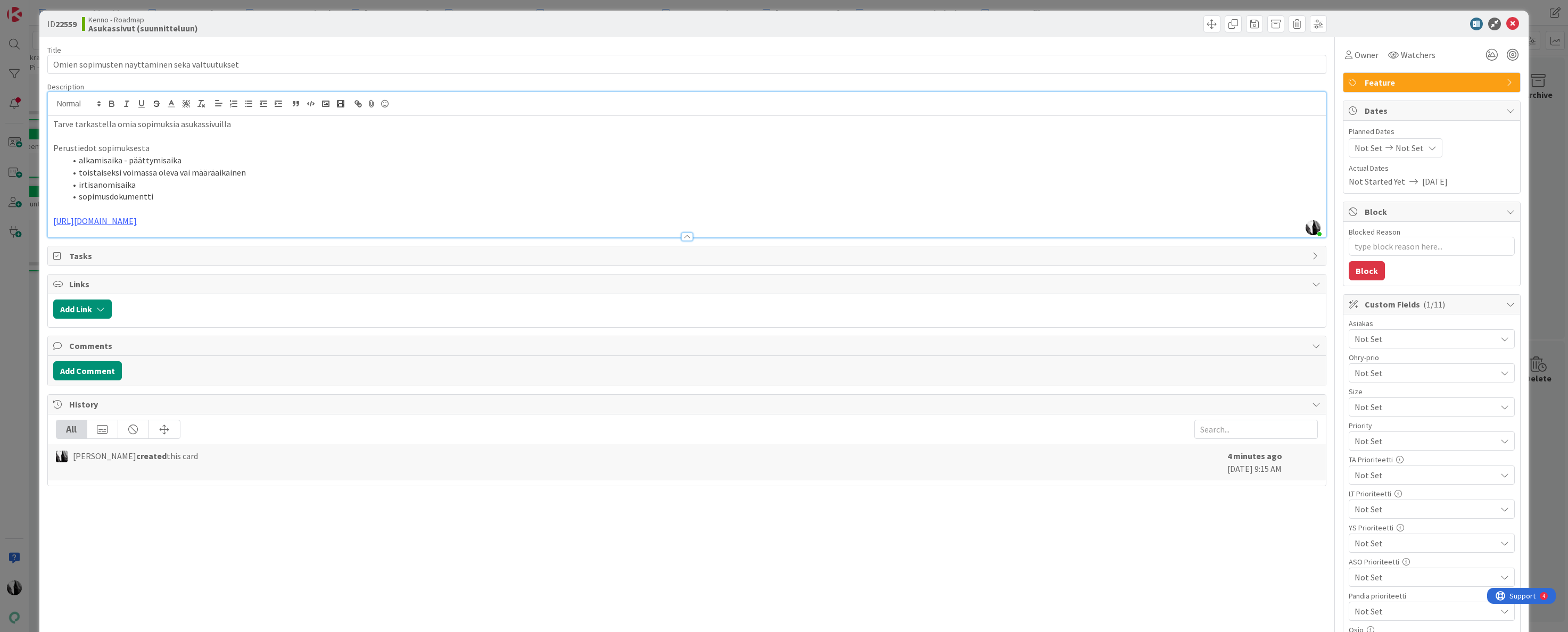
click at [184, 199] on li "sopimusdokumentti" at bounding box center [694, 196] width 1256 height 13
drag, startPoint x: 140, startPoint y: 183, endPoint x: 83, endPoint y: 176, distance: 57.4
click at [80, 180] on li "irtisanomisaika" at bounding box center [694, 185] width 1256 height 13
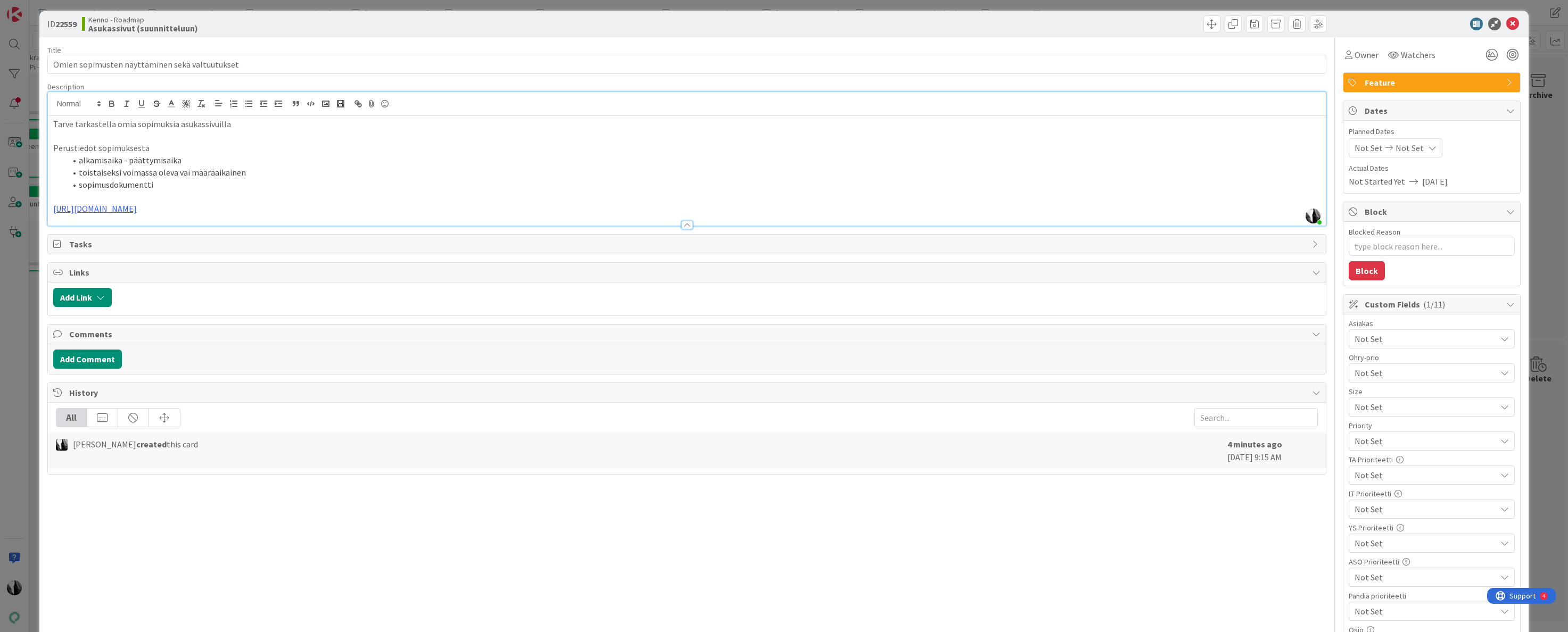
click at [273, 123] on p "Tarve tarkastella omia sopimuksia asukassivuilla" at bounding box center [687, 124] width 1268 height 13
click at [280, 184] on li "sopimusdokumentti" at bounding box center [694, 185] width 1256 height 13
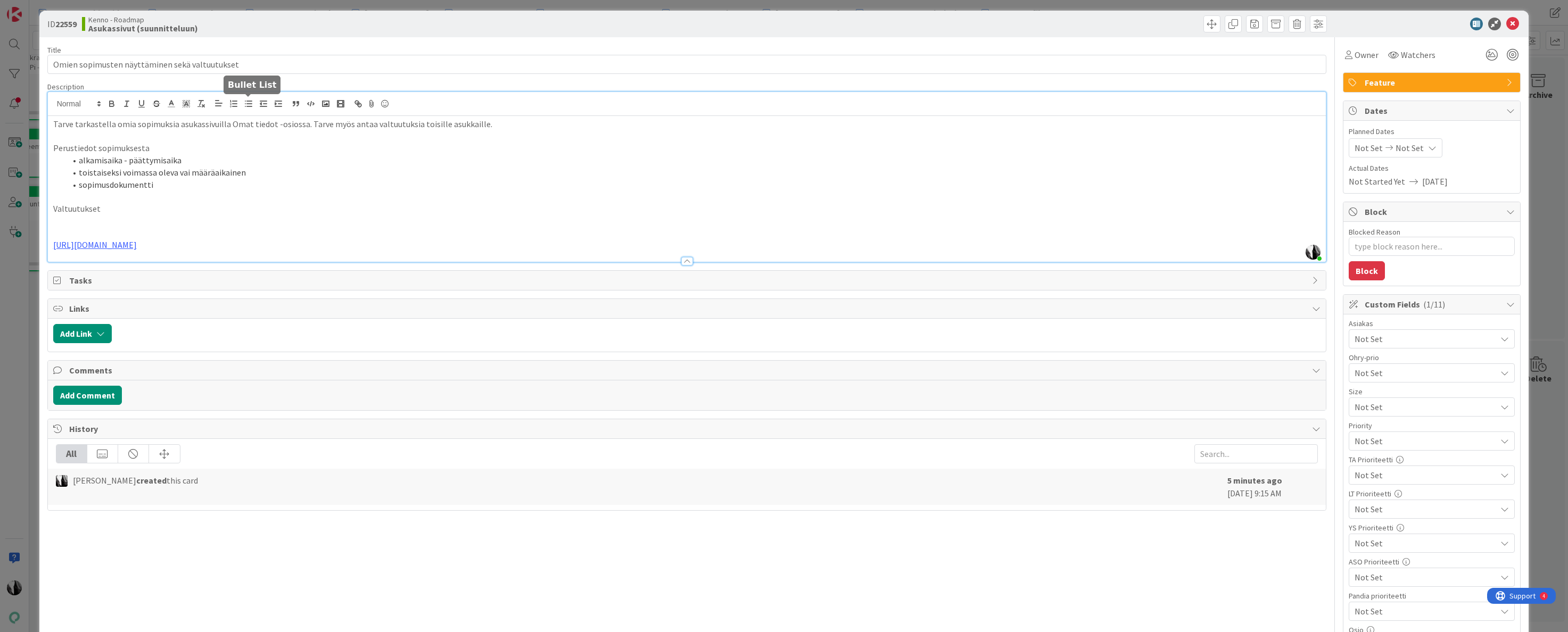
drag, startPoint x: 250, startPoint y: 105, endPoint x: 256, endPoint y: 103, distance: 6.3
click at [251, 104] on icon "button" at bounding box center [248, 103] width 10 height 10
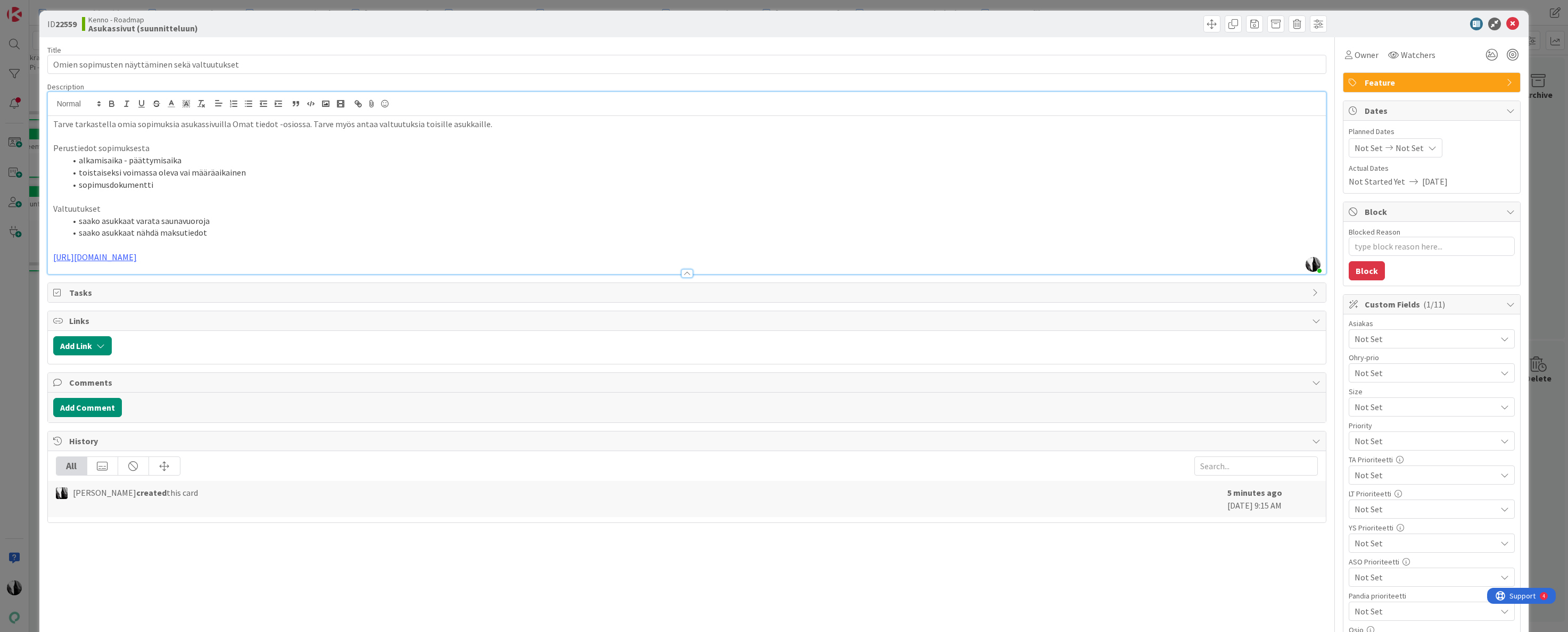
click at [137, 204] on p "Valtuutukset" at bounding box center [687, 209] width 1268 height 13
click at [1397, 24] on div at bounding box center [1426, 24] width 188 height 13
drag, startPoint x: 1514, startPoint y: 24, endPoint x: 1564, endPoint y: 25, distance: 50.0
click at [1514, 24] on icon at bounding box center [1513, 24] width 13 height 13
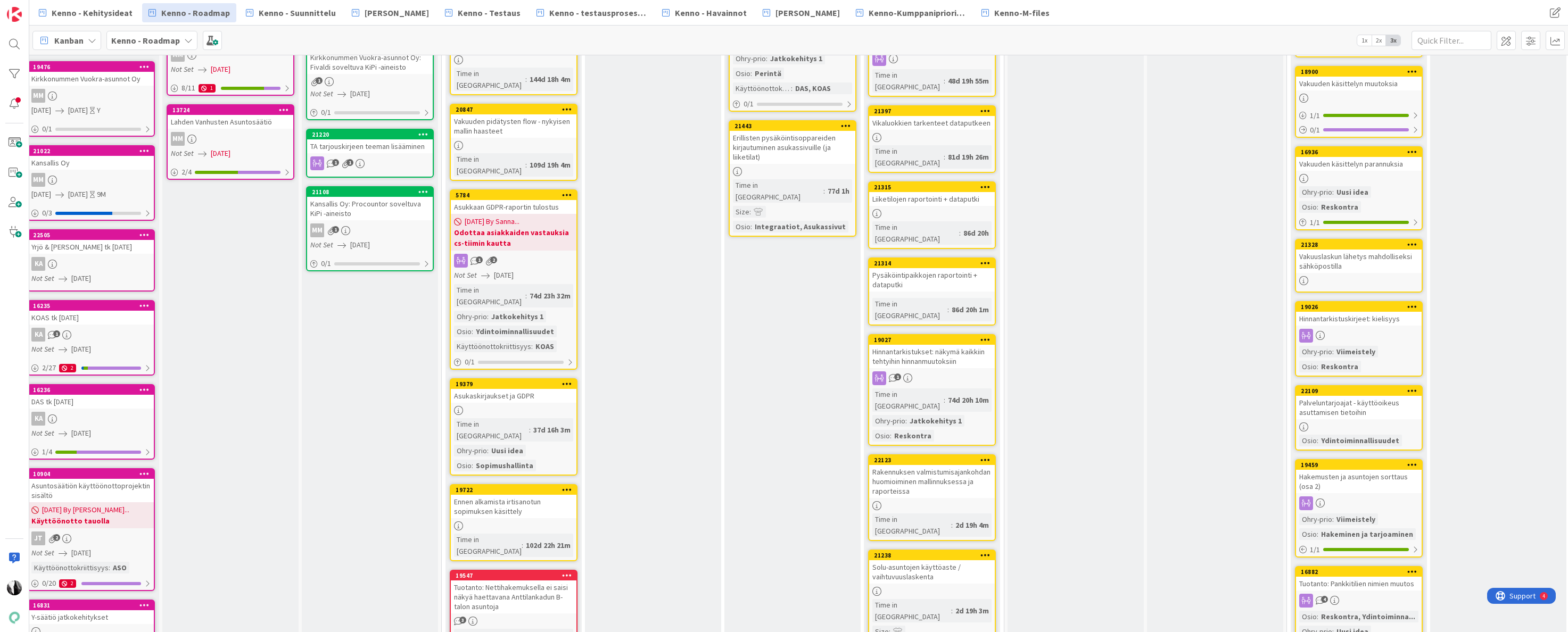
scroll to position [273, 0]
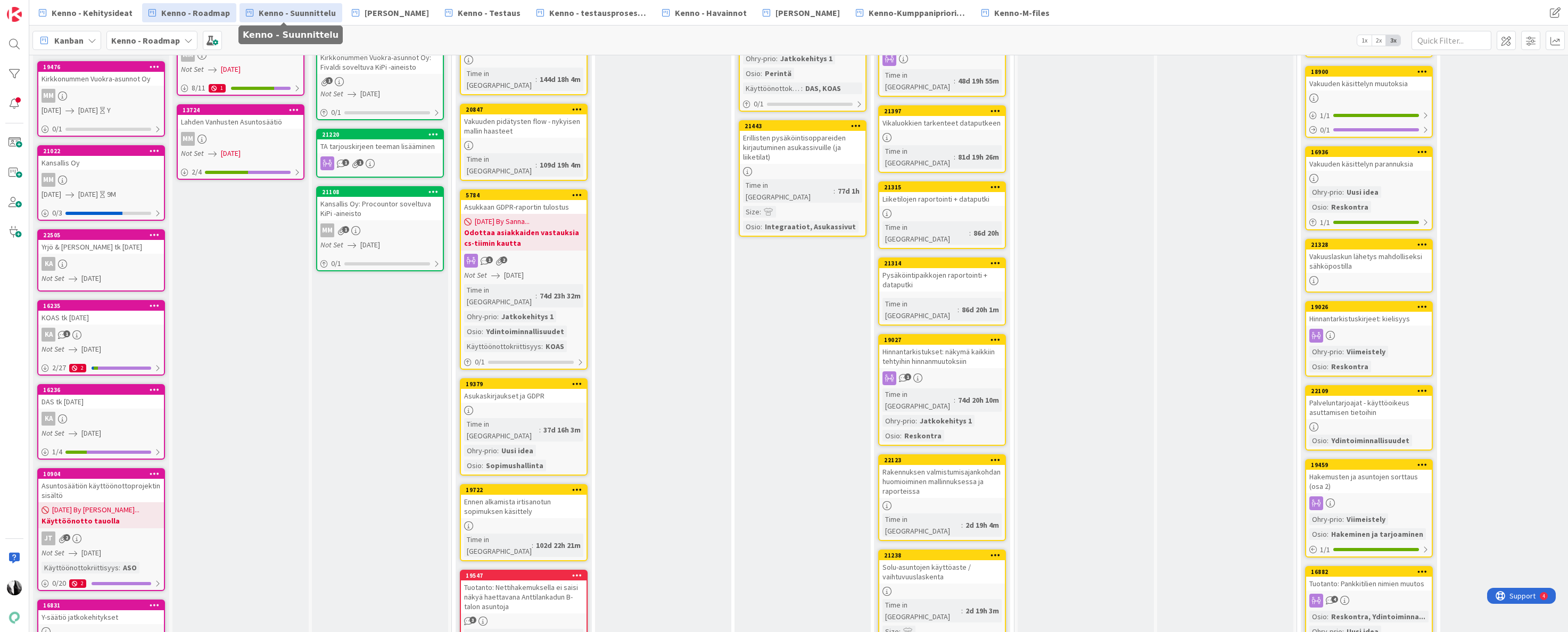
click at [302, 14] on span "Kenno - Suunnittelu" at bounding box center [297, 13] width 78 height 13
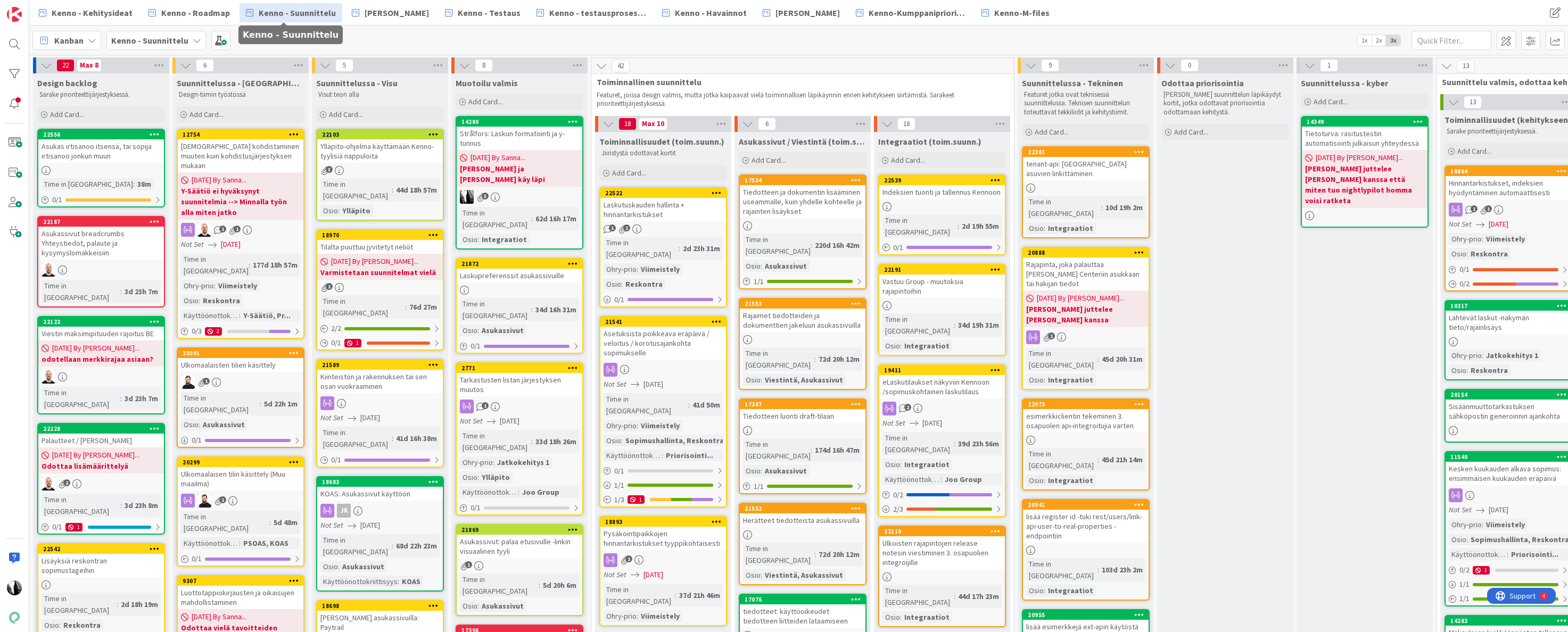
click at [301, 9] on span "Kenno - Suunnittelu" at bounding box center [297, 13] width 78 height 13
click at [185, 10] on span "Kenno - Roadmap" at bounding box center [195, 13] width 69 height 13
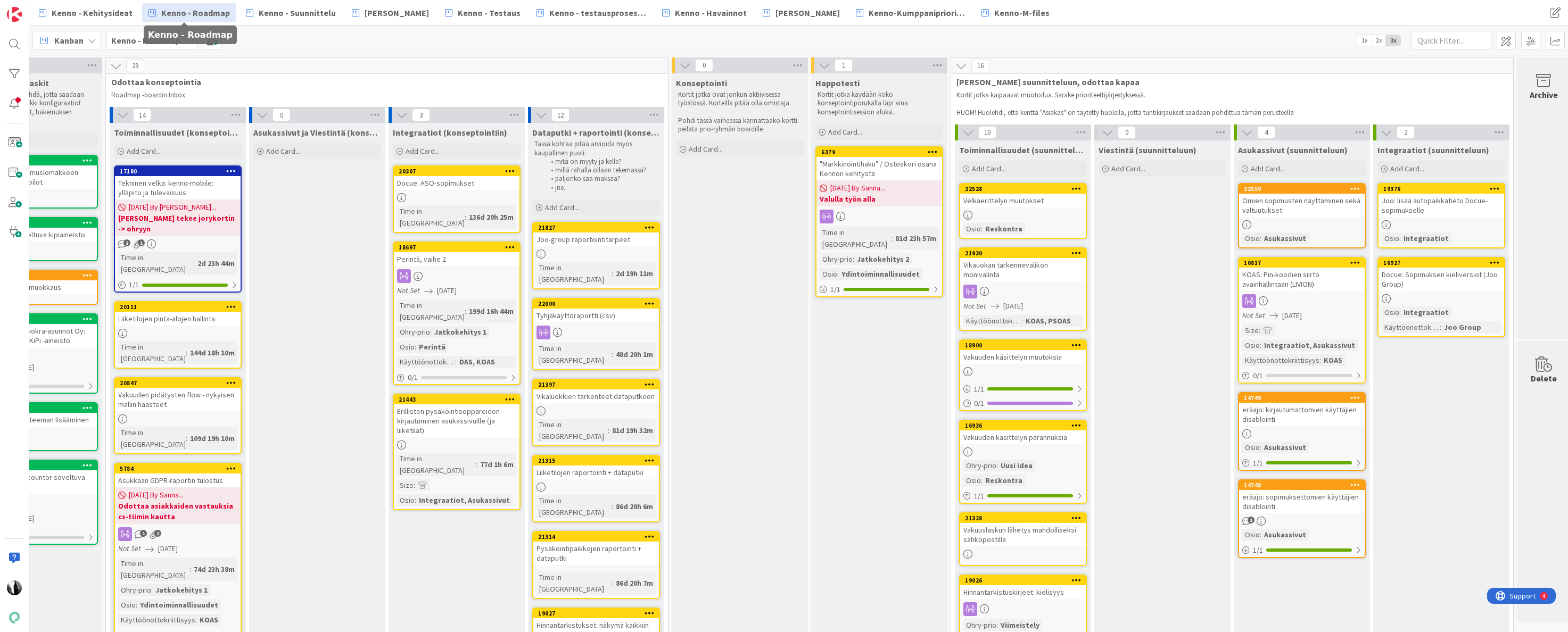
scroll to position [0, 352]
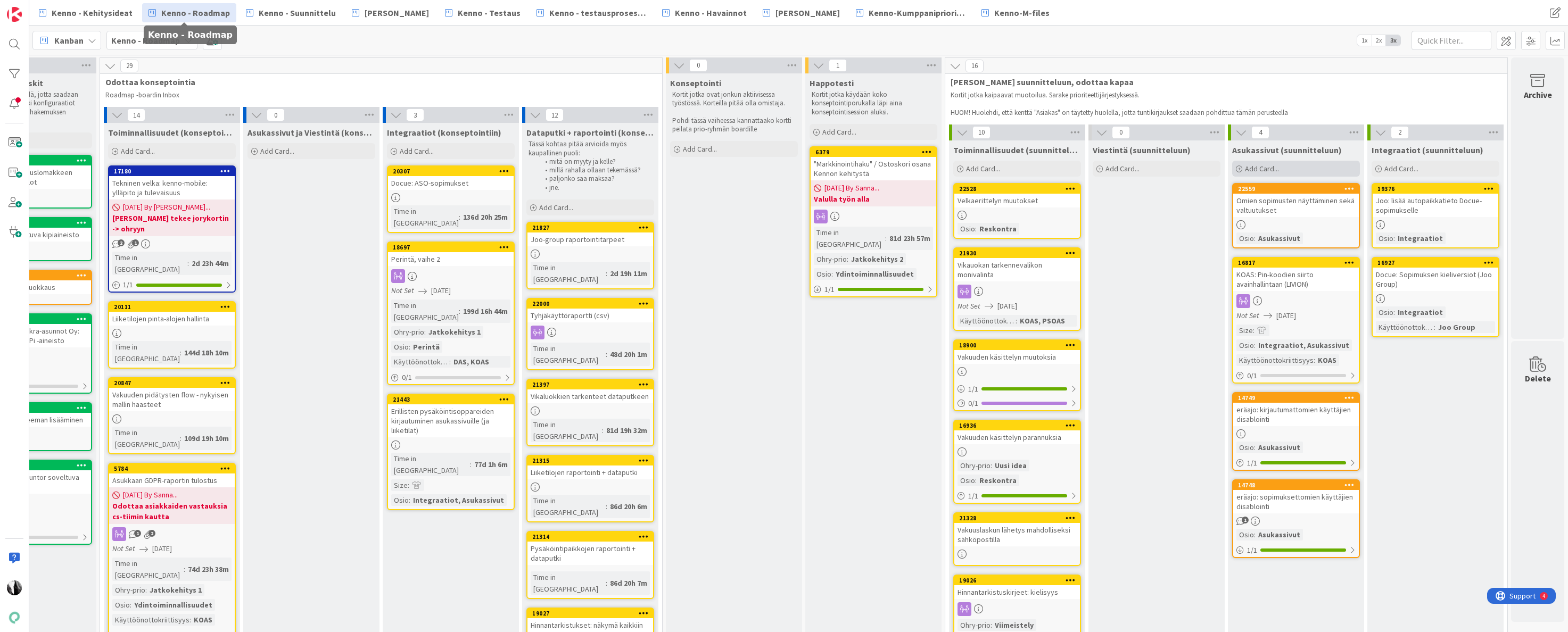
click at [1261, 167] on span "Add Card..." at bounding box center [1262, 168] width 34 height 10
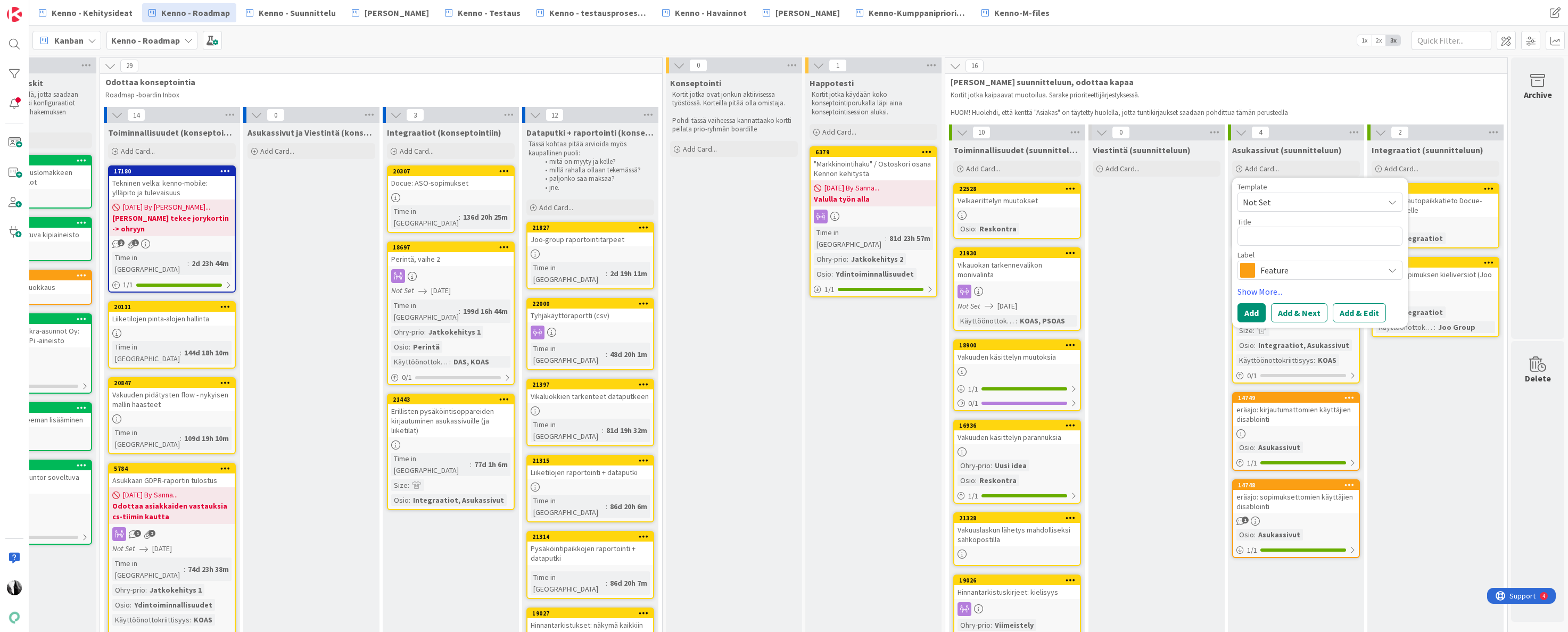
click at [1290, 236] on textarea at bounding box center [1320, 236] width 165 height 19
type textarea "x"
type textarea "Li"
type textarea "x"
type textarea "Lis"
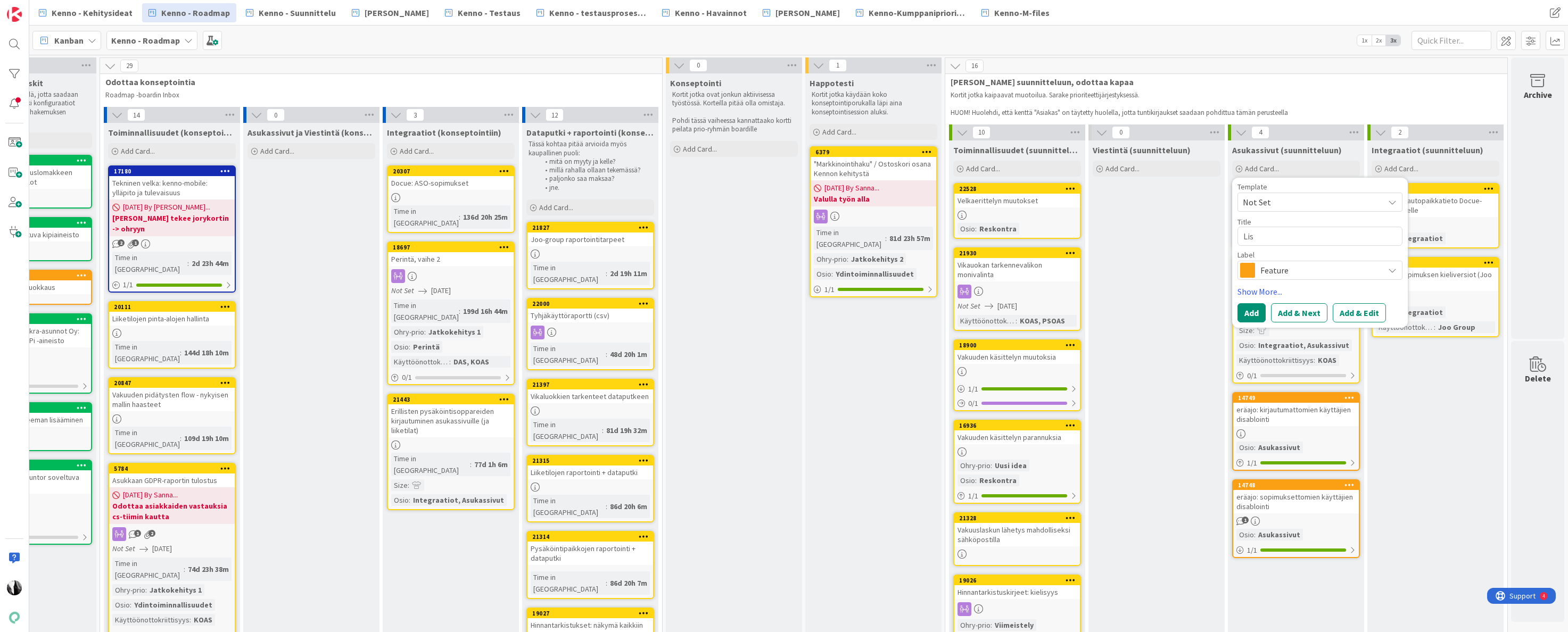
type textarea "x"
type textarea "Lisä"
type textarea "x"
type textarea "Lisäp"
type textarea "x"
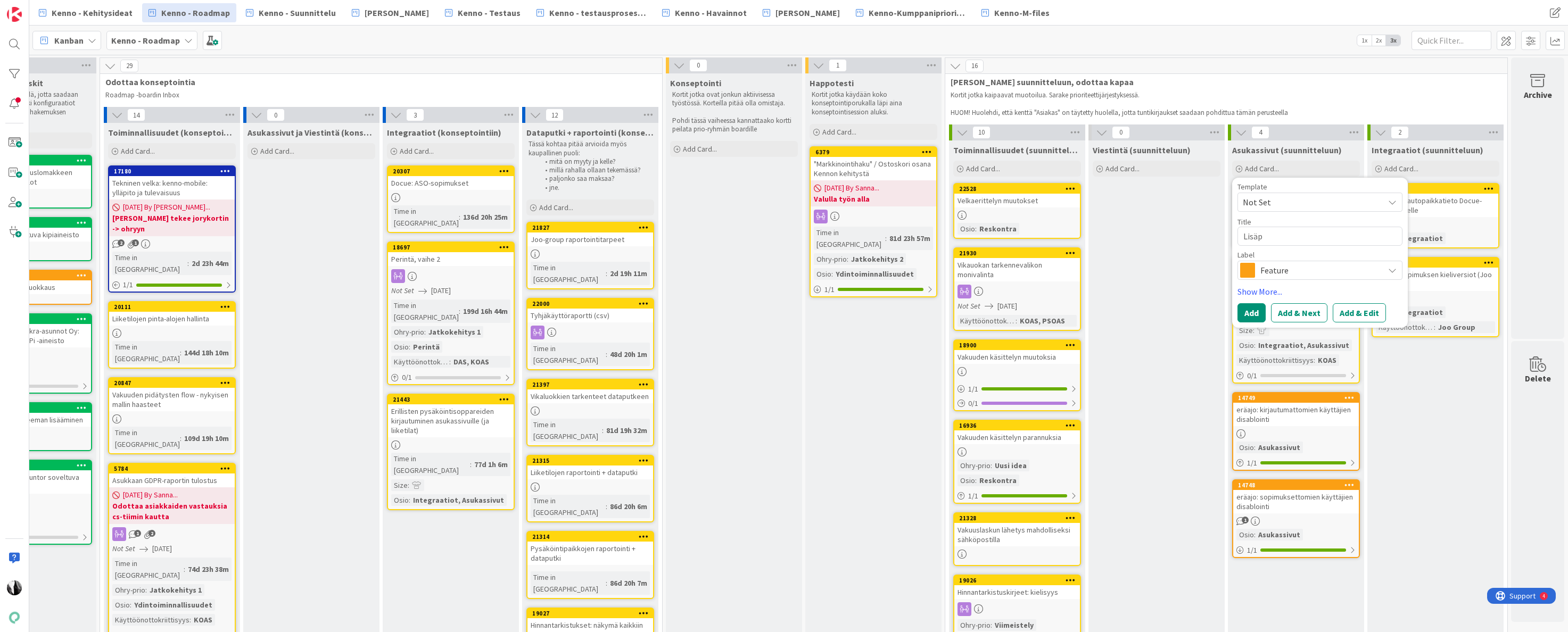
type textarea "Lisäpa"
type textarea "x"
type textarea "Lisäpalv"
type textarea "x"
type textarea "Lisäpalve"
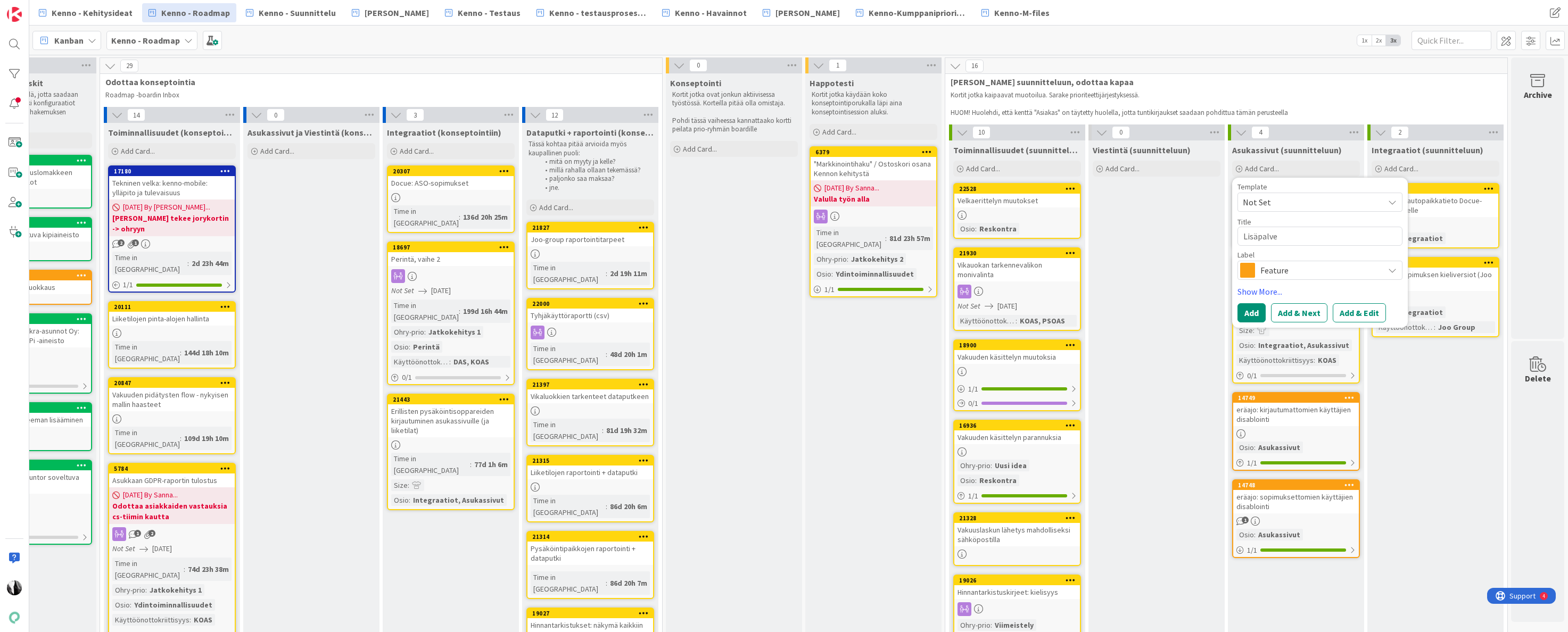
type textarea "x"
type textarea "Lisäpalvel"
type textarea "x"
type textarea "Lisäpalvelu"
type textarea "x"
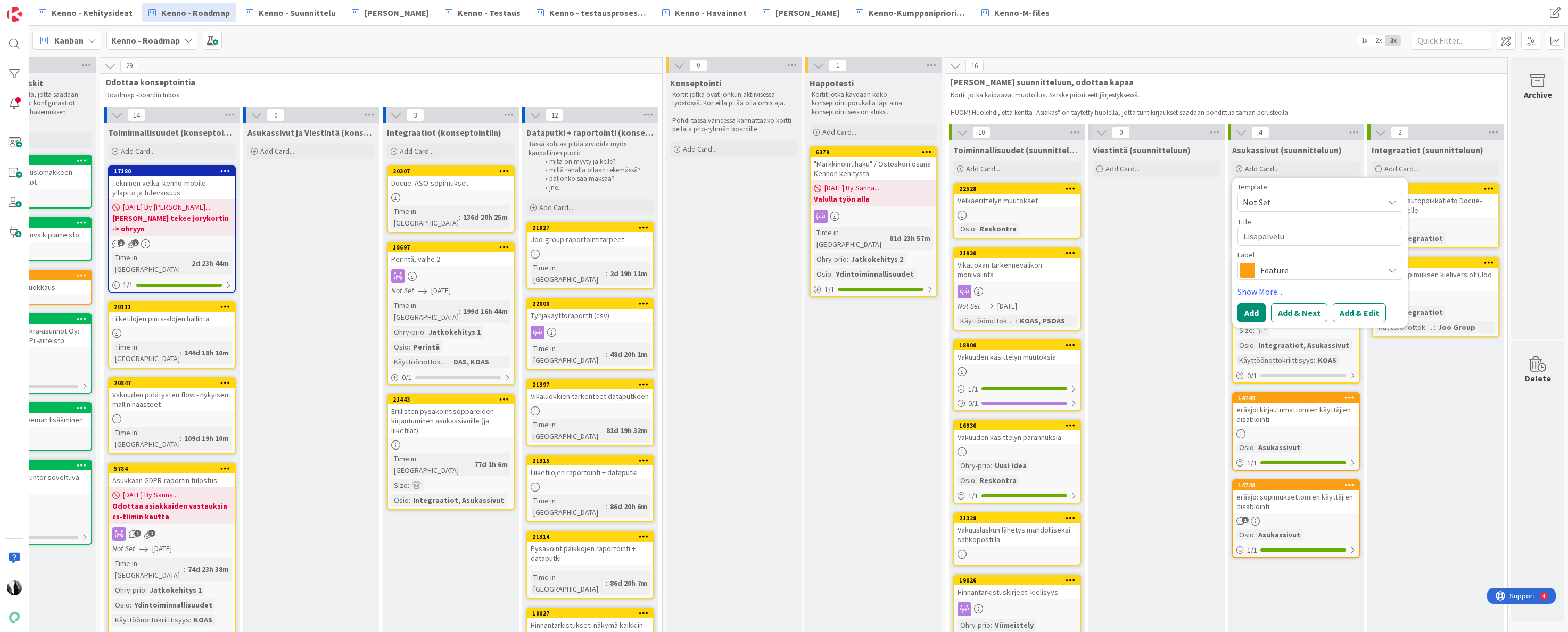
type textarea "Lisäpalvelun"
type textarea "x"
type textarea "Lisäpalvelun"
type textarea "x"
type textarea "Lisäpalvelun i"
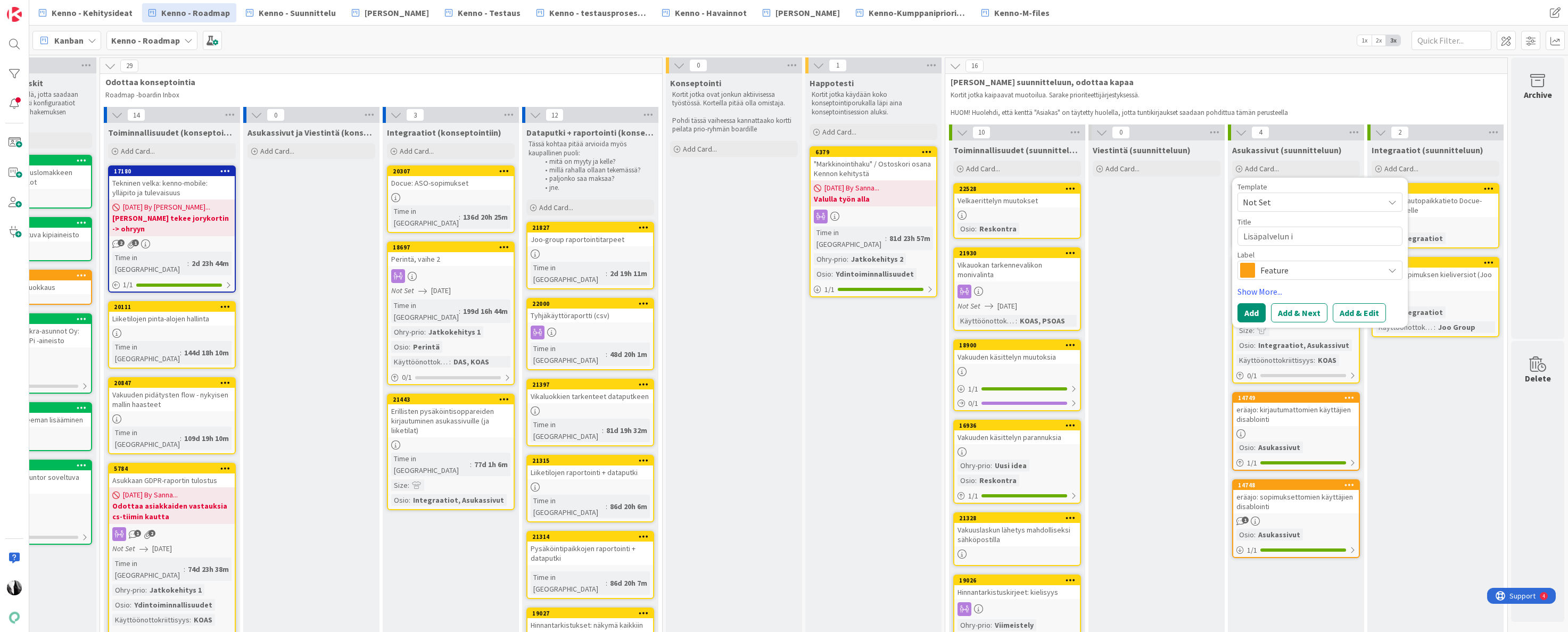
type textarea "x"
type textarea "Lisäpalvelun ir"
type textarea "x"
type textarea "Lisäpalvelun irt"
type textarea "x"
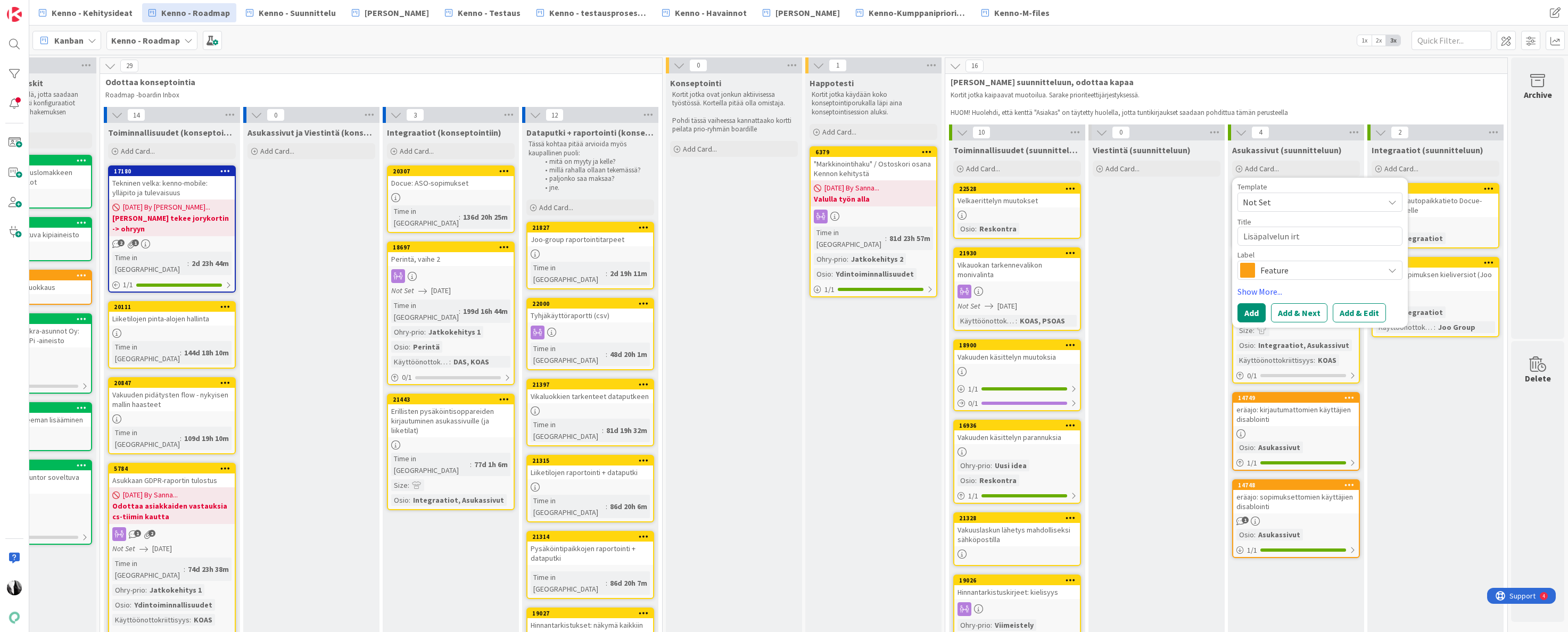
type textarea "Lisäpalvelun irti"
type textarea "x"
type textarea "Lisäpalvelun irtis"
type textarea "x"
type textarea "Lisäpalvelun irtisan"
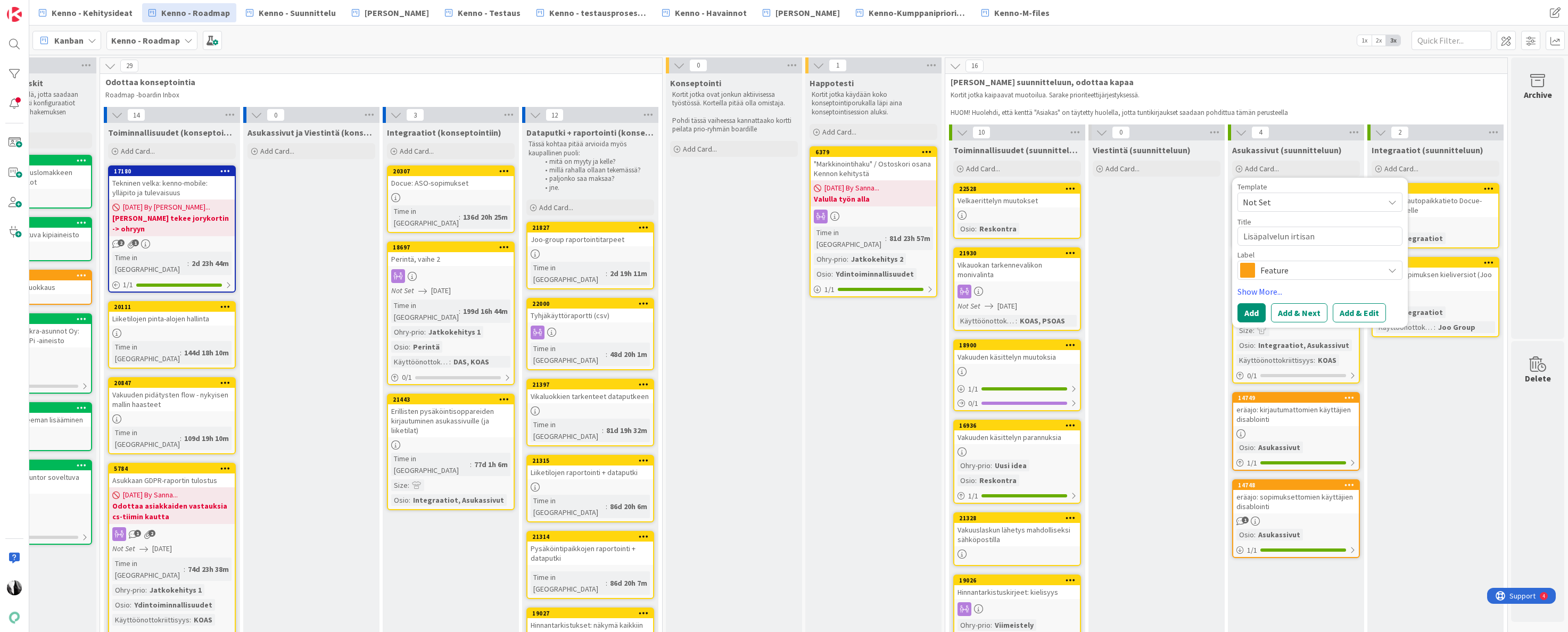
type textarea "x"
type textarea "Lisäpalvelun irtisano"
type textarea "x"
type textarea "Lisäpalvelun irtisanom"
type textarea "x"
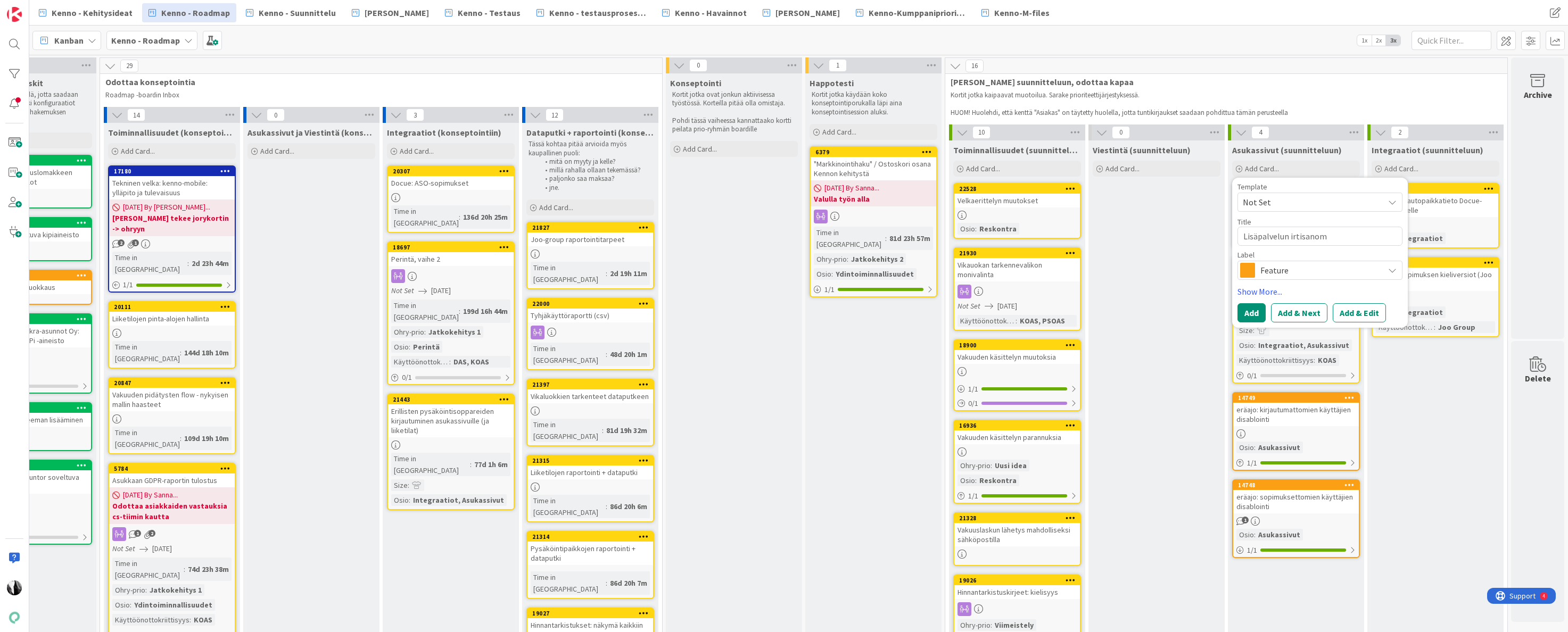
type textarea "Lisäpalvelun irtisanomi"
type textarea "x"
type textarea "Lisäpalvelun irtisanomine"
type textarea "x"
type textarea "Lisäpalvelun irtisanominen"
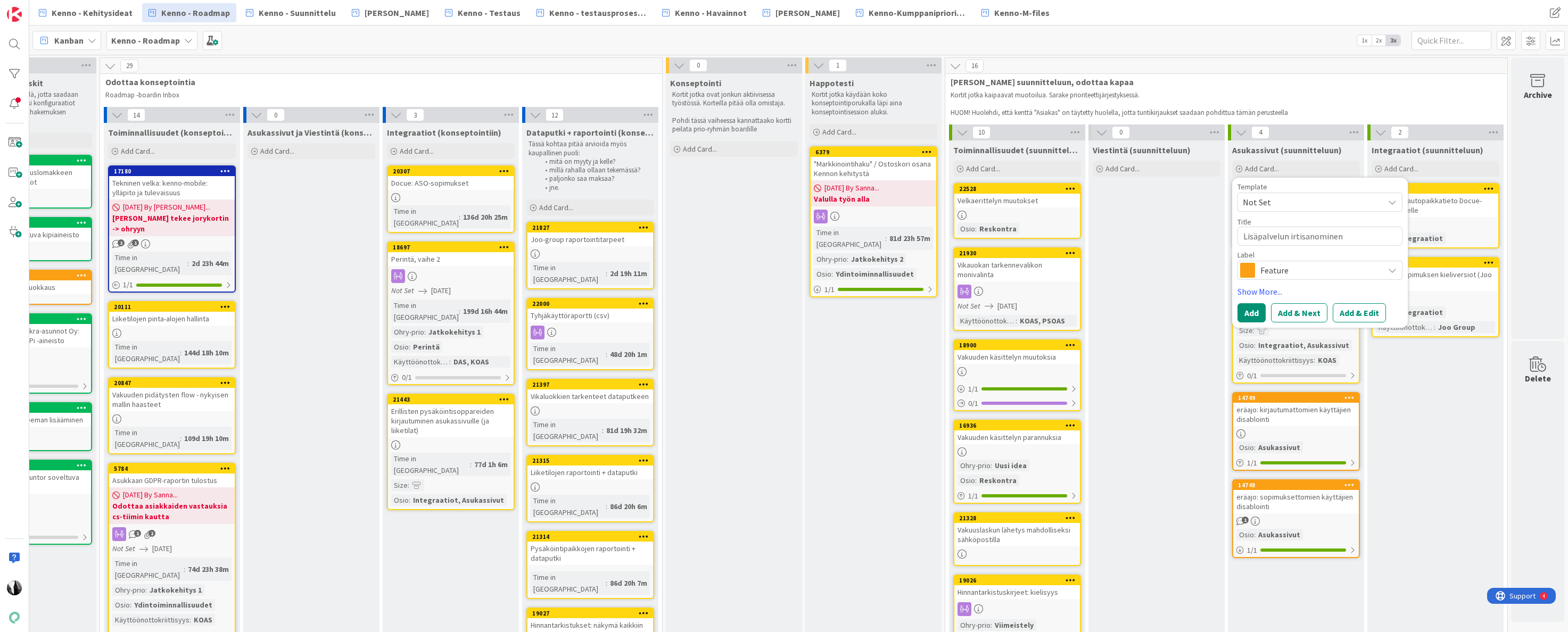
type textarea "x"
type textarea "Lisäpalvelun irtisanominen a"
type textarea "x"
type textarea "Lisäpalvelun irtisanominen as"
type textarea "x"
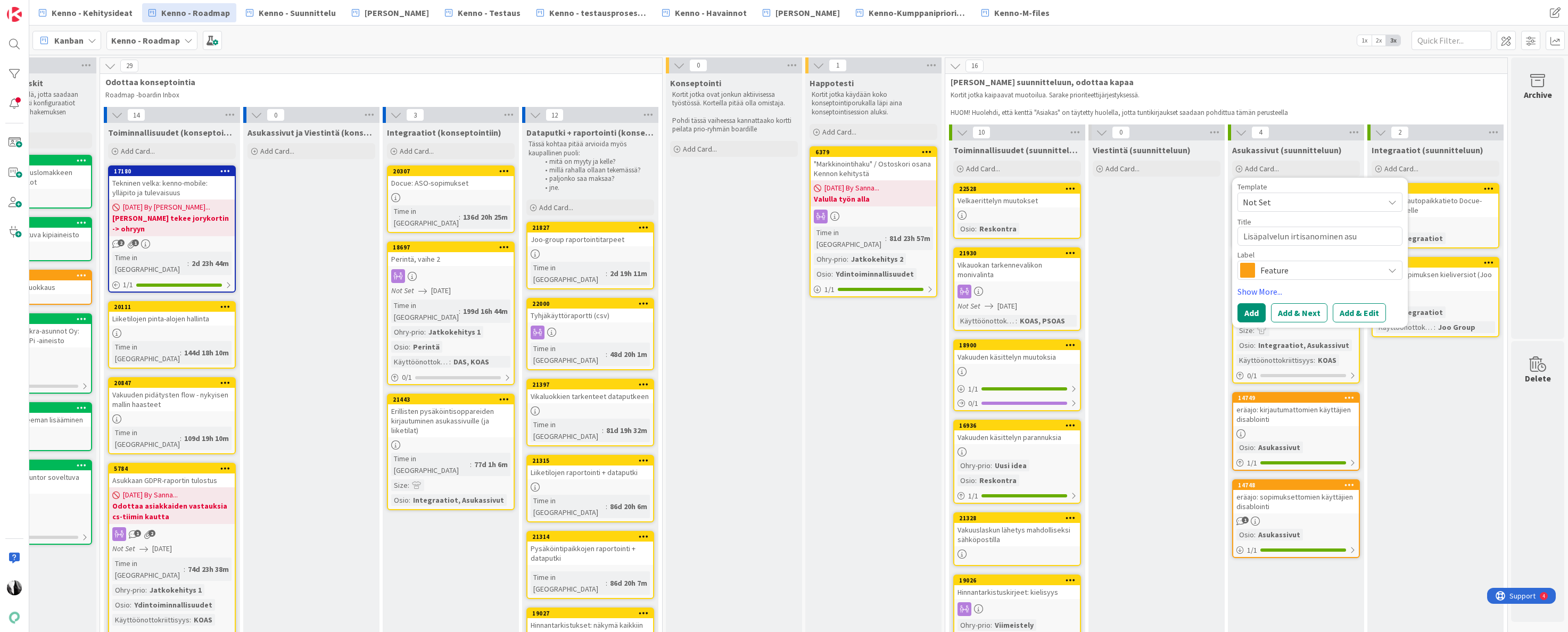
type textarea "Lisäpalvelun irtisanominen asuk"
type textarea "x"
type textarea "Lisäpalvelun irtisanominen asuka"
type textarea "x"
type textarea "Lisäpalvelun irtisanominen asukas"
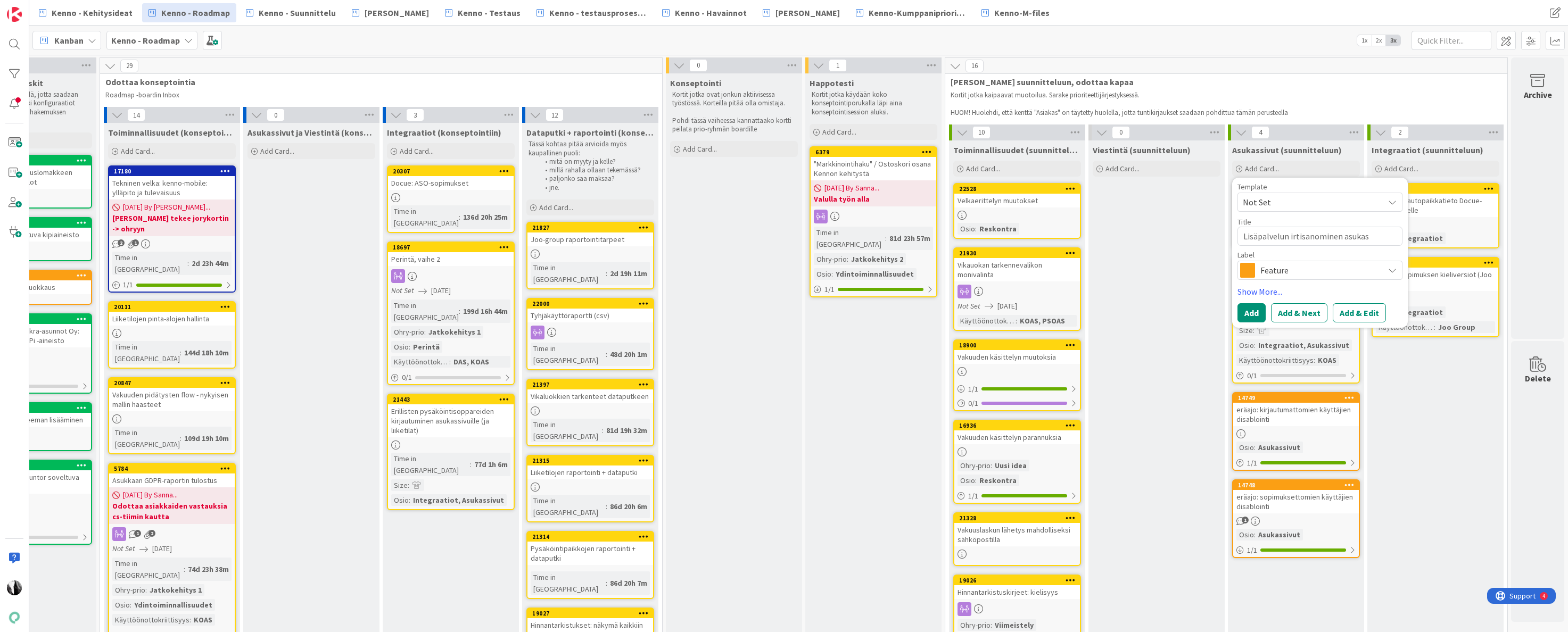
type textarea "x"
type textarea "Lisäpalvelun irtisanominen asukass"
type textarea "x"
type textarea "Lisäpalvelun irtisanominen asukassi"
type textarea "x"
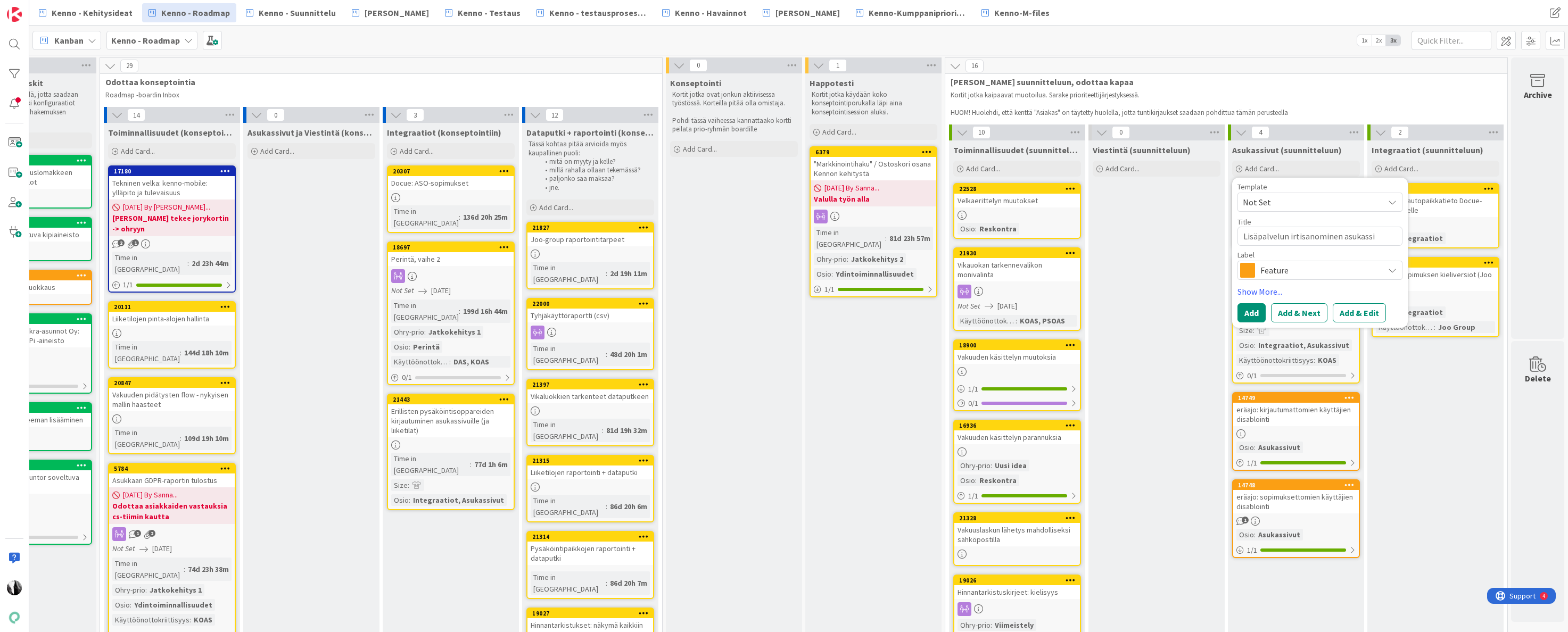
type textarea "Lisäpalvelun irtisanominen asukassiv"
type textarea "x"
type textarea "Lisäpalvelun irtisanominen asukassivu"
type textarea "x"
type textarea "Lisäpalvelun irtisanominen asukassivui"
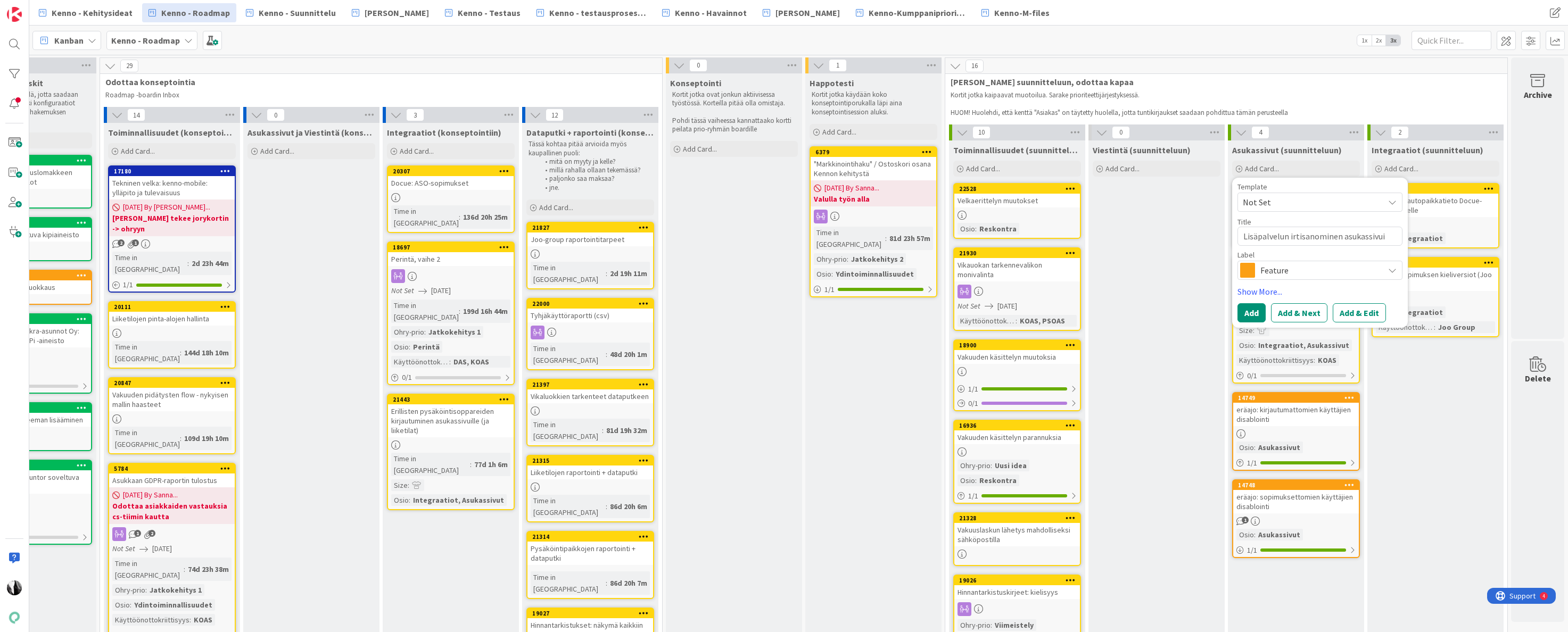
type textarea "x"
type textarea "Lisäpalvelun irtisanominen asukassivuil"
type textarea "x"
type textarea "Lisäpalvelun irtisanominen asukassivuilt"
type textarea "x"
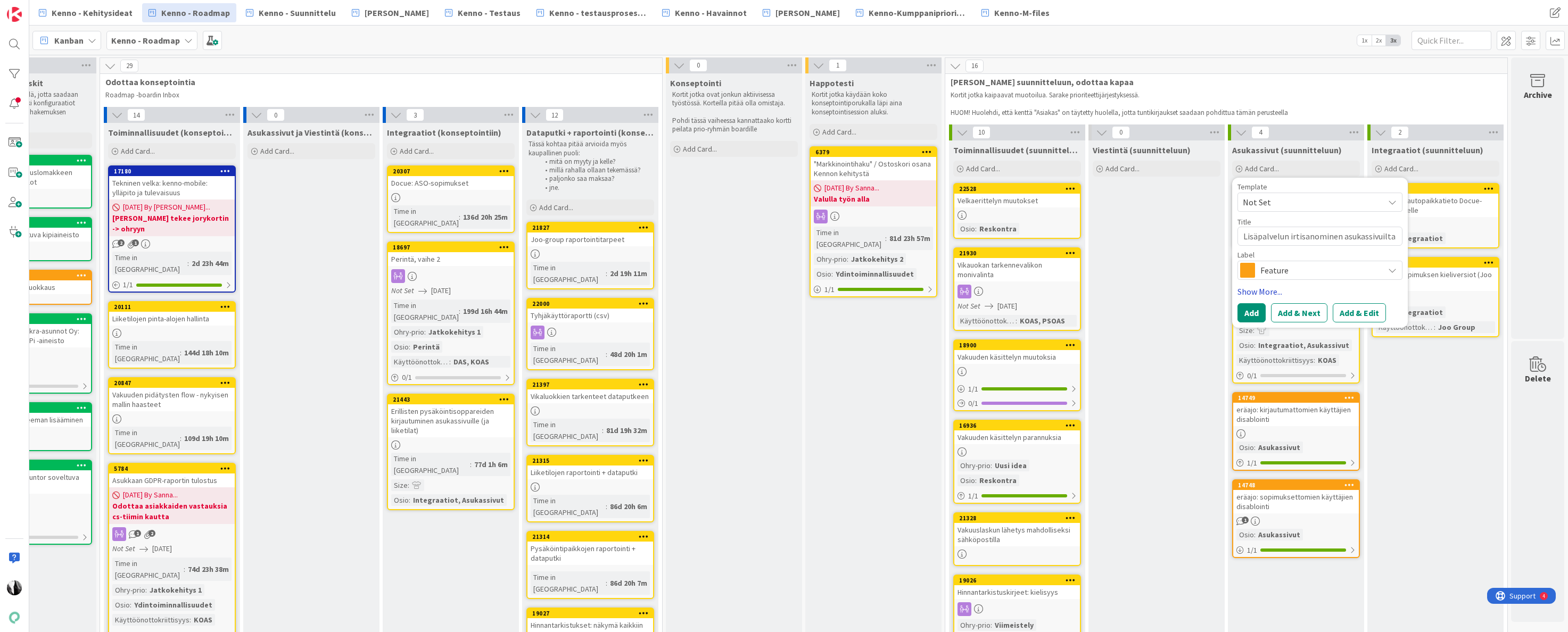
type textarea "Lisäpalvelun irtisanominen asukassivuilta"
click at [1264, 293] on link "Show More..." at bounding box center [1320, 291] width 165 height 13
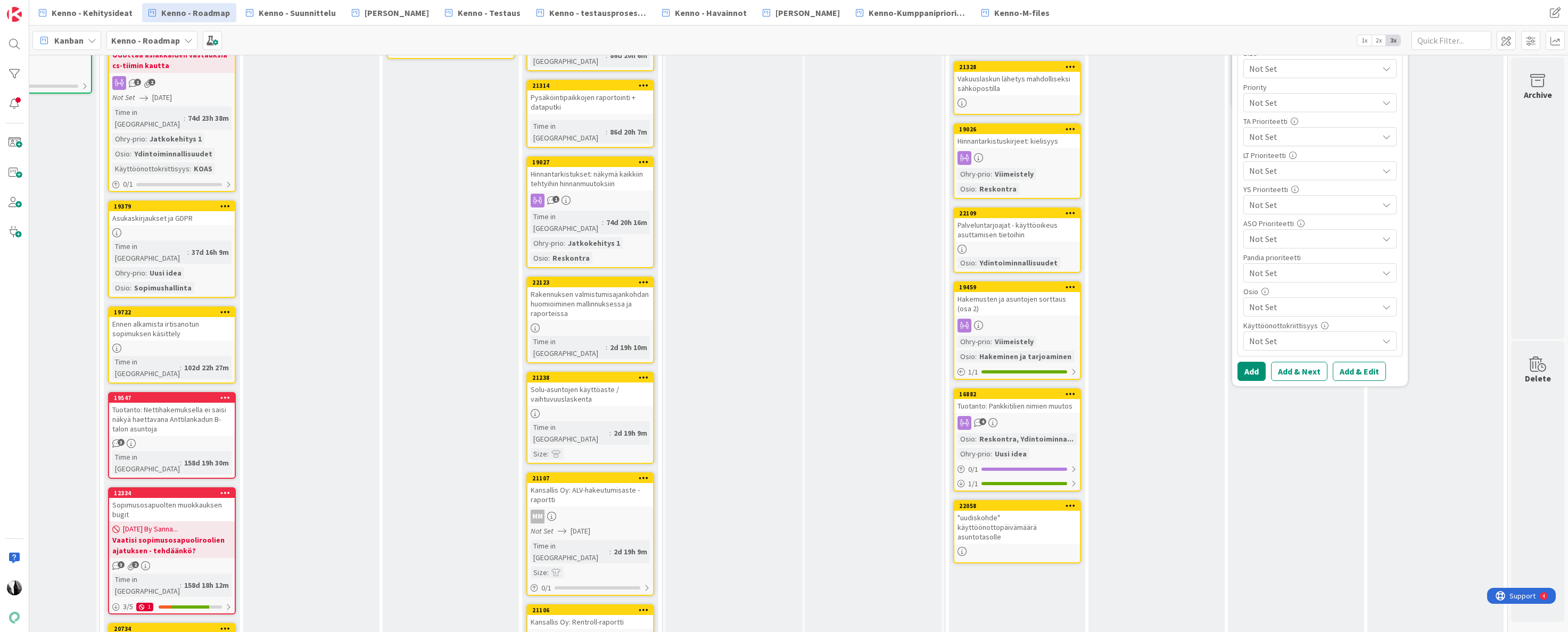
scroll to position [456, 352]
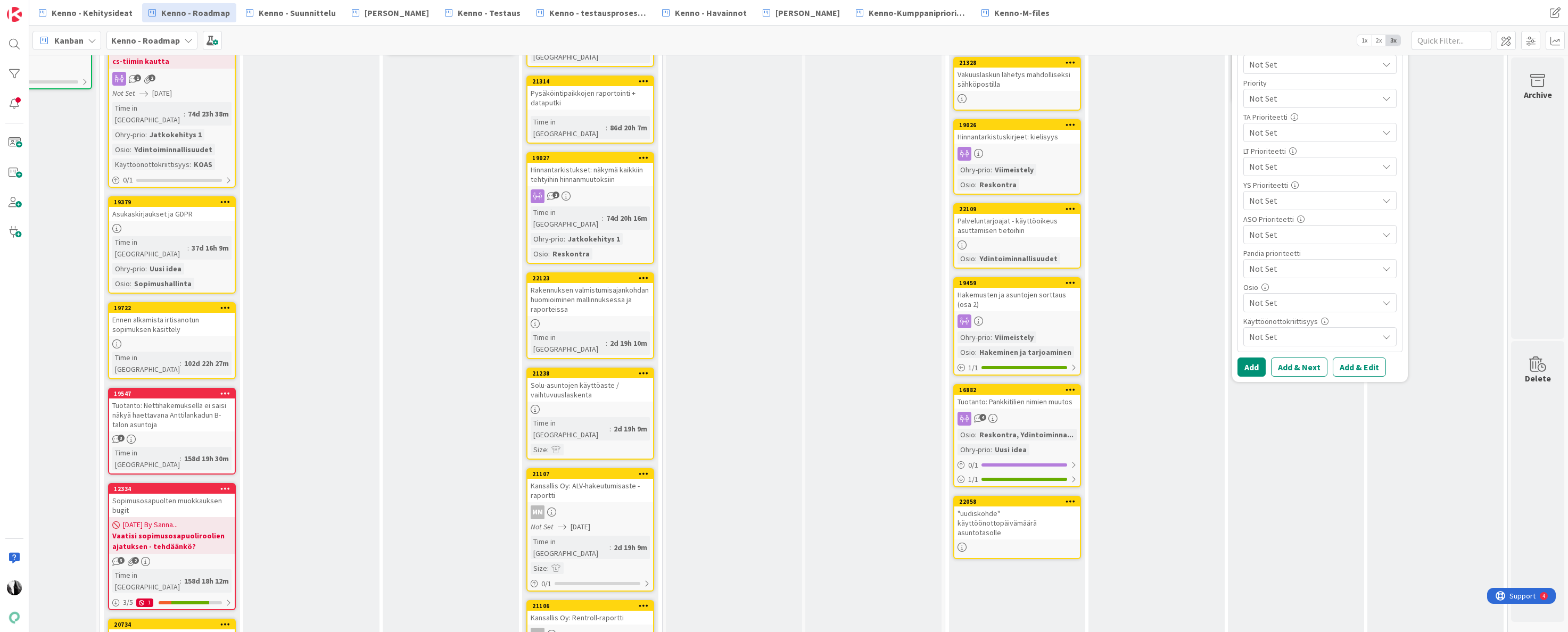
click at [1319, 300] on span "Not Set" at bounding box center [1314, 302] width 129 height 13
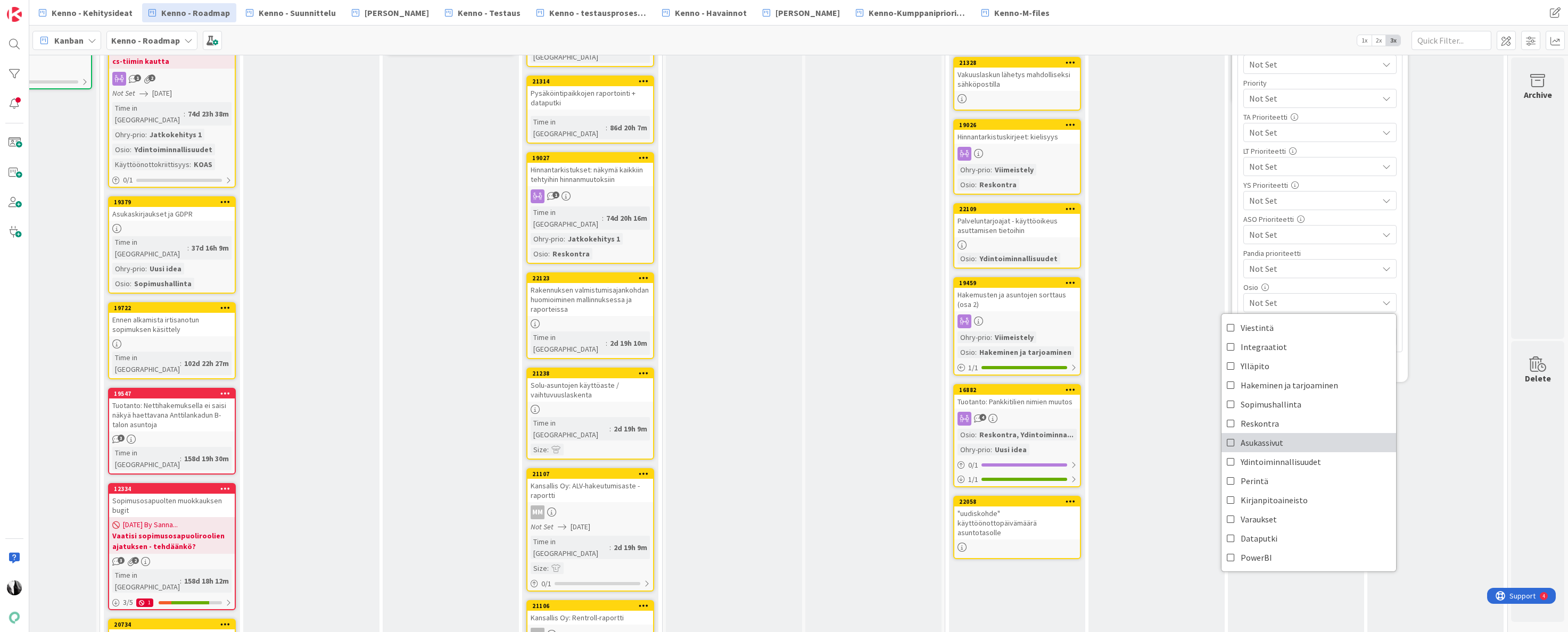
click at [1296, 436] on link "Asukassivut" at bounding box center [1309, 443] width 174 height 19
click at [1404, 374] on div "Template Not Set Title 41 / 128 Lisäpalvelun irtisanominen asukassivuilta Label…" at bounding box center [1321, 52] width 176 height 660
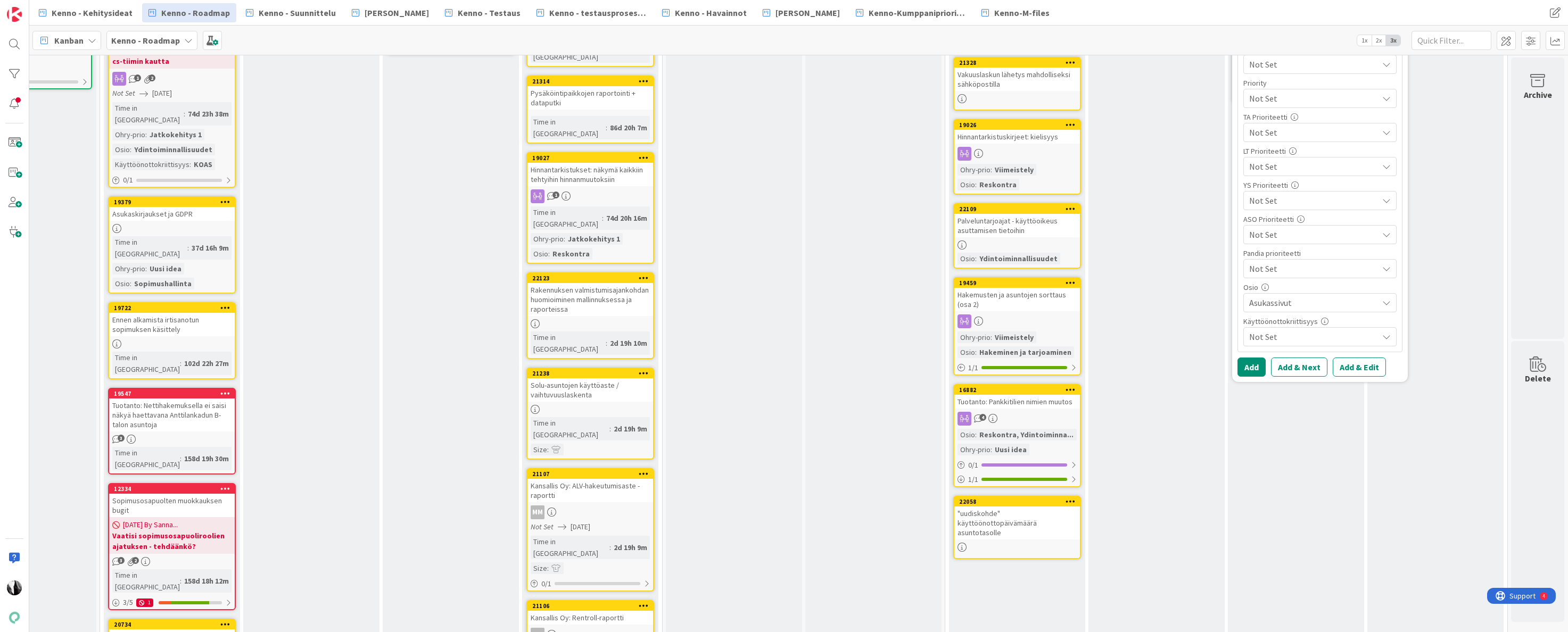
click at [1369, 368] on button "Add & Edit" at bounding box center [1360, 367] width 53 height 19
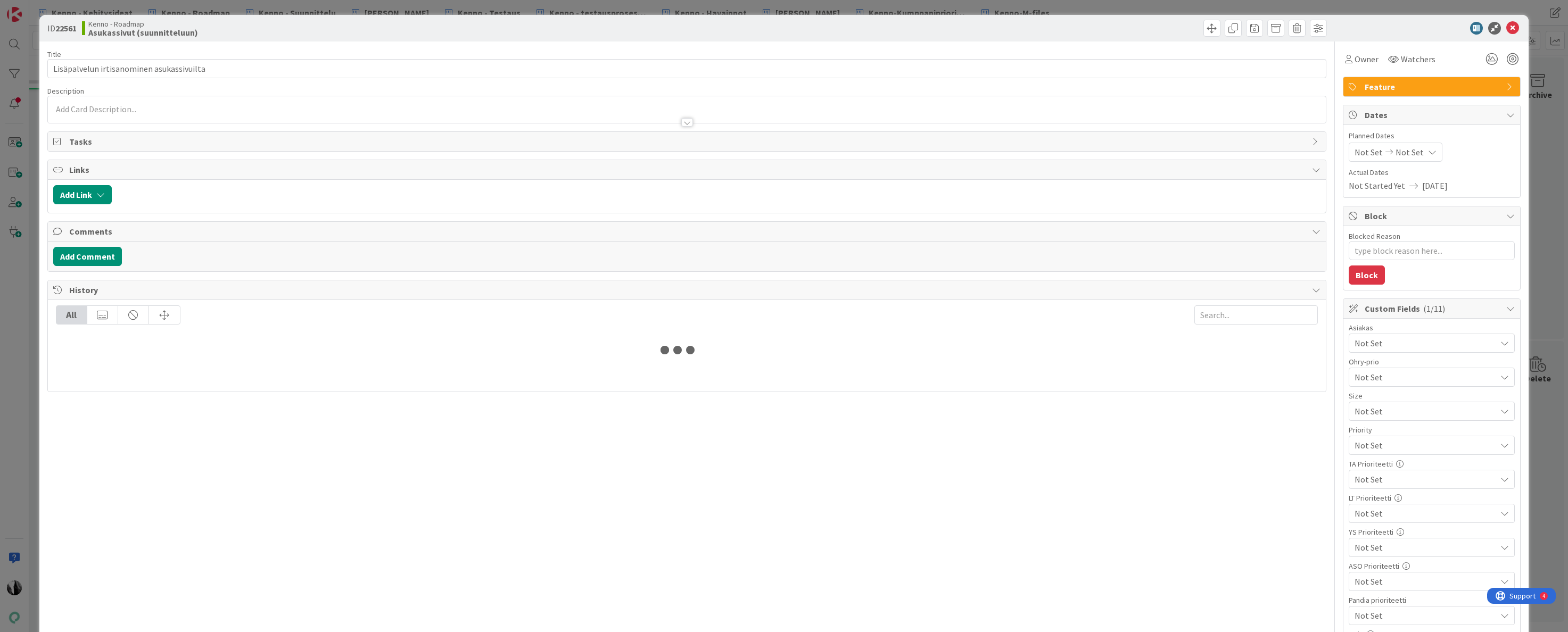
type textarea "x"
click at [248, 109] on div at bounding box center [687, 109] width 1278 height 27
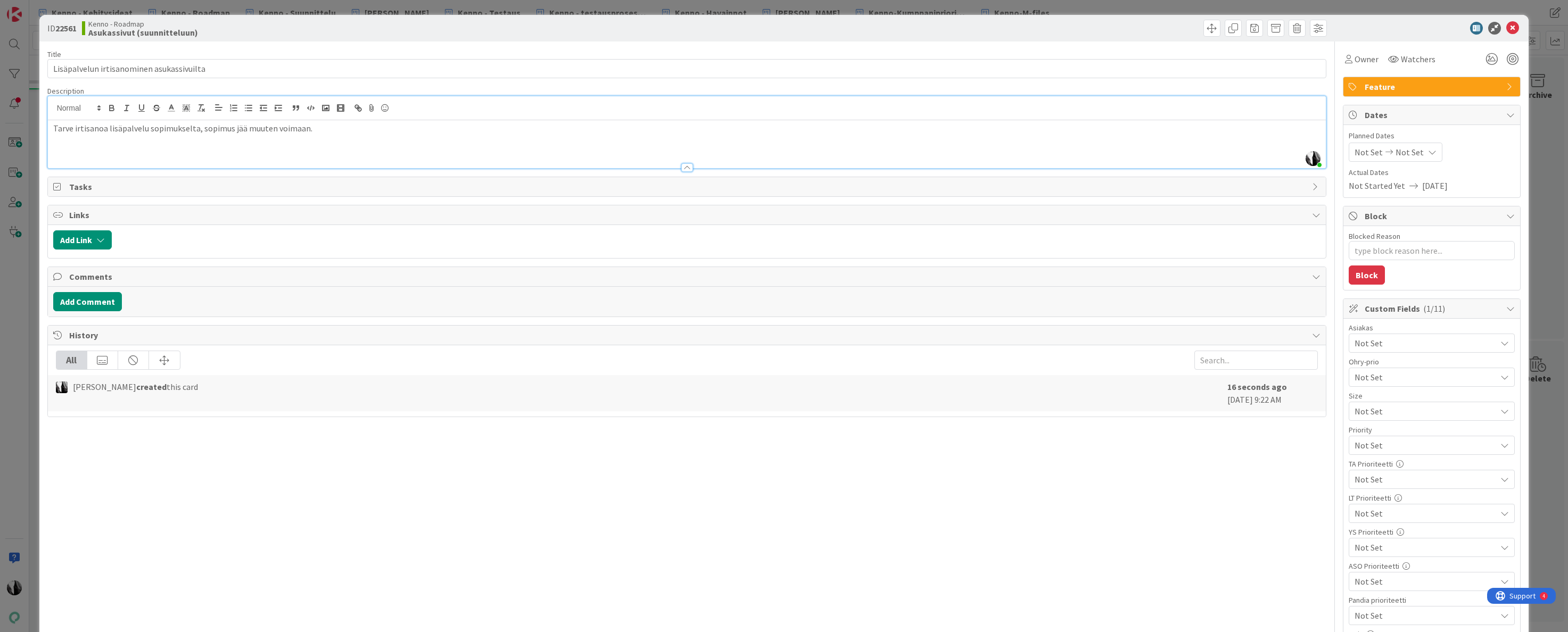
click at [1401, 29] on div at bounding box center [1426, 28] width 188 height 13
drag, startPoint x: 145, startPoint y: 128, endPoint x: 171, endPoint y: 119, distance: 27.5
click at [147, 128] on p "Tarve irtisanoa lisäpalvelu sopimukselta, sopimus jää muuten voimaan." at bounding box center [687, 128] width 1268 height 13
click at [361, 130] on p "Tarve irtisanoa lisäpalvelu, joka on varattu toistaiseksi voimassaolevana, sopi…" at bounding box center [687, 128] width 1268 height 13
click at [367, 128] on p "Tarve irtisanoa lisäpalvelu, joka on varattu toistaiseksi voimassaolevana, sopi…" at bounding box center [687, 128] width 1268 height 13
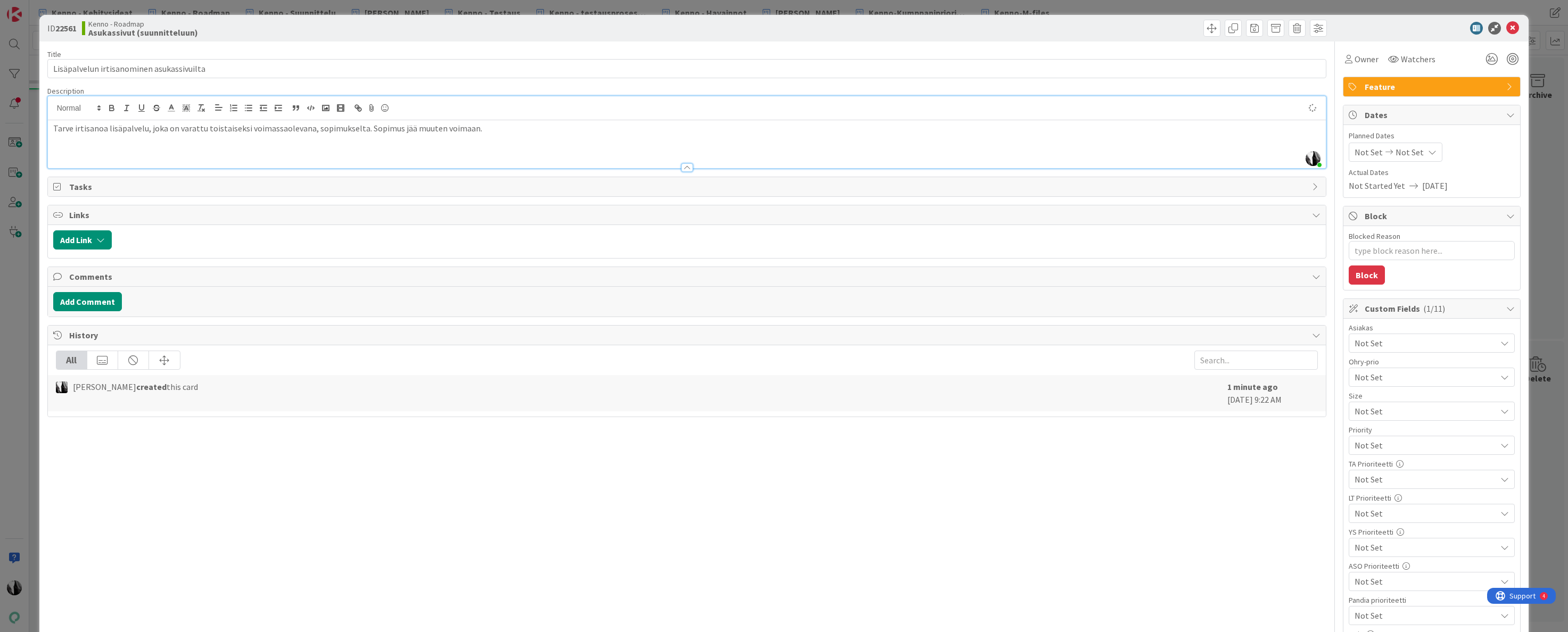
click at [479, 134] on p "Tarve irtisanoa lisäpalvelu, joka on varattu toistaiseksi voimassaolevana, sopi…" at bounding box center [687, 128] width 1268 height 13
drag, startPoint x: 1434, startPoint y: 30, endPoint x: 1499, endPoint y: 24, distance: 65.3
click at [1435, 30] on div at bounding box center [1426, 28] width 188 height 13
click at [1511, 26] on icon at bounding box center [1513, 28] width 13 height 13
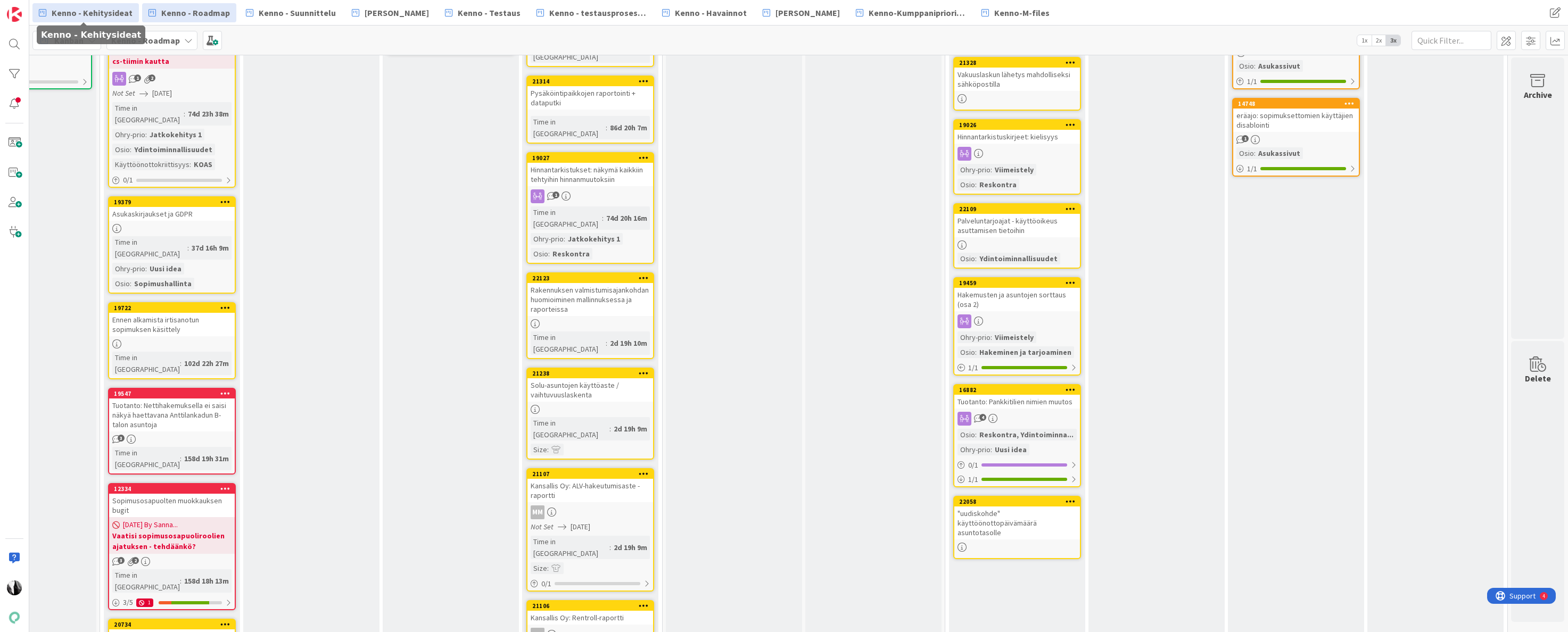
click at [110, 13] on span "Kenno - Kehitysideat" at bounding box center [92, 13] width 81 height 13
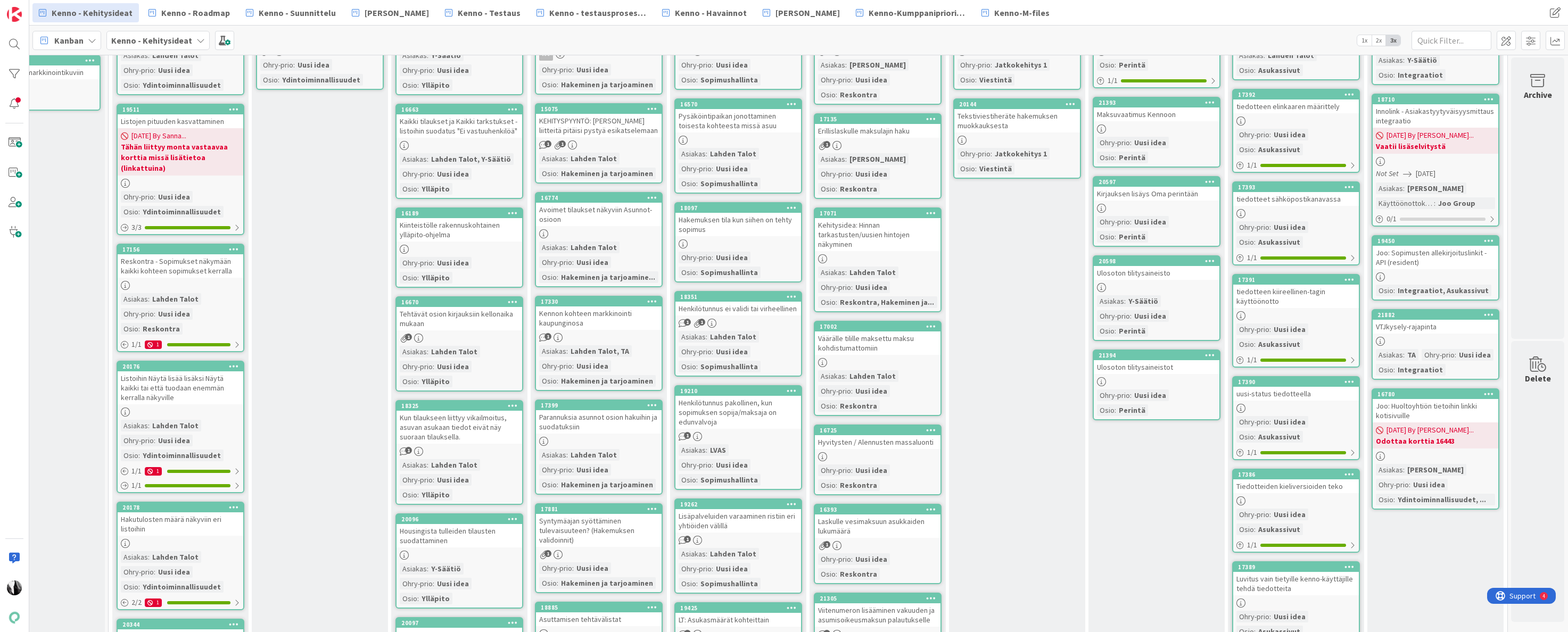
scroll to position [0, 204]
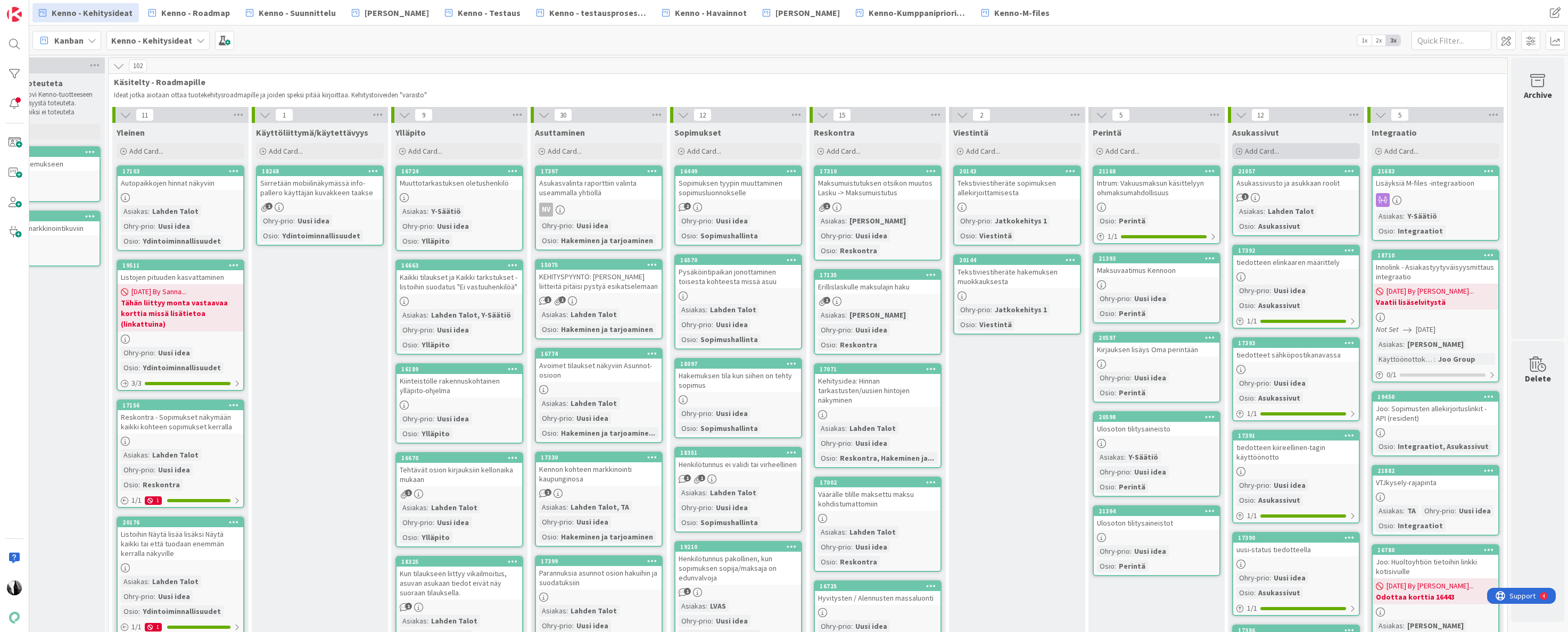
click at [1274, 148] on span "Add Card..." at bounding box center [1262, 151] width 34 height 10
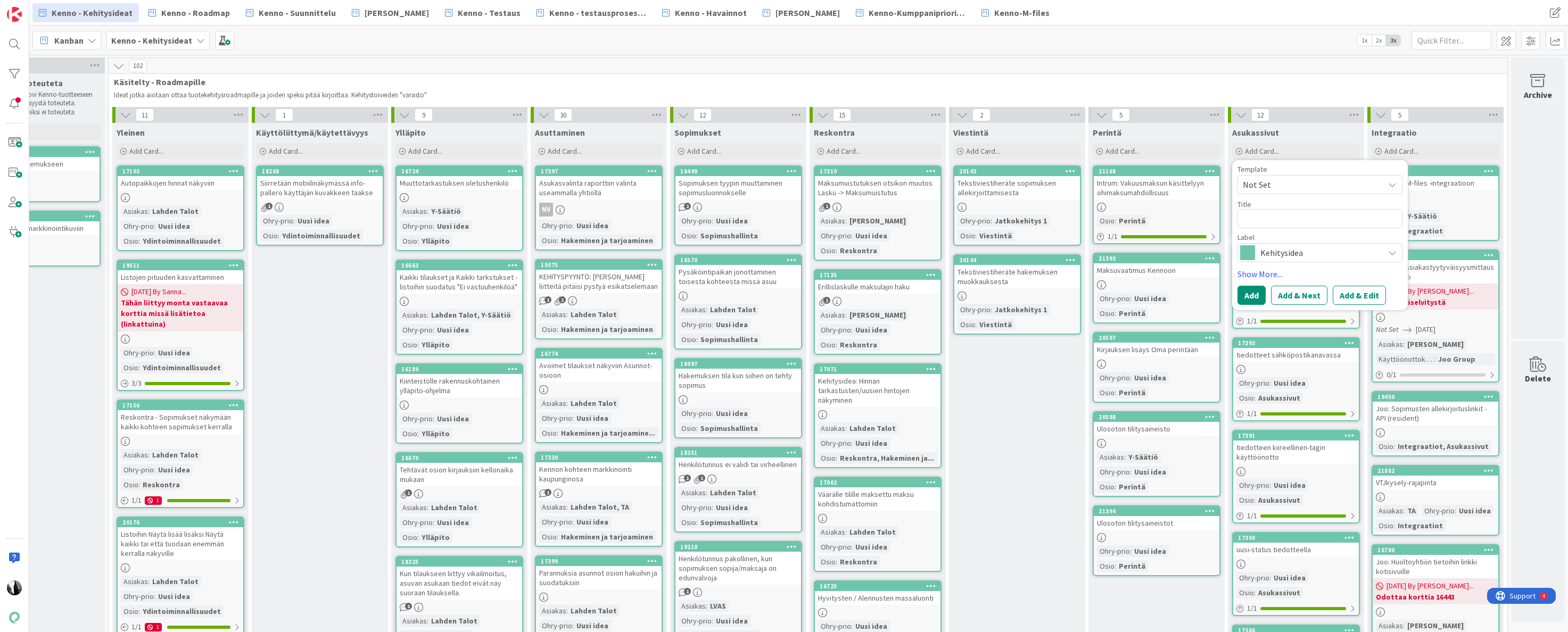
type textarea "x"
type textarea "V"
type textarea "x"
type textarea "Ve"
type textarea "x"
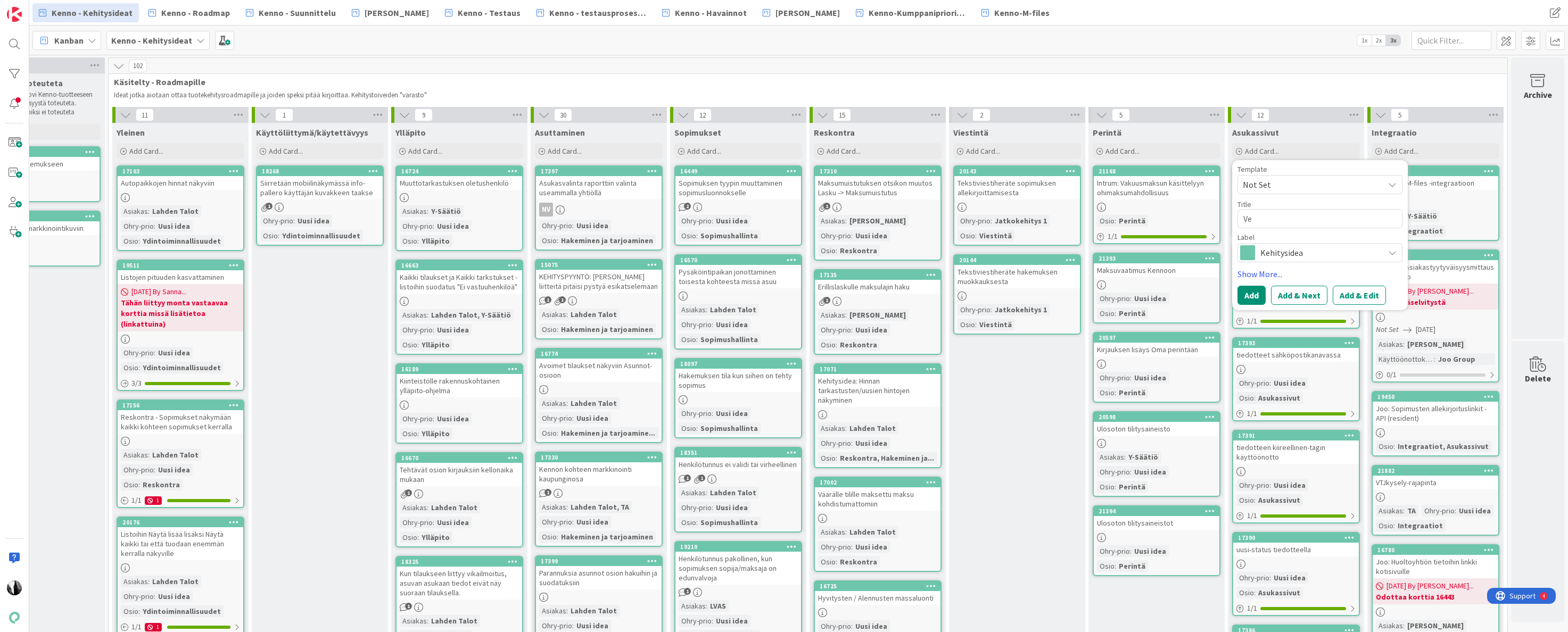
type textarea "Ves"
type textarea "x"
type textarea "Vesi"
type textarea "x"
type textarea "Vesim"
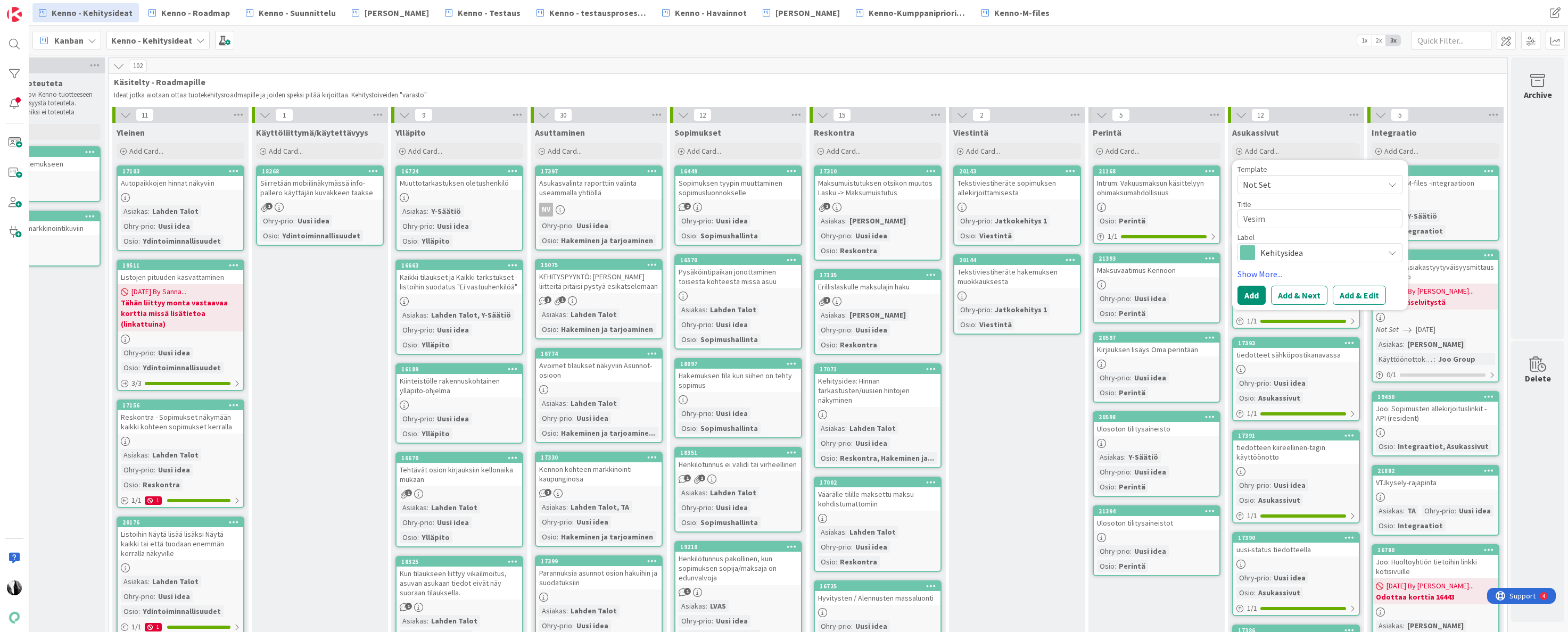
type textarea "x"
type textarea "Vesima"
type textarea "x"
type textarea "Vesimat"
type textarea "x"
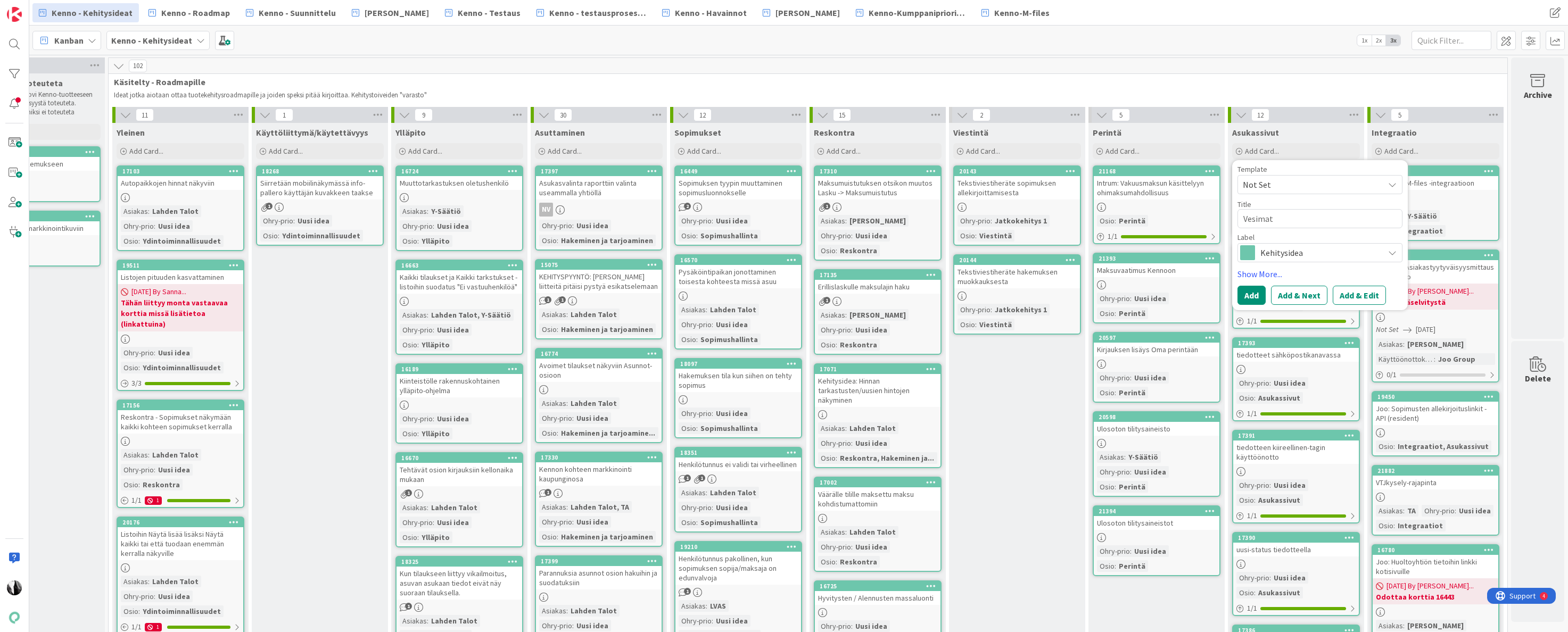
type textarea "Vesimatt"
click at [1261, 289] on link "Show More..." at bounding box center [1320, 286] width 165 height 13
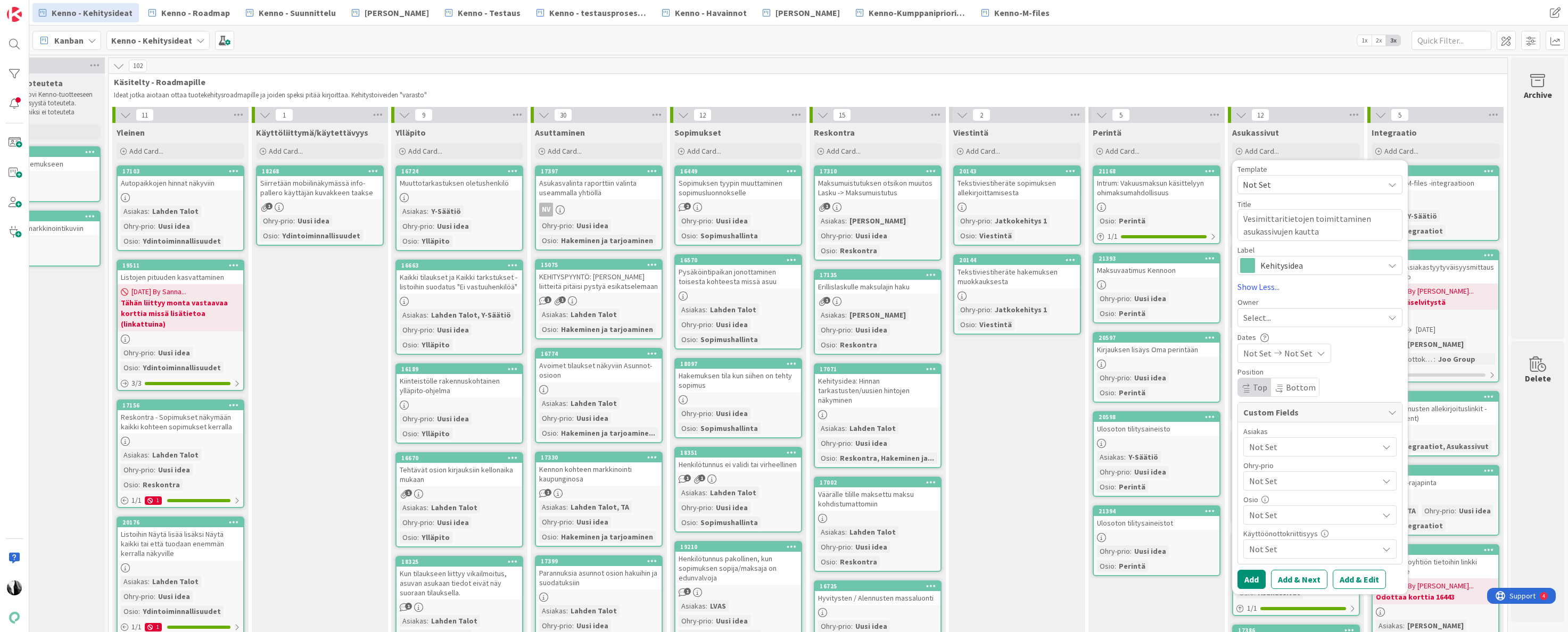
click at [1338, 515] on span "Not Set" at bounding box center [1314, 515] width 129 height 13
click at [1303, 380] on link "Asukassivut" at bounding box center [1309, 375] width 174 height 19
click at [1360, 578] on button "Add & Edit" at bounding box center [1360, 580] width 53 height 19
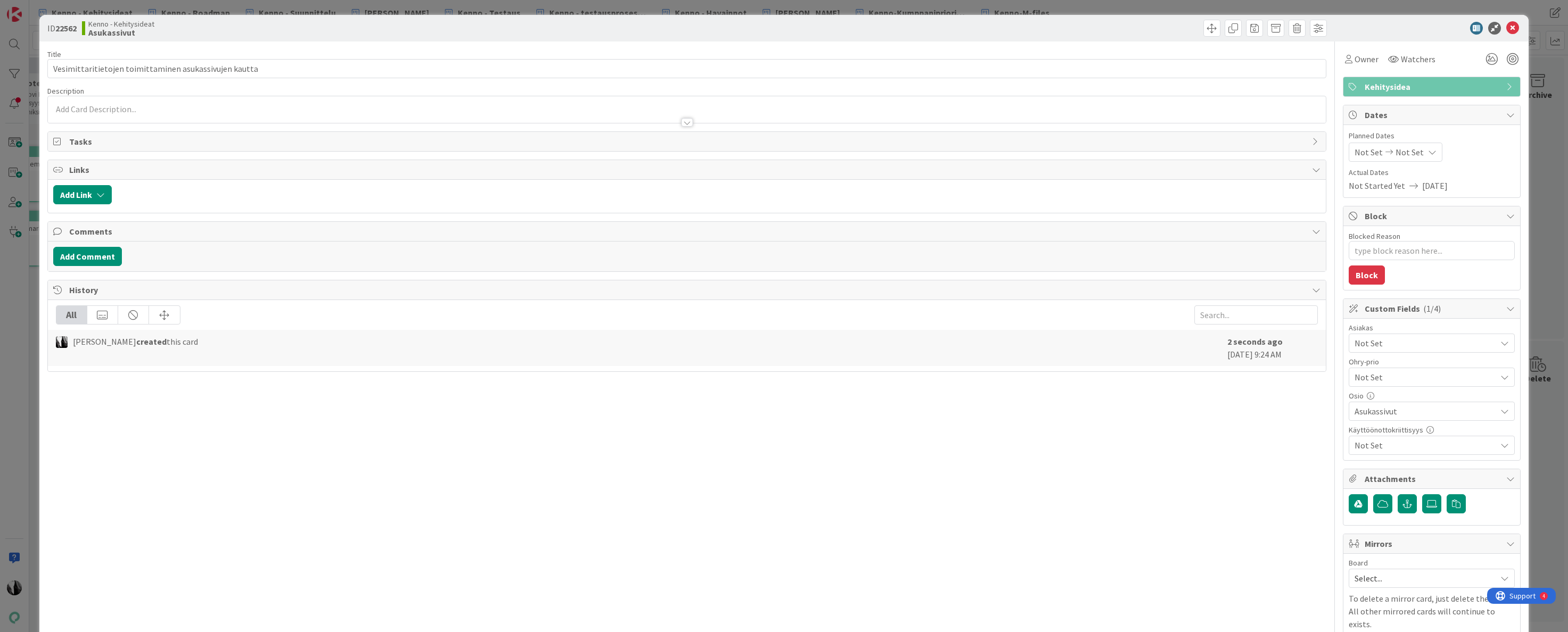
click at [424, 111] on div at bounding box center [687, 117] width 1278 height 11
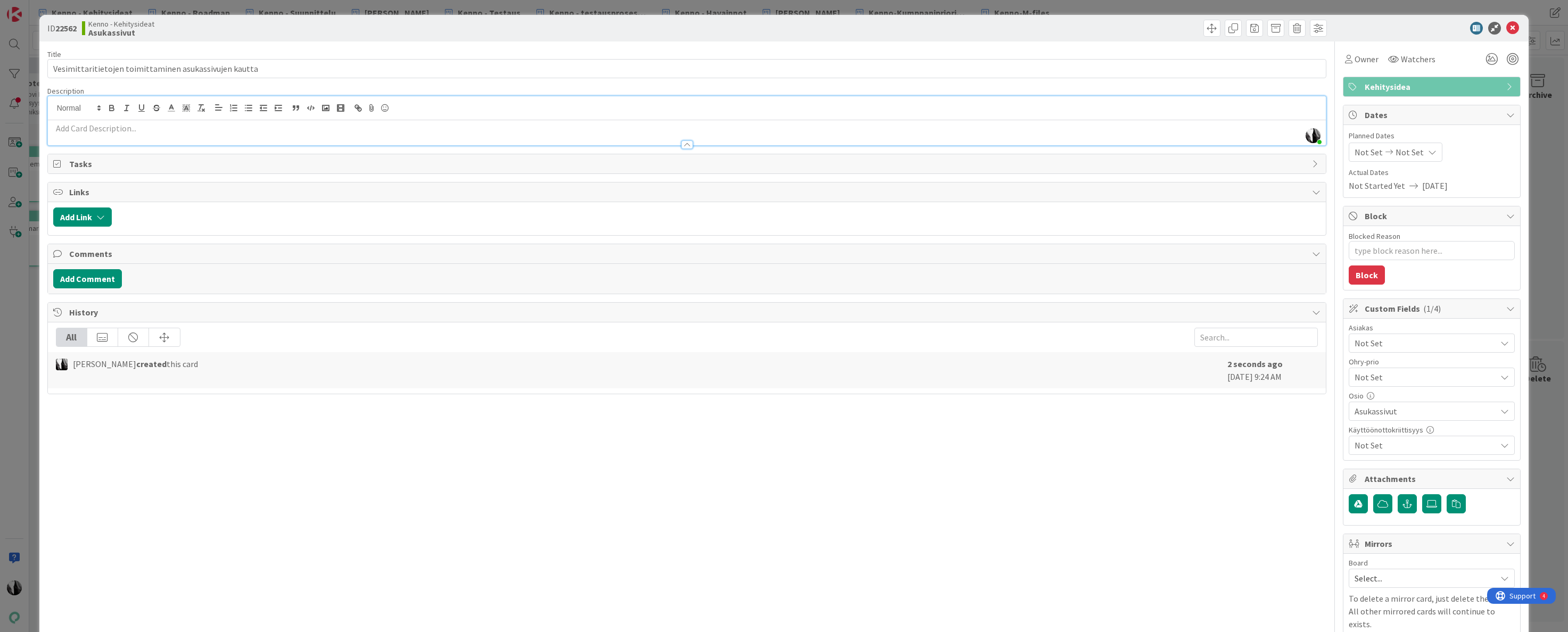
click at [203, 130] on p at bounding box center [687, 128] width 1268 height 13
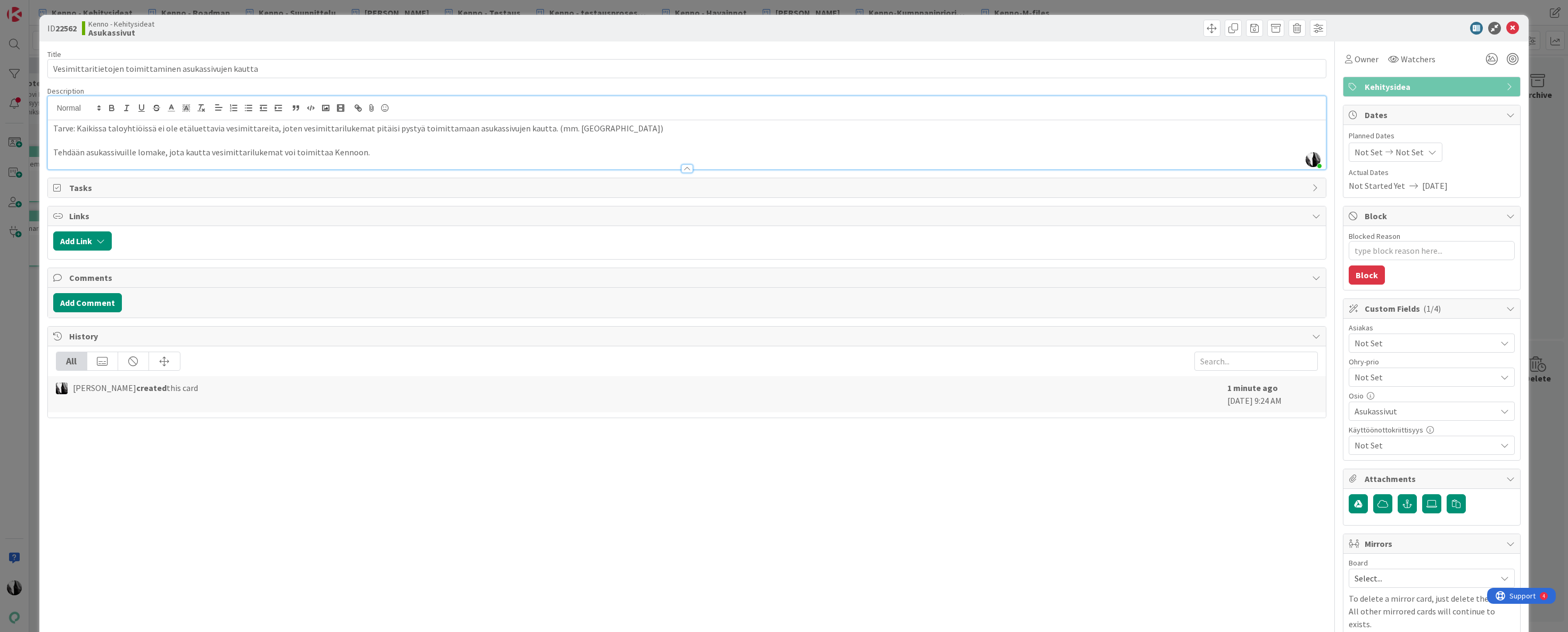
drag, startPoint x: 1378, startPoint y: 30, endPoint x: 1400, endPoint y: 30, distance: 22.0
click at [1378, 30] on div at bounding box center [1426, 28] width 188 height 13
click at [1511, 26] on icon at bounding box center [1513, 28] width 13 height 13
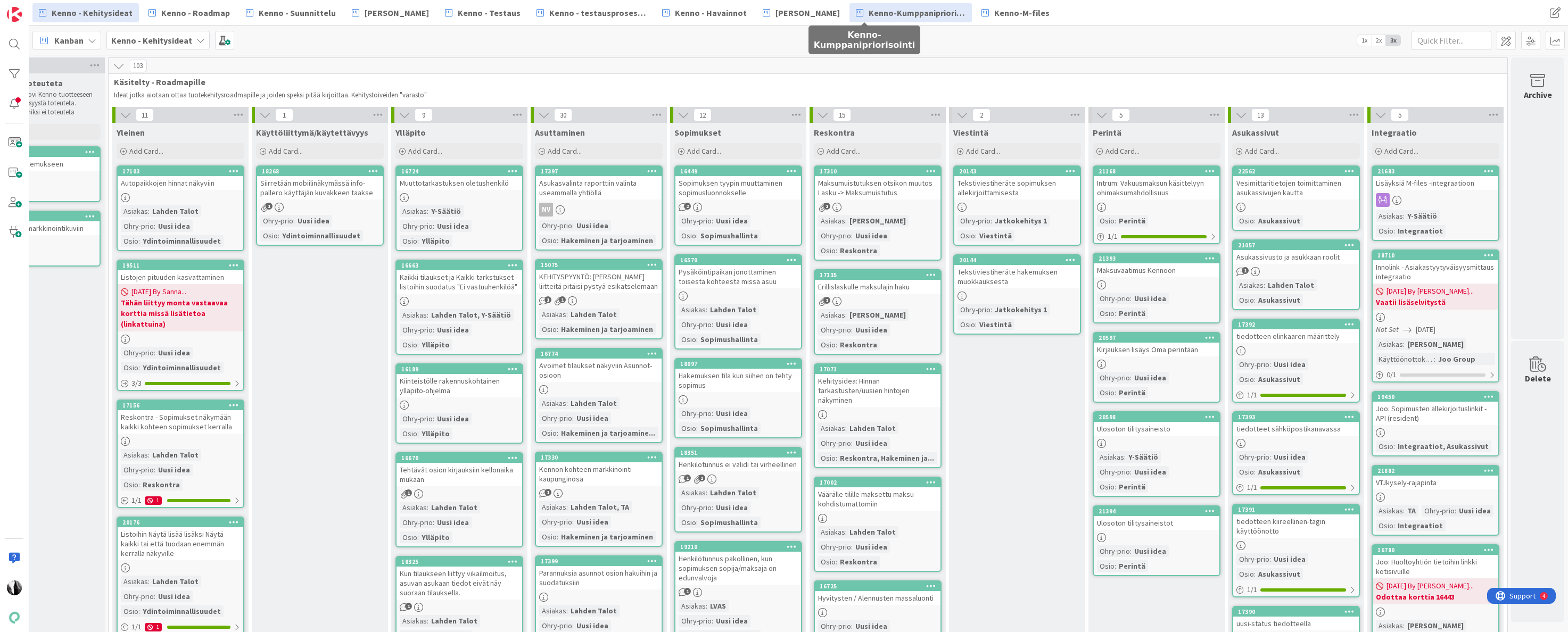
click at [872, 14] on span "Kenno-Kumppanipriorisointi" at bounding box center [917, 13] width 97 height 13
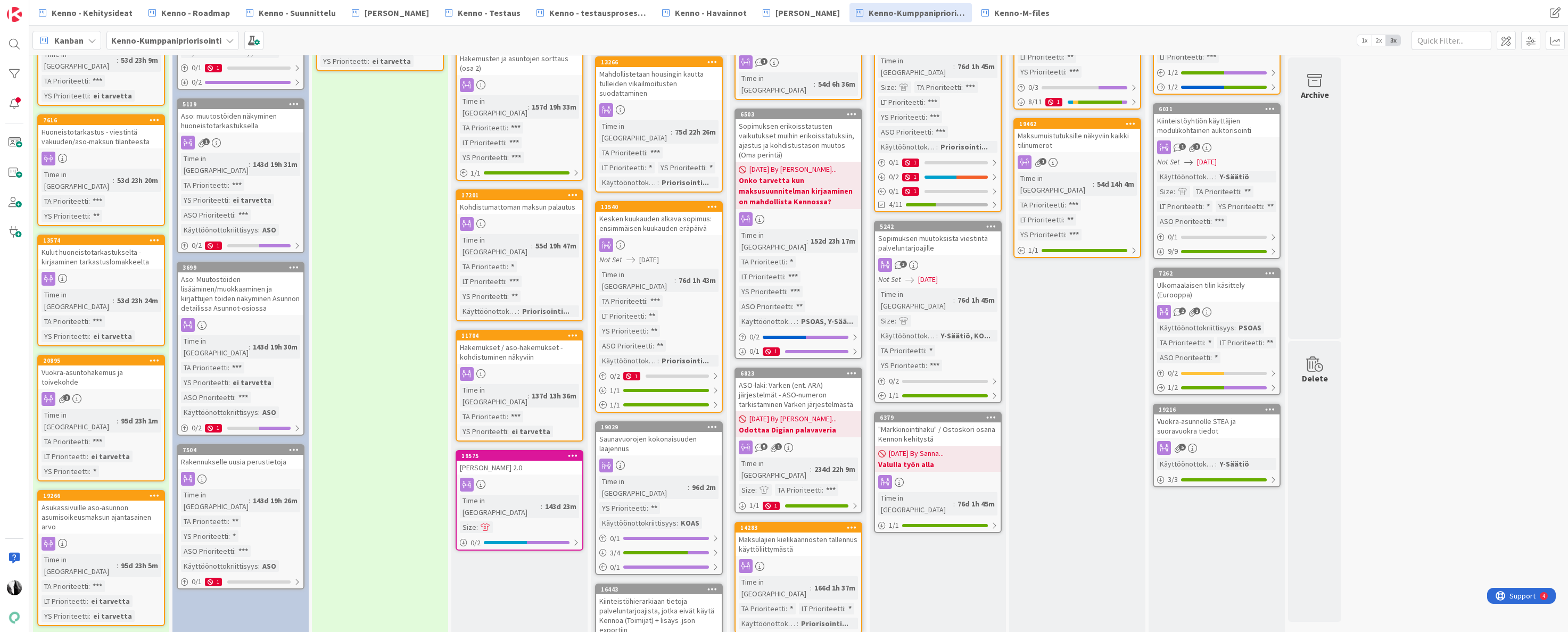
scroll to position [473, 0]
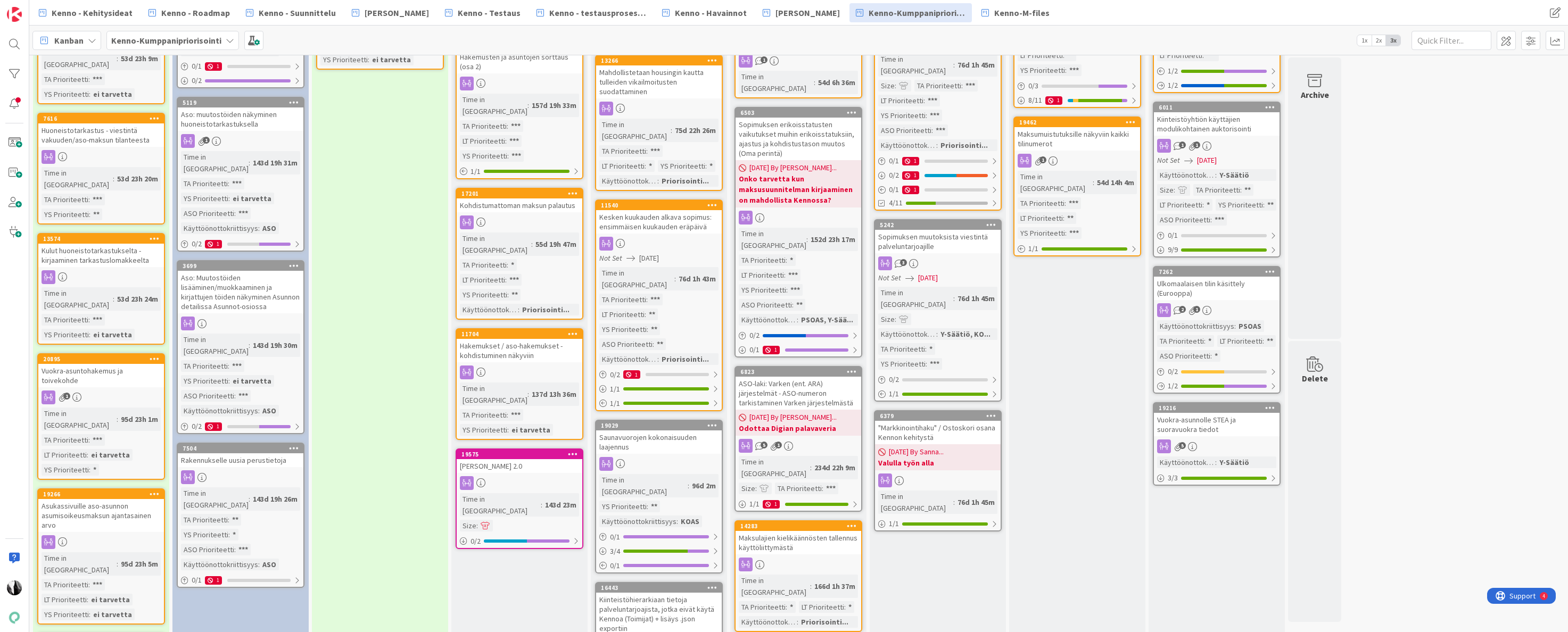
click at [671, 430] on div "Saunavuorojen kokonaisuuden laajennus" at bounding box center [659, 442] width 126 height 24
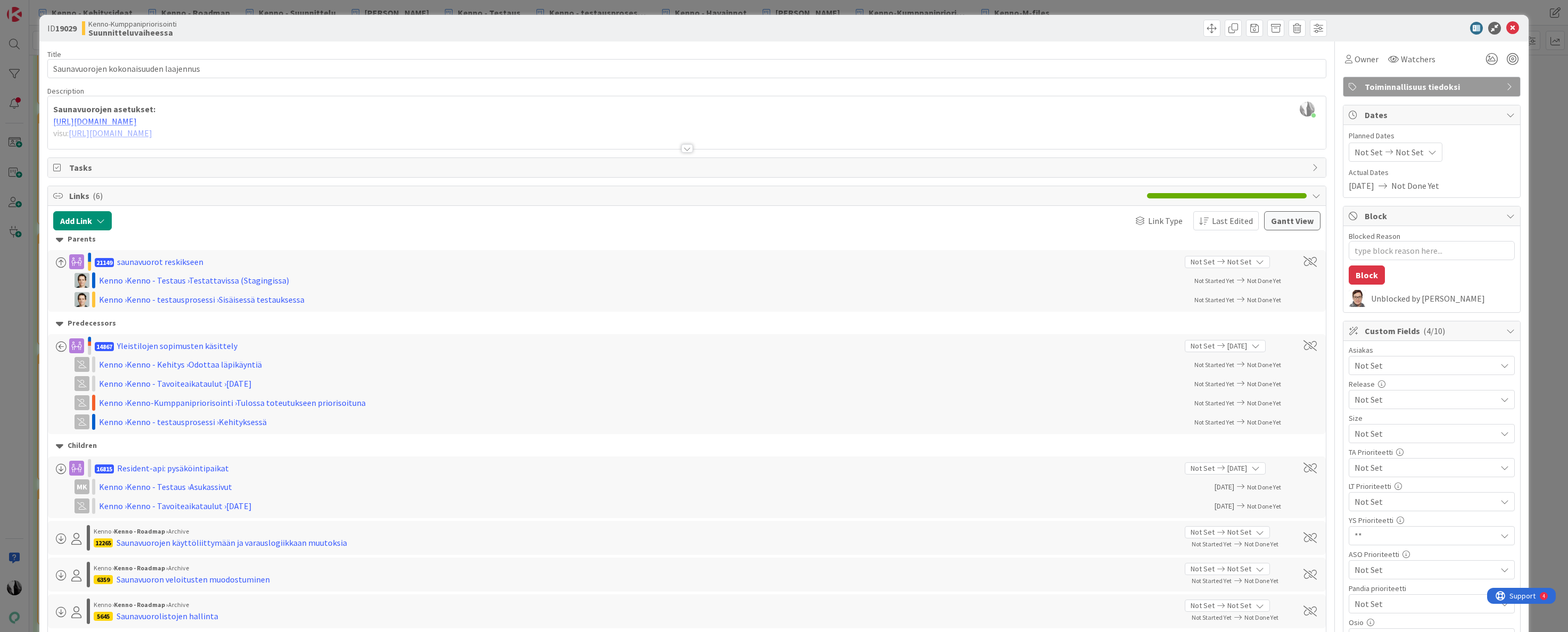
click at [72, 27] on b "19029" at bounding box center [66, 28] width 21 height 10
copy b "19029"
click at [1515, 29] on icon at bounding box center [1513, 28] width 13 height 13
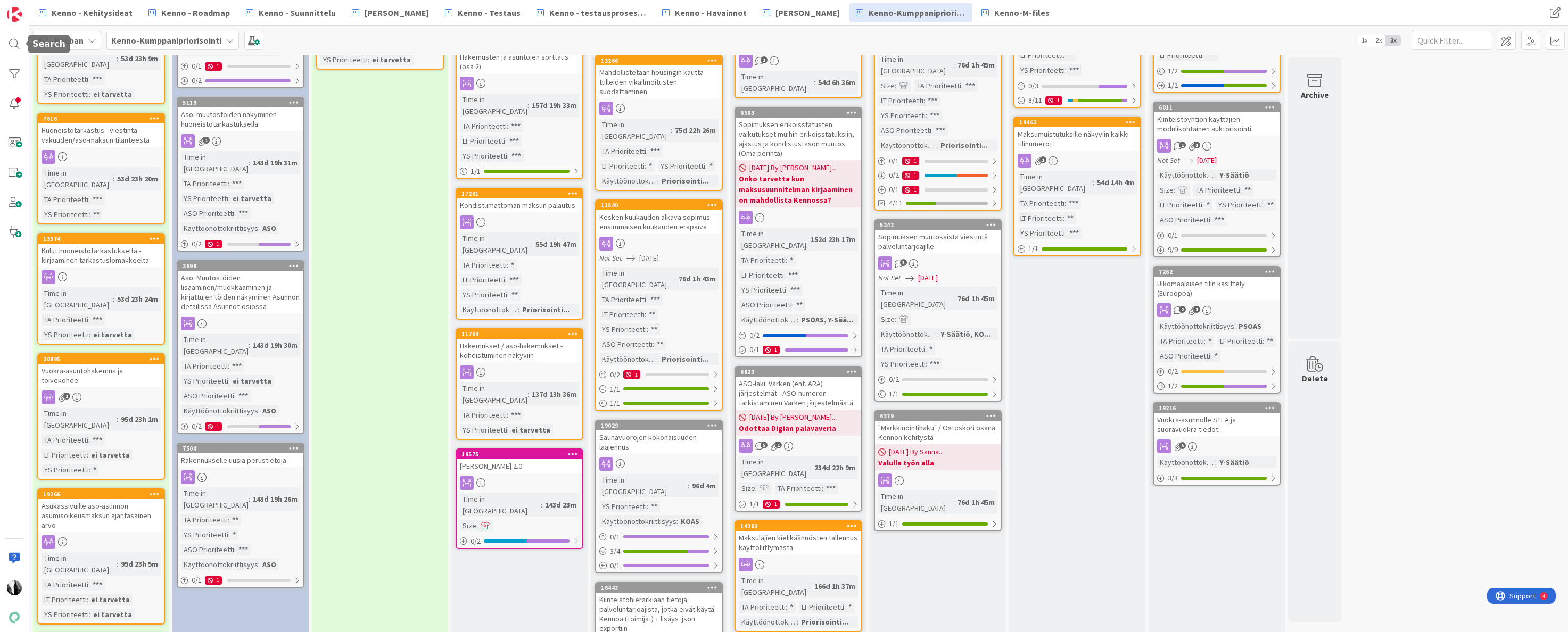
drag, startPoint x: 16, startPoint y: 44, endPoint x: 58, endPoint y: 44, distance: 42.0
click at [17, 44] on div at bounding box center [14, 44] width 21 height 21
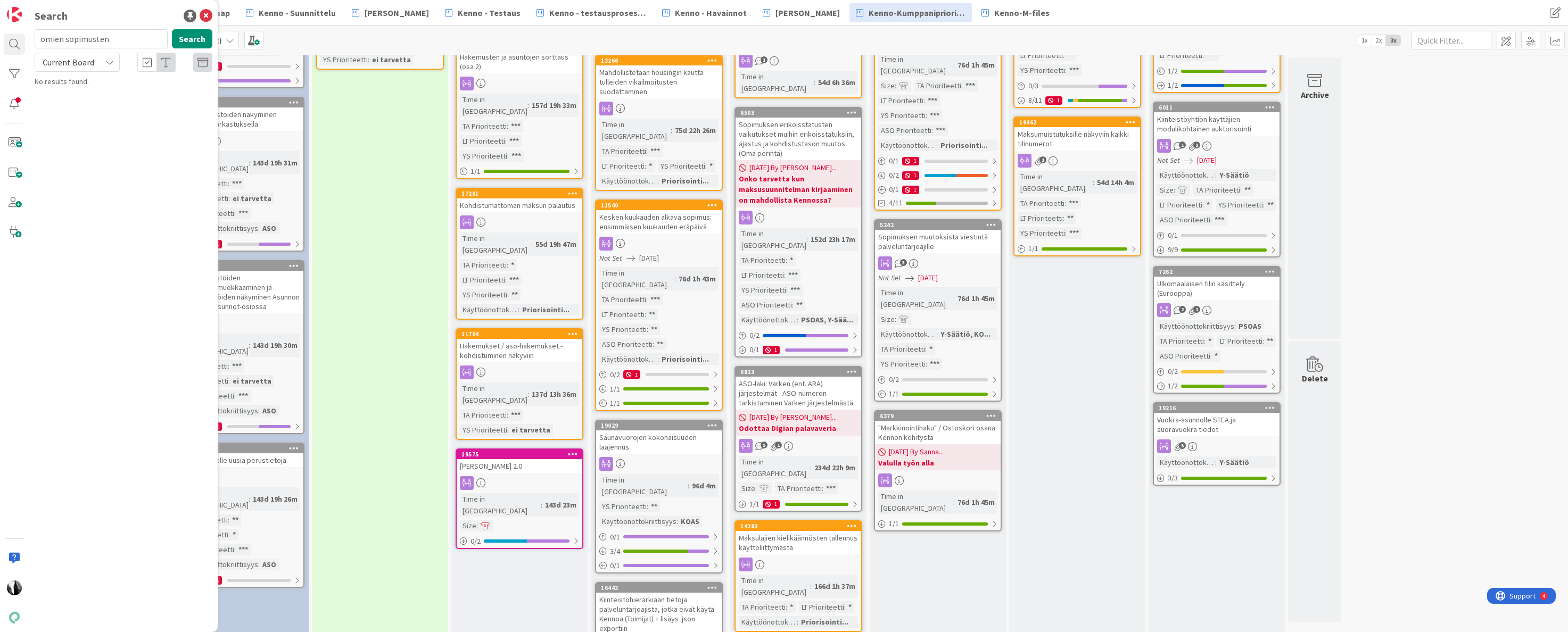
drag, startPoint x: 43, startPoint y: 40, endPoint x: 30, endPoint y: 37, distance: 13.3
click at [28, 40] on div "Search omien sopimusten Search Current Board No results found." at bounding box center [15, 316] width 30 height 632
drag, startPoint x: 91, startPoint y: 62, endPoint x: 90, endPoint y: 68, distance: 6.1
click at [91, 62] on span "Current Board" at bounding box center [69, 62] width 52 height 10
click at [89, 105] on span "All Boards" at bounding box center [96, 106] width 111 height 16
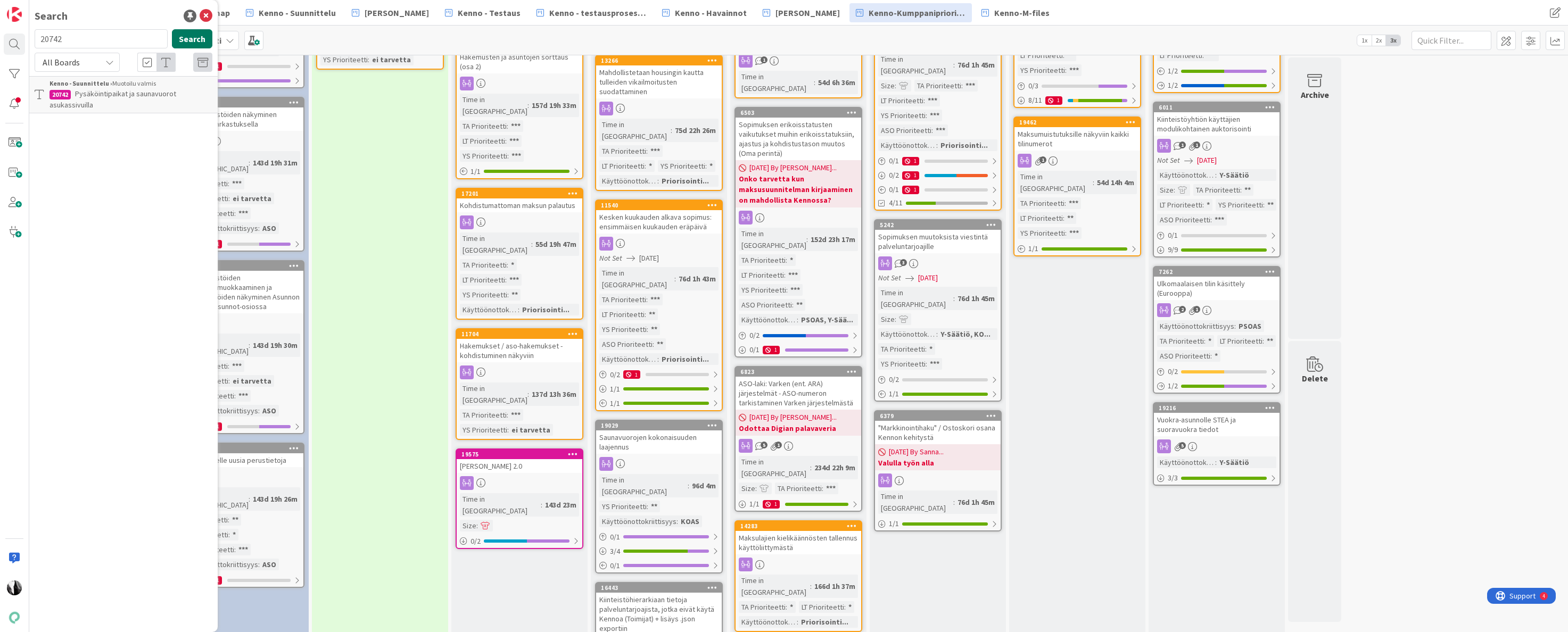
click at [196, 39] on button "Search" at bounding box center [192, 39] width 41 height 19
click at [150, 92] on span "Pysäköintipaikat ja saunavuorot asukassivuilla" at bounding box center [113, 99] width 127 height 21
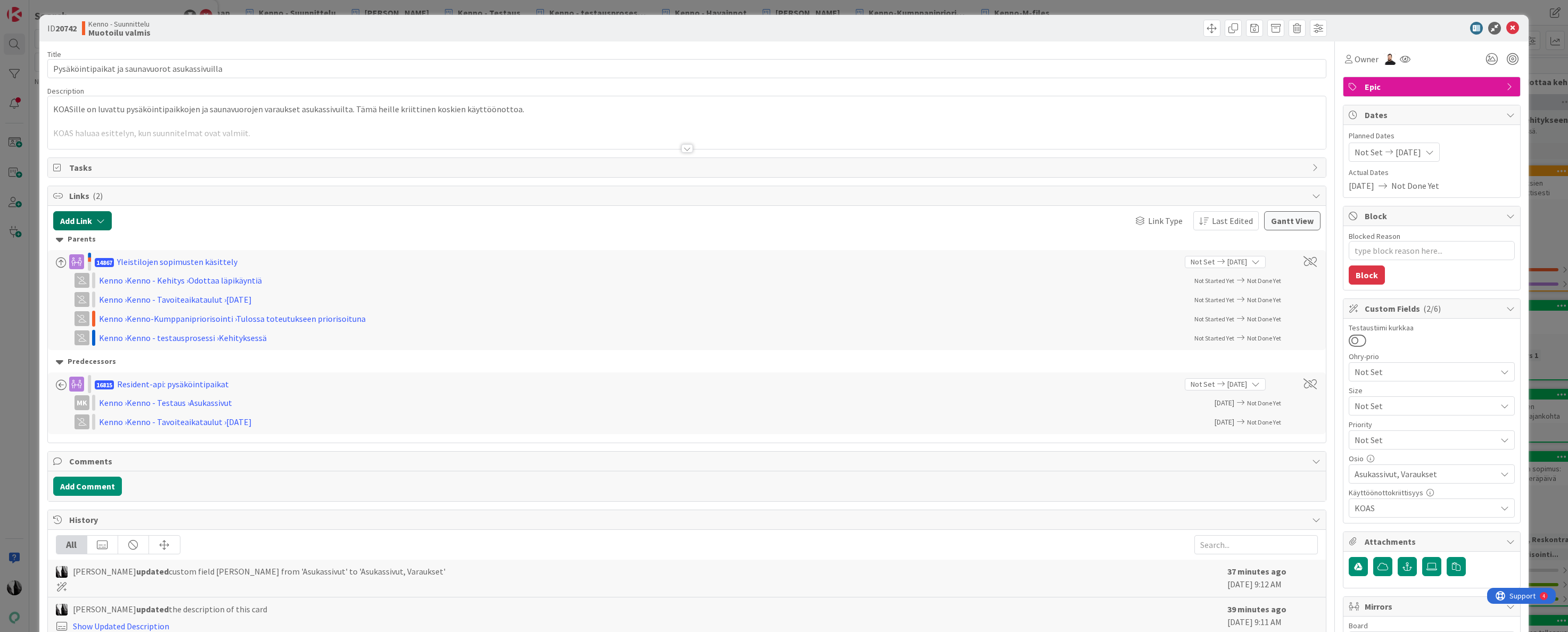
click at [91, 218] on button "Add Link" at bounding box center [82, 221] width 58 height 19
click at [194, 283] on icon at bounding box center [198, 287] width 9 height 9
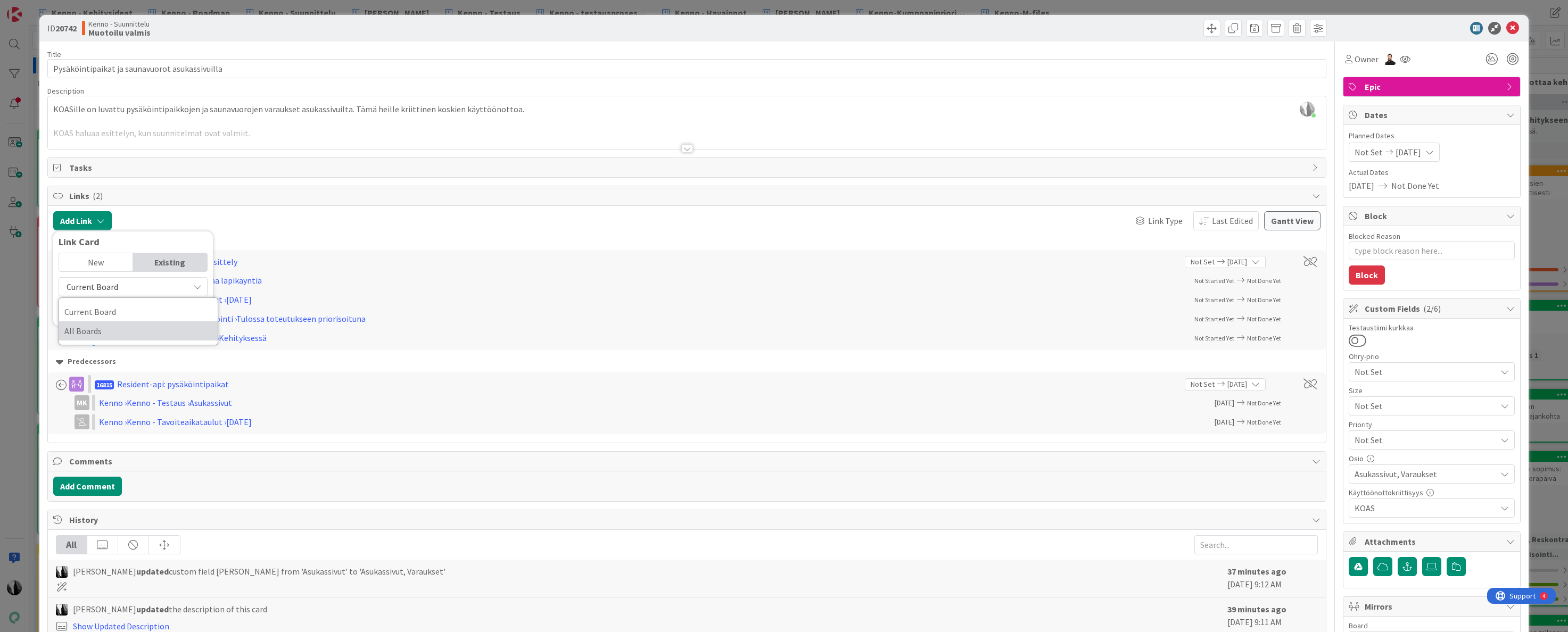
click at [120, 327] on span "All Boards" at bounding box center [138, 331] width 148 height 16
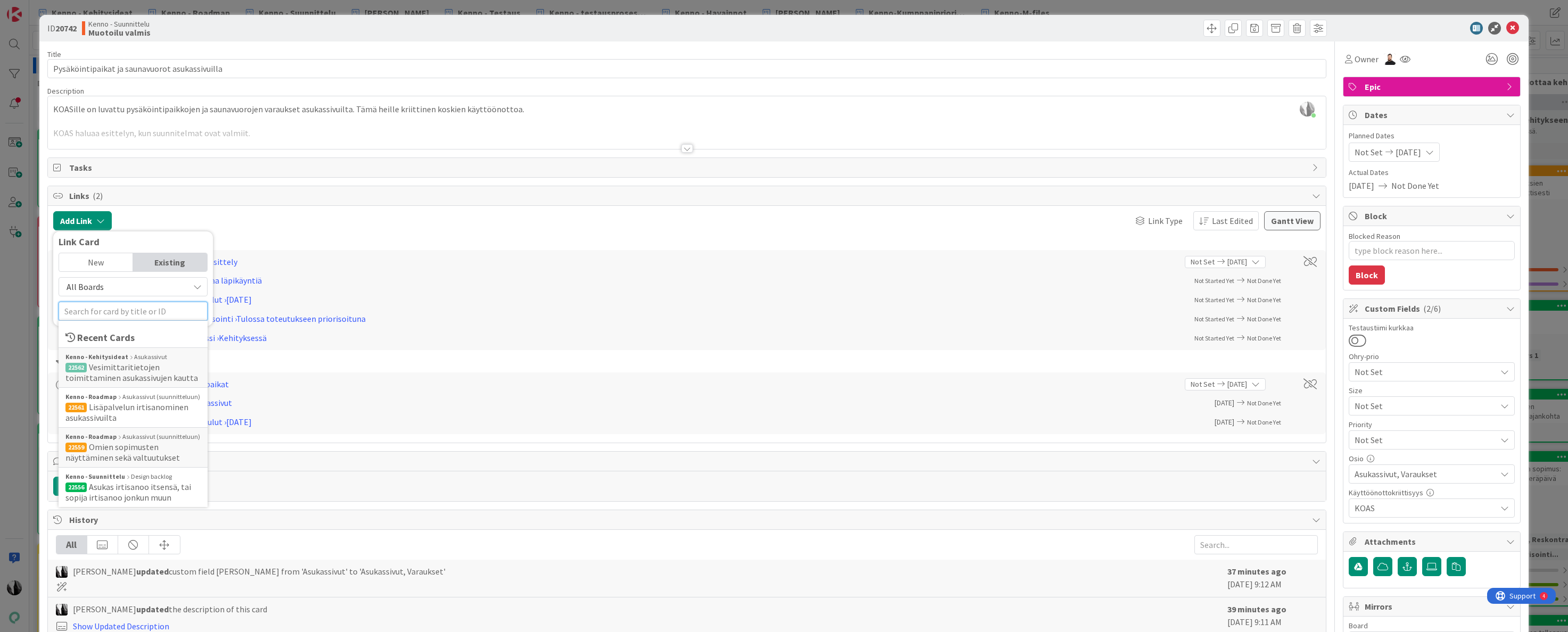
click at [120, 311] on input "text" at bounding box center [133, 312] width 149 height 19
paste input "19029"
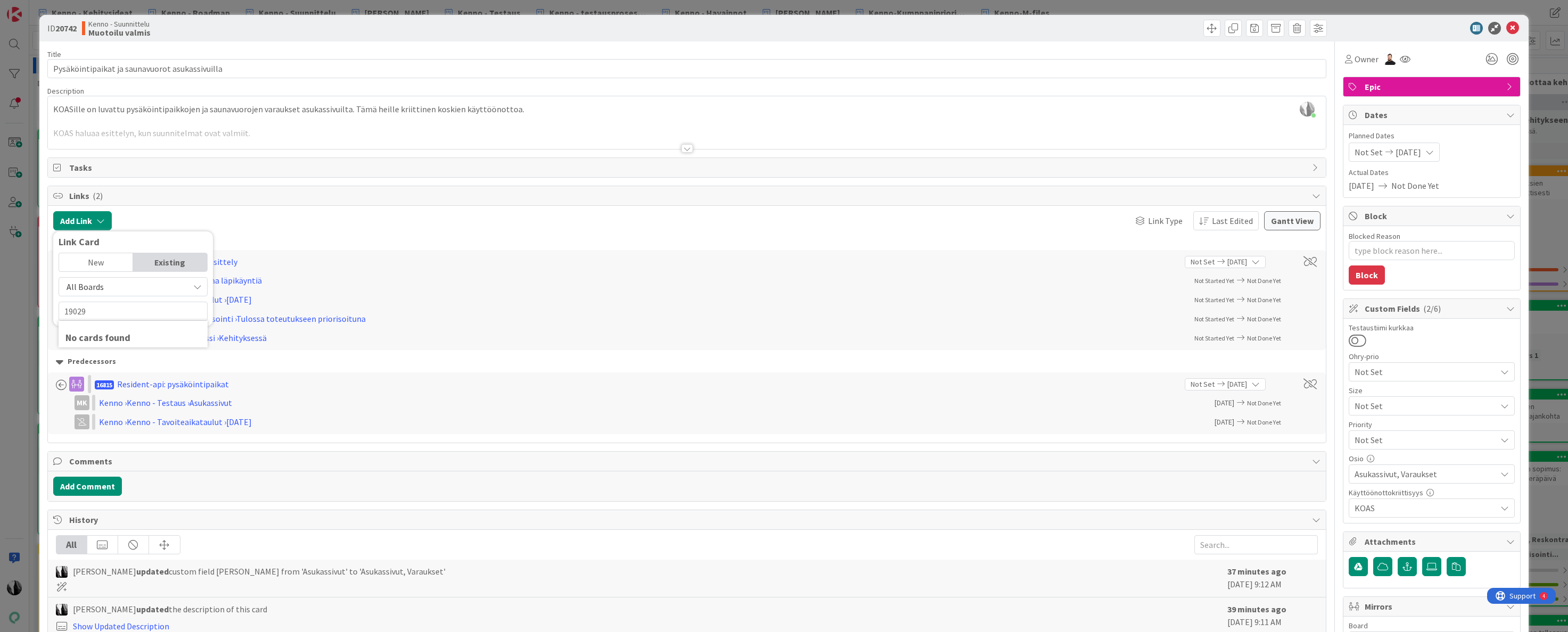
click at [96, 283] on span "All Boards" at bounding box center [85, 286] width 37 height 10
click at [100, 332] on span "All Boards" at bounding box center [138, 331] width 148 height 16
click at [123, 310] on input "19029" at bounding box center [133, 312] width 149 height 19
click at [162, 363] on span "Saunavuorojen kokonaisuuden laajennus" at bounding box center [132, 372] width 134 height 21
click at [157, 294] on icon at bounding box center [160, 295] width 9 height 9
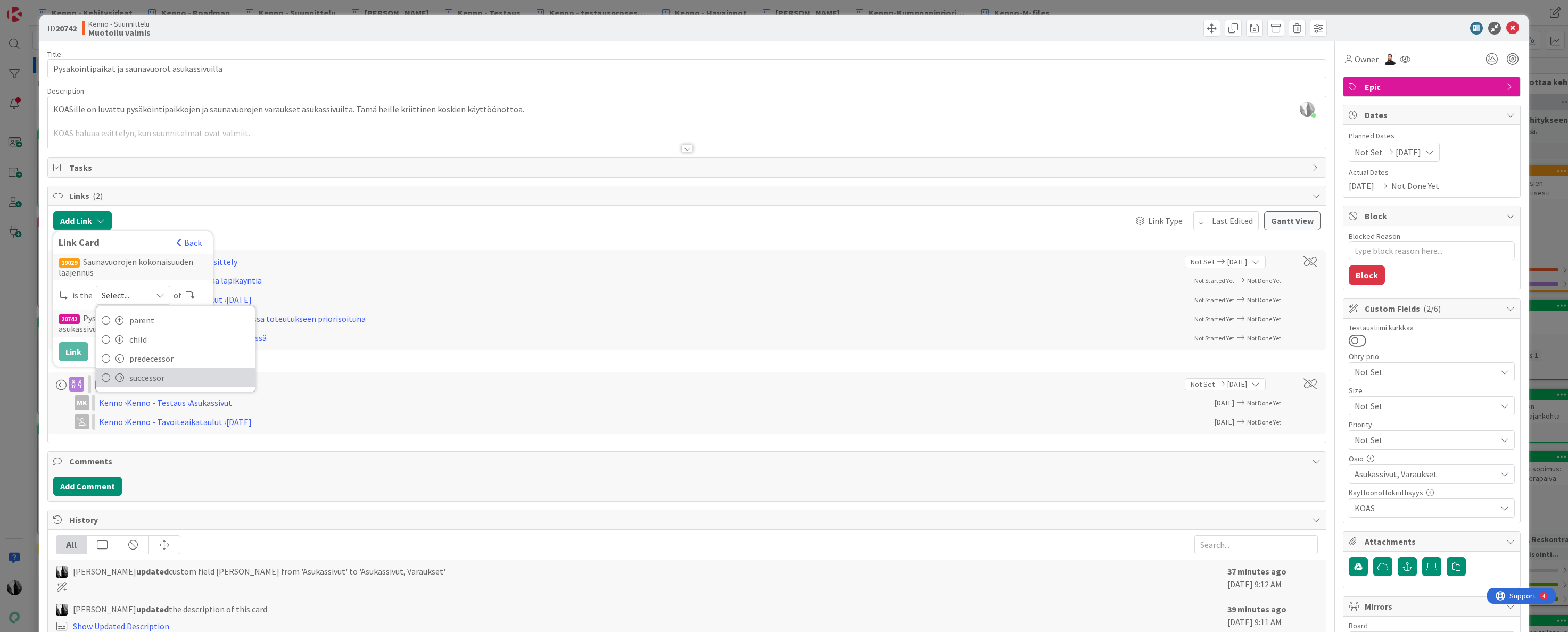
drag, startPoint x: 155, startPoint y: 374, endPoint x: 196, endPoint y: 368, distance: 41.4
click at [155, 374] on span "successor" at bounding box center [189, 378] width 120 height 16
drag, startPoint x: 72, startPoint y: 354, endPoint x: 172, endPoint y: 330, distance: 102.8
click at [72, 354] on button "Link" at bounding box center [73, 351] width 30 height 19
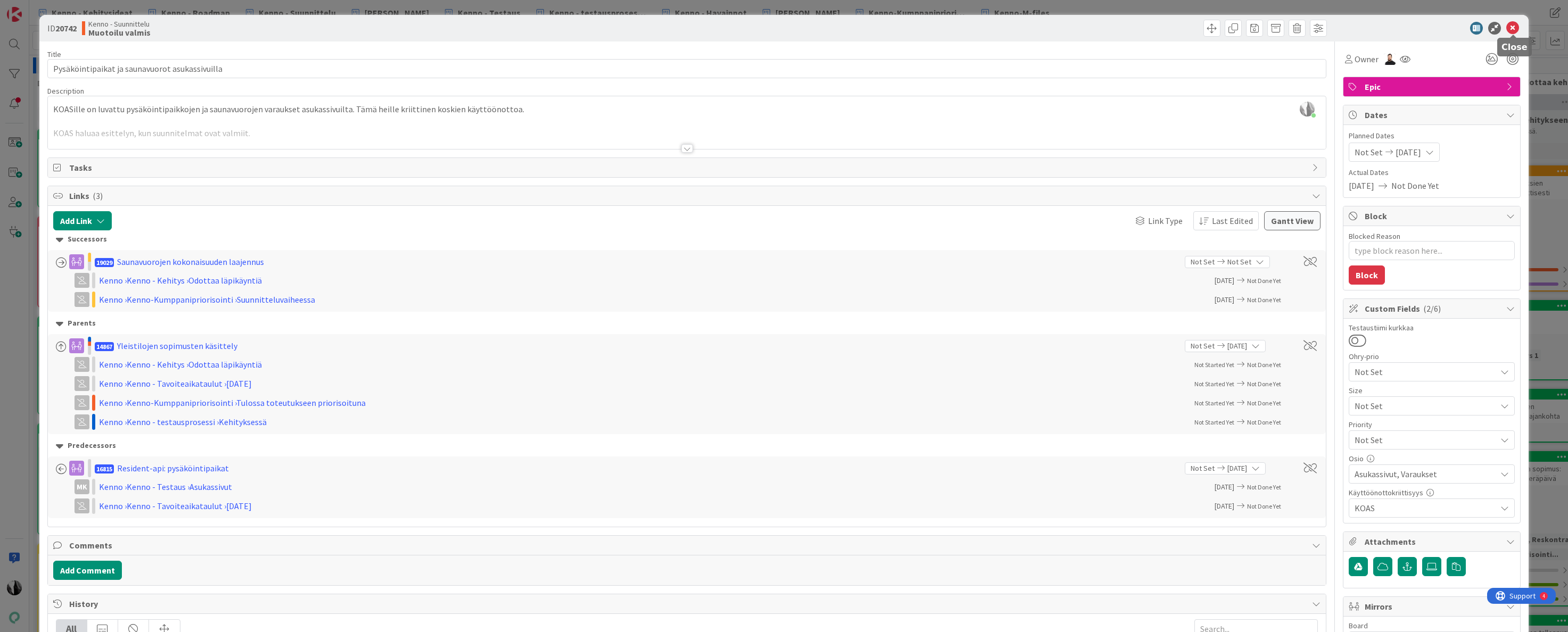
click at [1513, 27] on icon at bounding box center [1513, 28] width 13 height 13
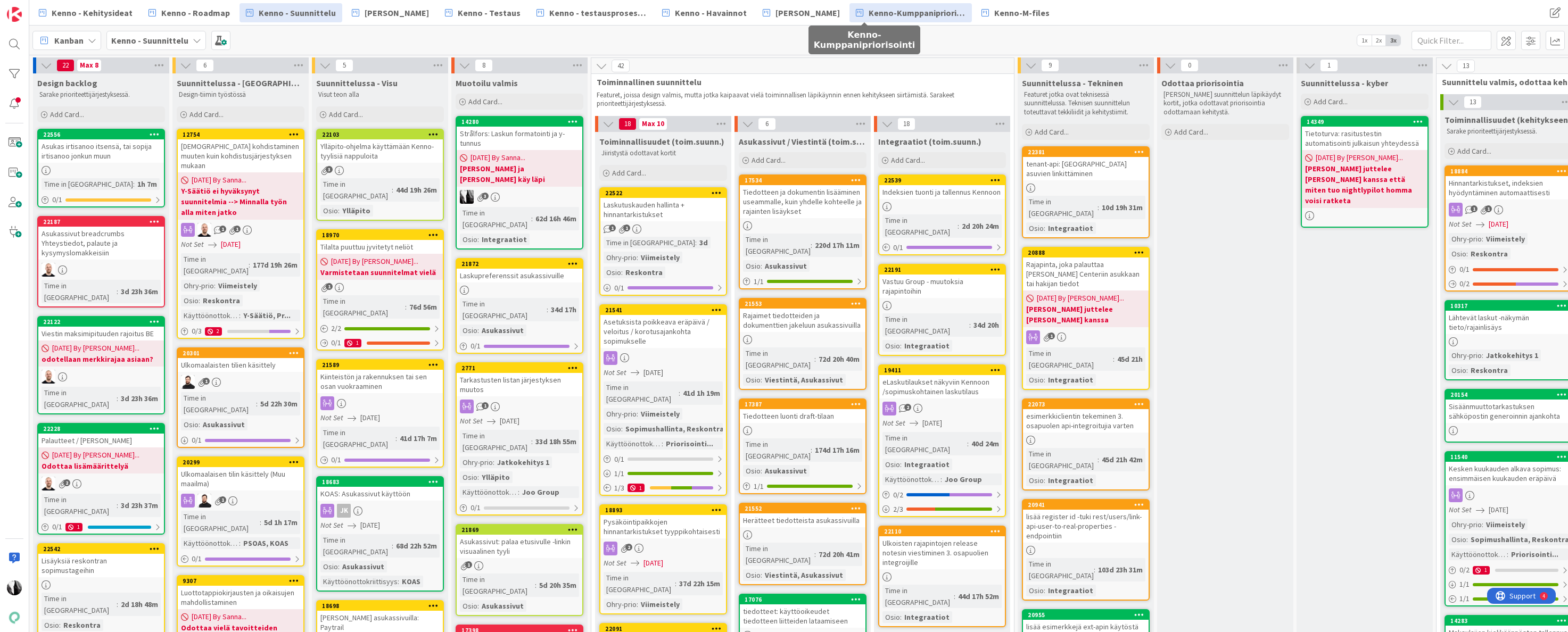
click at [874, 12] on span "Kenno-Kumppanipriorisointi" at bounding box center [917, 13] width 97 height 13
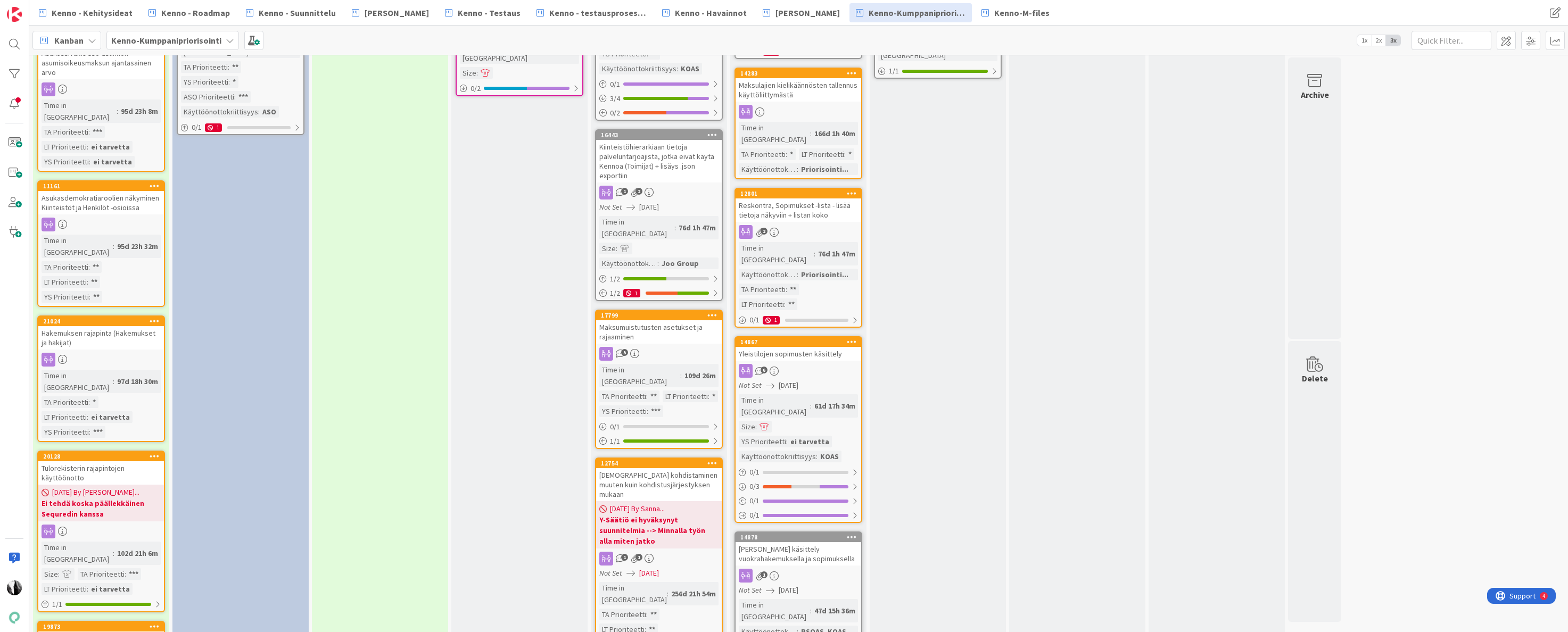
scroll to position [924, 0]
click at [649, 320] on div "Maksumuistutusten asetukset ja rajaaminen" at bounding box center [659, 332] width 126 height 24
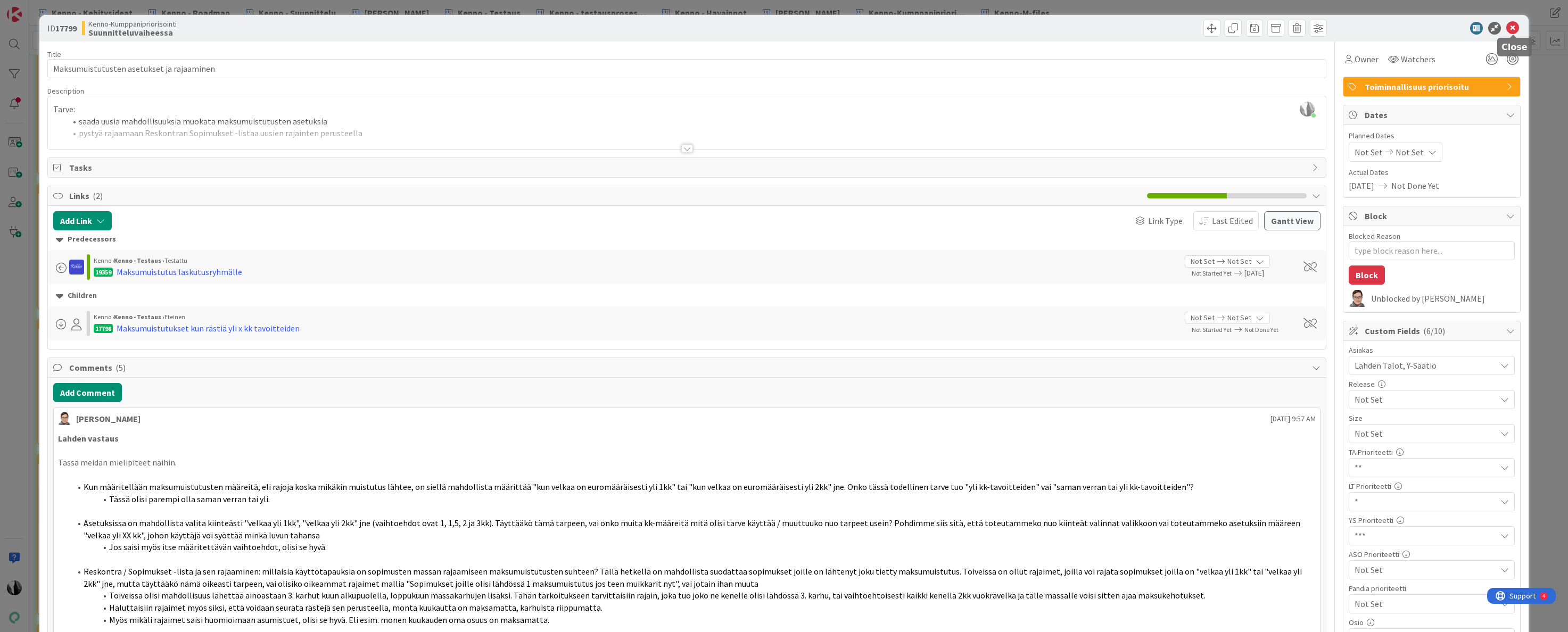
click at [1510, 23] on icon at bounding box center [1513, 28] width 13 height 13
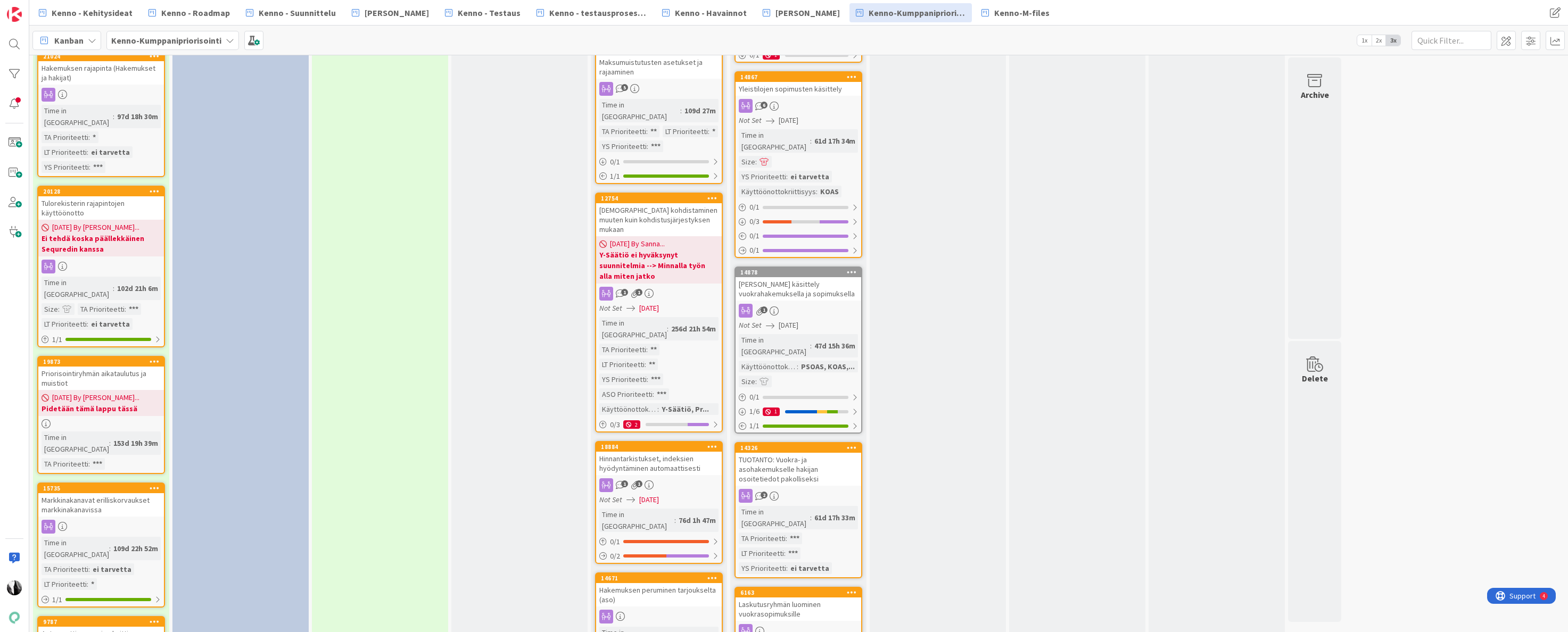
scroll to position [1193, 0]
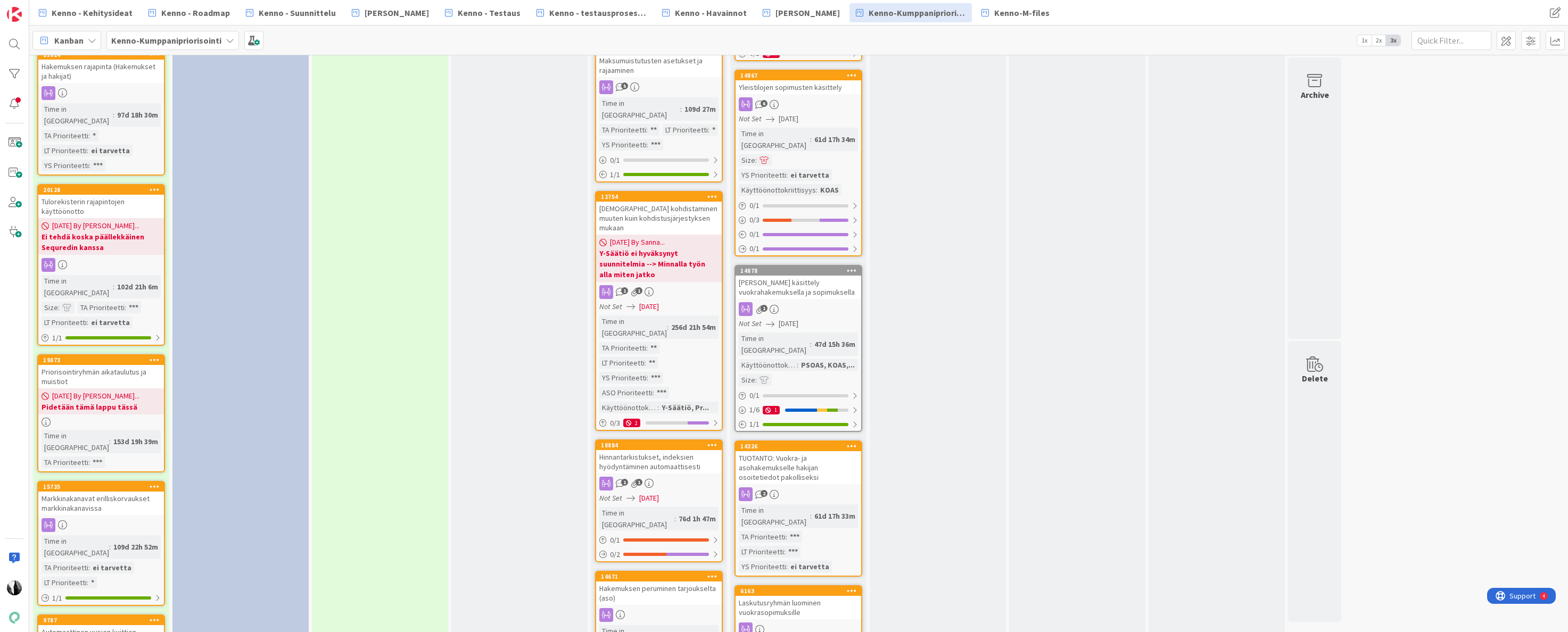
click at [667, 450] on div "Hinnantarkistukset, indeksien hyödyntäminen automaattisesti" at bounding box center [659, 462] width 126 height 24
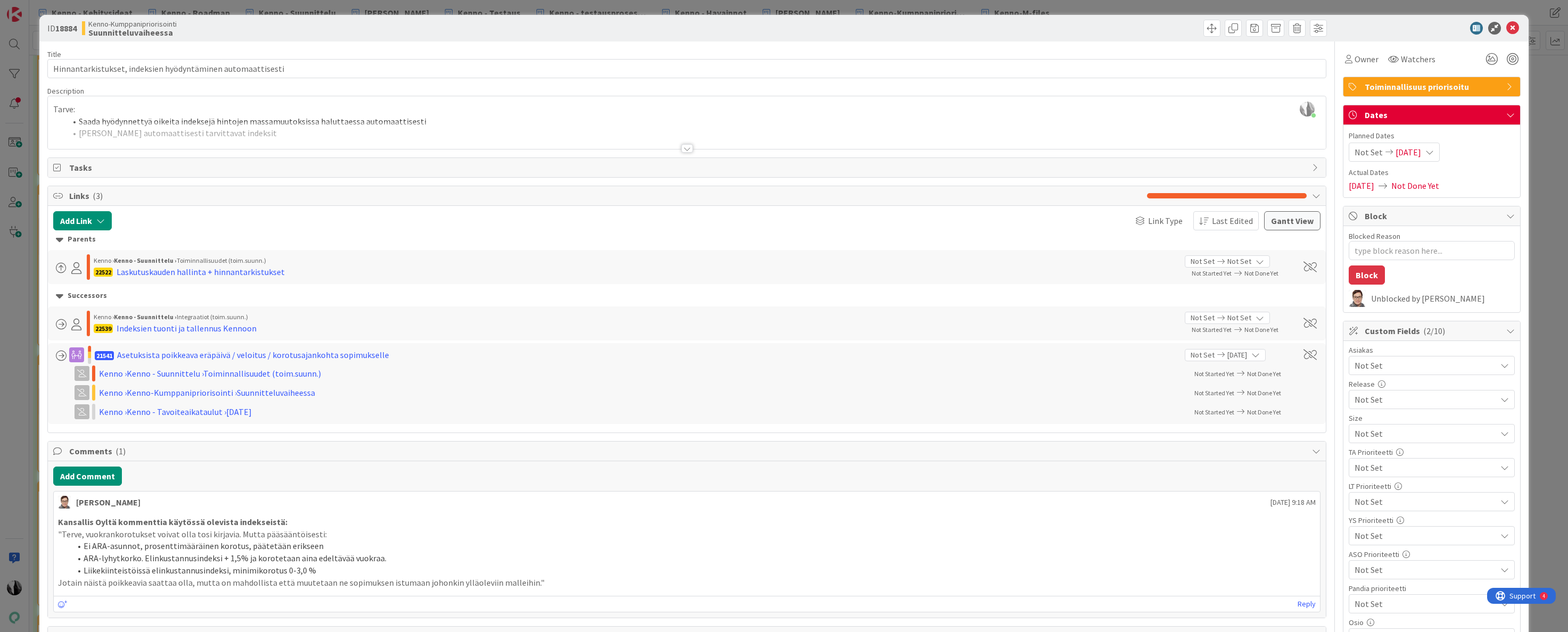
click at [1434, 151] on icon at bounding box center [1430, 152] width 9 height 9
drag, startPoint x: 1420, startPoint y: 403, endPoint x: 1439, endPoint y: 399, distance: 19.4
click at [1420, 403] on input "[DATE]" at bounding box center [1404, 401] width 58 height 19
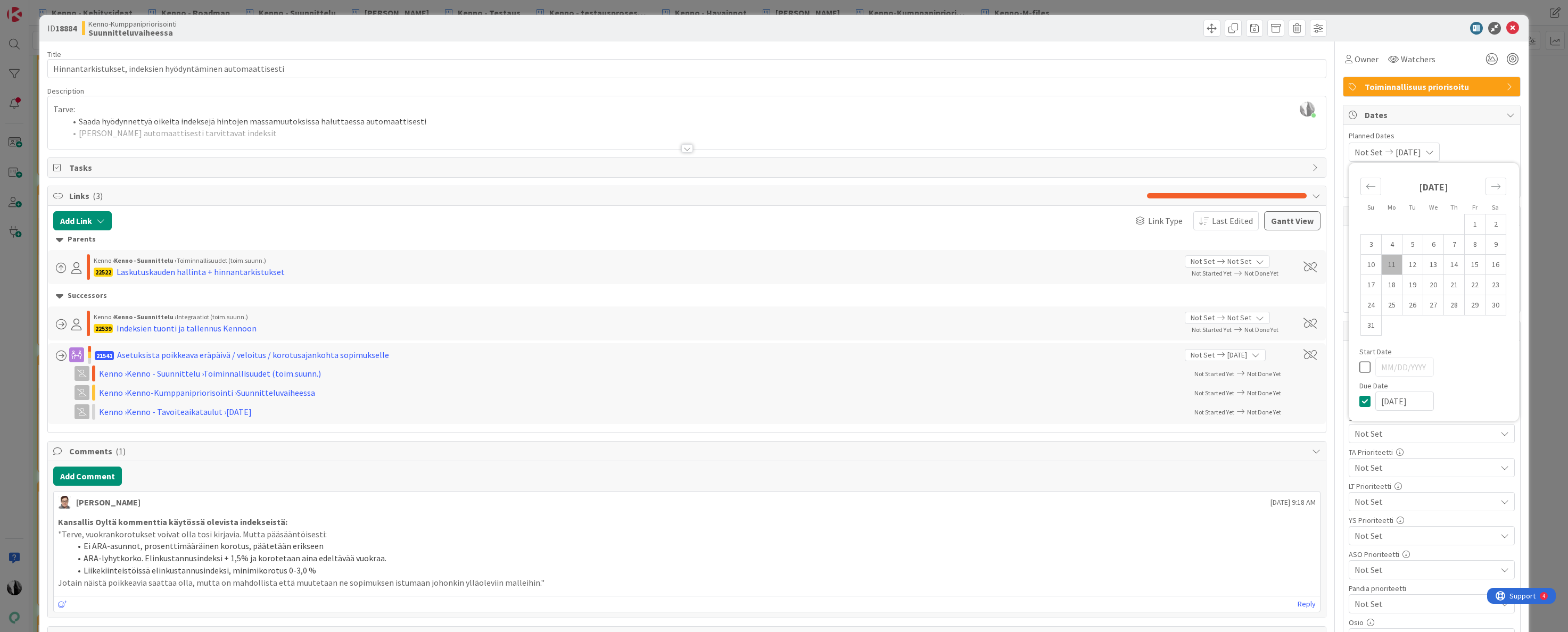
click at [1490, 348] on div "Start Date" at bounding box center [1434, 351] width 149 height 7
click at [1425, 401] on input "[DATE]" at bounding box center [1404, 401] width 58 height 19
click at [1495, 365] on div at bounding box center [1442, 367] width 133 height 19
drag, startPoint x: 1417, startPoint y: 24, endPoint x: 1451, endPoint y: 25, distance: 34.0
click at [1419, 24] on div at bounding box center [1426, 28] width 188 height 13
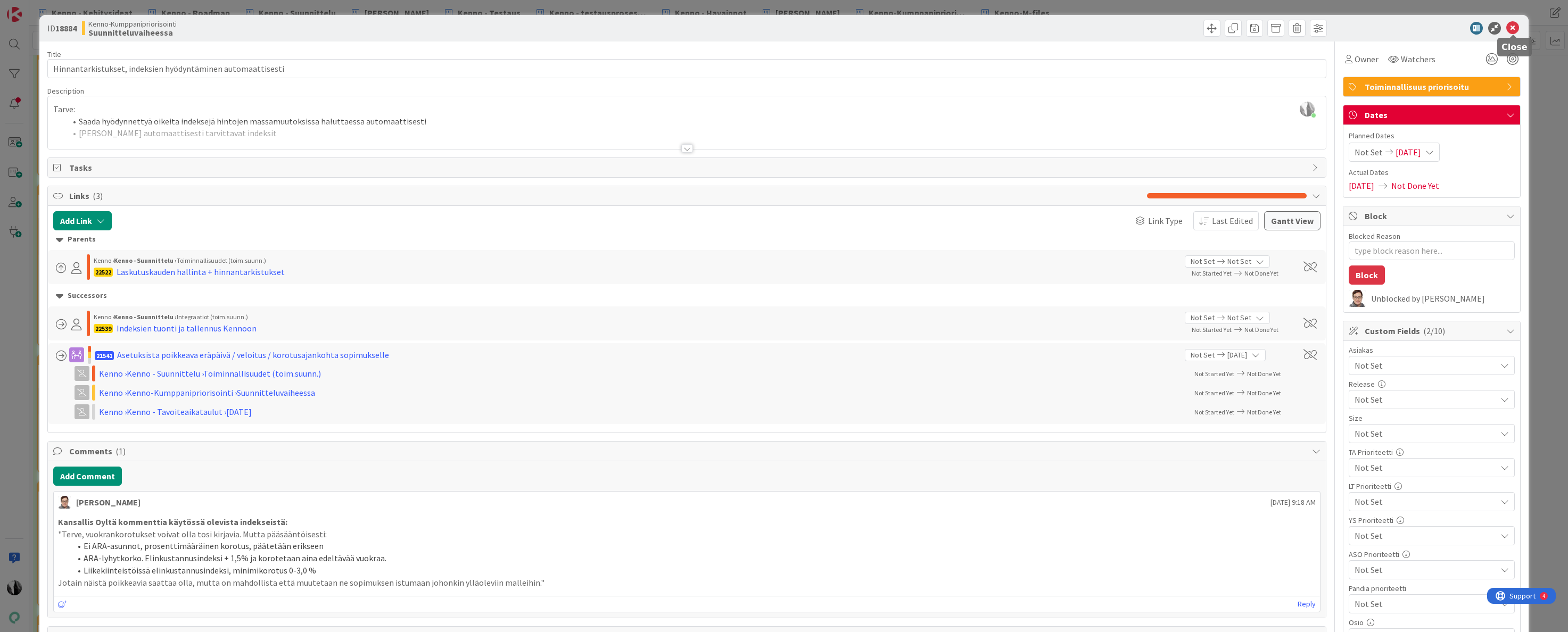
click at [1516, 25] on icon at bounding box center [1513, 28] width 13 height 13
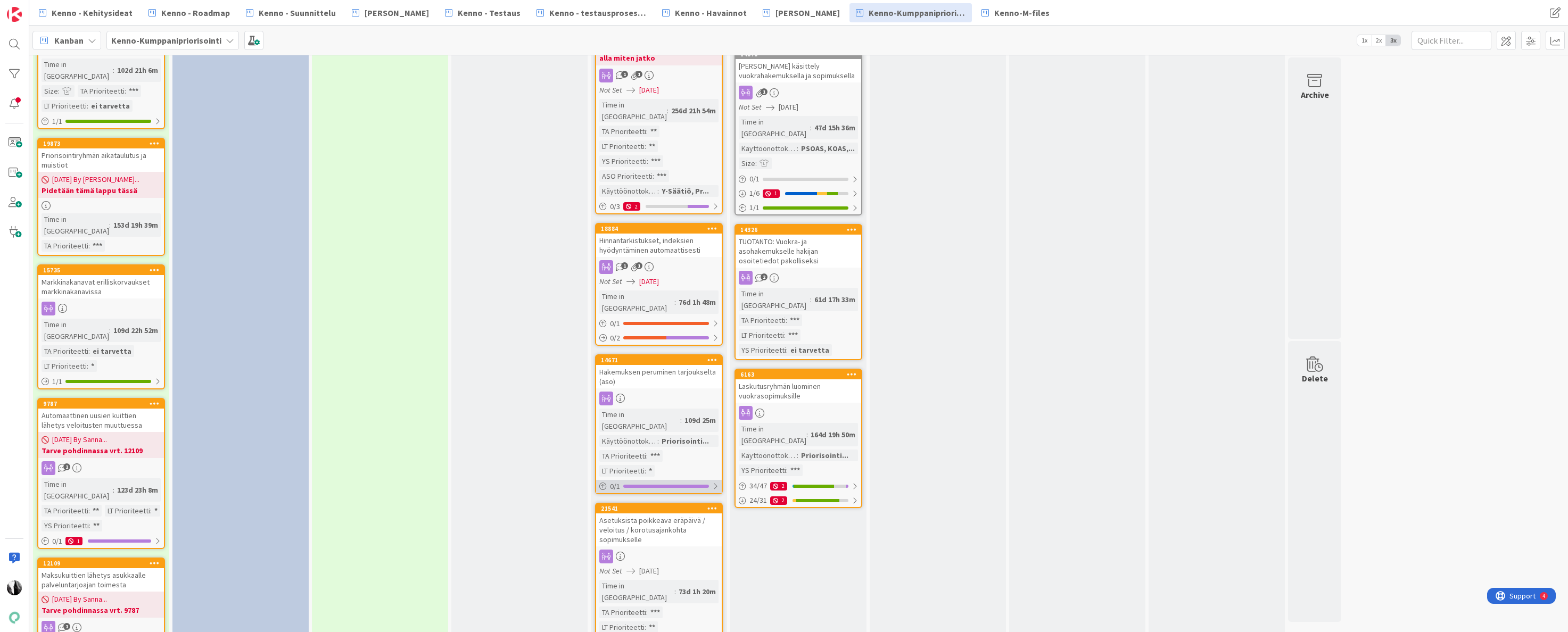
scroll to position [1411, 0]
click at [663, 364] on div "Hakemuksen peruminen tarjoukselta (aso)" at bounding box center [659, 376] width 126 height 24
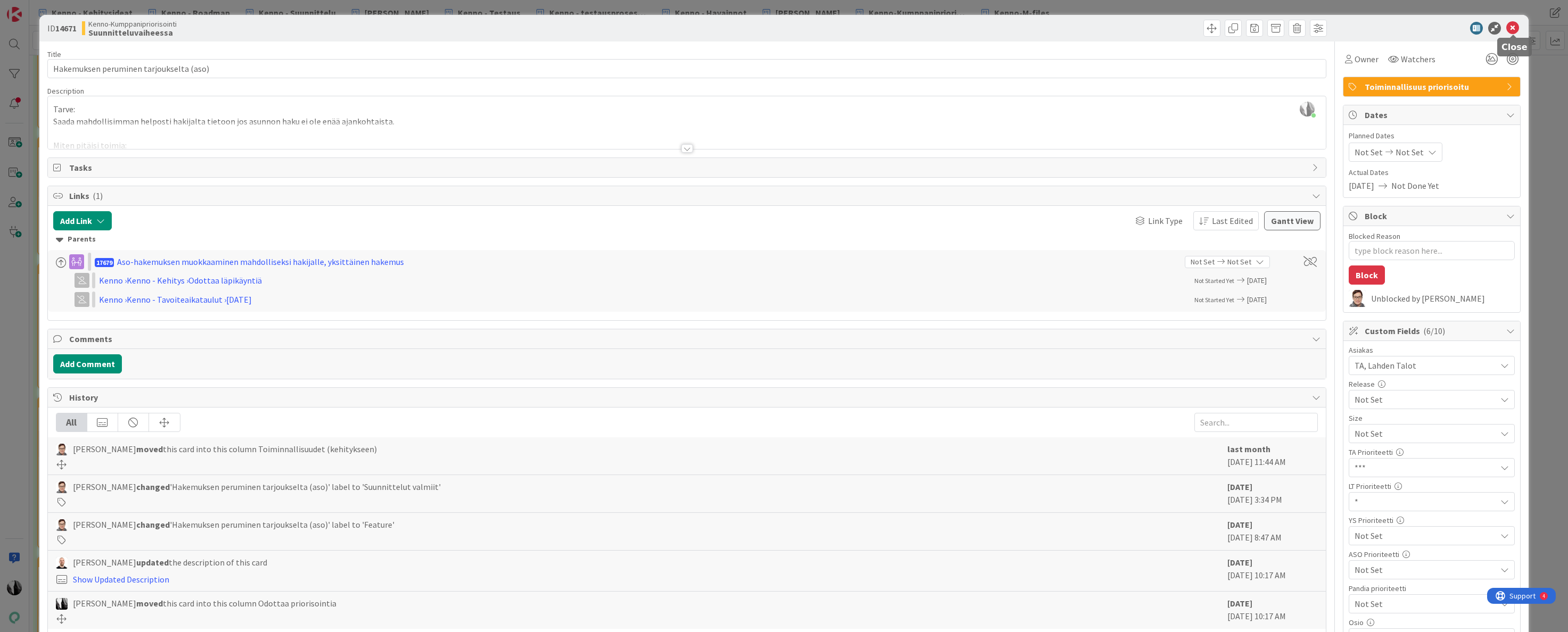
click at [1512, 27] on icon at bounding box center [1513, 28] width 13 height 13
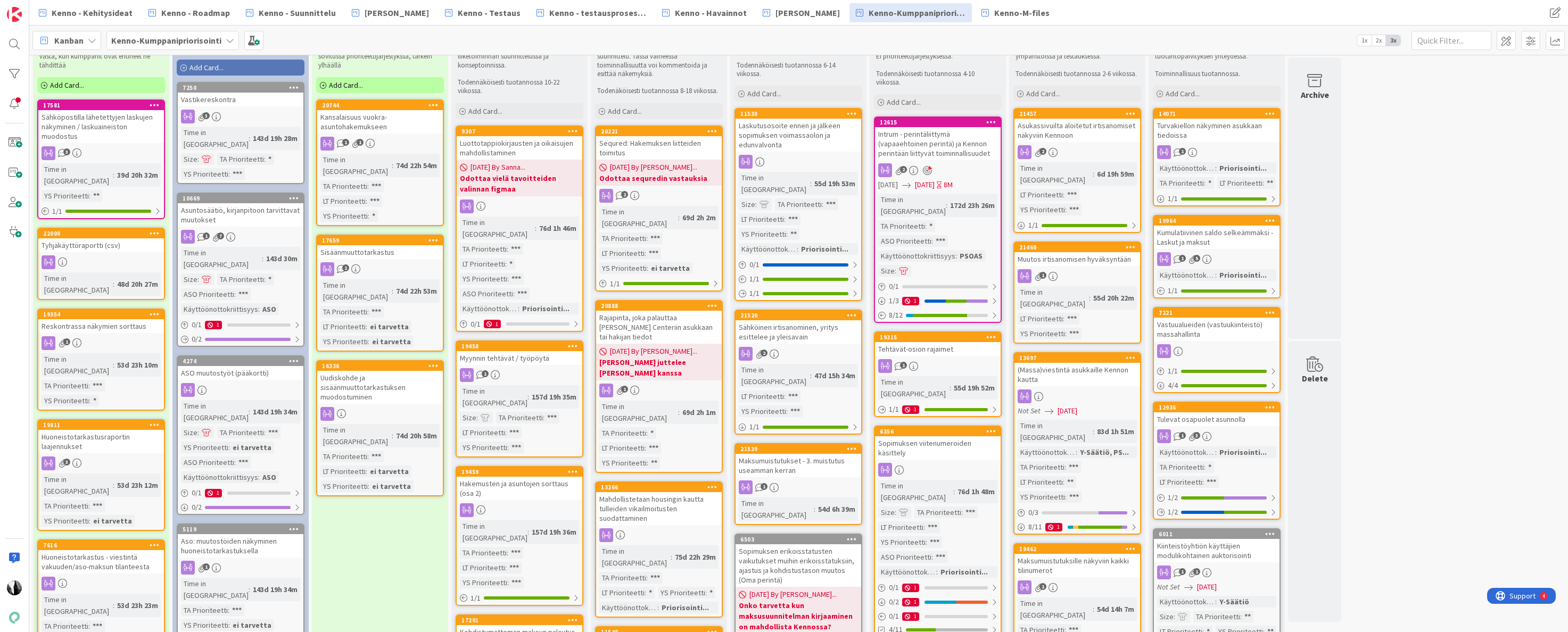
scroll to position [48, 0]
click at [800, 322] on div "Sähköinen irtisanominen, yritys esittelee ja yleisavain" at bounding box center [798, 331] width 126 height 24
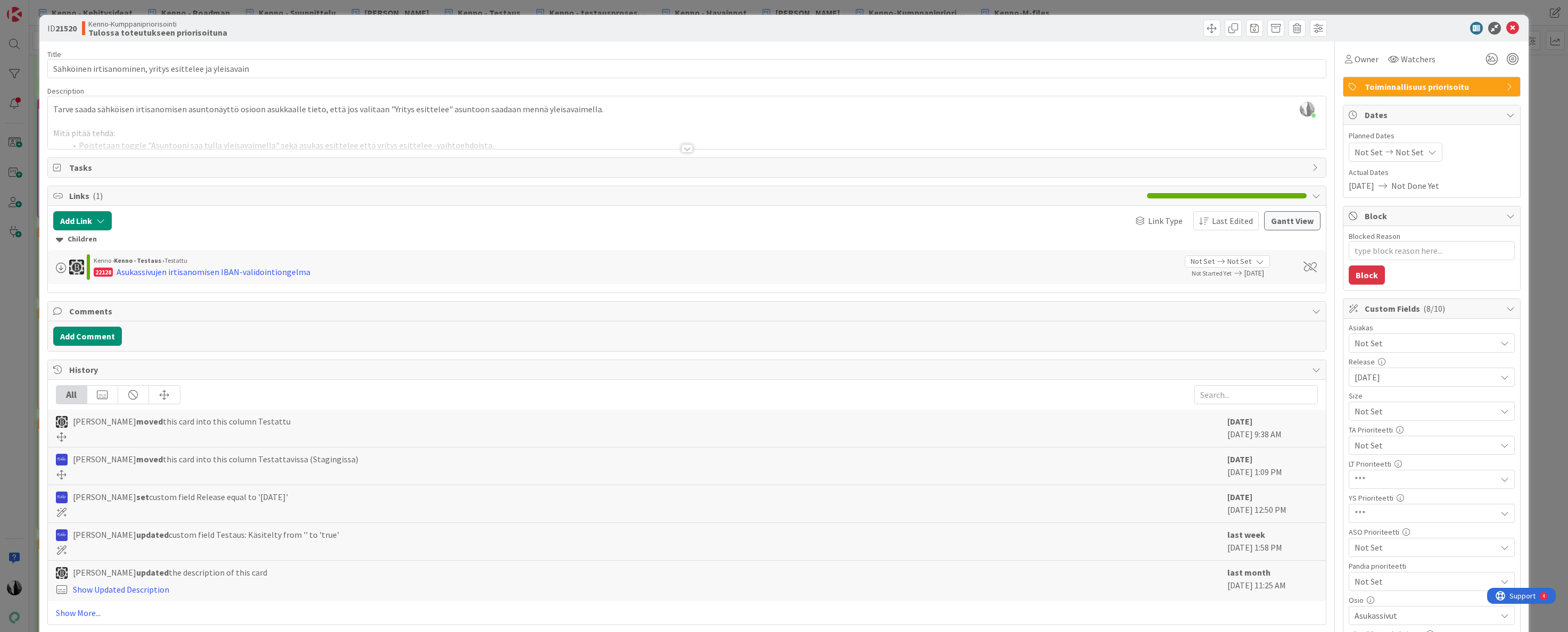
click at [684, 145] on div at bounding box center [688, 148] width 12 height 9
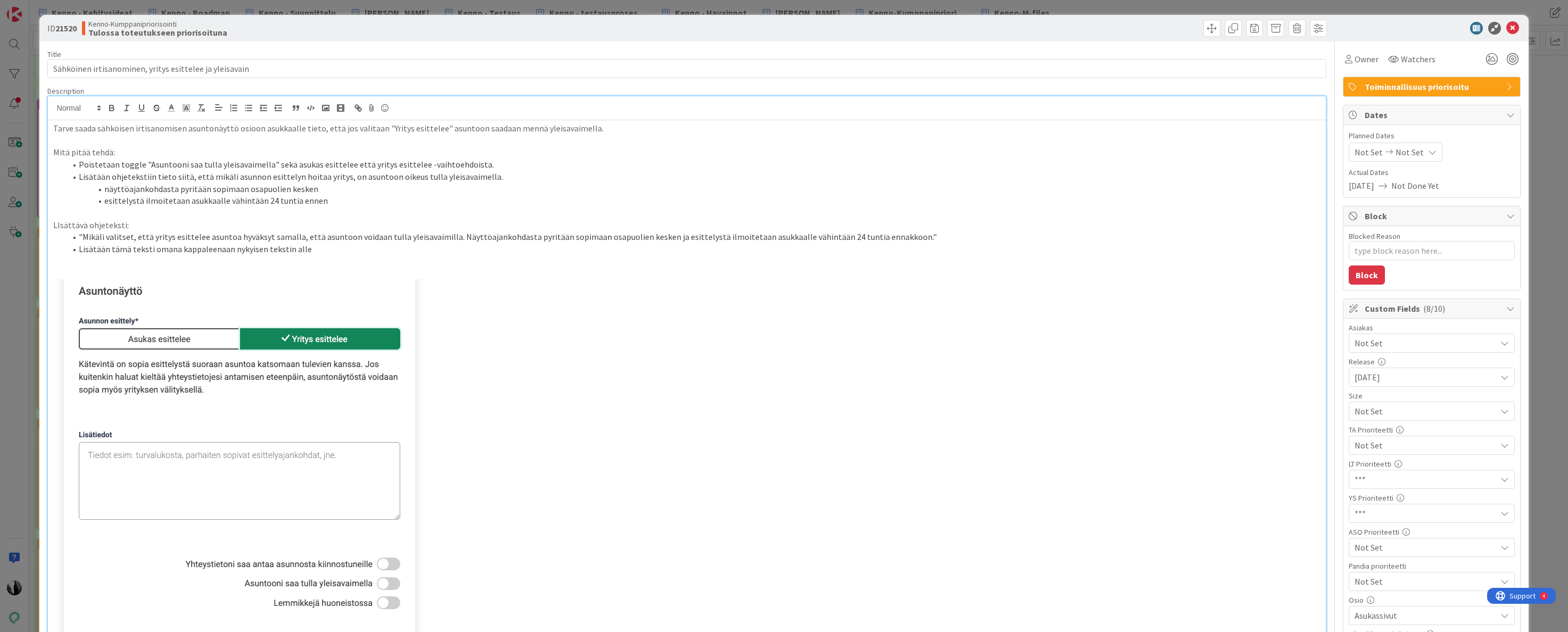
scroll to position [1, 0]
click at [1511, 27] on icon at bounding box center [1513, 27] width 13 height 13
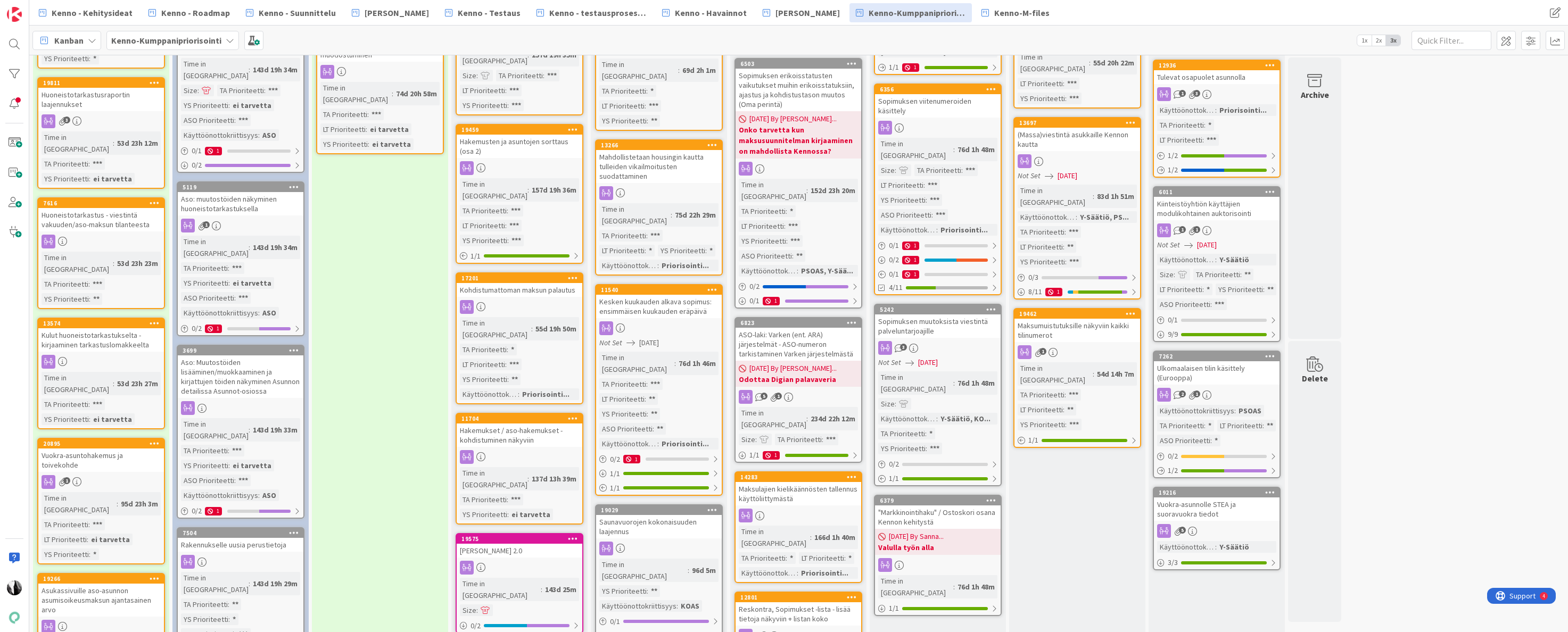
scroll to position [391, 0]
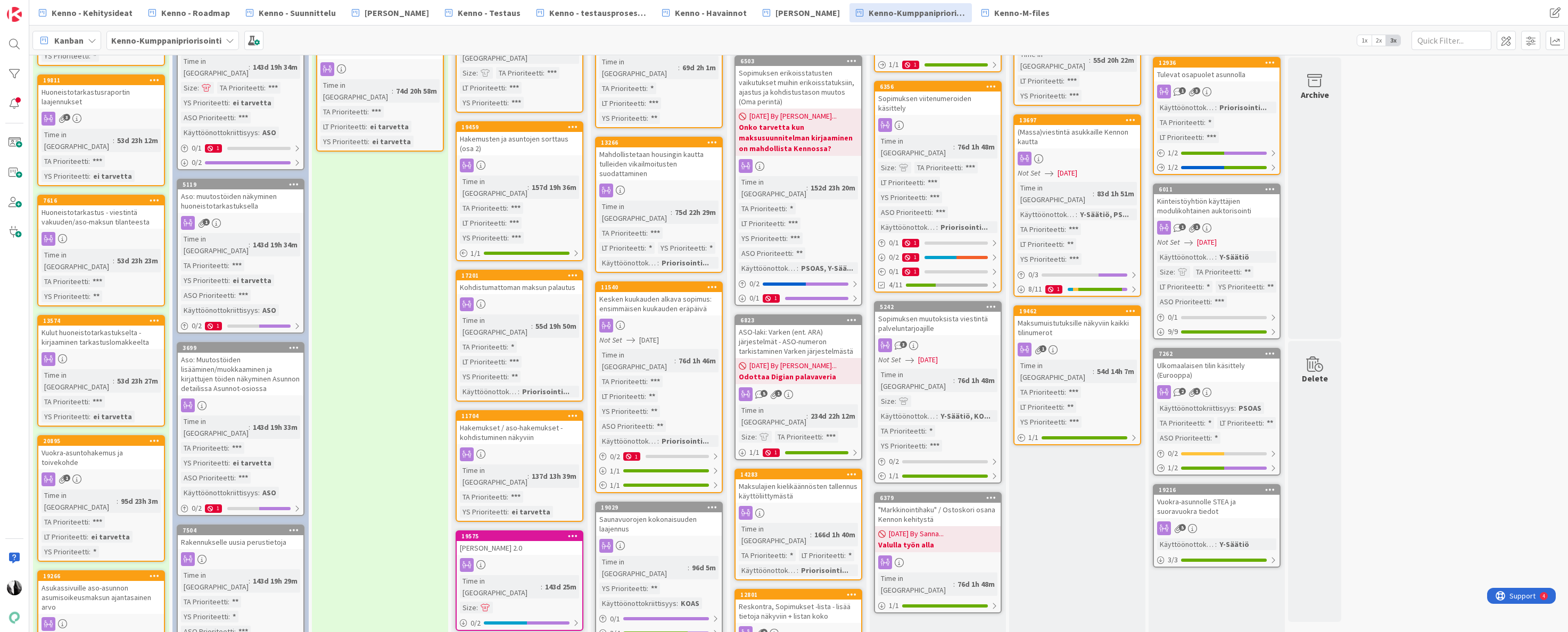
click at [942, 312] on div "Sopimuksen muutoksista viestintä palveluntarjoajille" at bounding box center [938, 323] width 126 height 24
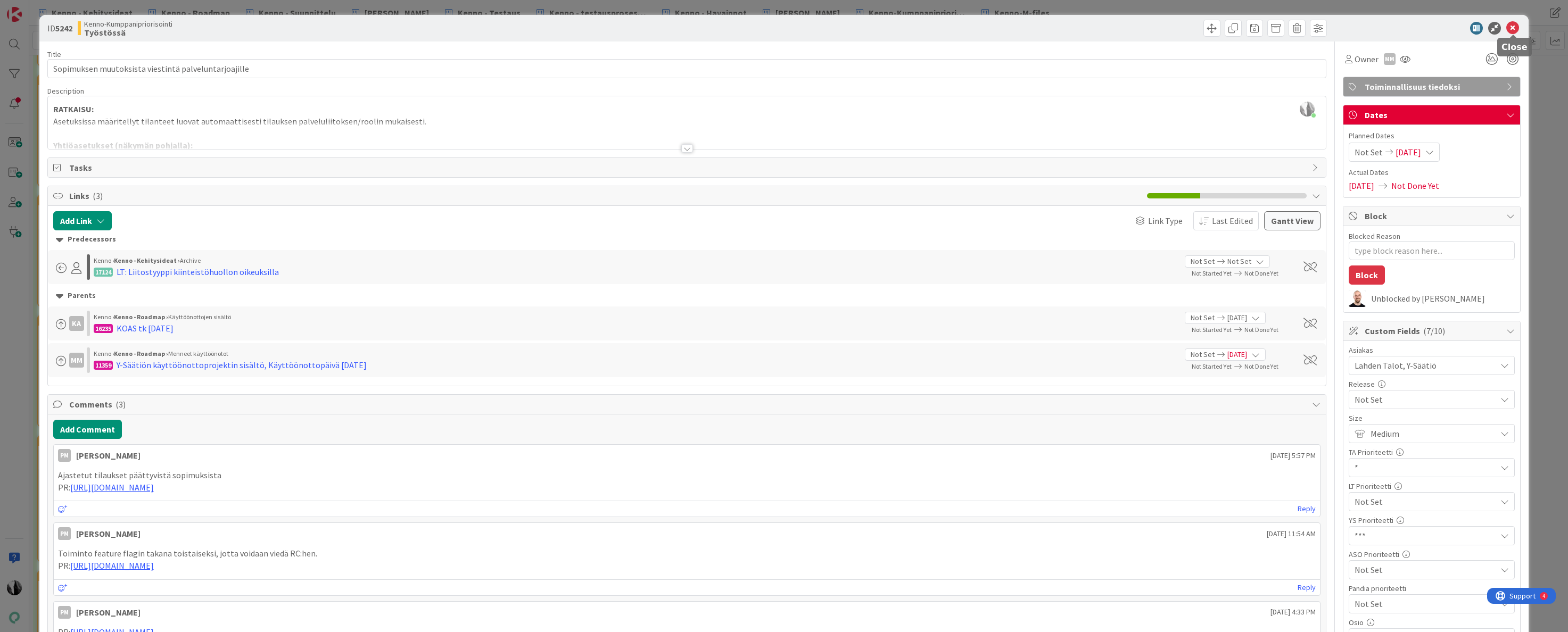
click at [1513, 27] on icon at bounding box center [1513, 28] width 13 height 13
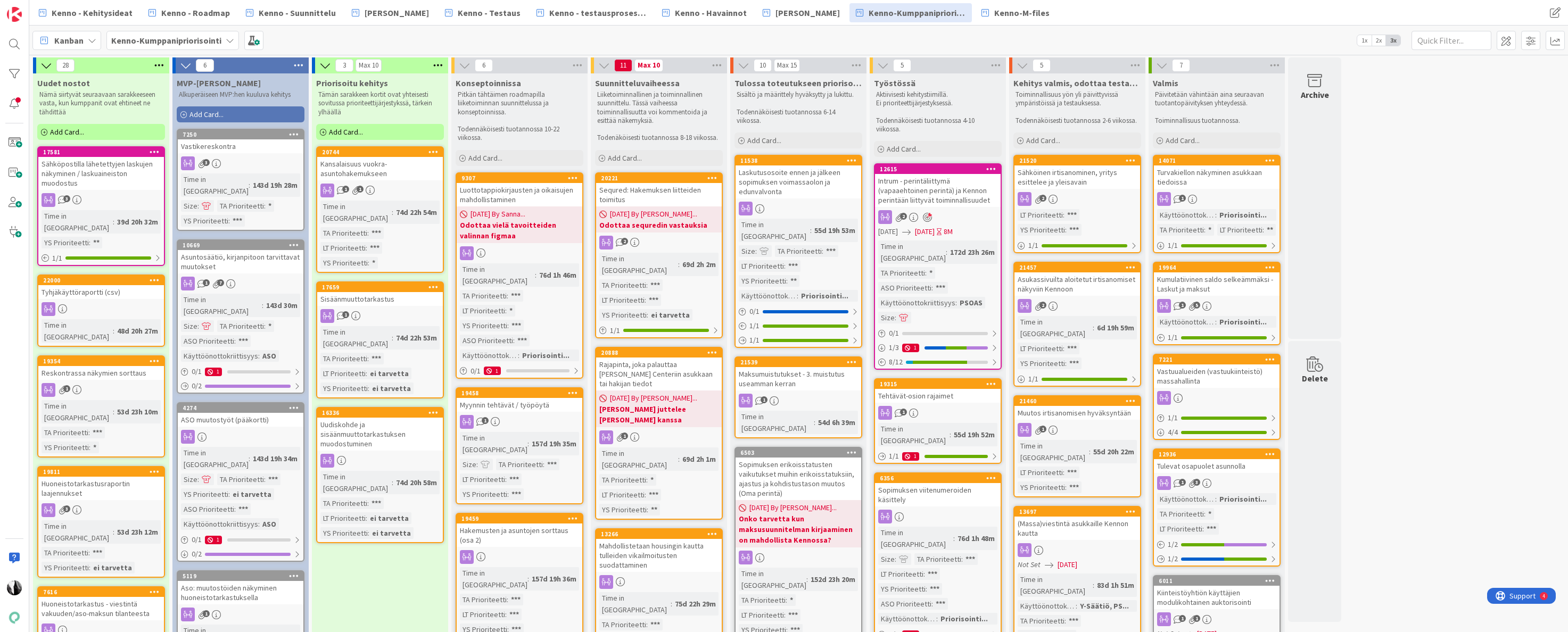
click at [1080, 285] on div "Asukassivuilta aloitetut irtisanomiset näkyviin Kennoon" at bounding box center [1078, 284] width 126 height 24
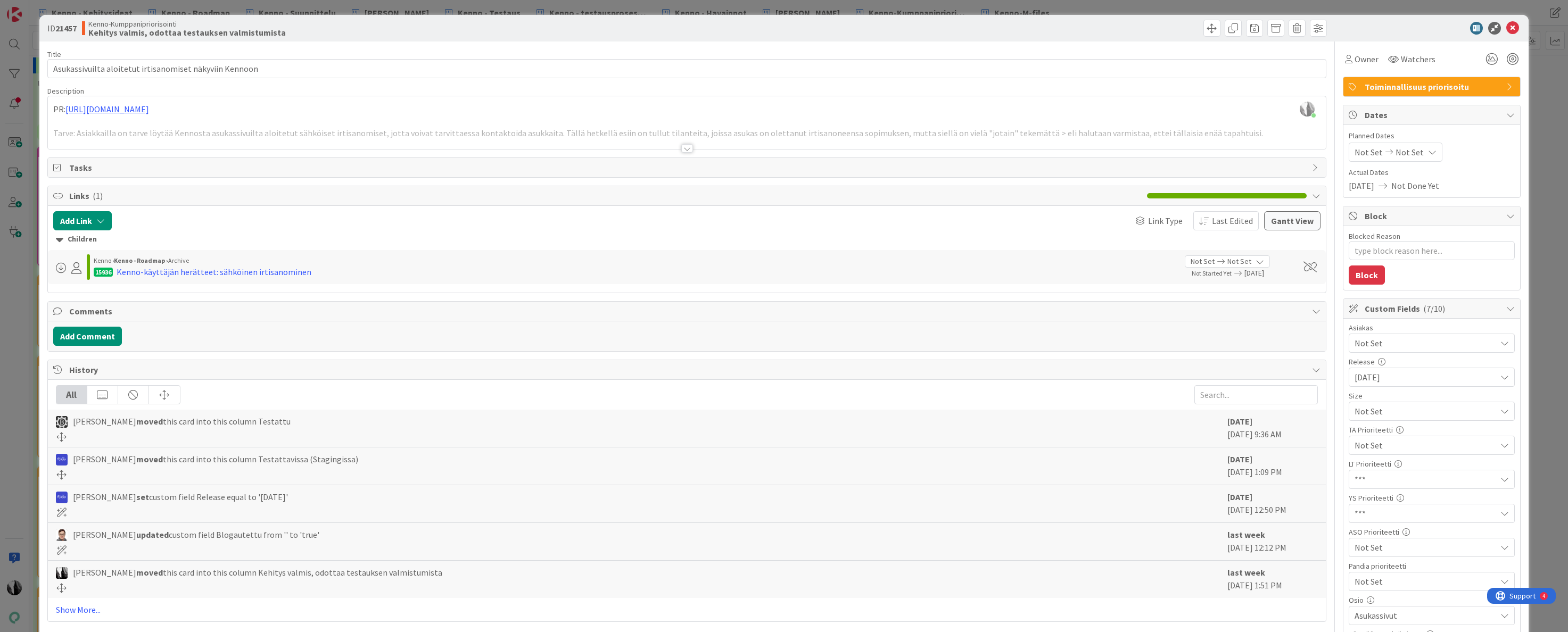
click at [687, 148] on div at bounding box center [688, 148] width 12 height 9
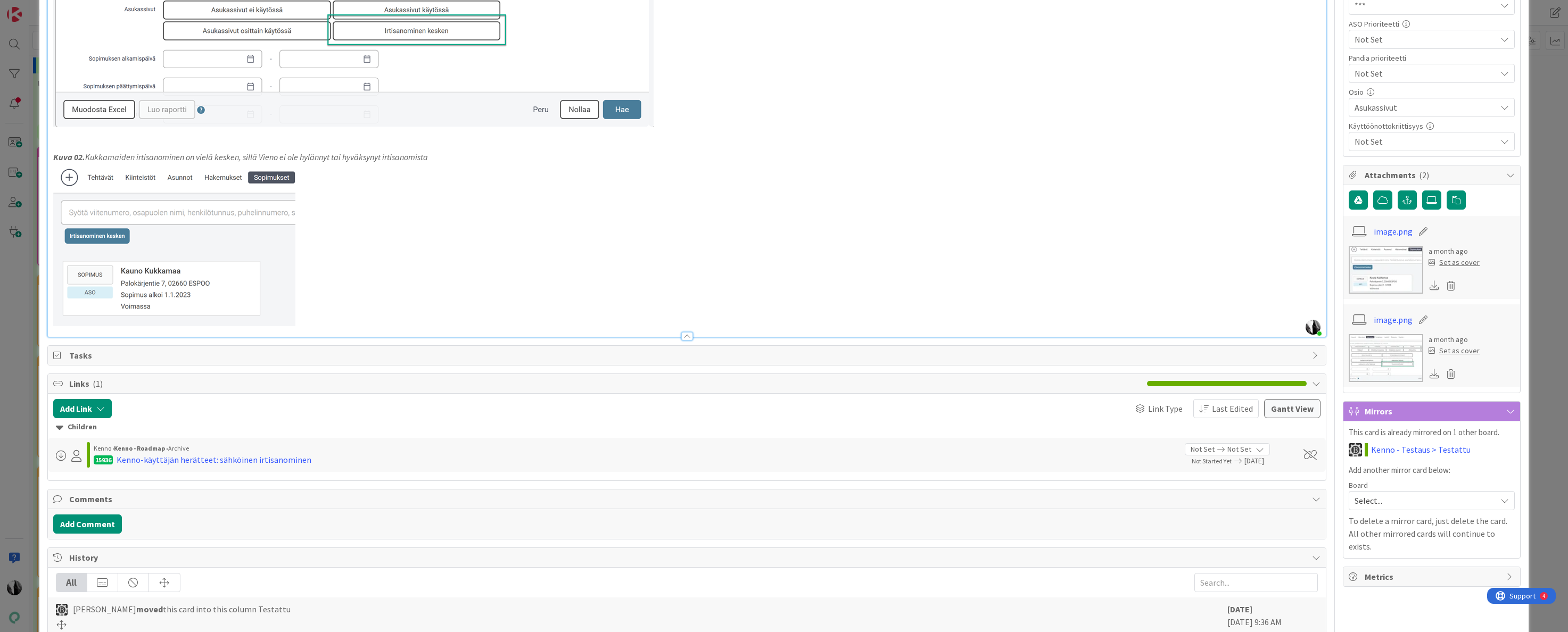
scroll to position [511, 0]
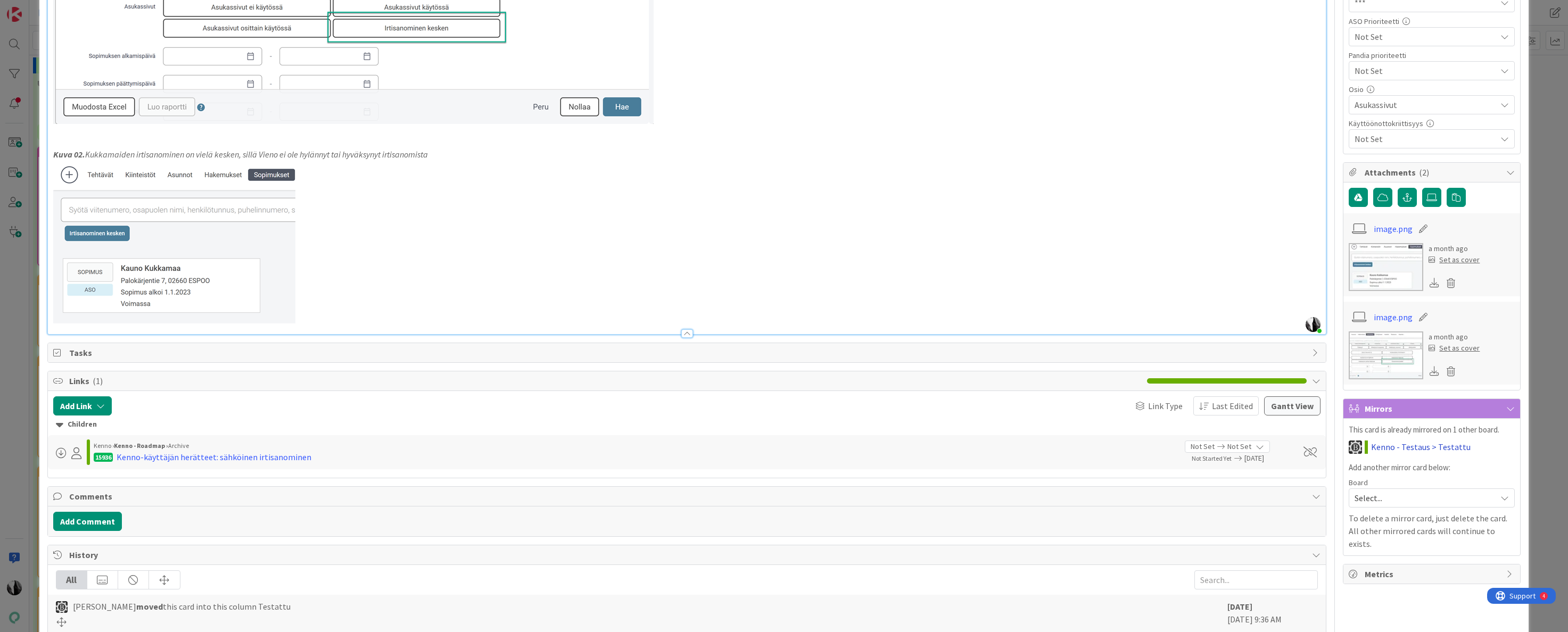
click at [1415, 448] on link "Kenno - Testaus > Testattu" at bounding box center [1421, 447] width 100 height 13
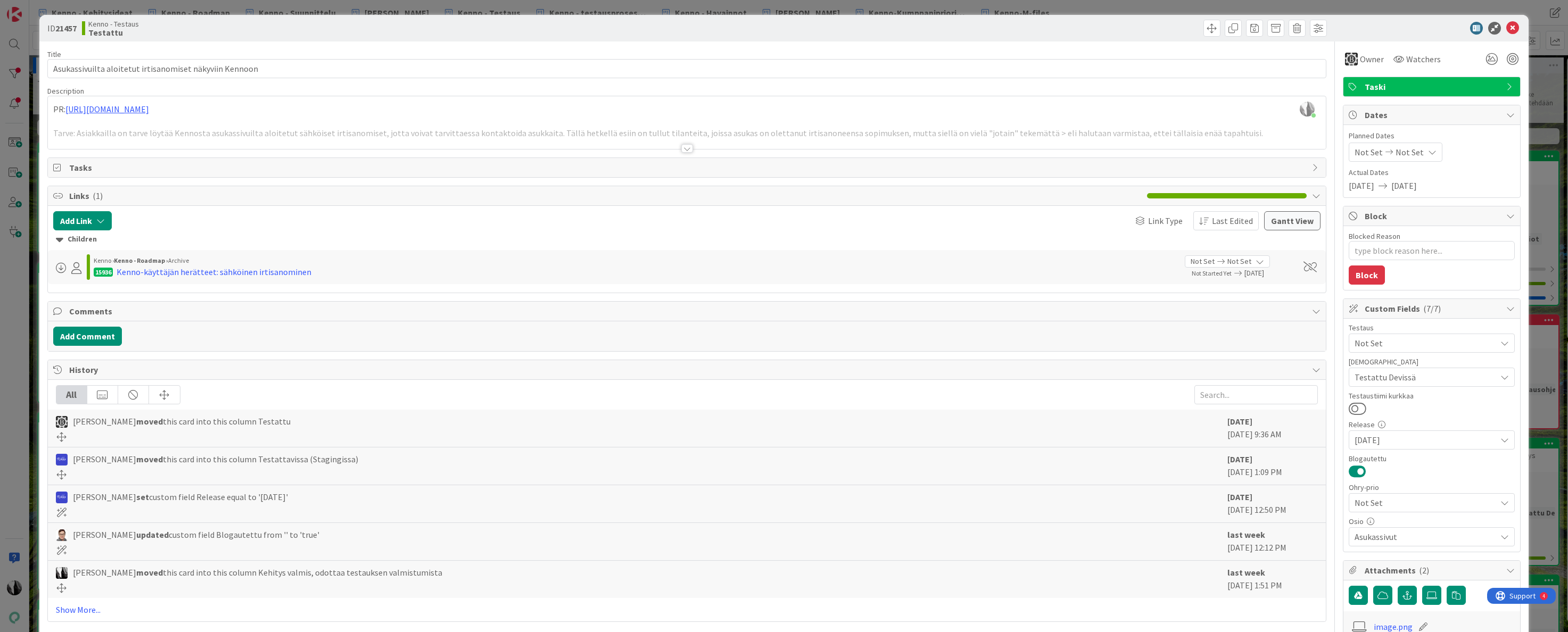
drag, startPoint x: 689, startPoint y: 148, endPoint x: 685, endPoint y: 143, distance: 6.4
click at [689, 148] on div at bounding box center [688, 148] width 12 height 9
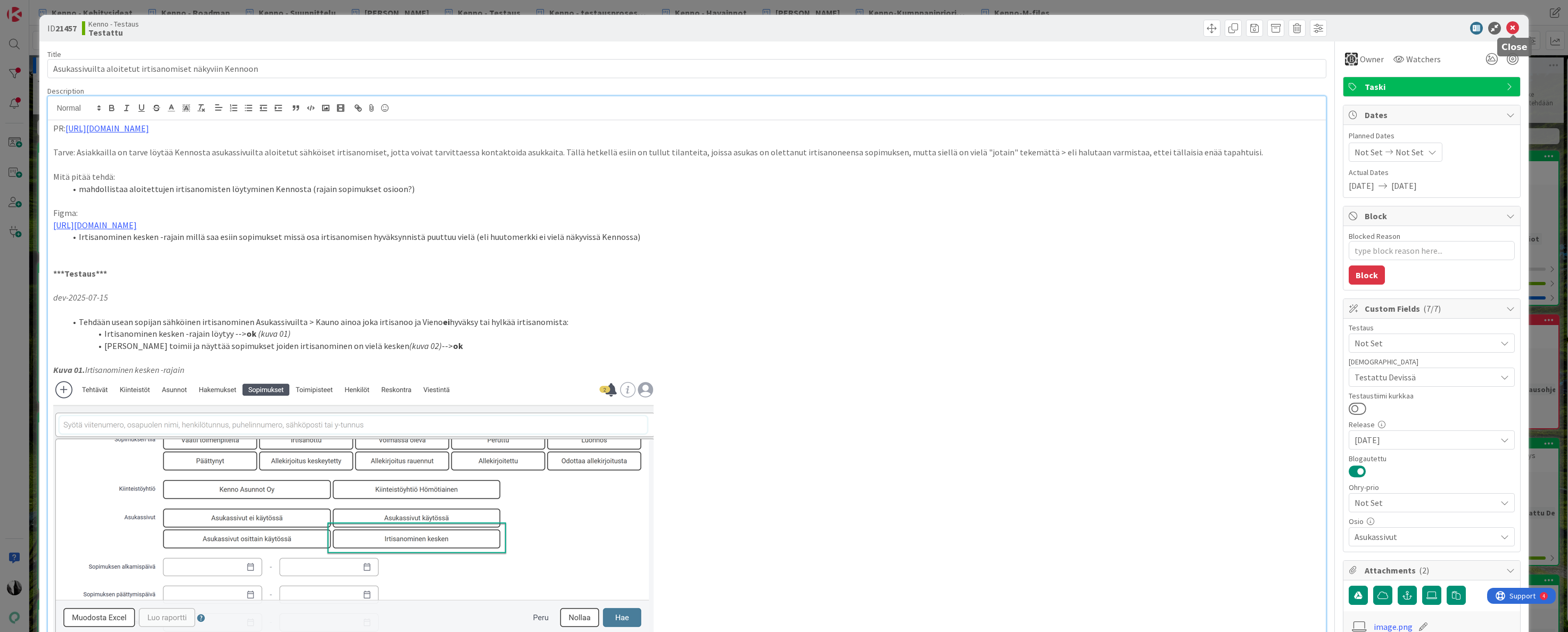
click at [1513, 26] on icon at bounding box center [1513, 28] width 13 height 13
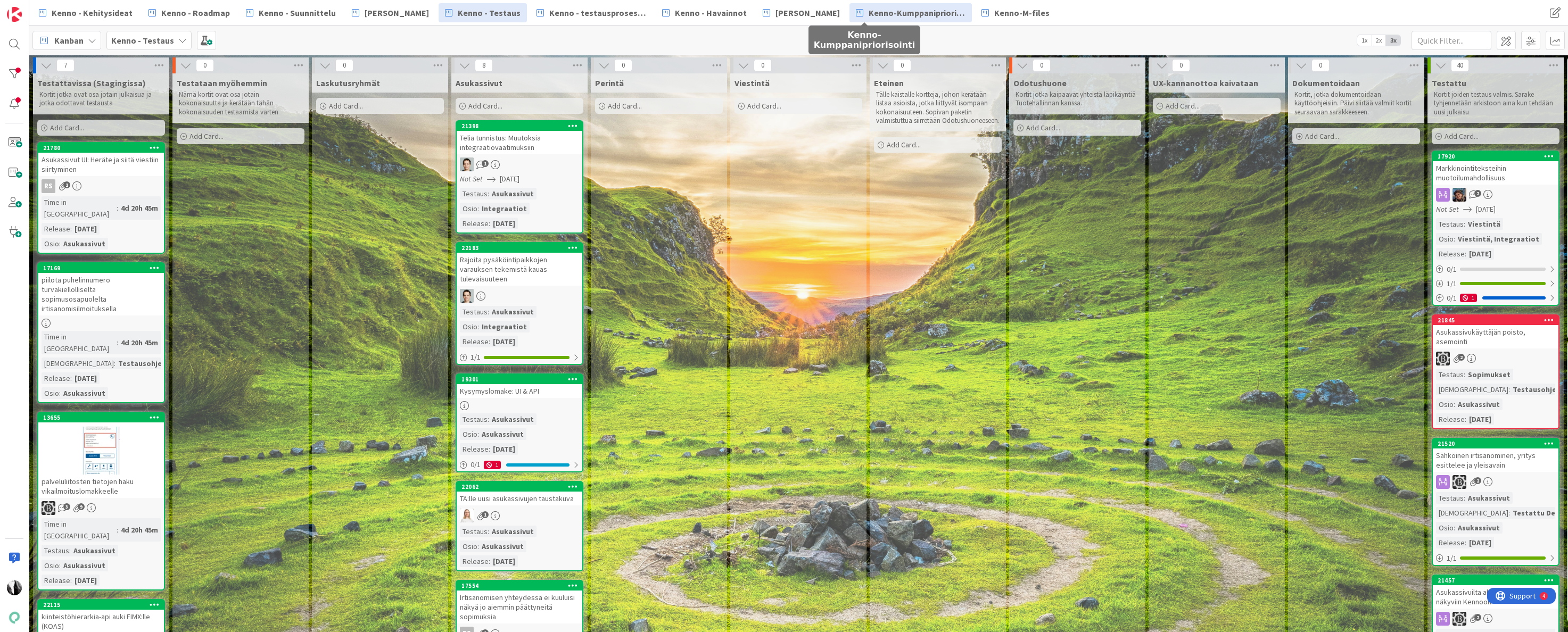
click at [875, 16] on span "Kenno-Kumppanipriorisointi" at bounding box center [917, 13] width 97 height 13
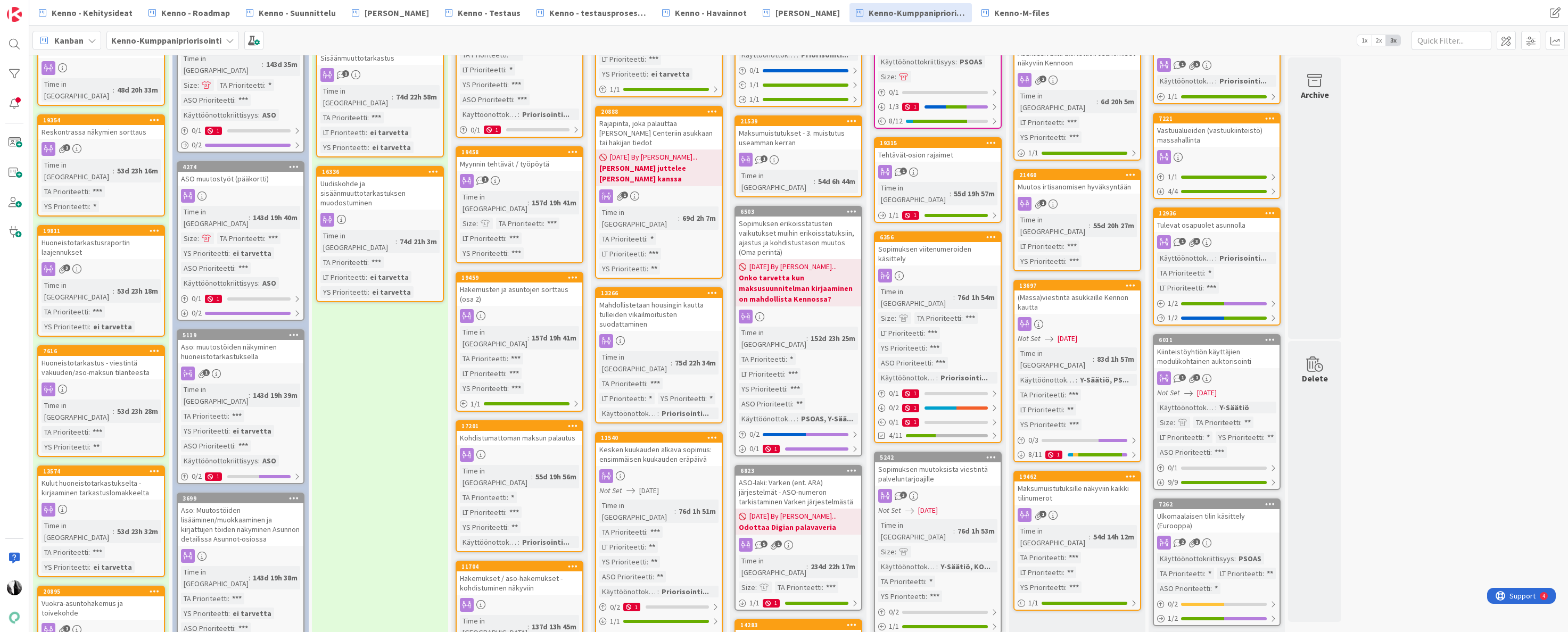
scroll to position [246, 0]
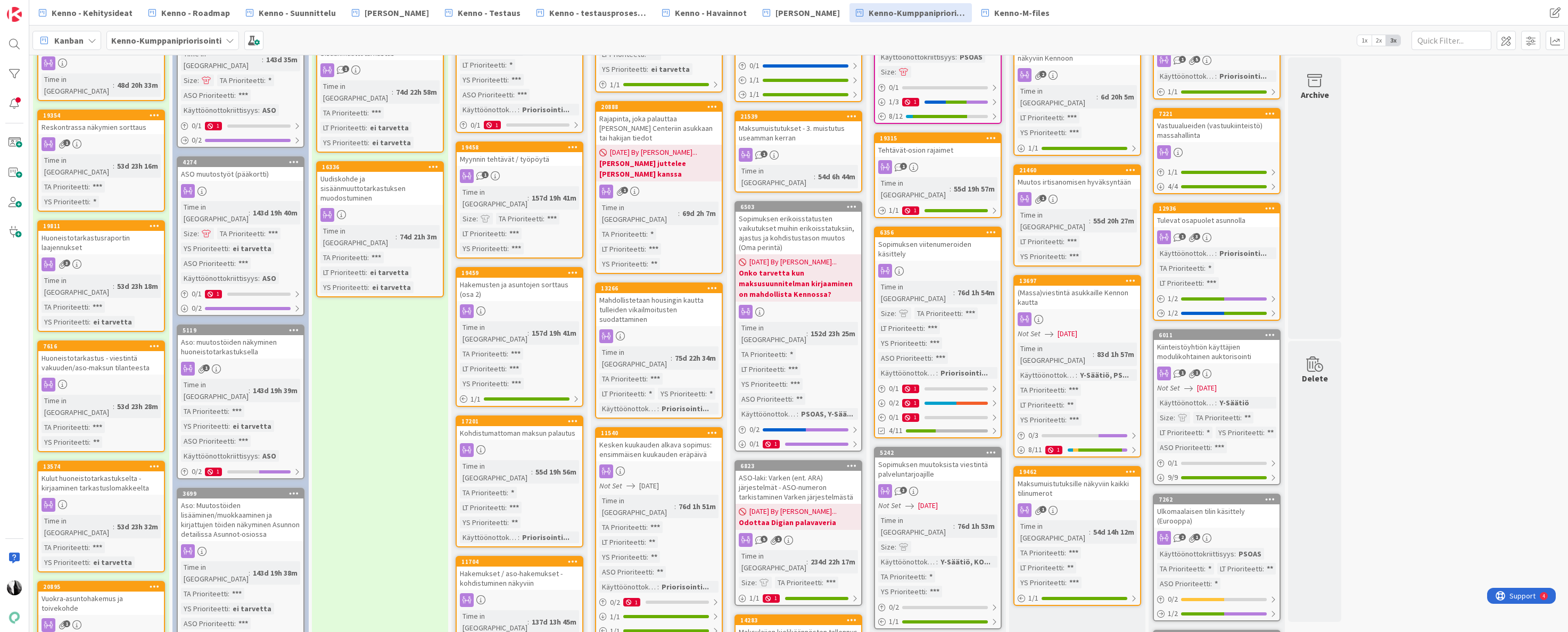
click at [1080, 477] on div "Maksumuistutuksille näkyviin kaikki tilinumerot" at bounding box center [1078, 489] width 126 height 24
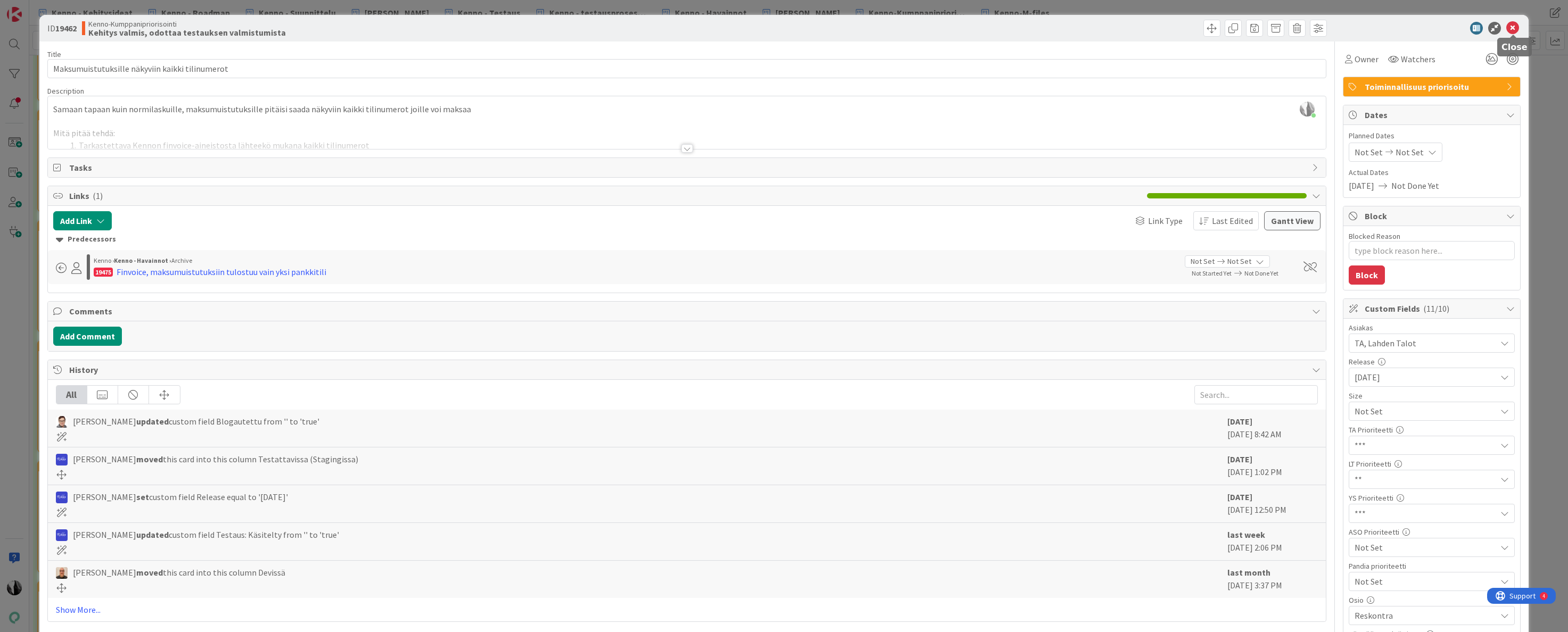
click at [1510, 27] on icon at bounding box center [1513, 28] width 13 height 13
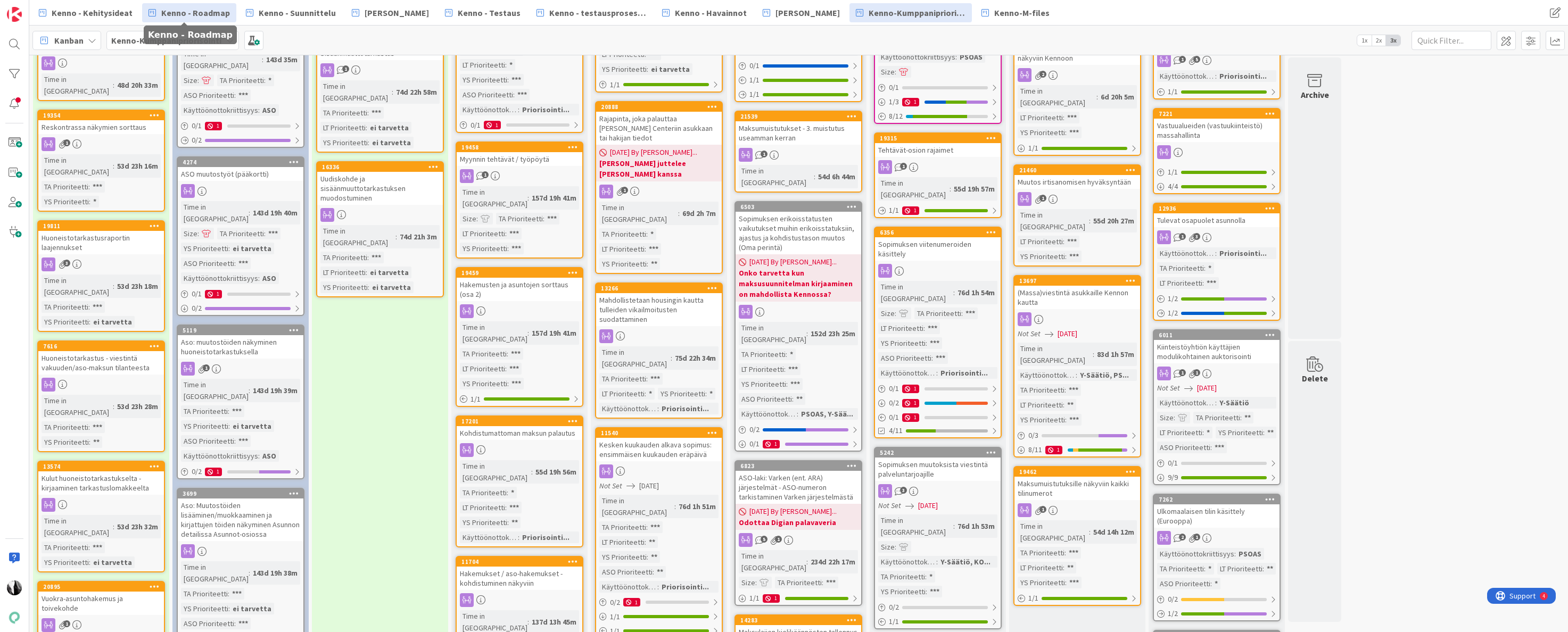
click at [216, 15] on span "Kenno - Roadmap" at bounding box center [195, 13] width 69 height 13
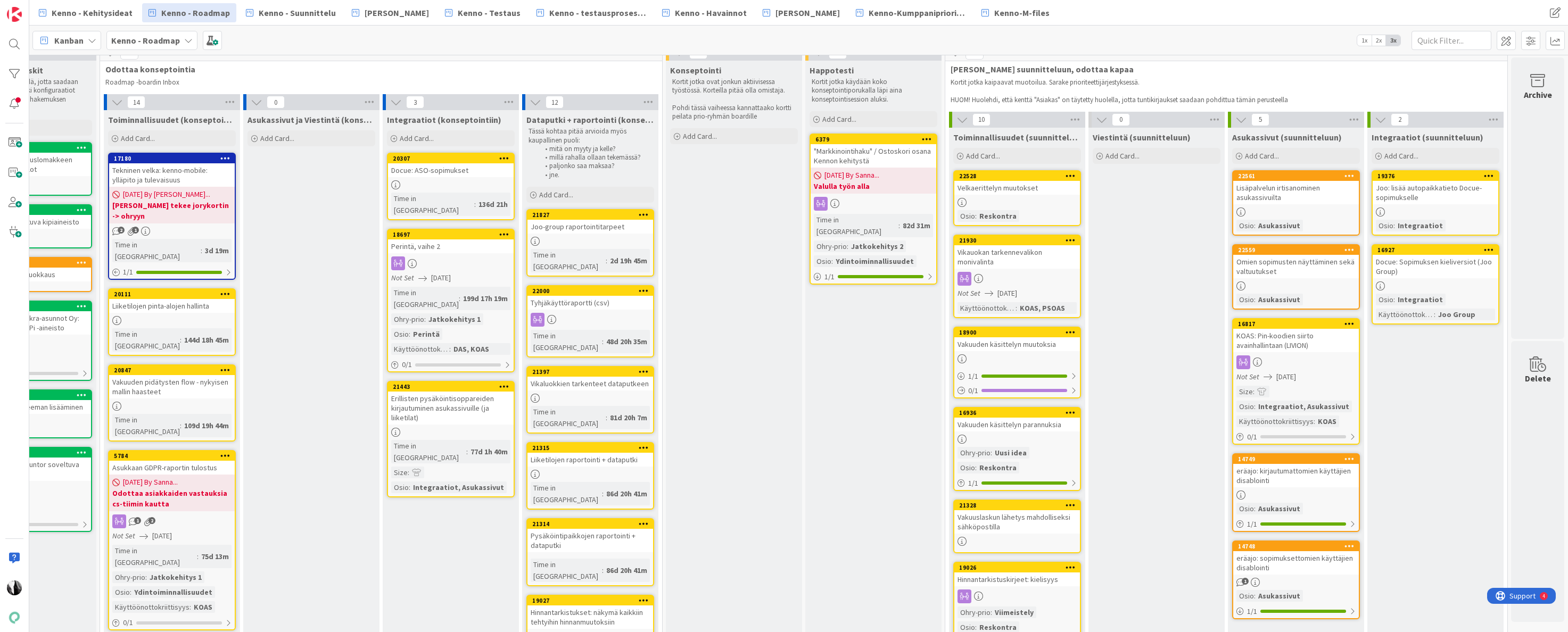
scroll to position [11, 352]
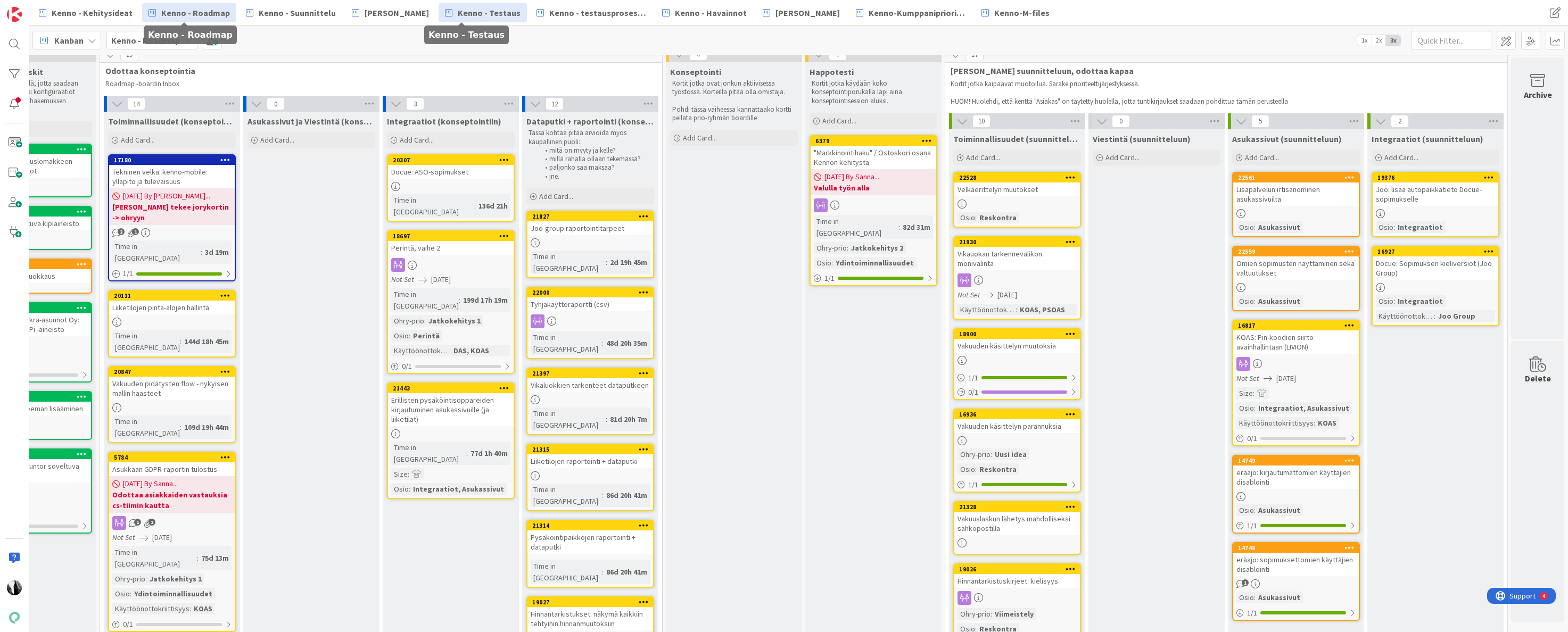
click at [480, 13] on span "Kenno - Testaus" at bounding box center [489, 13] width 63 height 13
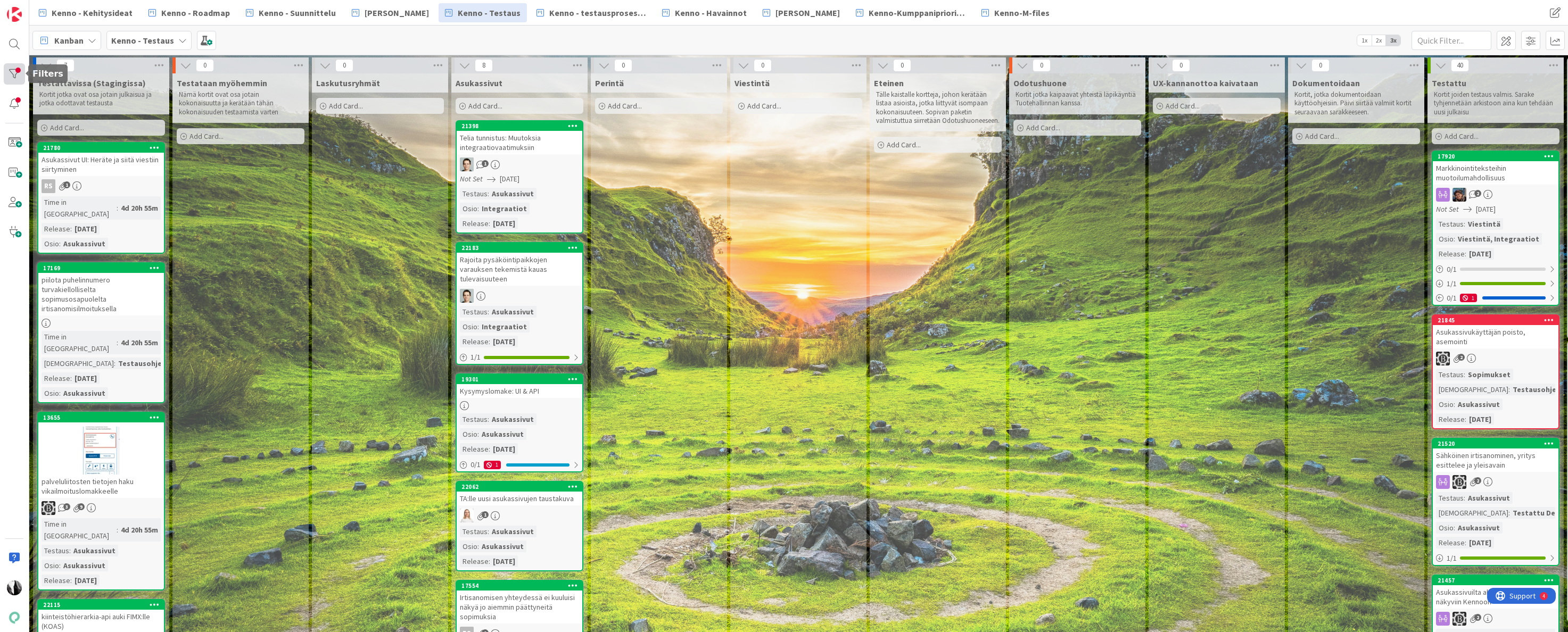
click at [13, 72] on div at bounding box center [14, 74] width 21 height 21
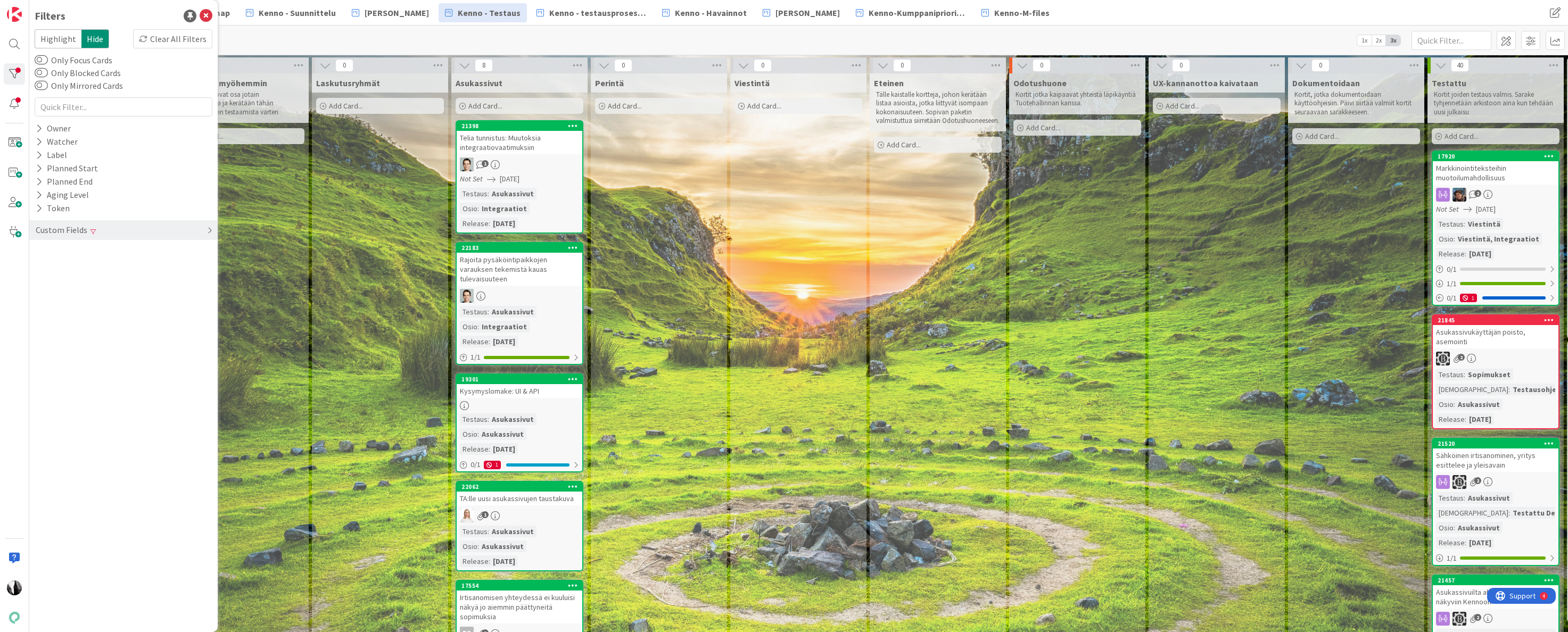
click at [67, 228] on div "Custom Fields" at bounding box center [61, 230] width 54 height 13
click at [210, 291] on div "Clear" at bounding box center [197, 292] width 31 height 13
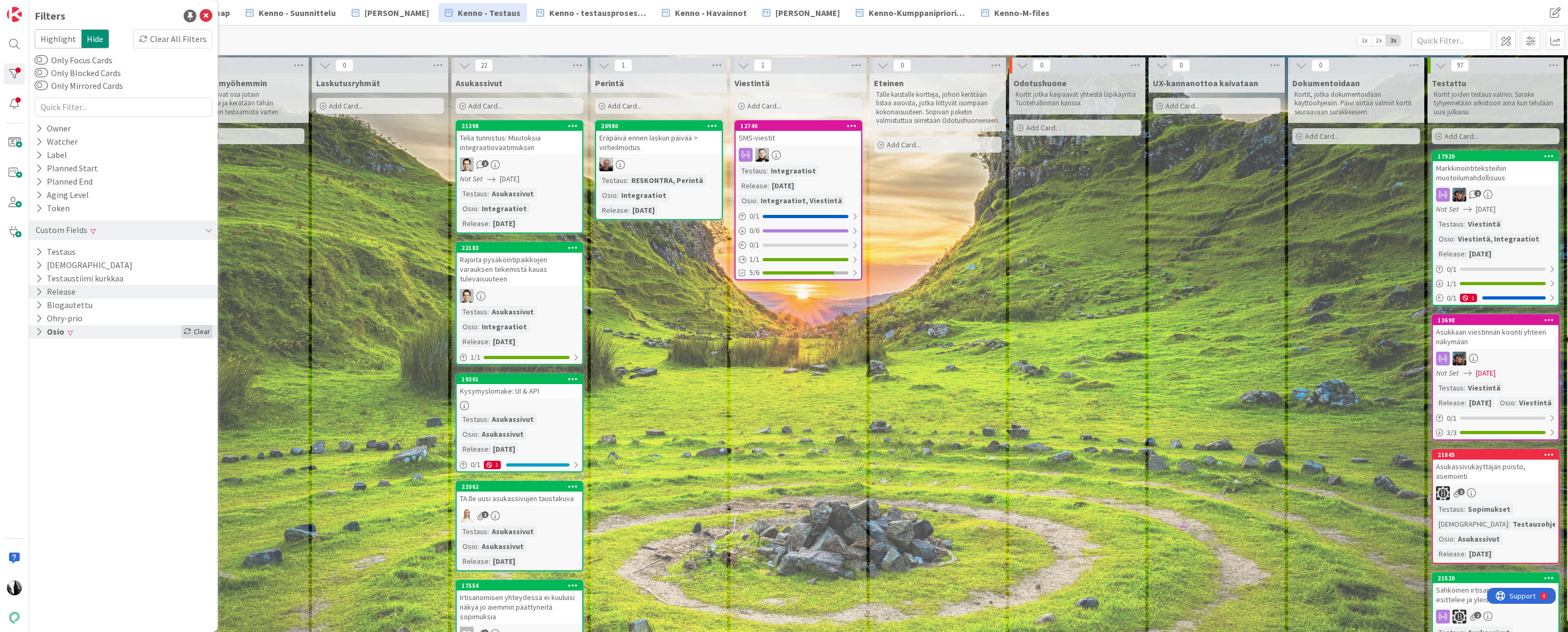
click at [202, 329] on div "Clear" at bounding box center [197, 332] width 31 height 13
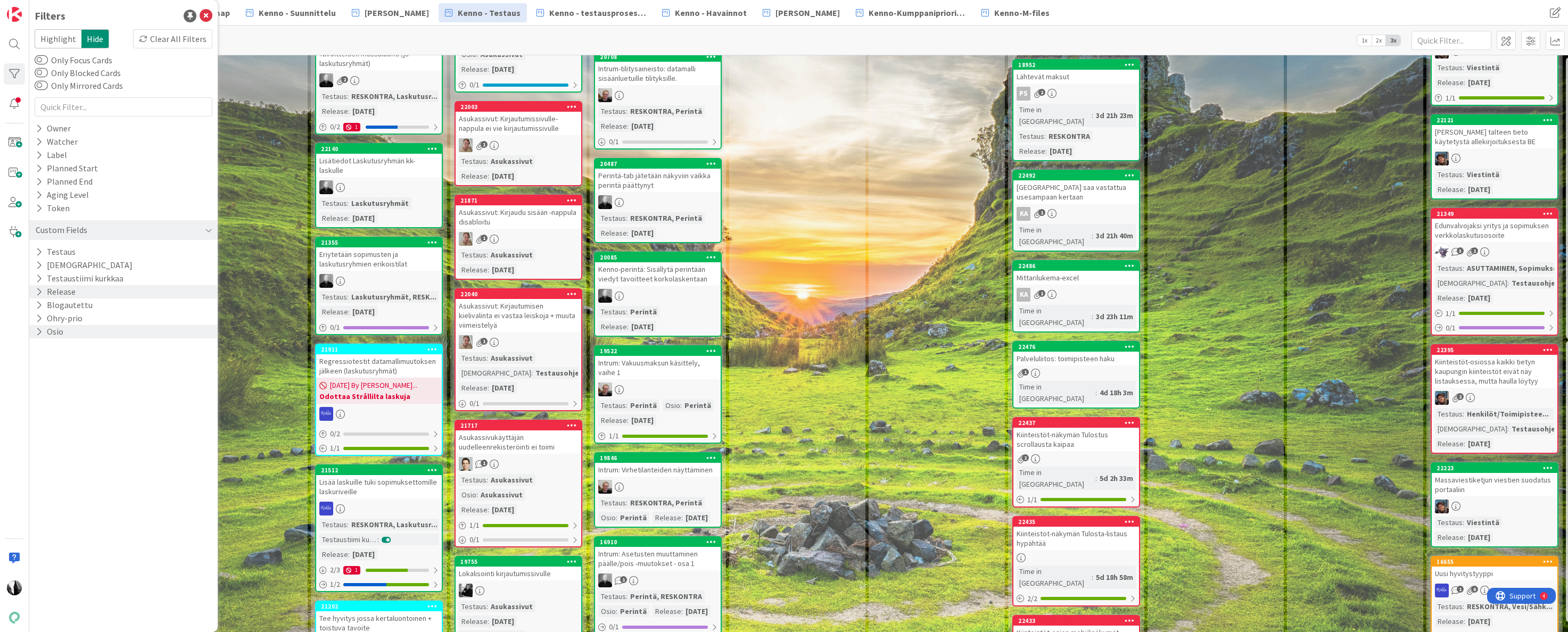
scroll to position [931, 8]
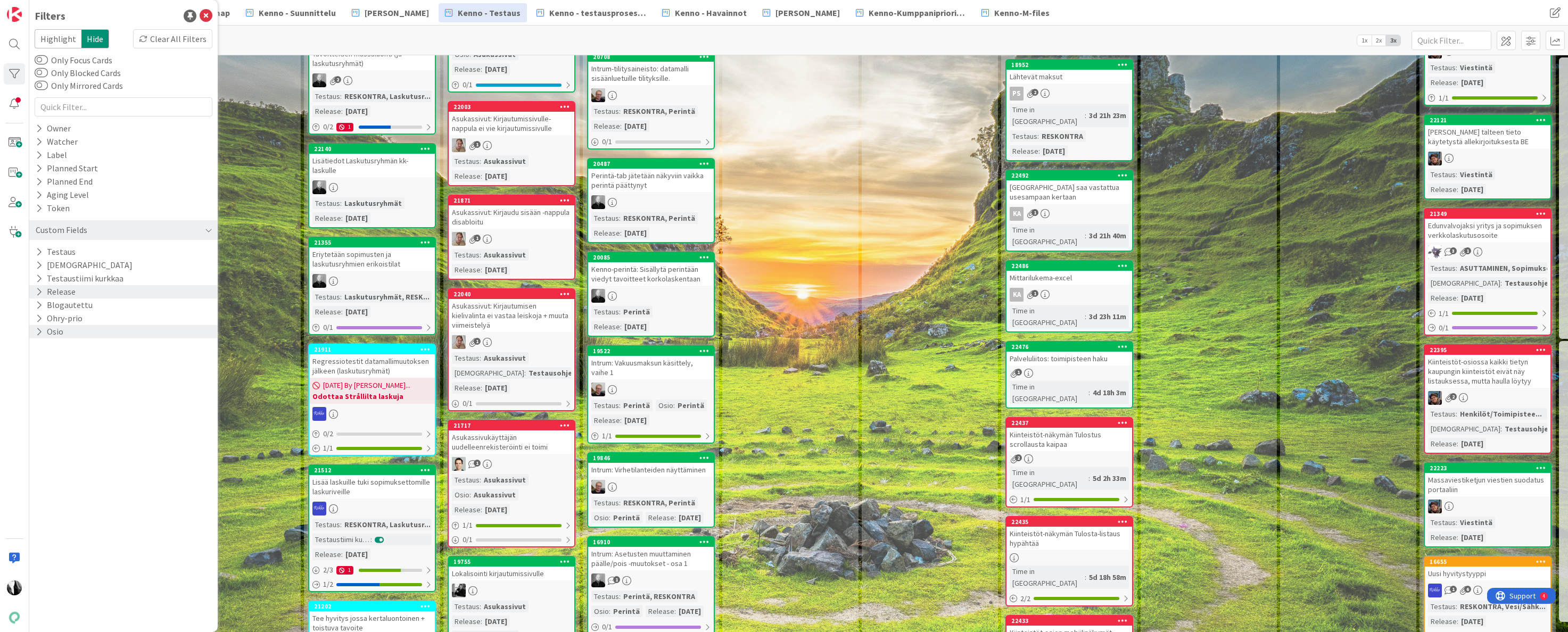
click at [1082, 271] on div "Mittarilukema-excel" at bounding box center [1069, 278] width 126 height 14
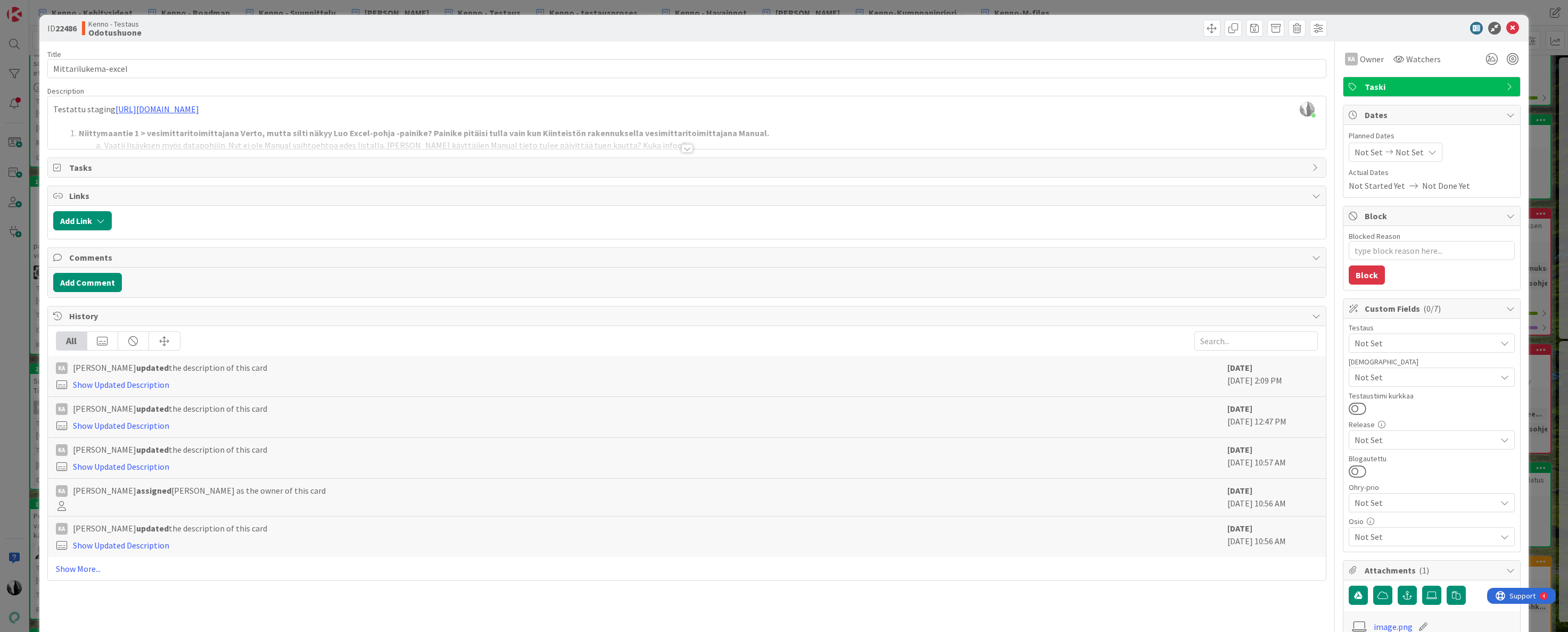
click at [689, 148] on div at bounding box center [688, 148] width 12 height 9
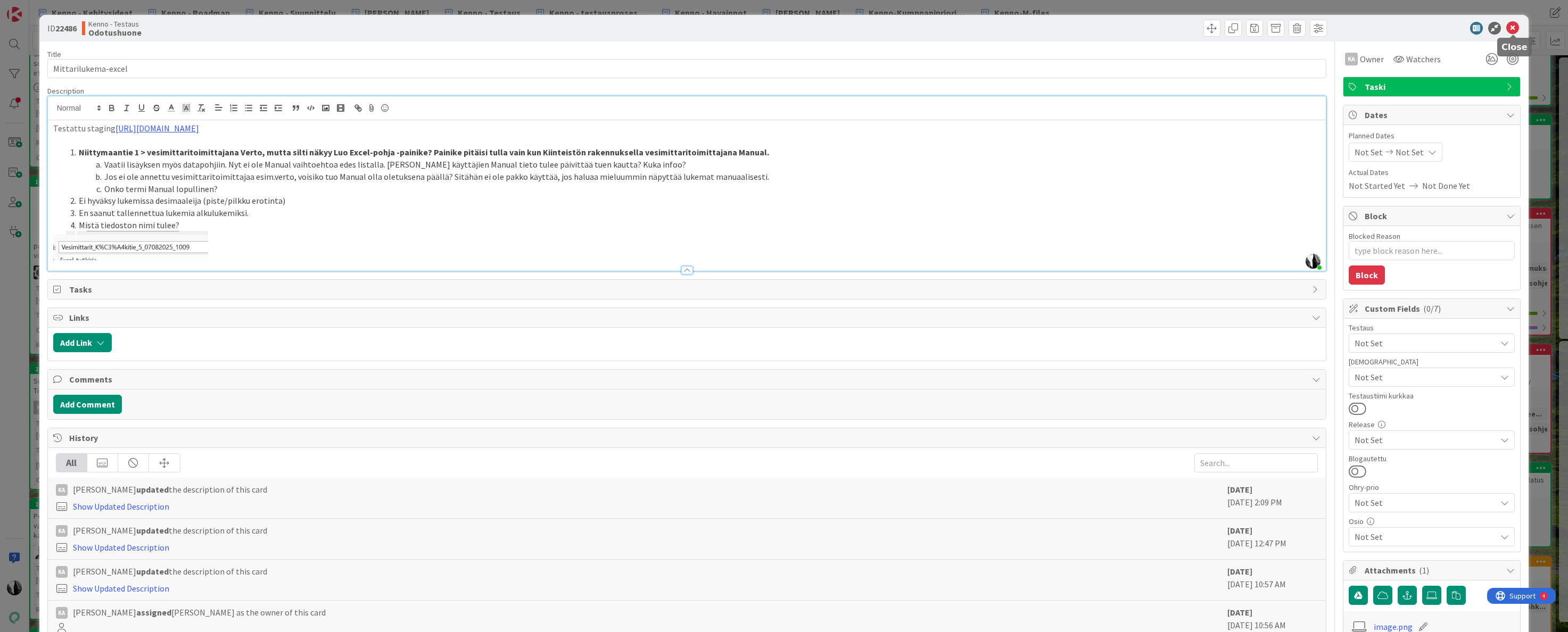
click at [1511, 24] on icon at bounding box center [1513, 28] width 13 height 13
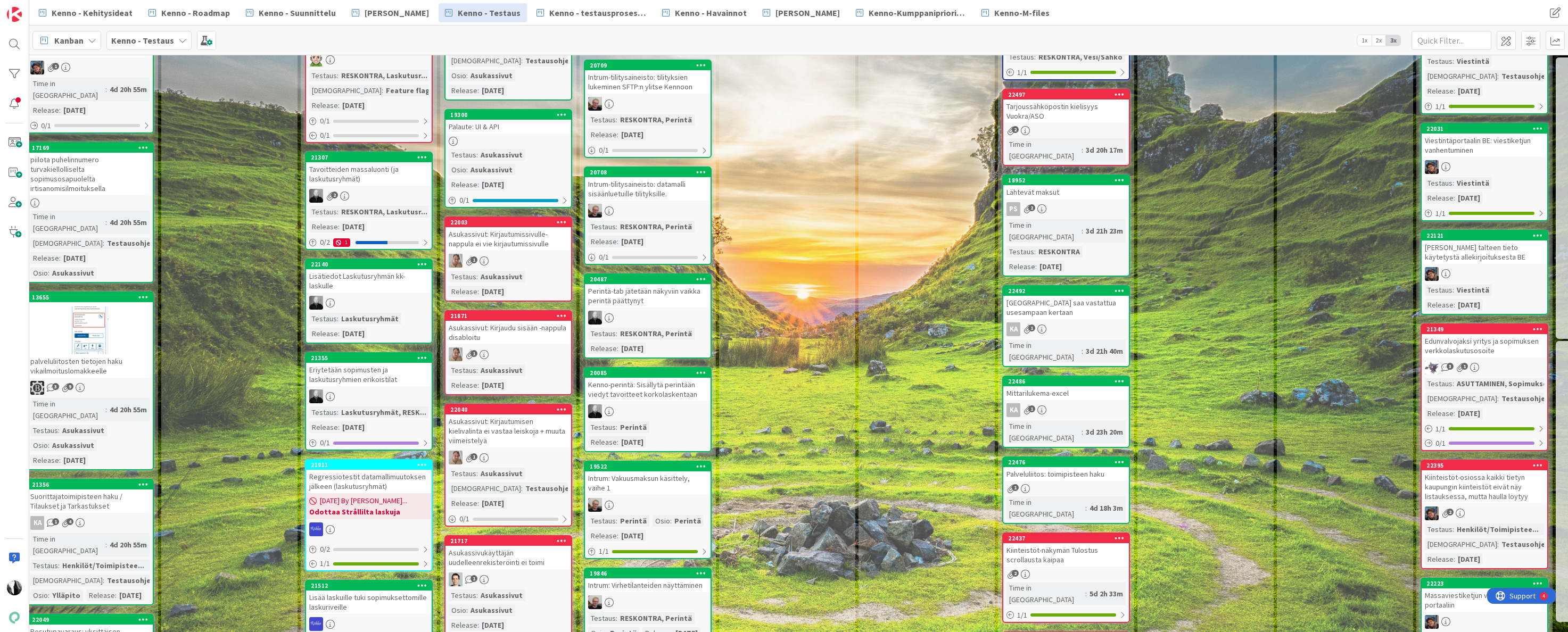
scroll to position [814, 11]
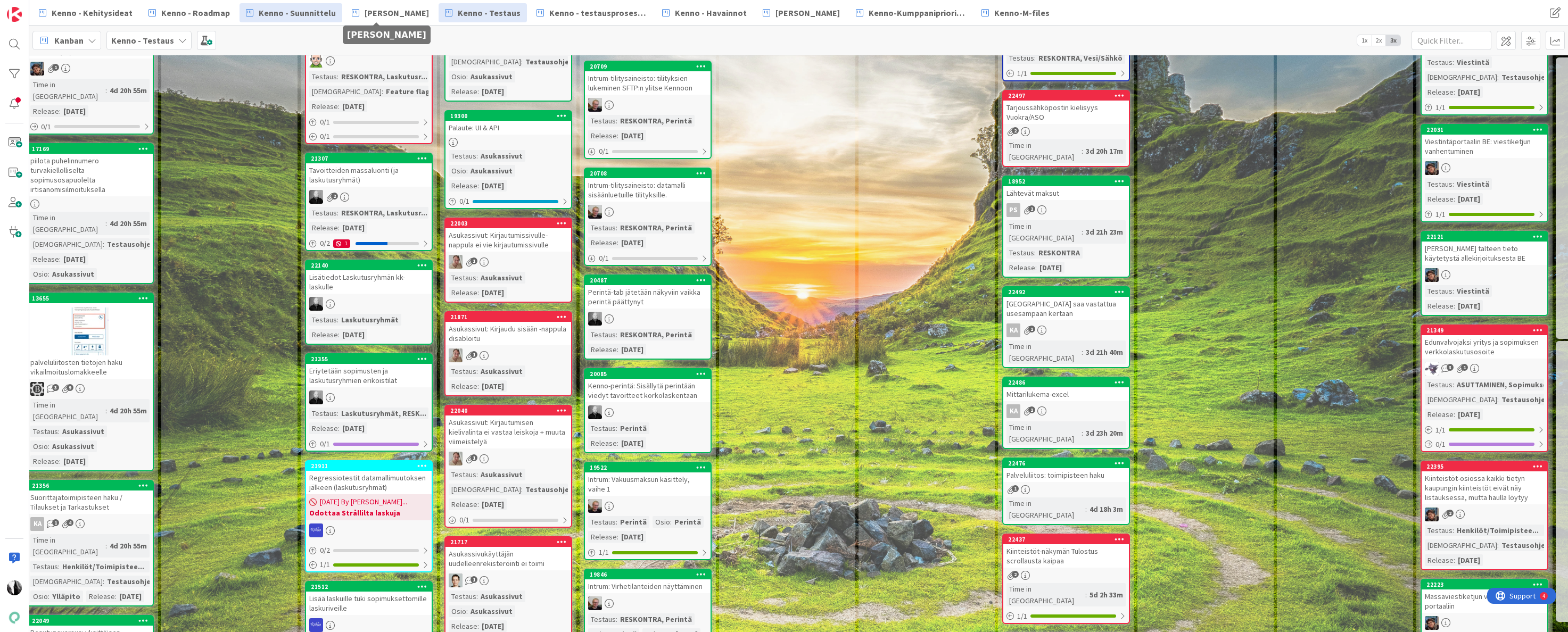
drag, startPoint x: 388, startPoint y: 13, endPoint x: 304, endPoint y: 18, distance: 84.1
click at [388, 13] on span "[PERSON_NAME]" at bounding box center [397, 13] width 64 height 13
click at [306, 14] on span "Kenno - Suunnittelu" at bounding box center [297, 13] width 78 height 13
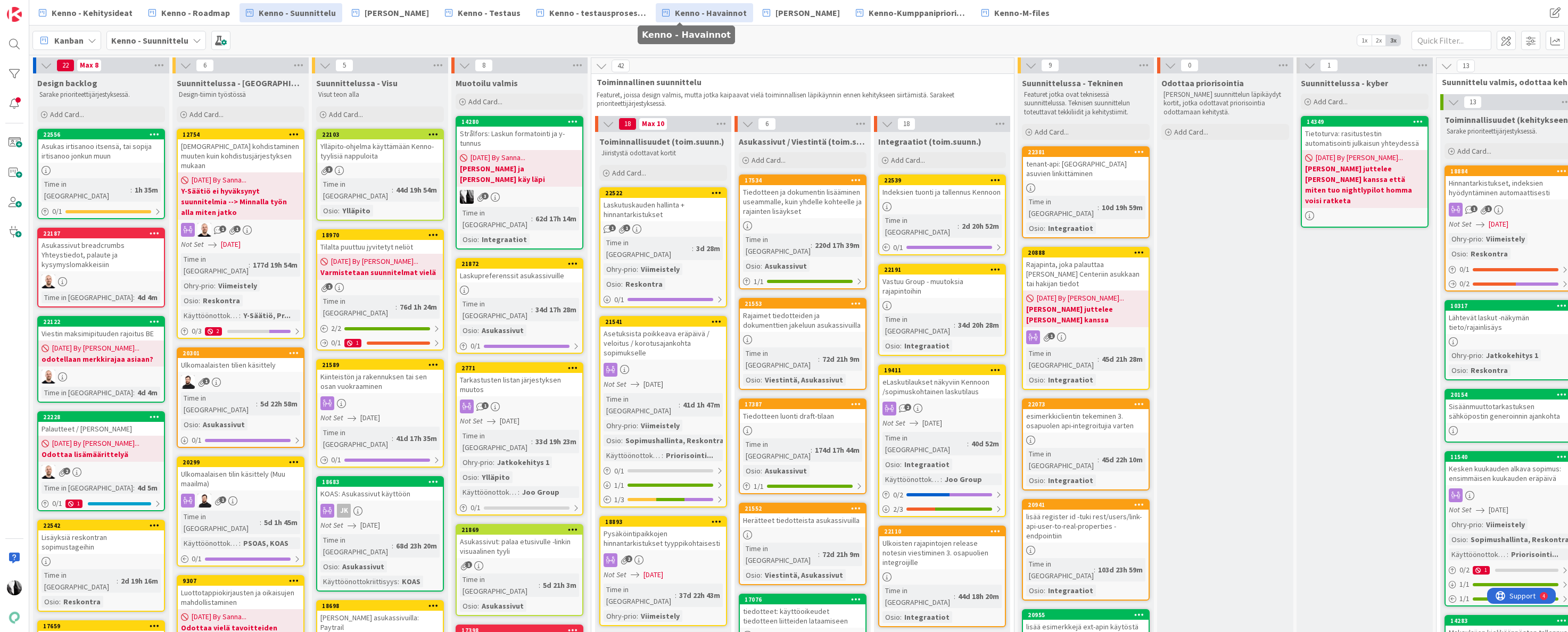
click at [692, 13] on span "Kenno - Havainnot" at bounding box center [711, 13] width 72 height 13
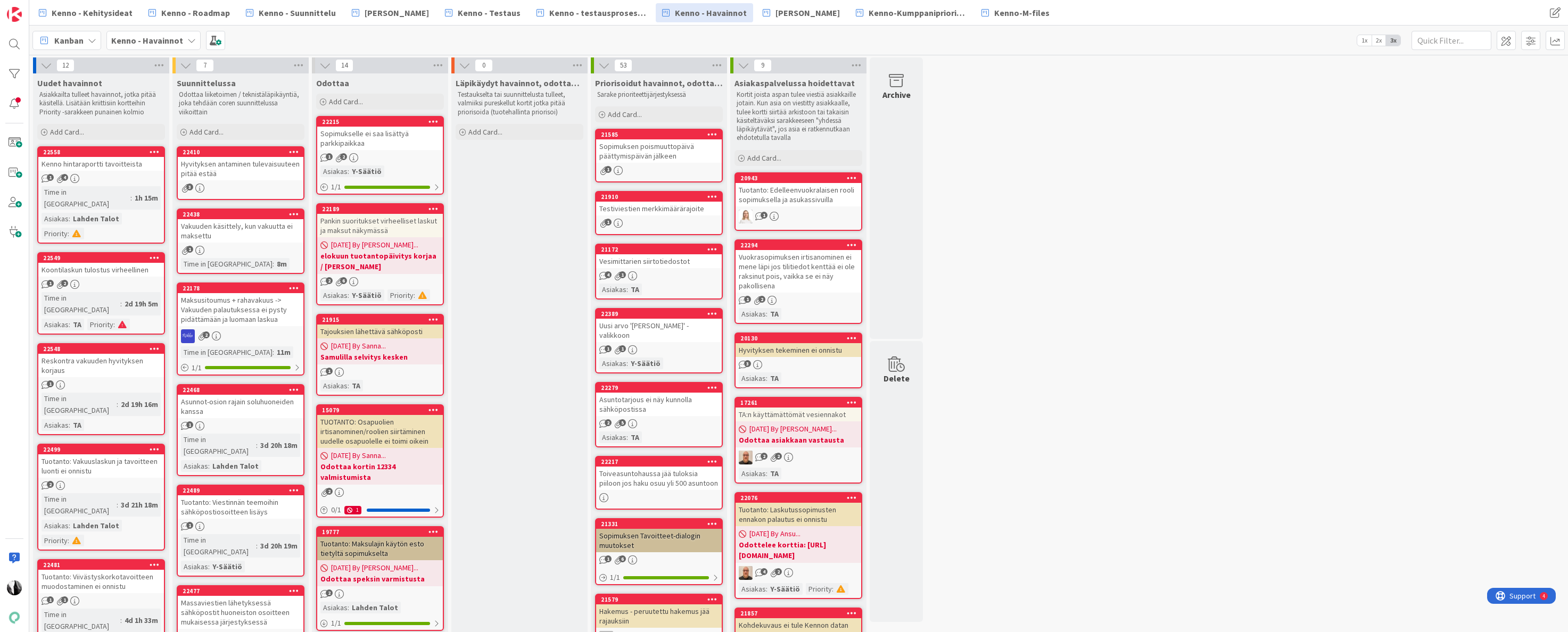
click at [253, 164] on div "Hyvityksen antaminen tulevaisuuteen pitää estää" at bounding box center [241, 169] width 126 height 24
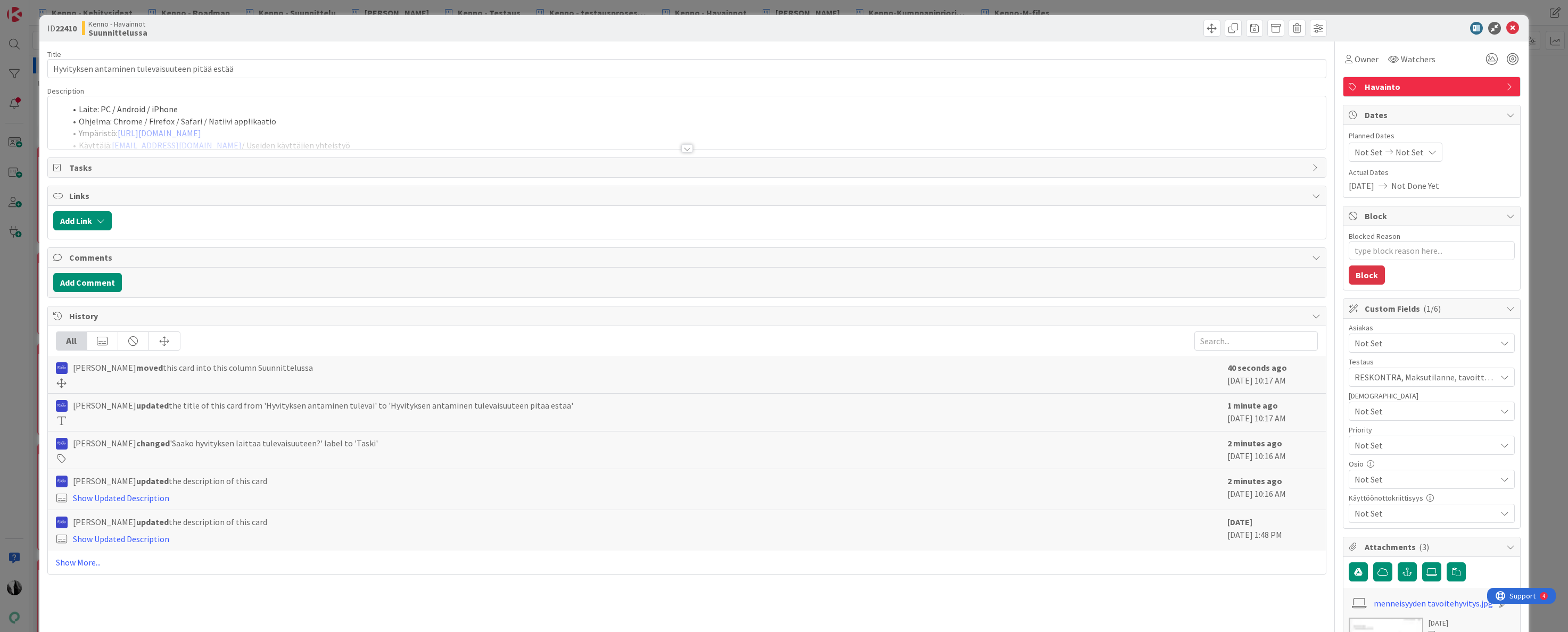
click at [685, 149] on div at bounding box center [688, 148] width 12 height 9
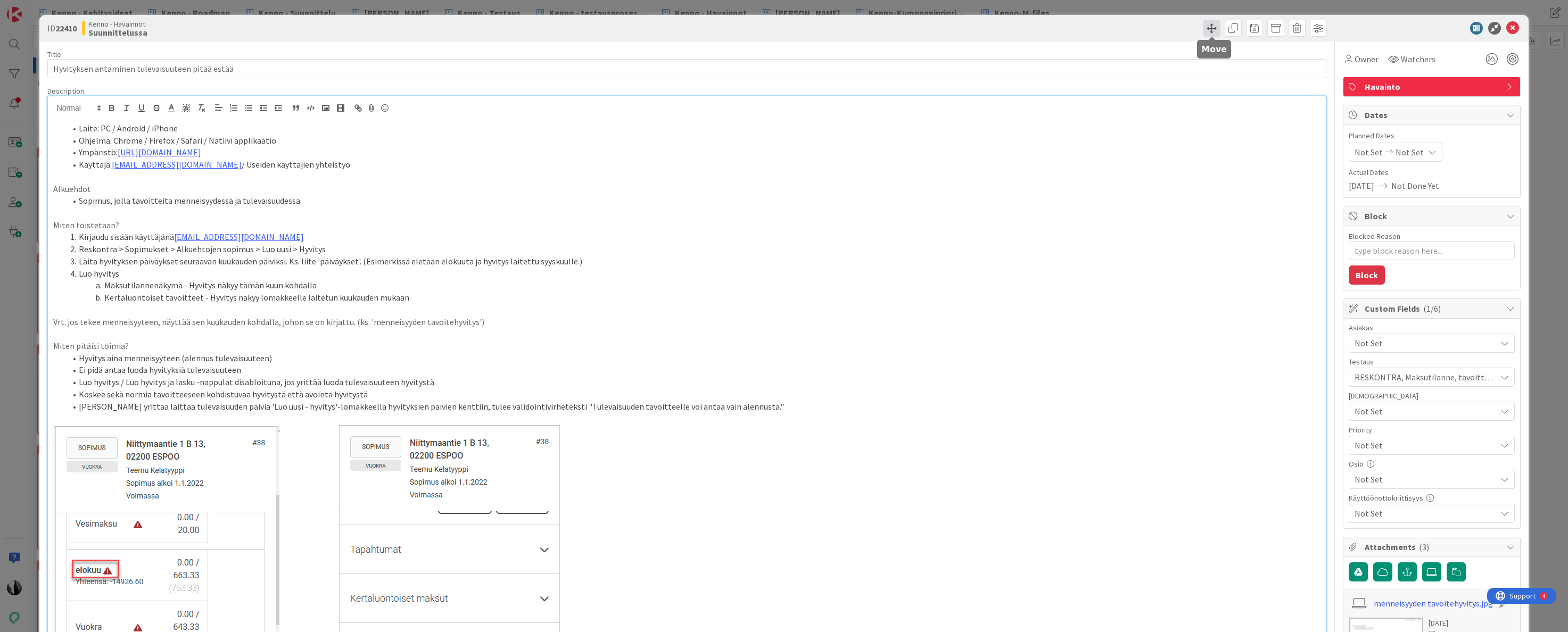
click at [1211, 30] on span at bounding box center [1212, 28] width 17 height 17
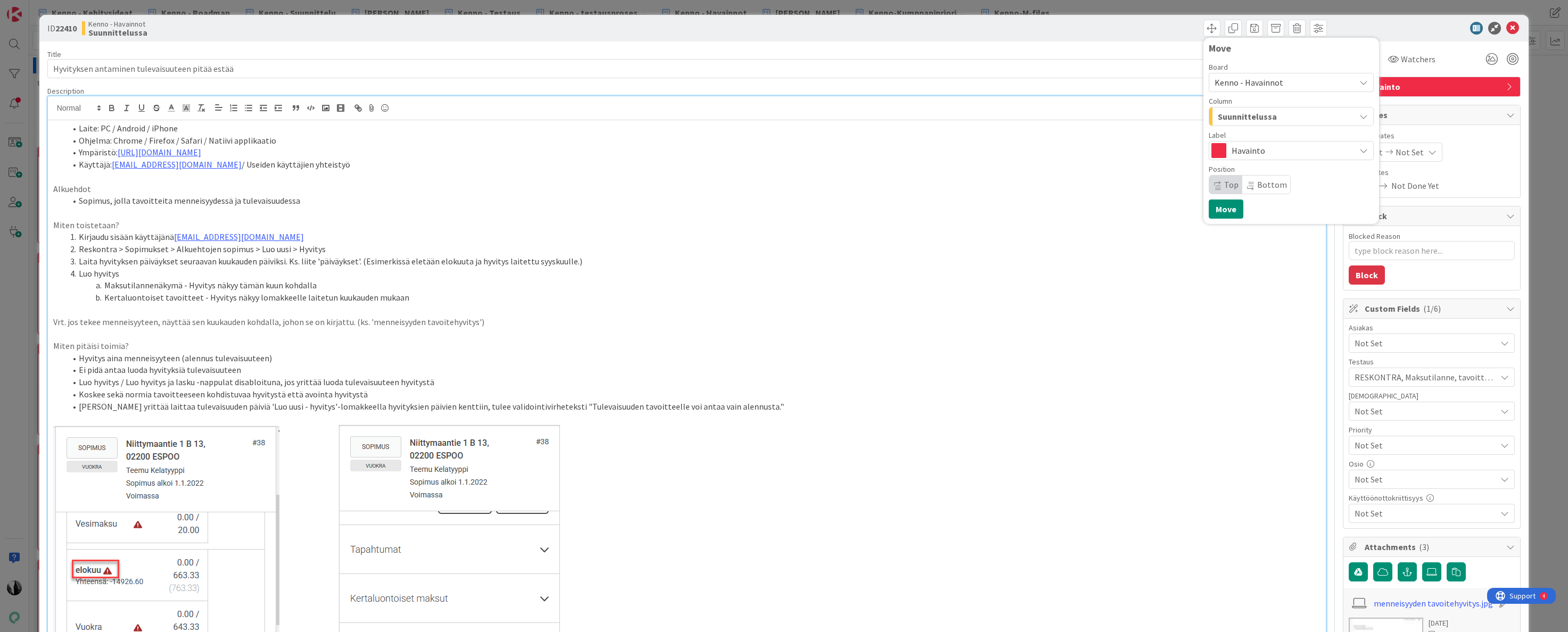
click at [1305, 84] on span "Kenno - Havainnot" at bounding box center [1282, 83] width 135 height 15
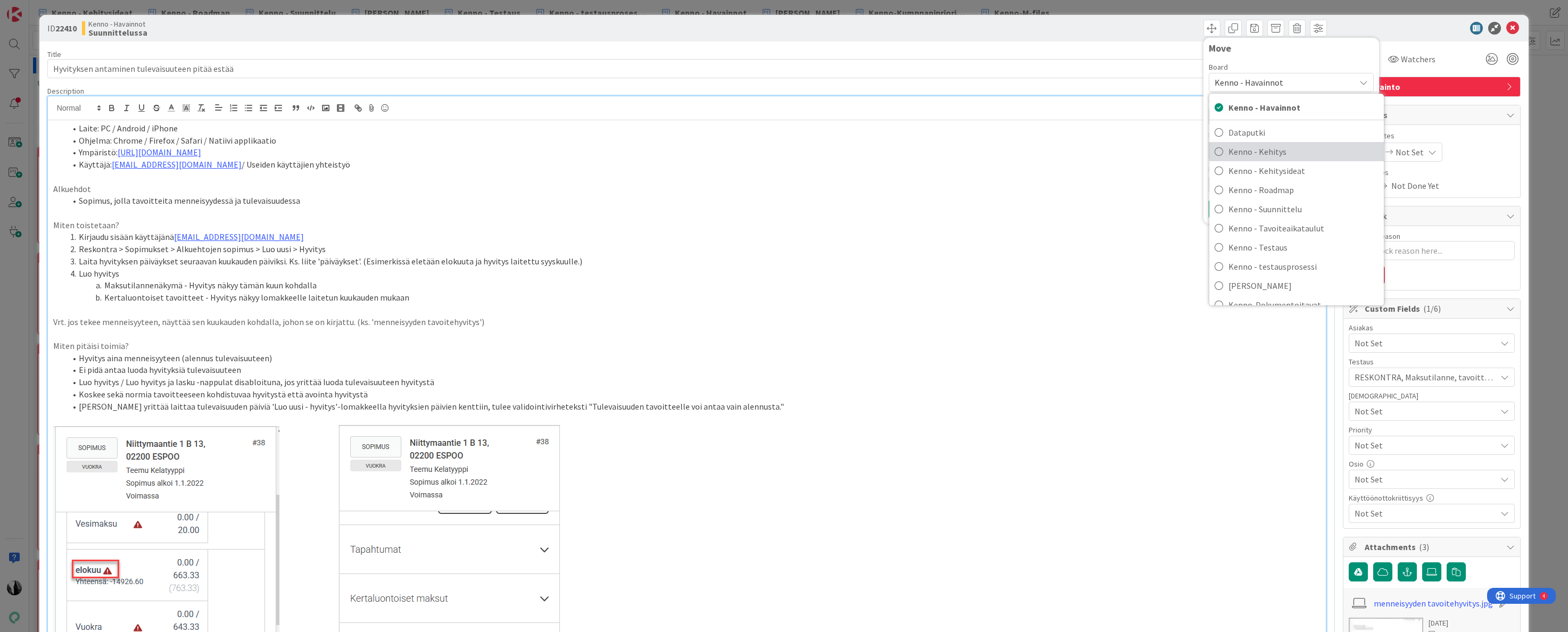
click at [1278, 152] on span "Kenno - Kehitys" at bounding box center [1304, 152] width 150 height 16
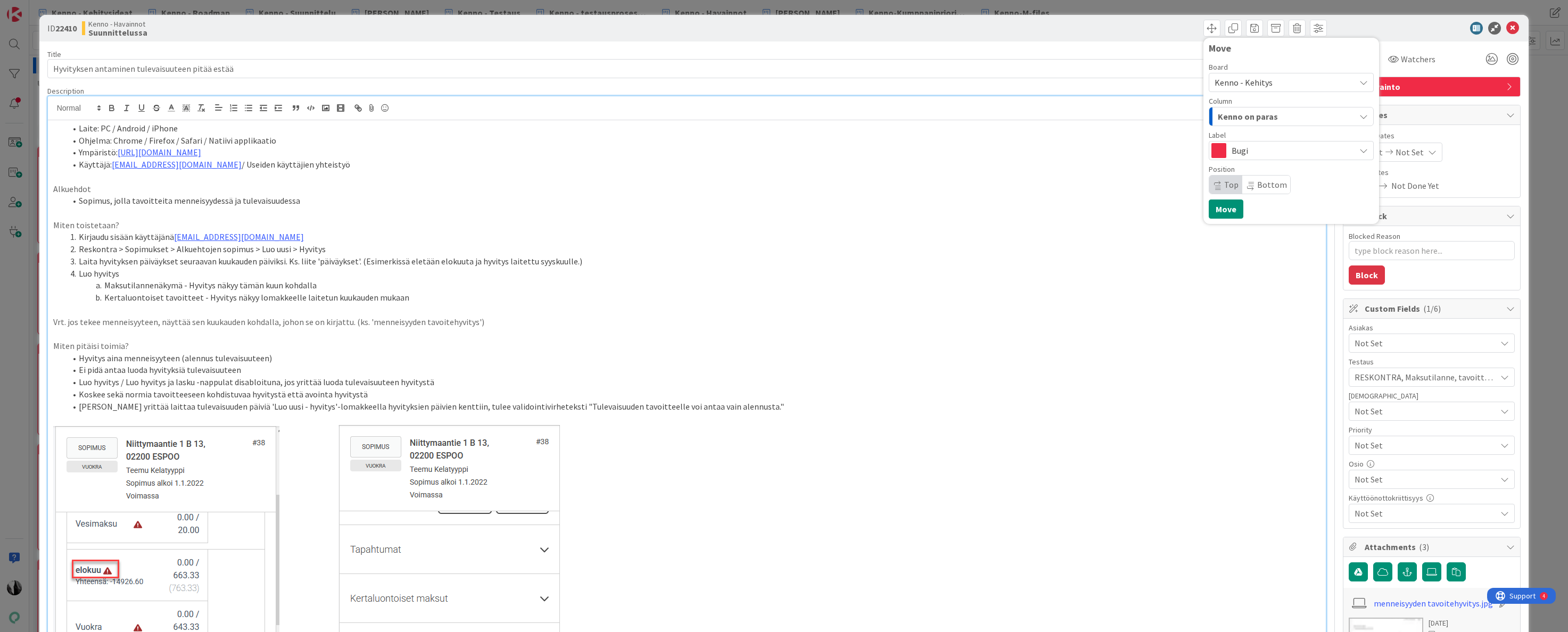
click at [1275, 117] on span "Kenno on paras" at bounding box center [1247, 116] width 60 height 14
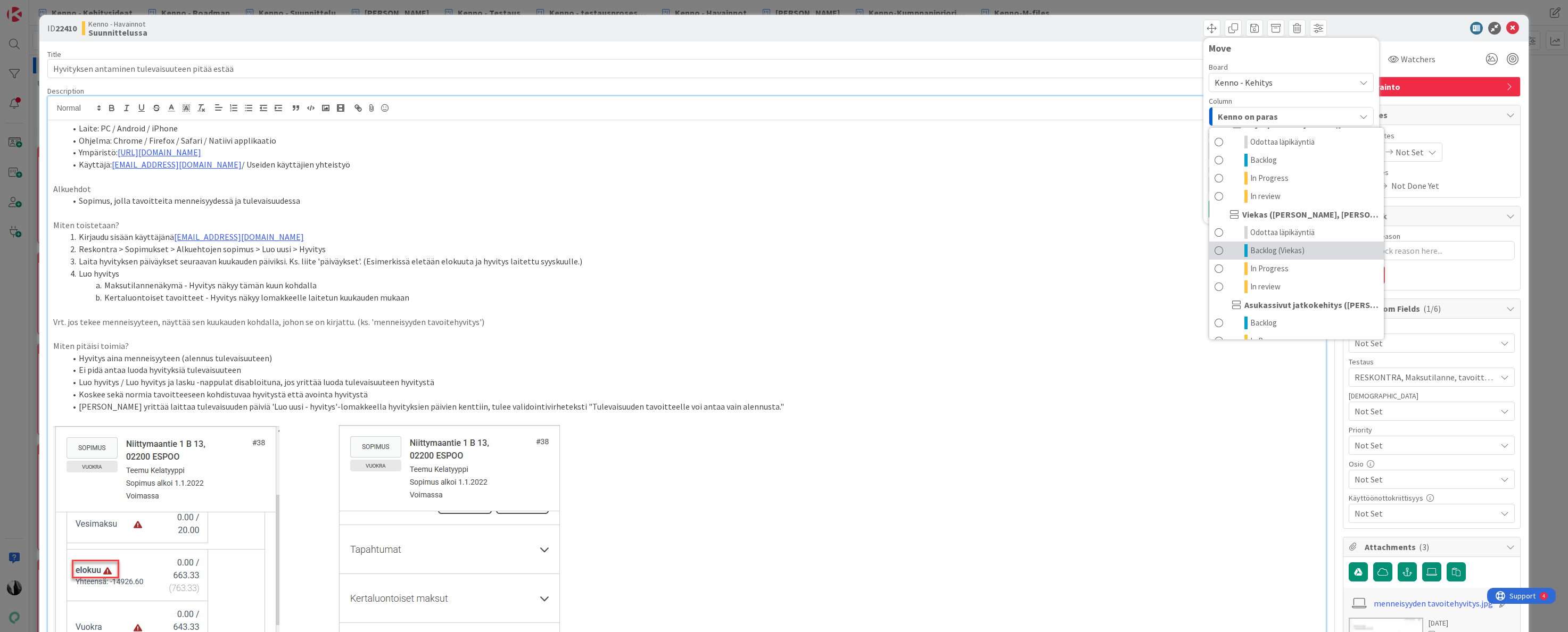
scroll to position [538, 0]
click at [1290, 226] on span "Odottaa läpikäyntiä" at bounding box center [1282, 225] width 64 height 13
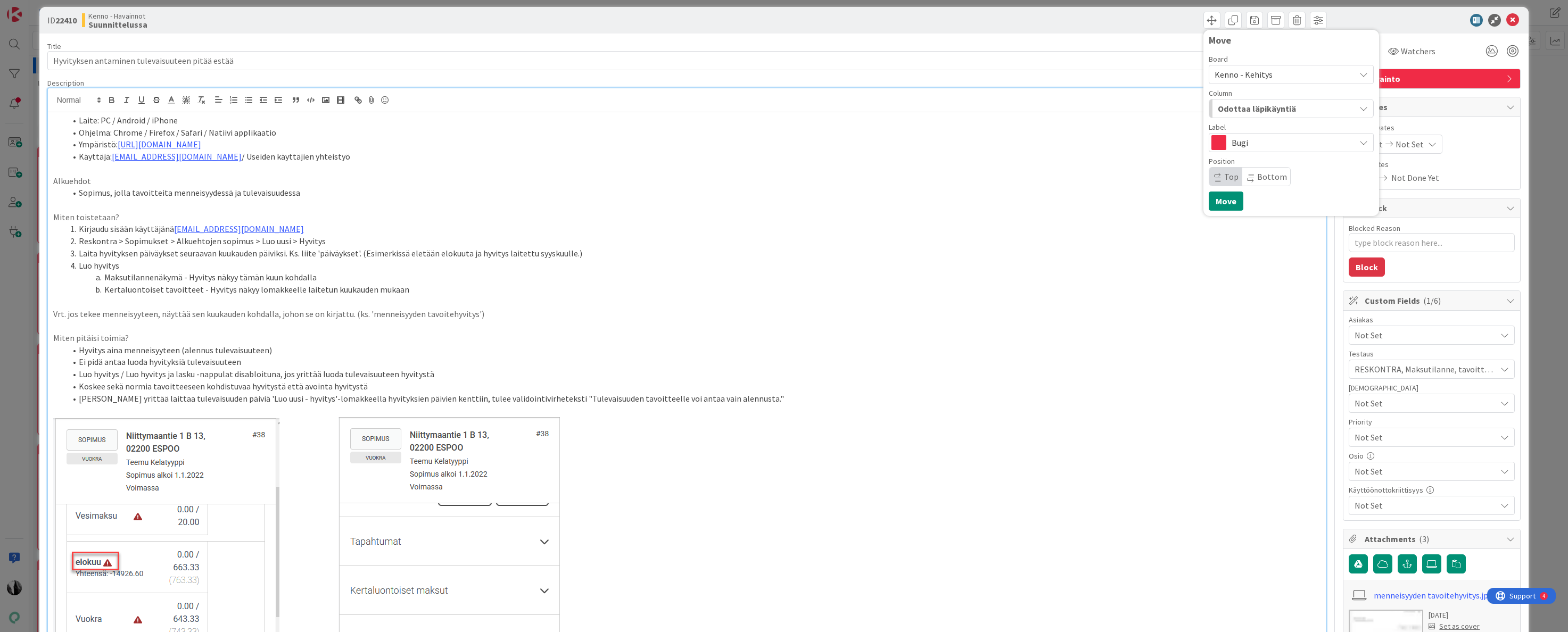
scroll to position [9, 0]
click at [1228, 200] on button "Move" at bounding box center [1226, 201] width 35 height 19
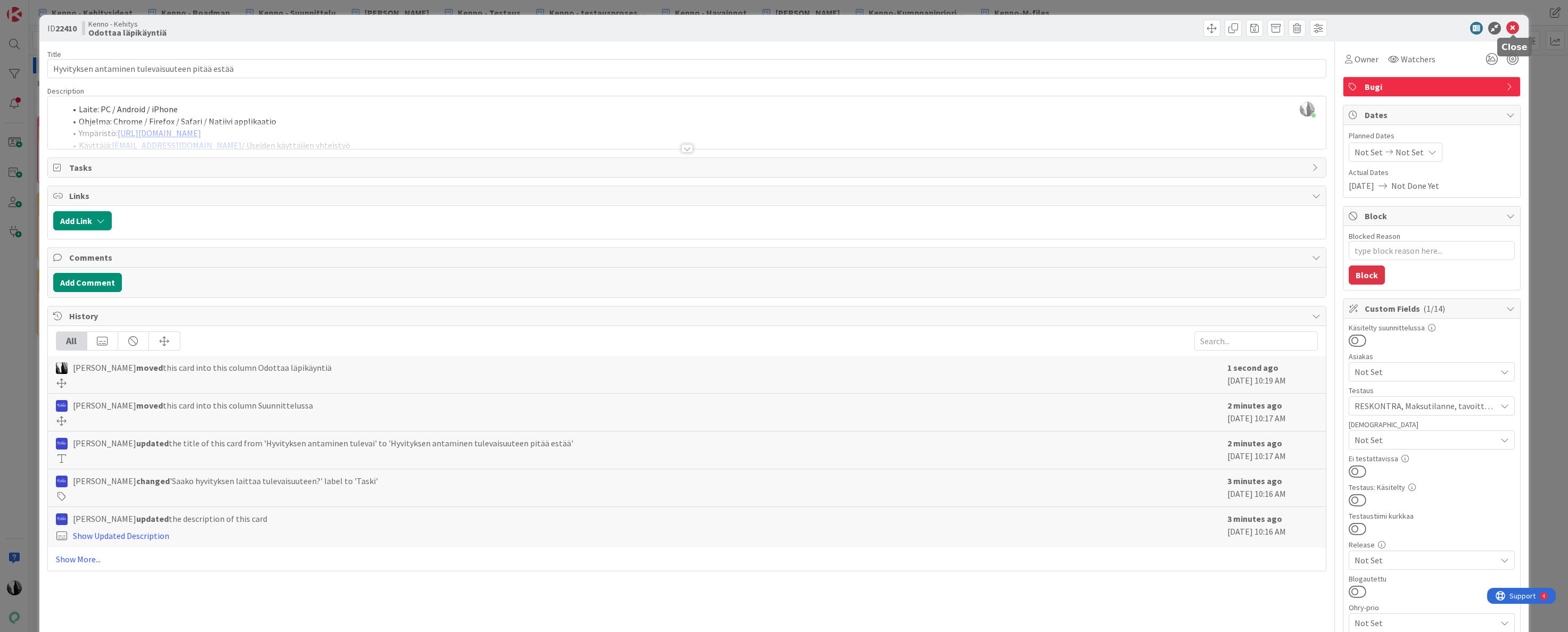
scroll to position [3, 0]
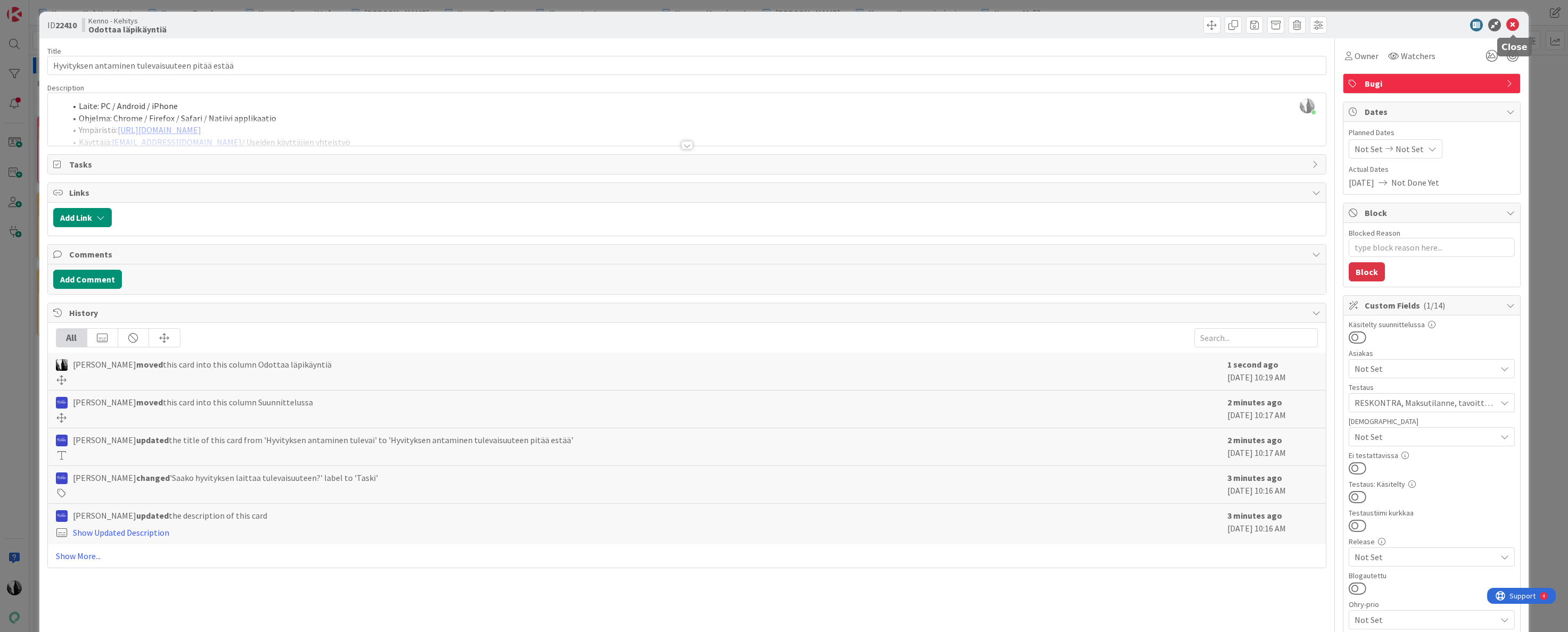
click at [1513, 29] on icon at bounding box center [1513, 24] width 13 height 13
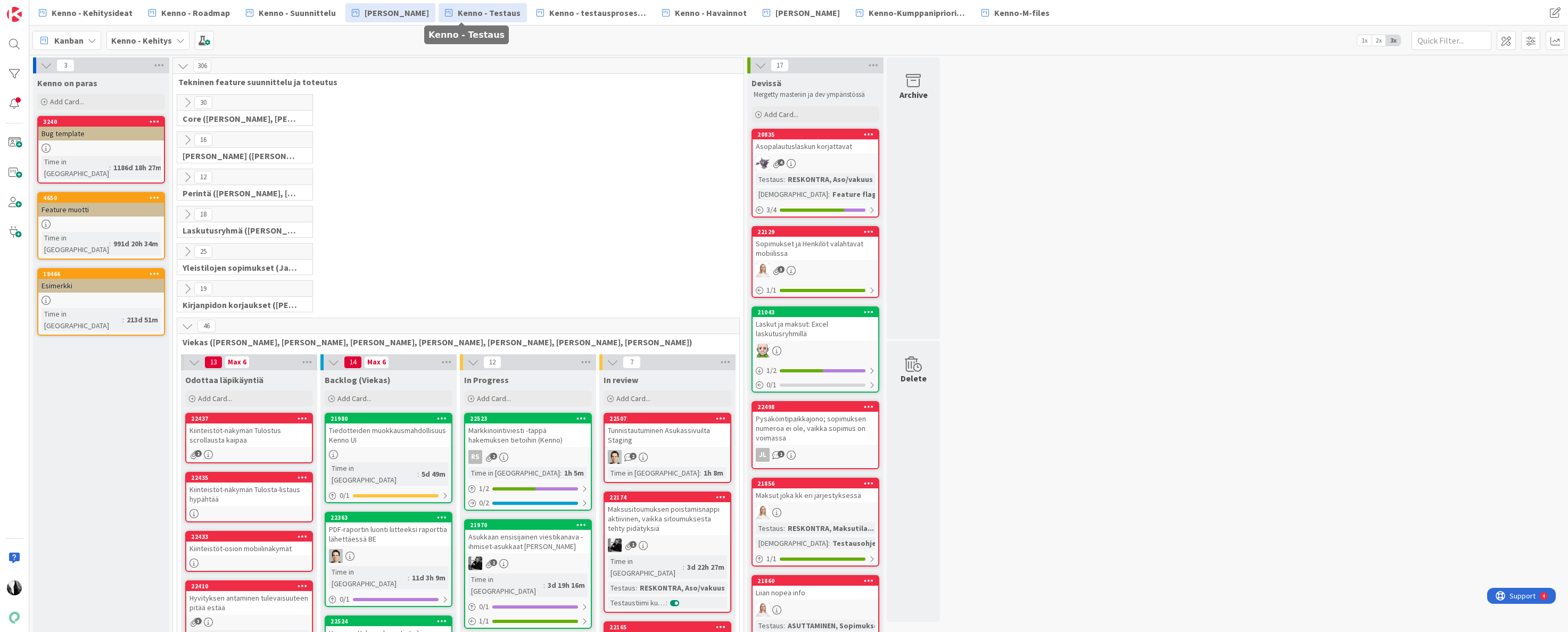
click at [485, 16] on span "Kenno - Testaus" at bounding box center [489, 13] width 63 height 13
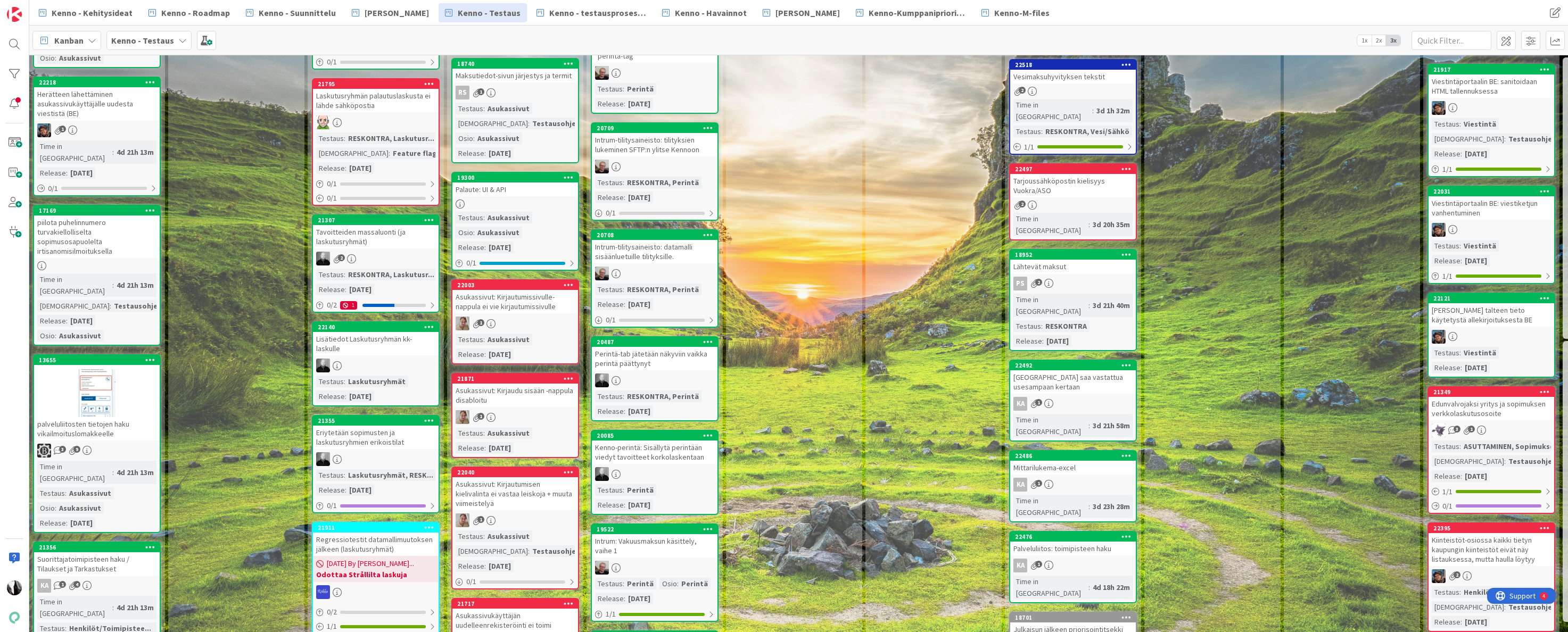
scroll to position [754, 4]
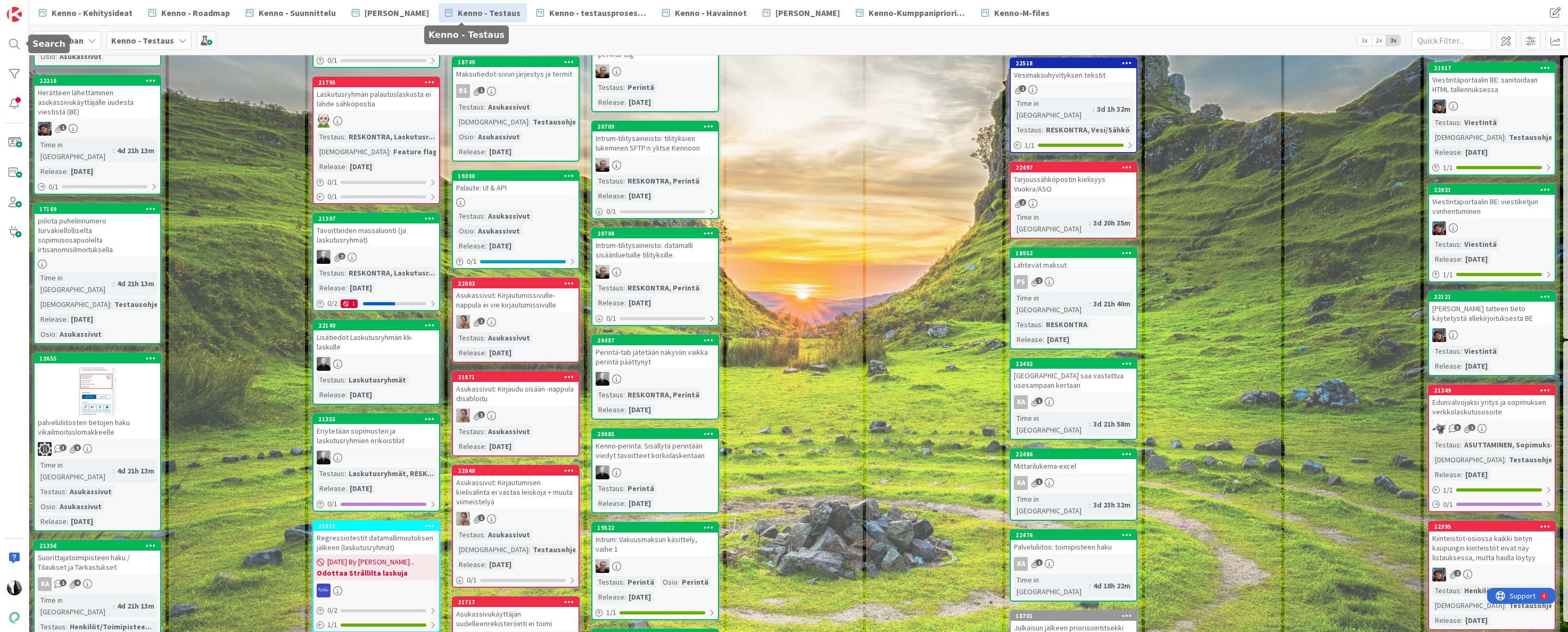
drag, startPoint x: 10, startPoint y: 42, endPoint x: 26, endPoint y: 41, distance: 16.0
click at [12, 42] on div at bounding box center [14, 44] width 21 height 21
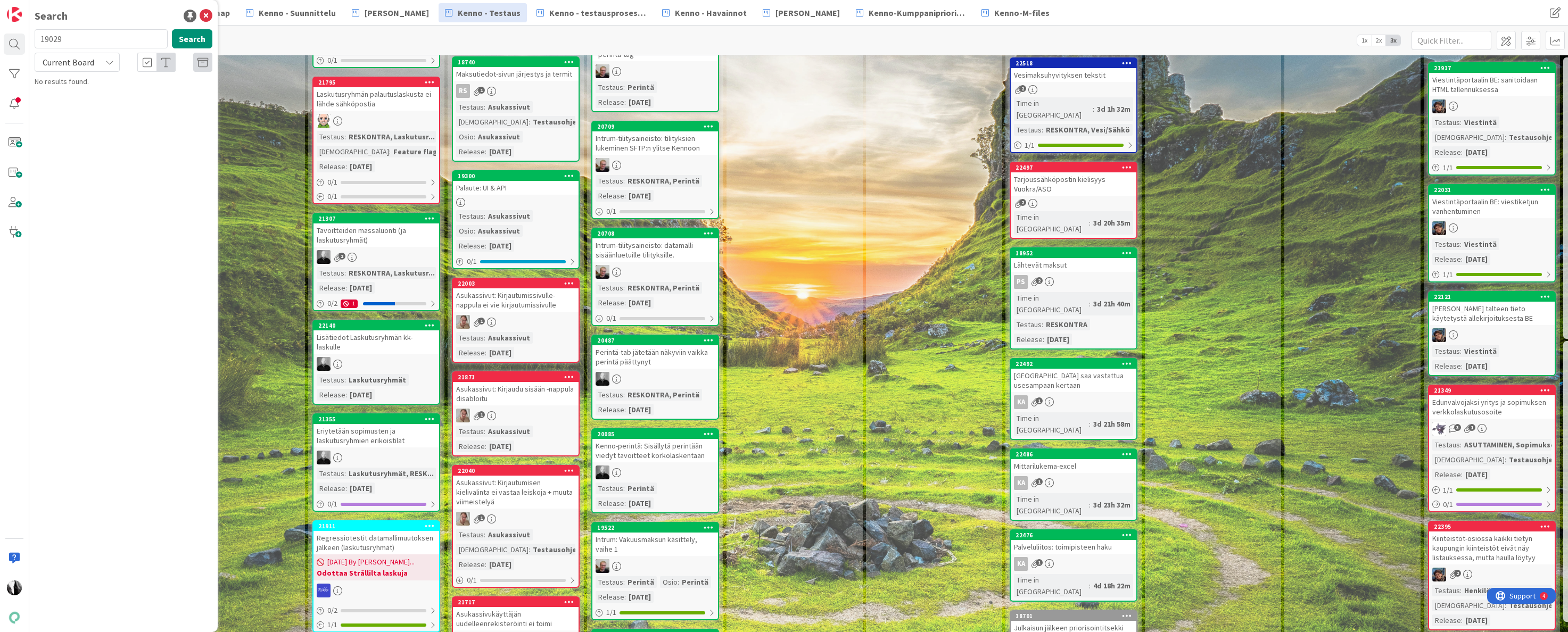
drag, startPoint x: 89, startPoint y: 41, endPoint x: 34, endPoint y: 41, distance: 55.0
click at [32, 43] on div "19029 Search" at bounding box center [123, 41] width 191 height 24
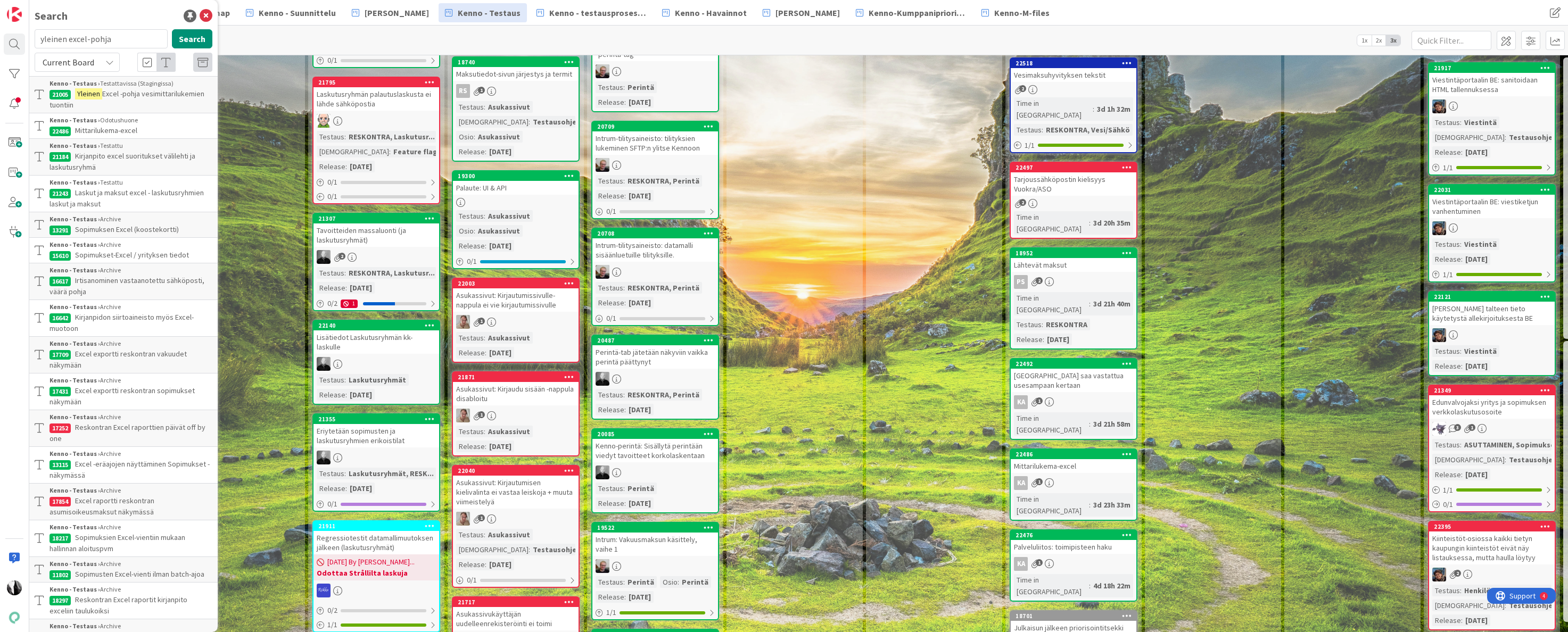
click at [123, 95] on span "Excel -pohja vesimittarilukemien tuontiin" at bounding box center [127, 99] width 155 height 21
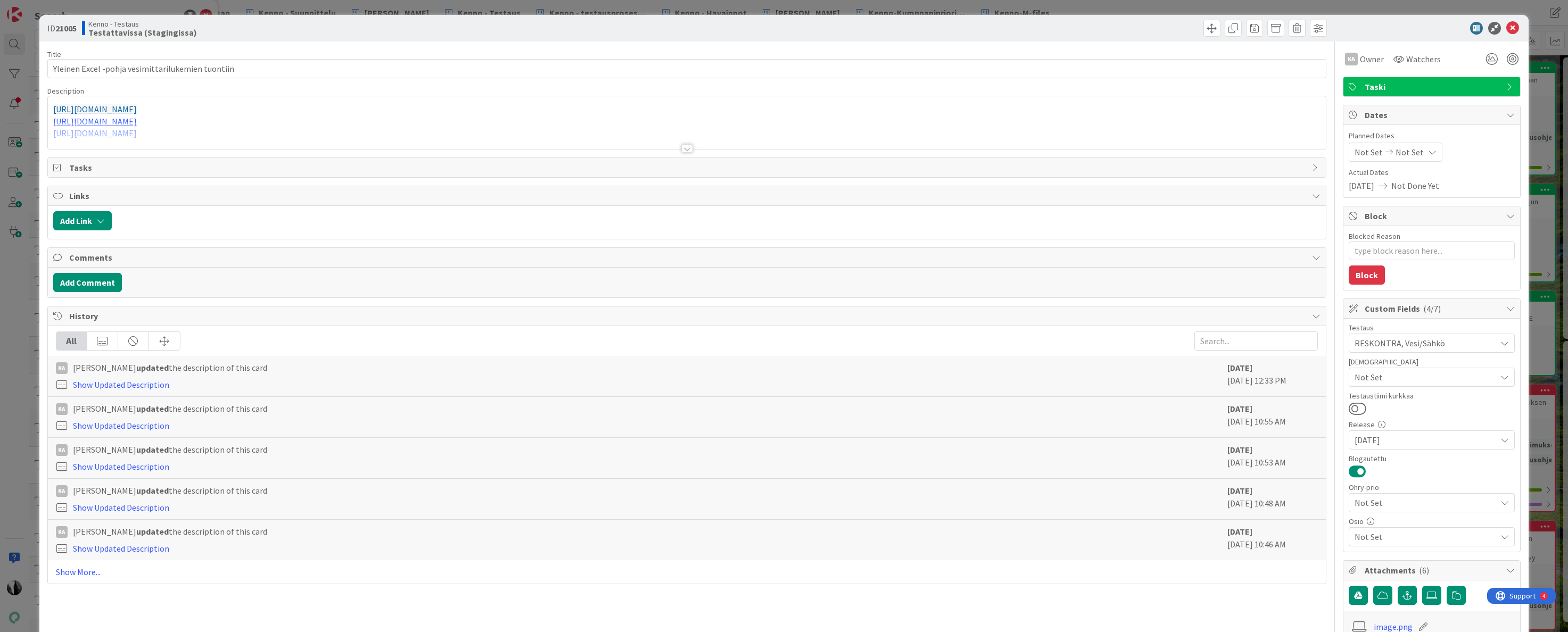
click at [685, 150] on div at bounding box center [688, 148] width 12 height 9
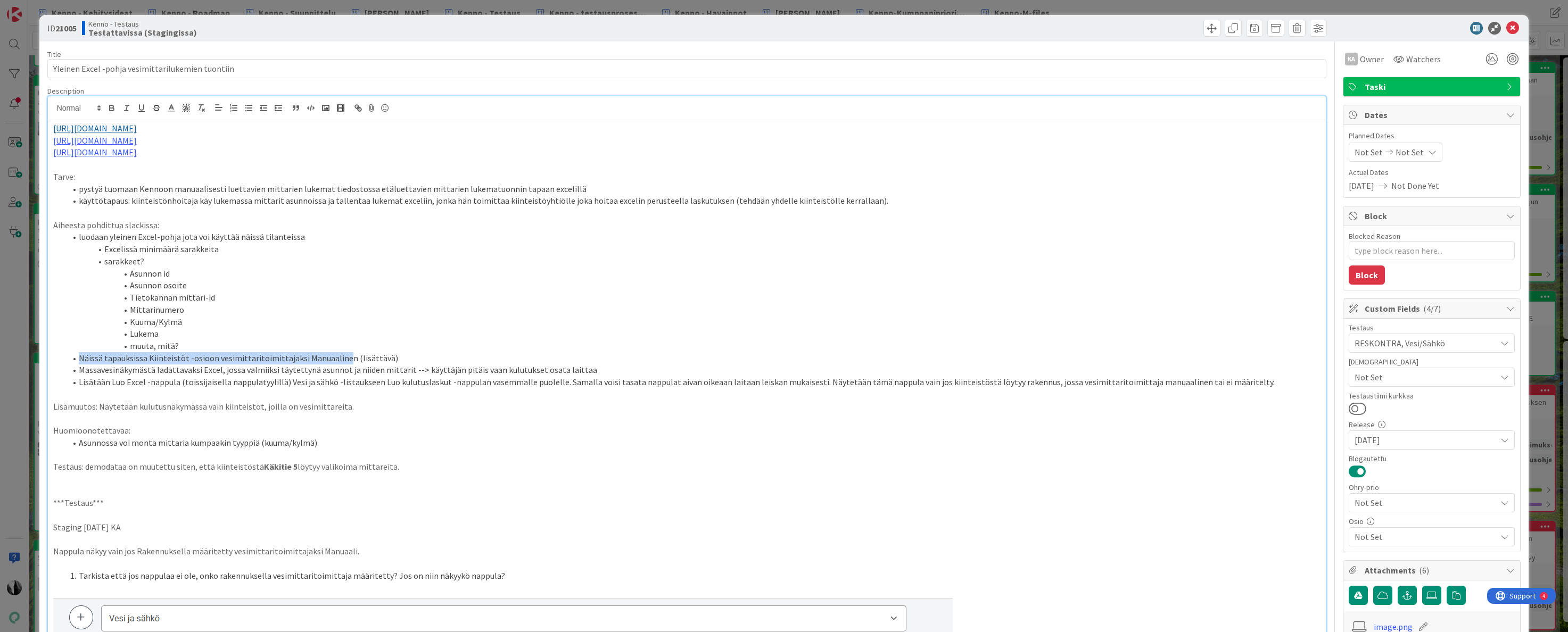
drag, startPoint x: 79, startPoint y: 357, endPoint x: 340, endPoint y: 361, distance: 261.0
click at [340, 361] on li "Näissä tapauksissa Kiinteistöt -osioon vesimittaritoimittajaksi Manuaalinen (li…" at bounding box center [694, 358] width 1256 height 13
drag, startPoint x: 350, startPoint y: 360, endPoint x: 355, endPoint y: 359, distance: 5.1
click at [352, 359] on li "Näissä tapauksissa Kiinteistöt -osioon vesimittaritoimittajaksi Manuaalinen (li…" at bounding box center [694, 358] width 1256 height 13
click at [372, 357] on li "Näissä tapauksissa Kiinteistöt -osioon vesimittaritoimittajaksi Manuaalinen (li…" at bounding box center [694, 358] width 1256 height 13
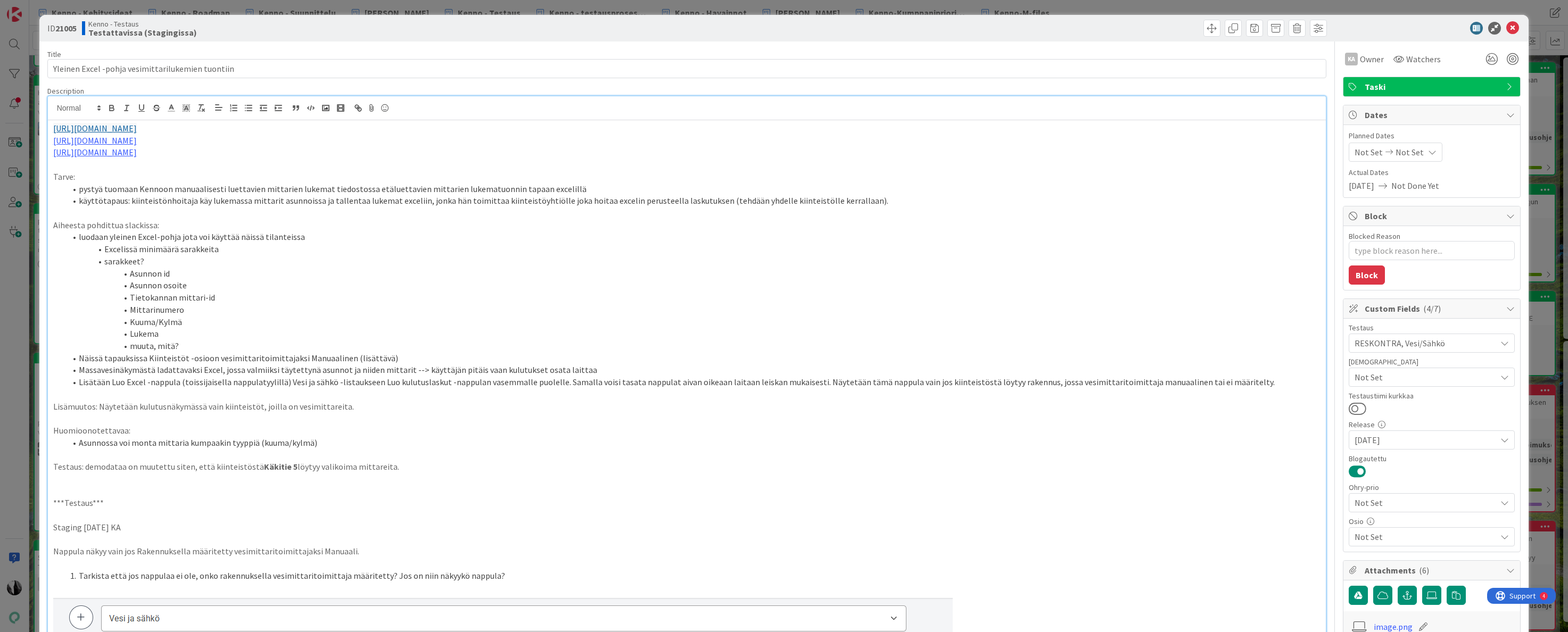
click at [330, 358] on li "Näissä tapauksissa Kiinteistöt -osioon vesimittaritoimittajaksi Manuaalinen (li…" at bounding box center [694, 358] width 1256 height 13
click at [1512, 27] on icon at bounding box center [1513, 28] width 13 height 13
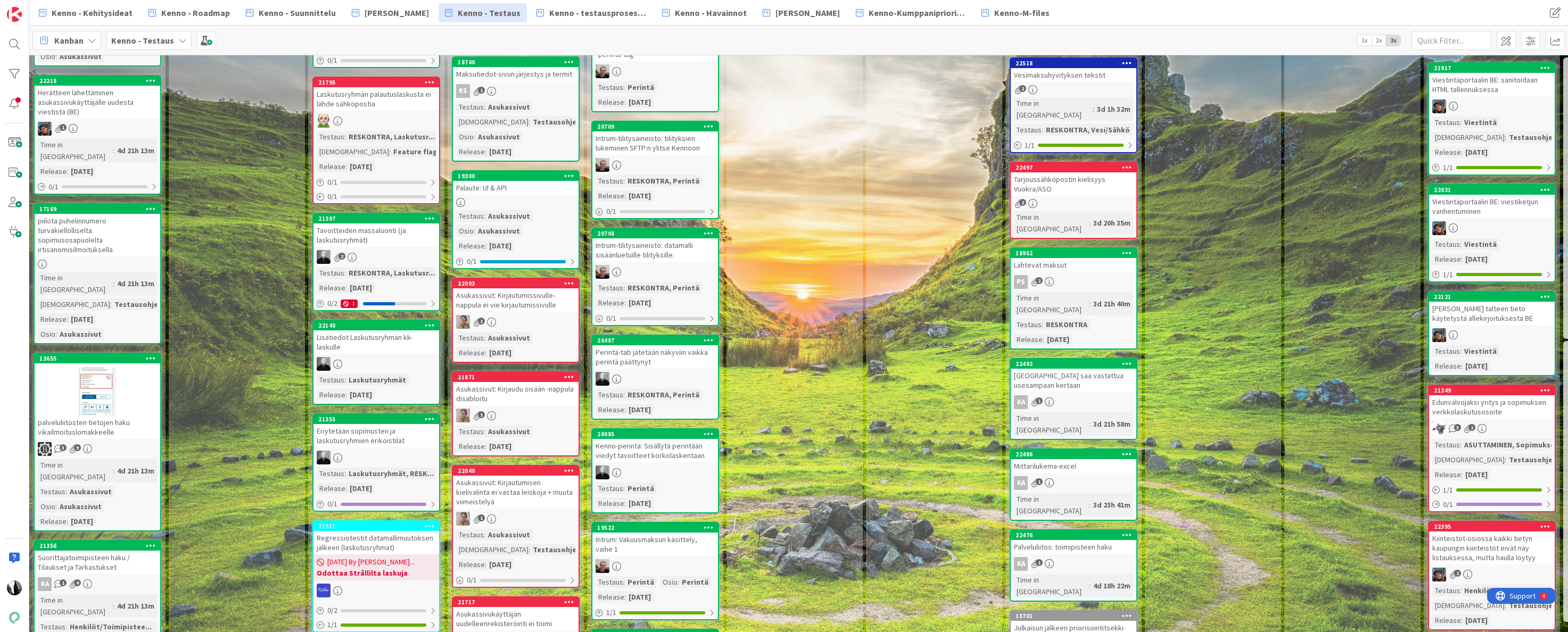
scroll to position [755, 4]
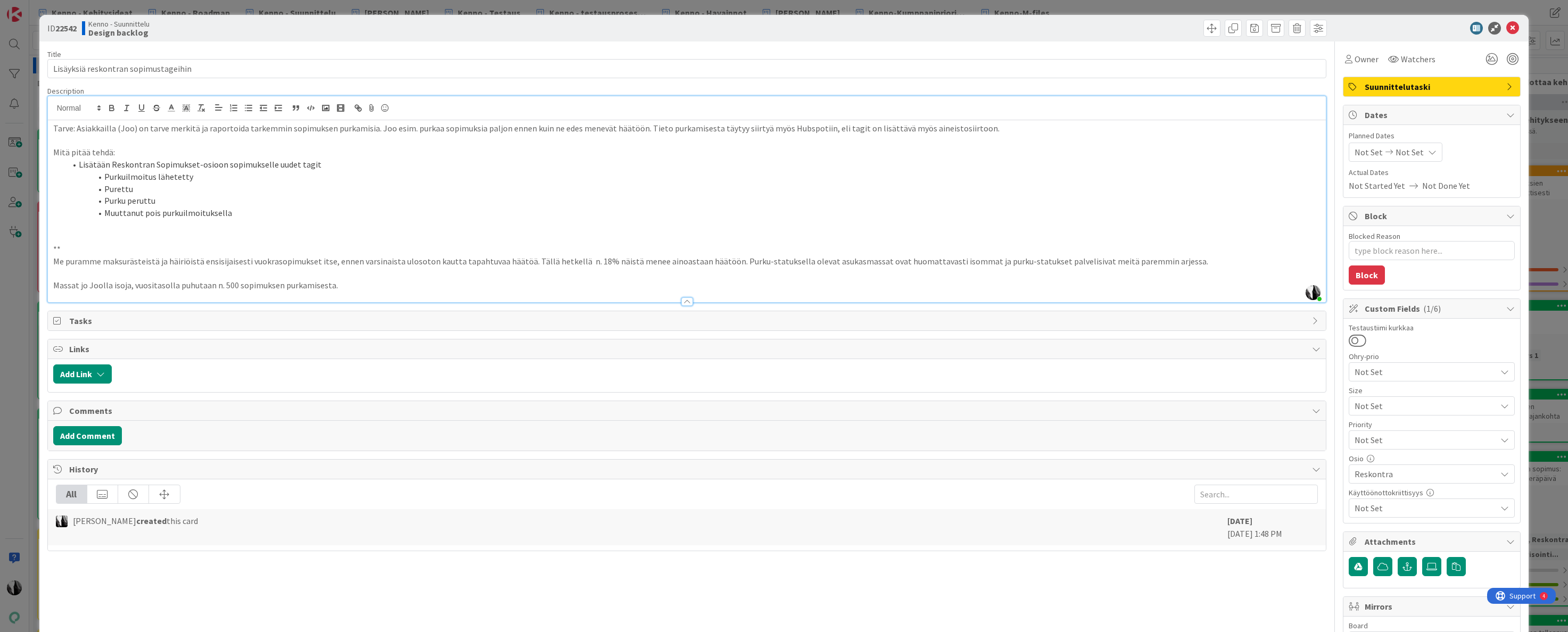
scroll to position [319, 0]
